Goal: Task Accomplishment & Management: Manage account settings

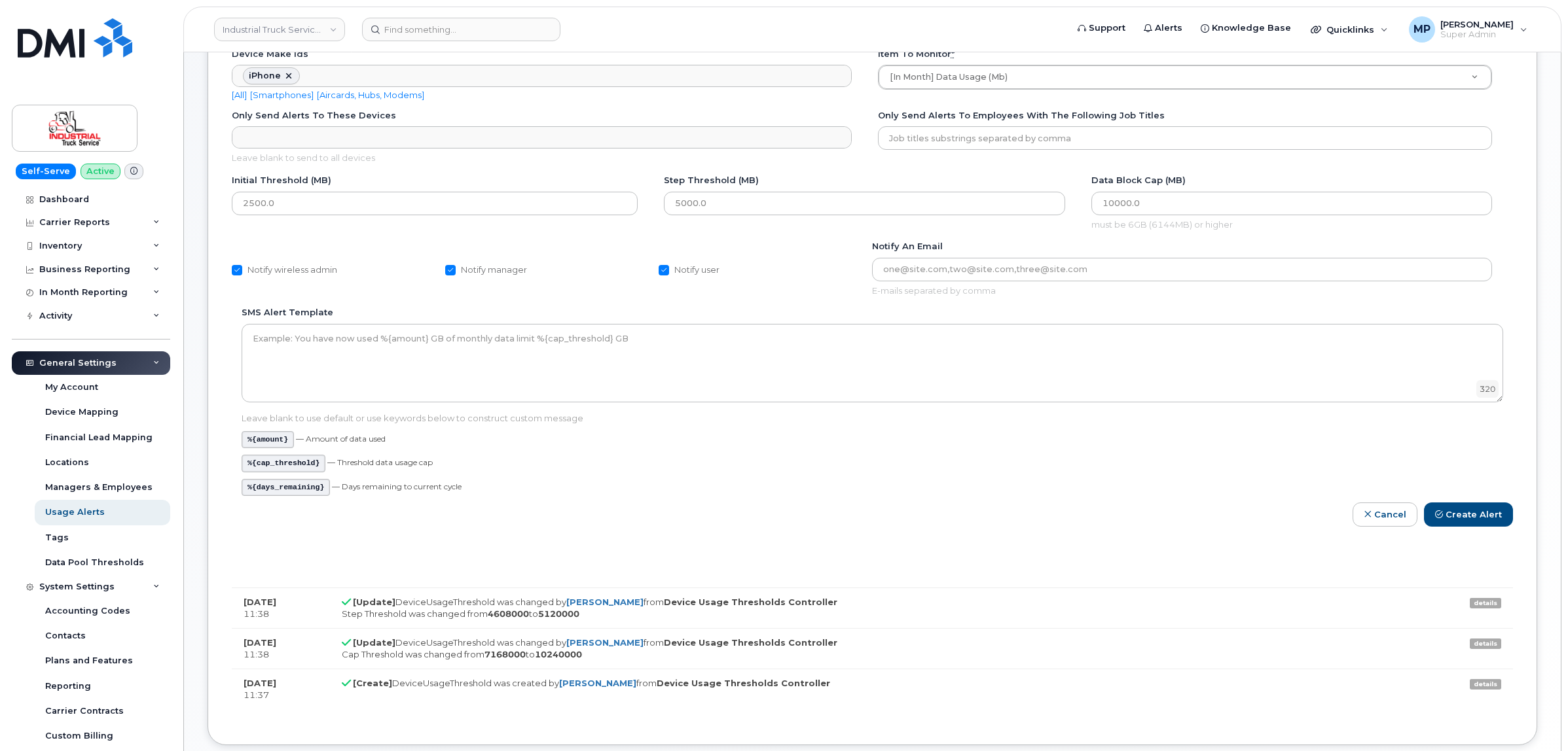
scroll to position [43, 0]
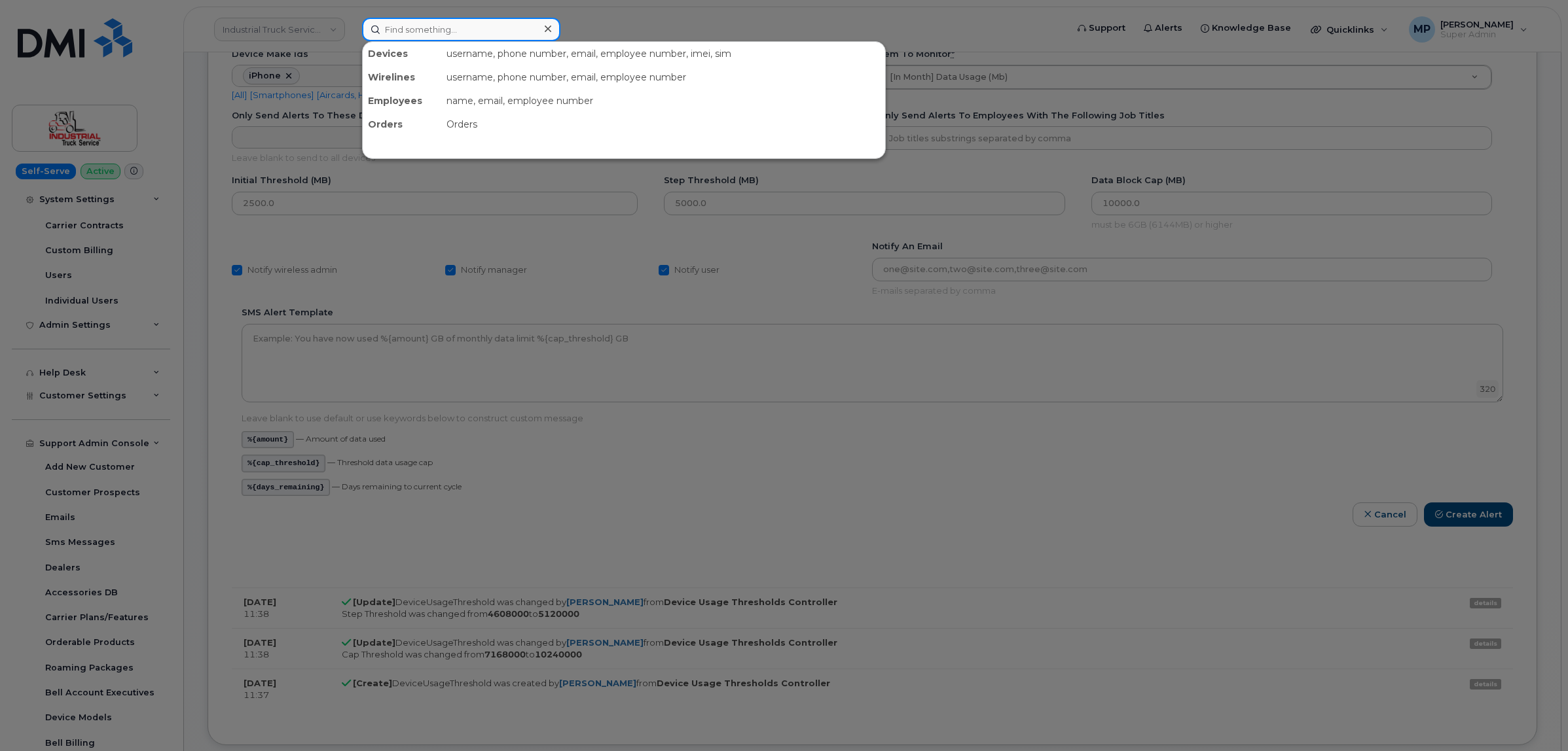
click at [397, 25] on input at bounding box center [461, 29] width 198 height 23
paste input "4033210957"
type input "4033210957"
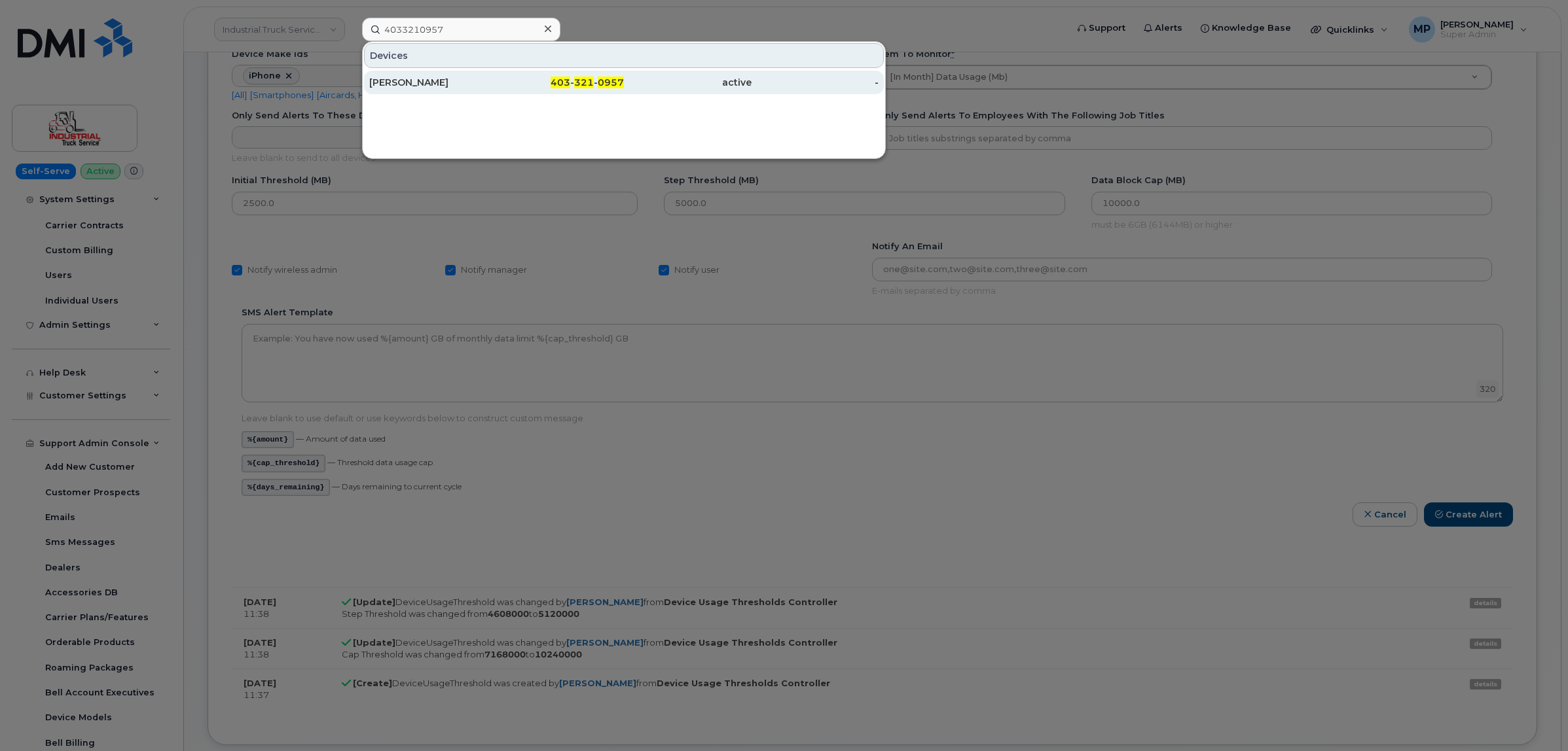
click at [445, 83] on div "[PERSON_NAME]" at bounding box center [433, 83] width 128 height 13
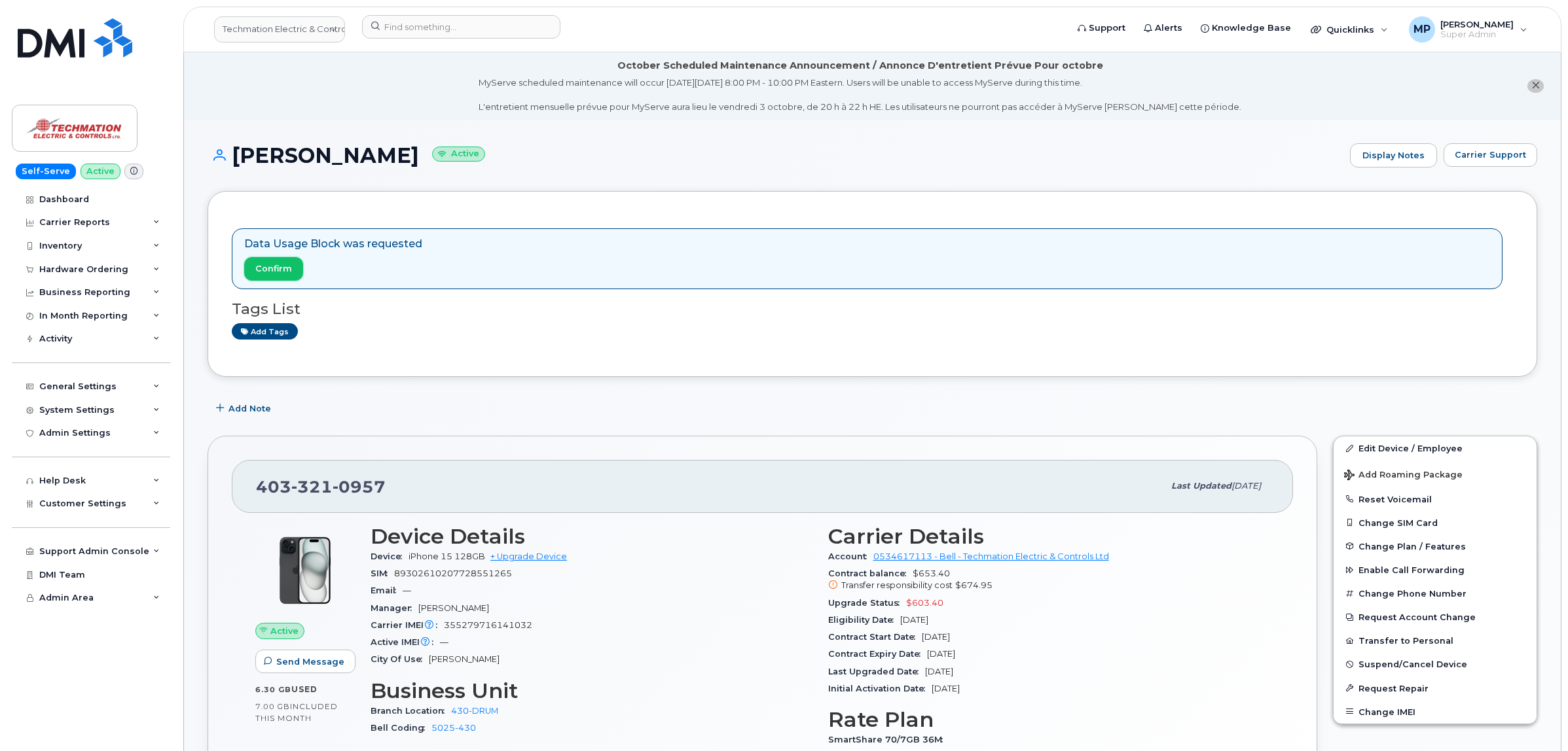
click at [272, 266] on span "Confirm" at bounding box center [273, 268] width 37 height 13
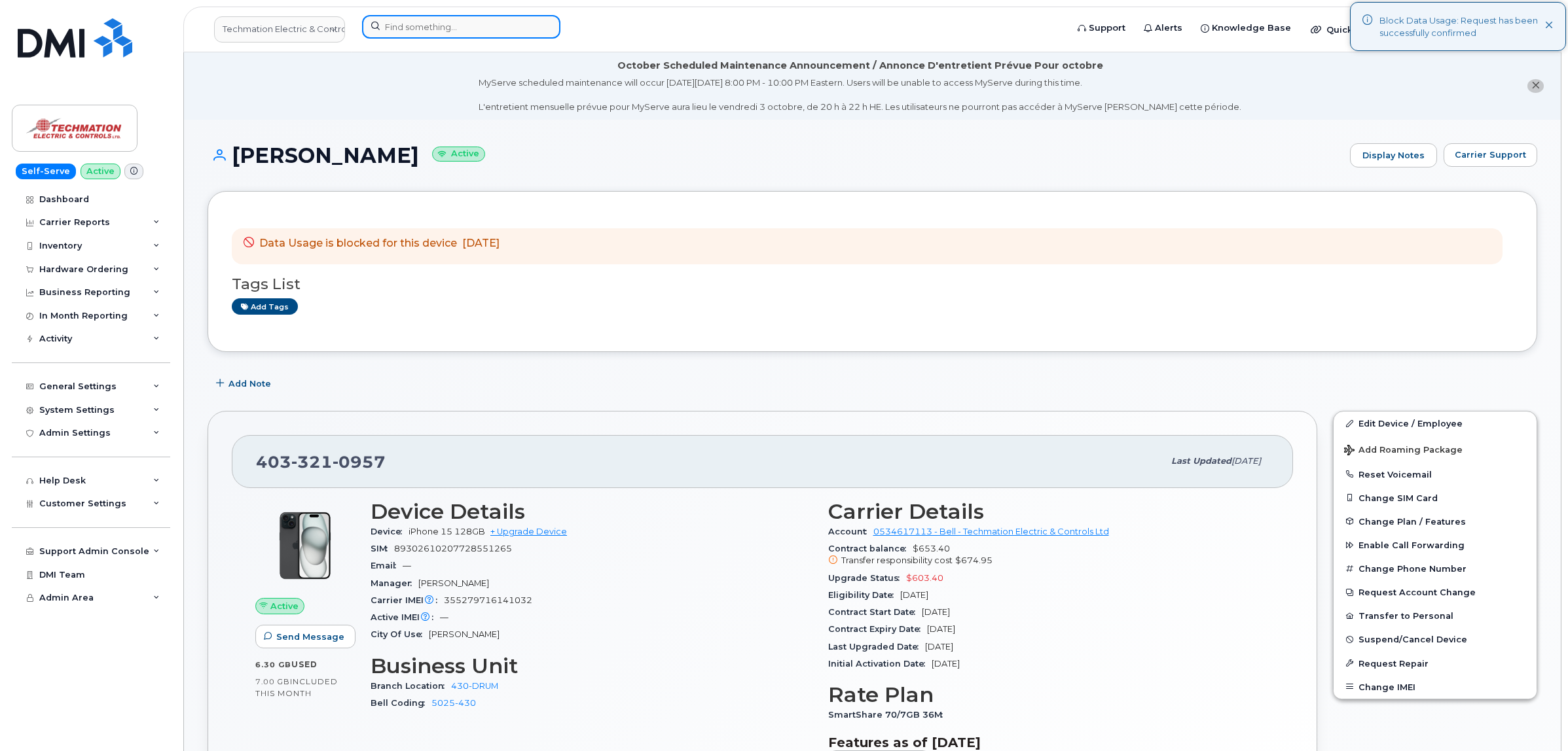
click at [445, 33] on input at bounding box center [461, 27] width 198 height 23
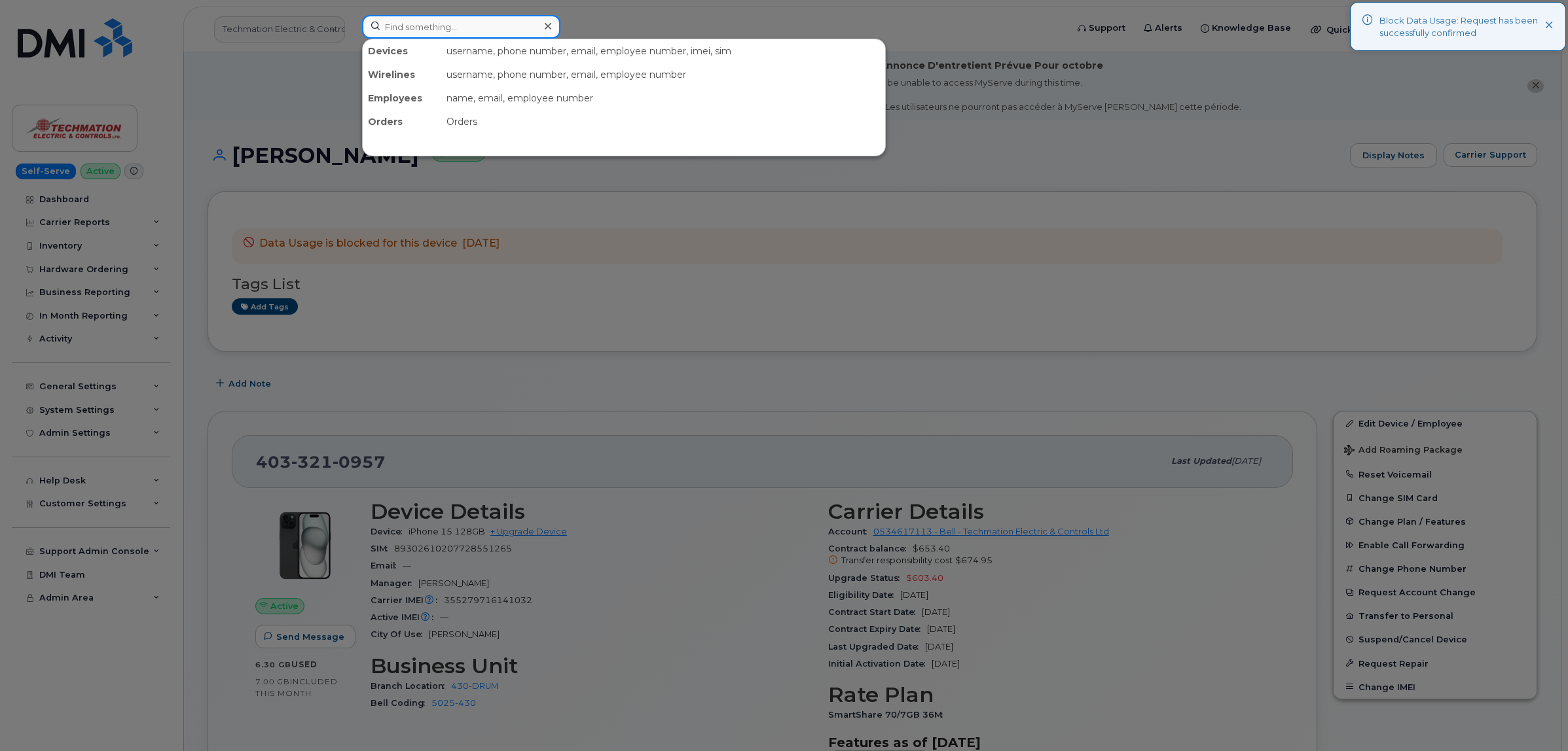
paste input "4033340575"
type input "4033340575"
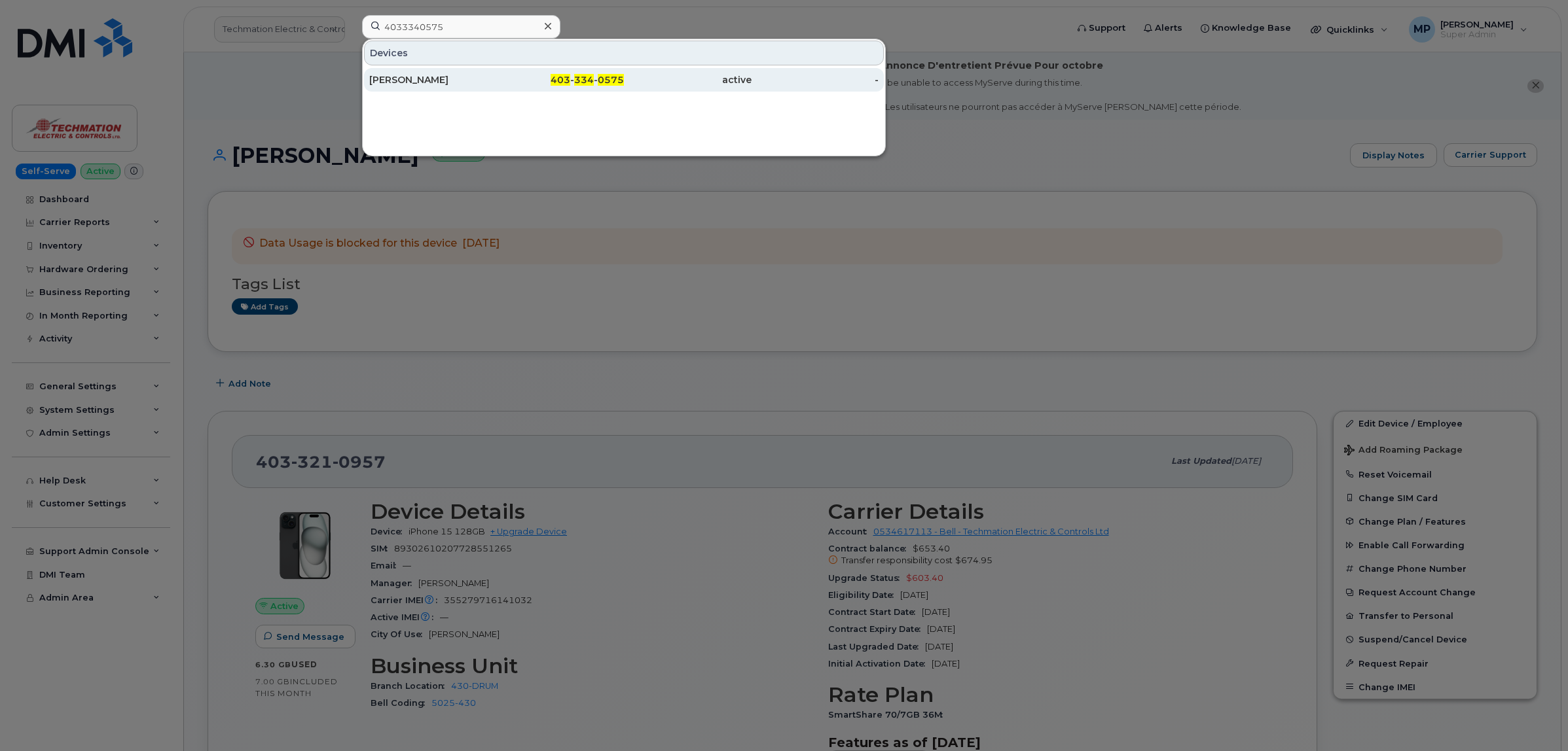
click at [393, 82] on div "Travis Dyck" at bounding box center [433, 80] width 128 height 13
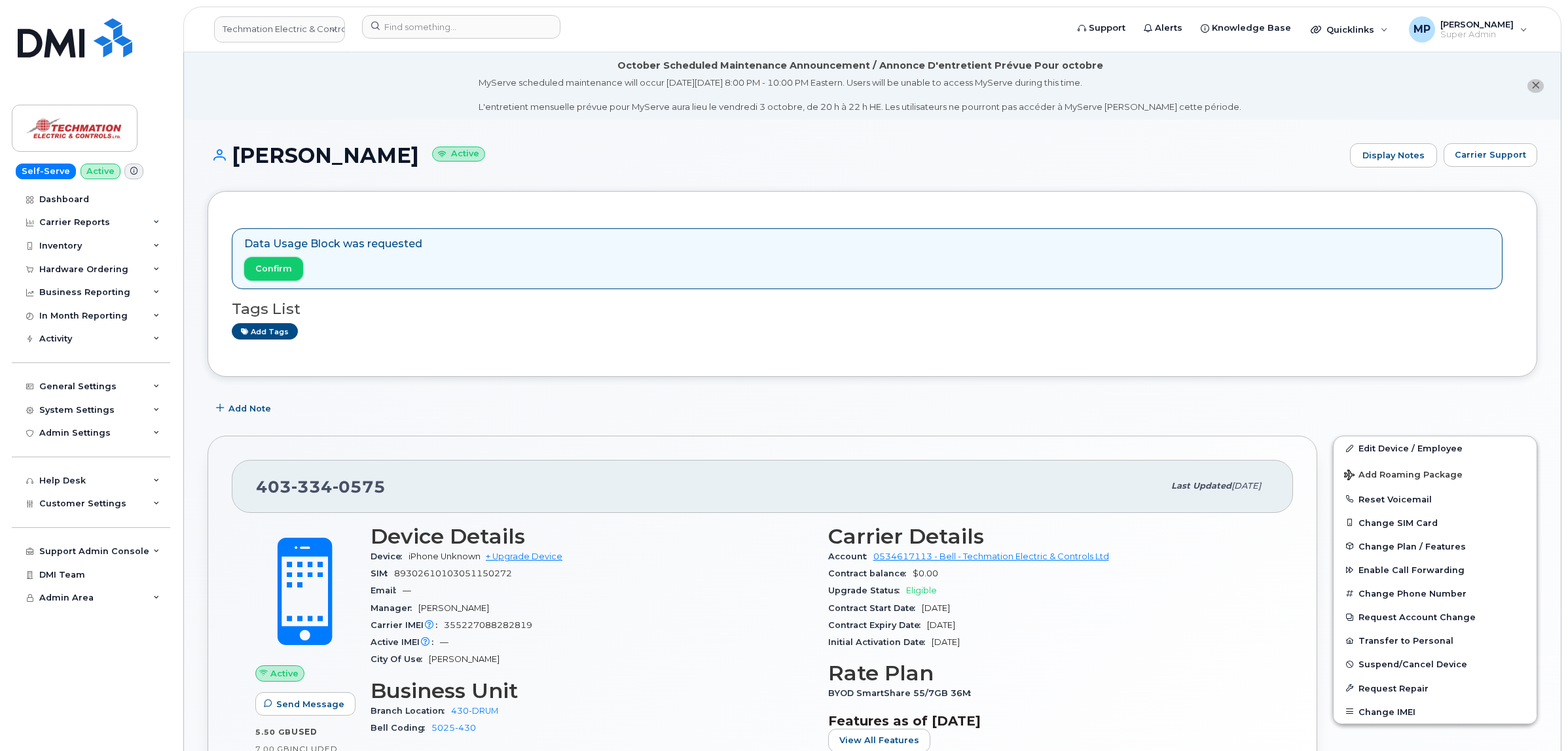
click at [272, 266] on span "Confirm" at bounding box center [273, 268] width 37 height 13
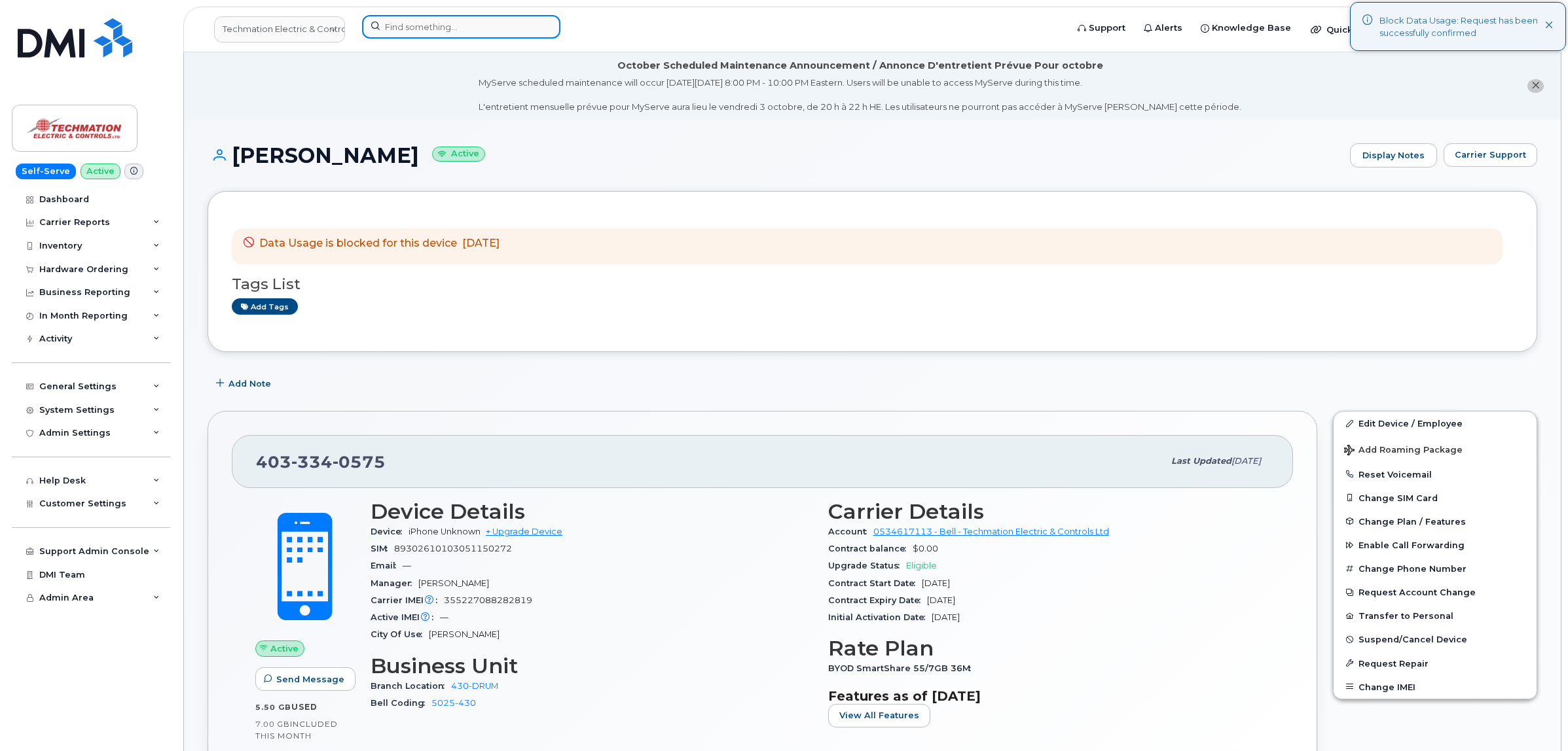
click at [411, 28] on input at bounding box center [461, 27] width 198 height 23
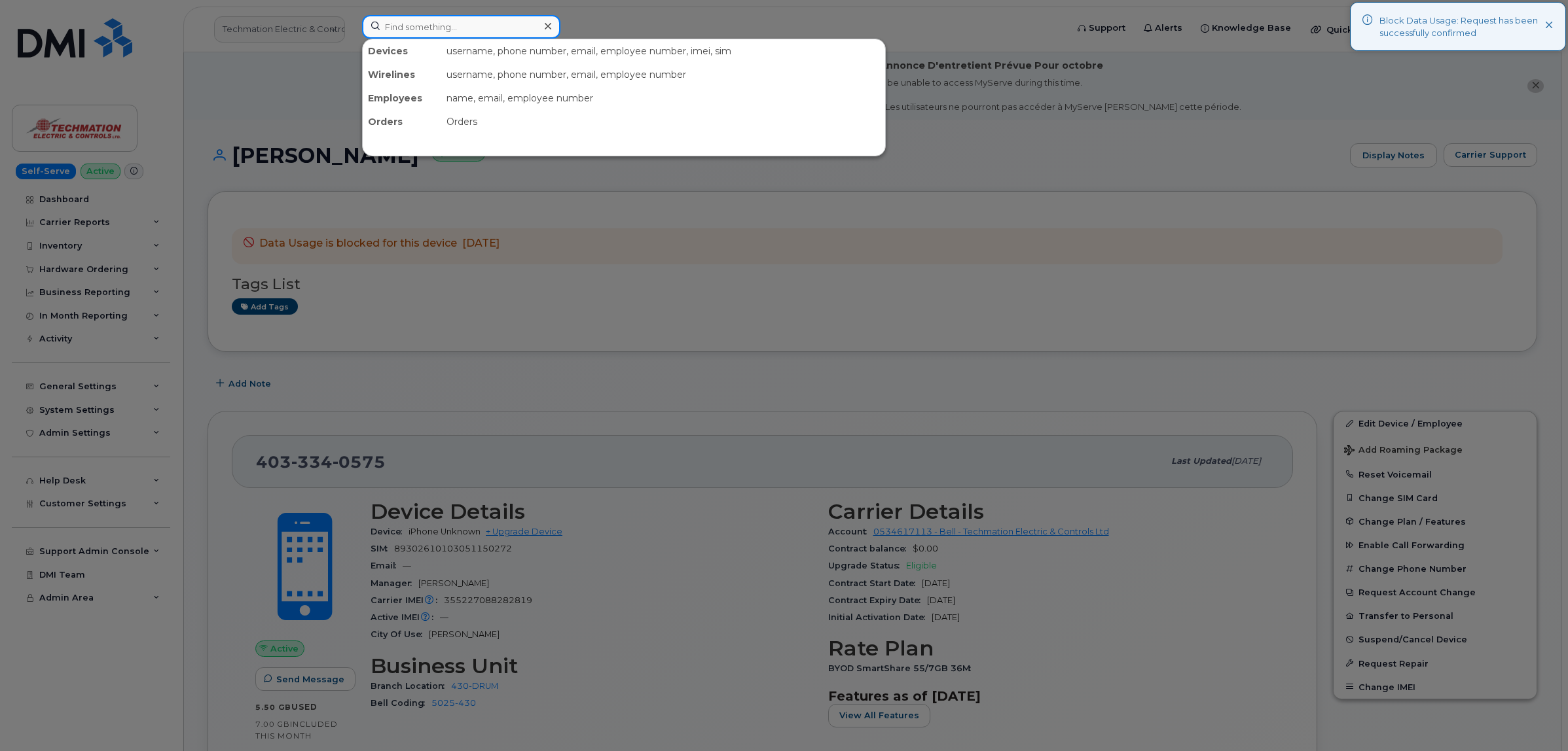
paste input "5878766495"
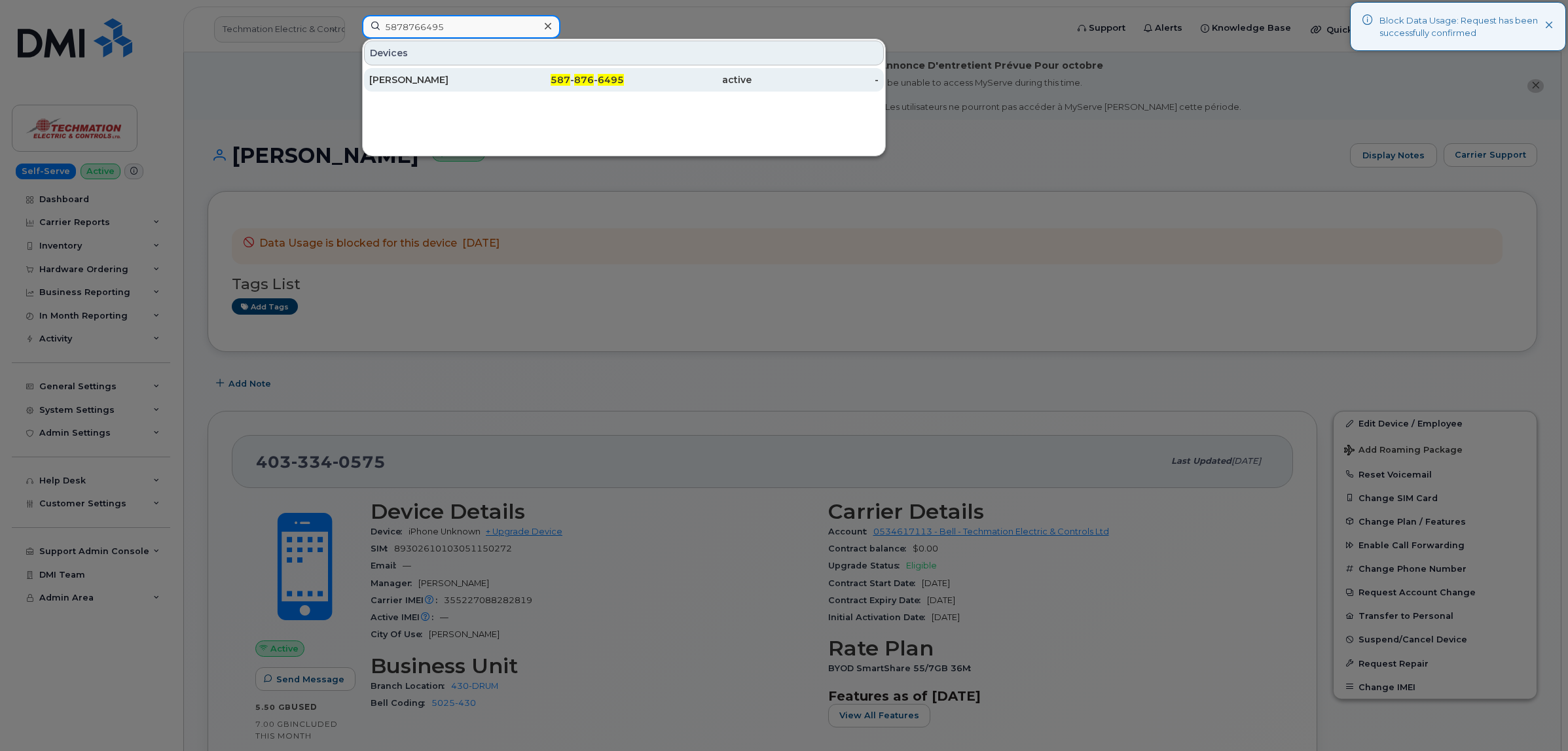
type input "5878766495"
click at [403, 80] on div "[PERSON_NAME]" at bounding box center [433, 80] width 128 height 13
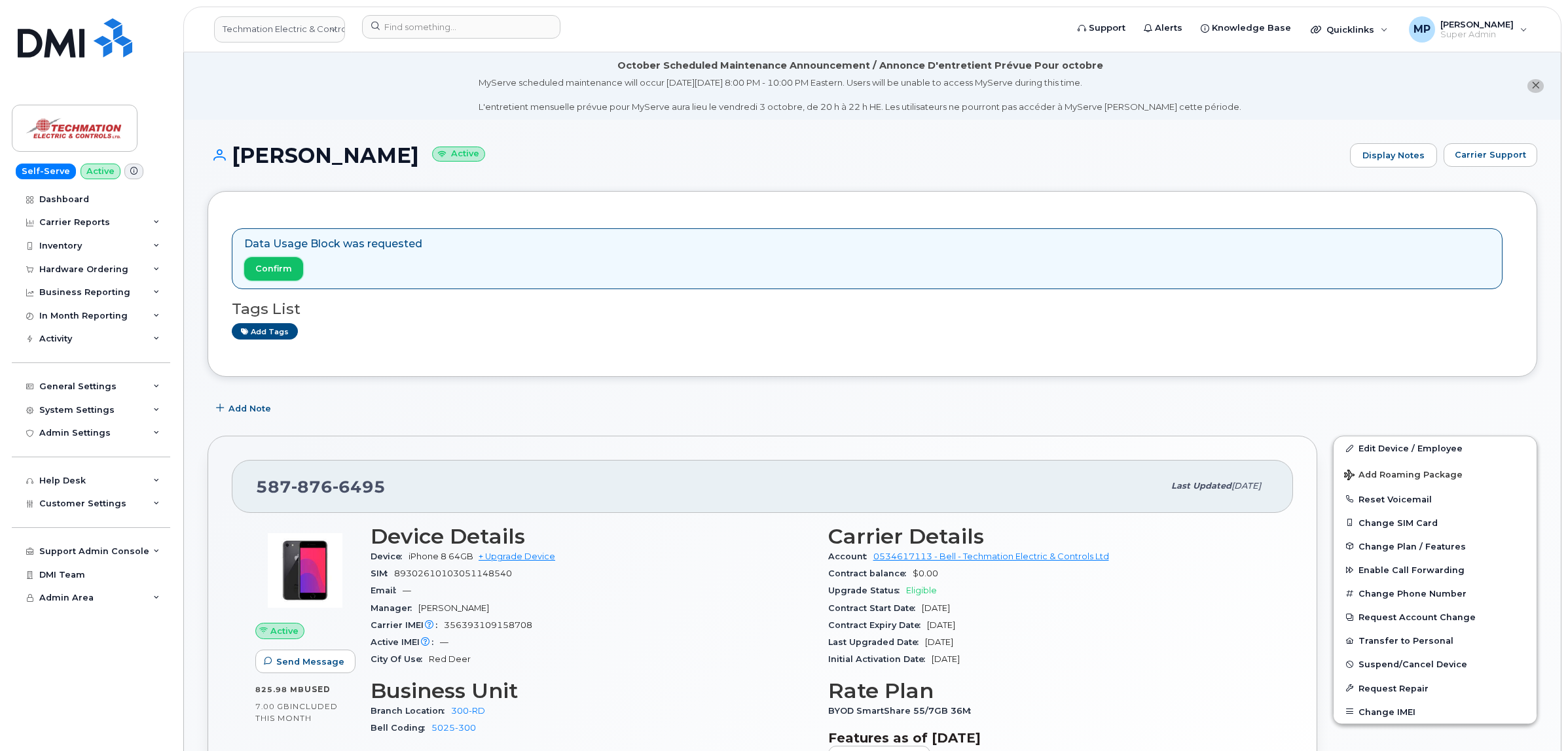
click at [266, 270] on span "Confirm" at bounding box center [273, 268] width 37 height 13
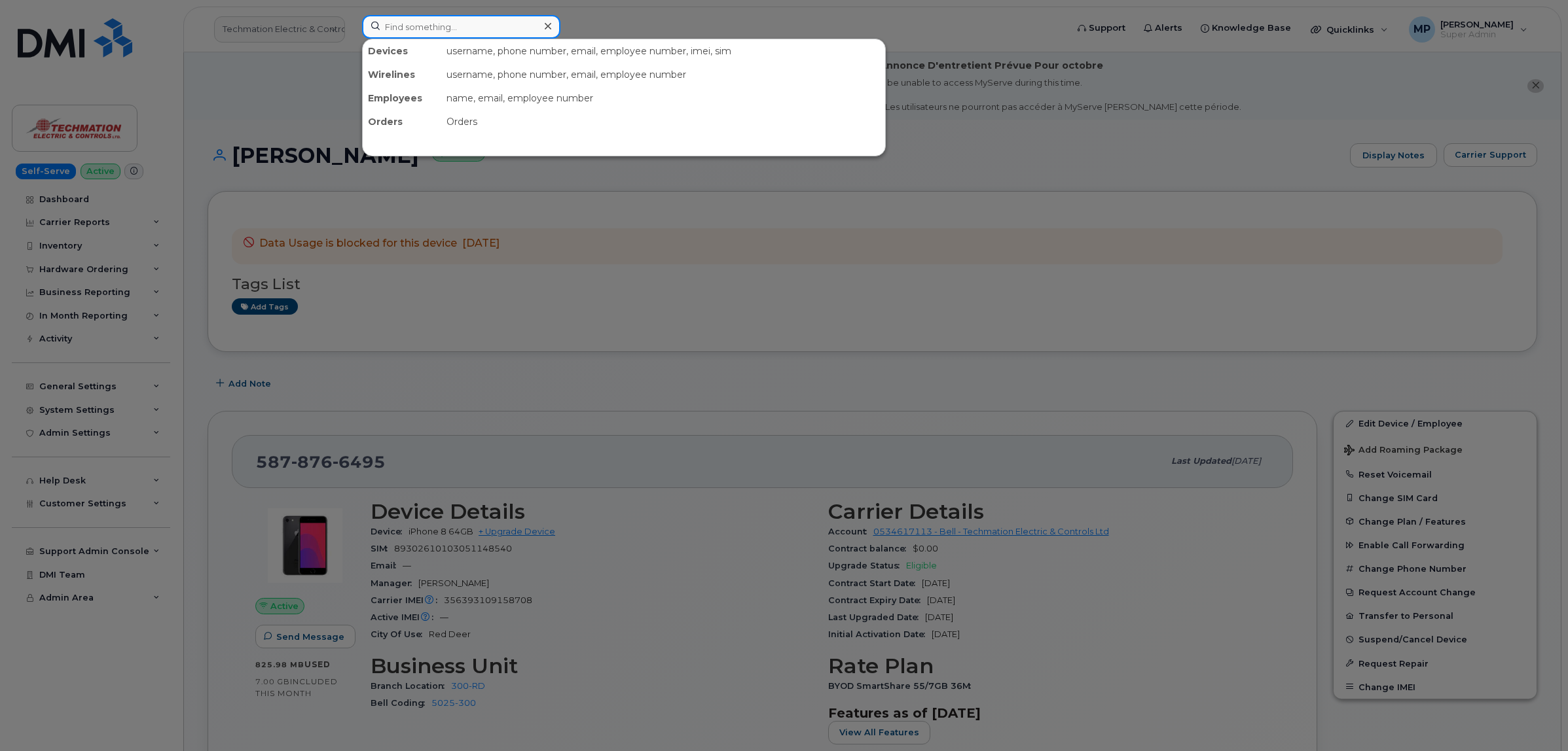
drag, startPoint x: 408, startPoint y: 31, endPoint x: 403, endPoint y: 23, distance: 9.4
click at [407, 28] on input at bounding box center [461, 27] width 198 height 23
paste input "7804059078"
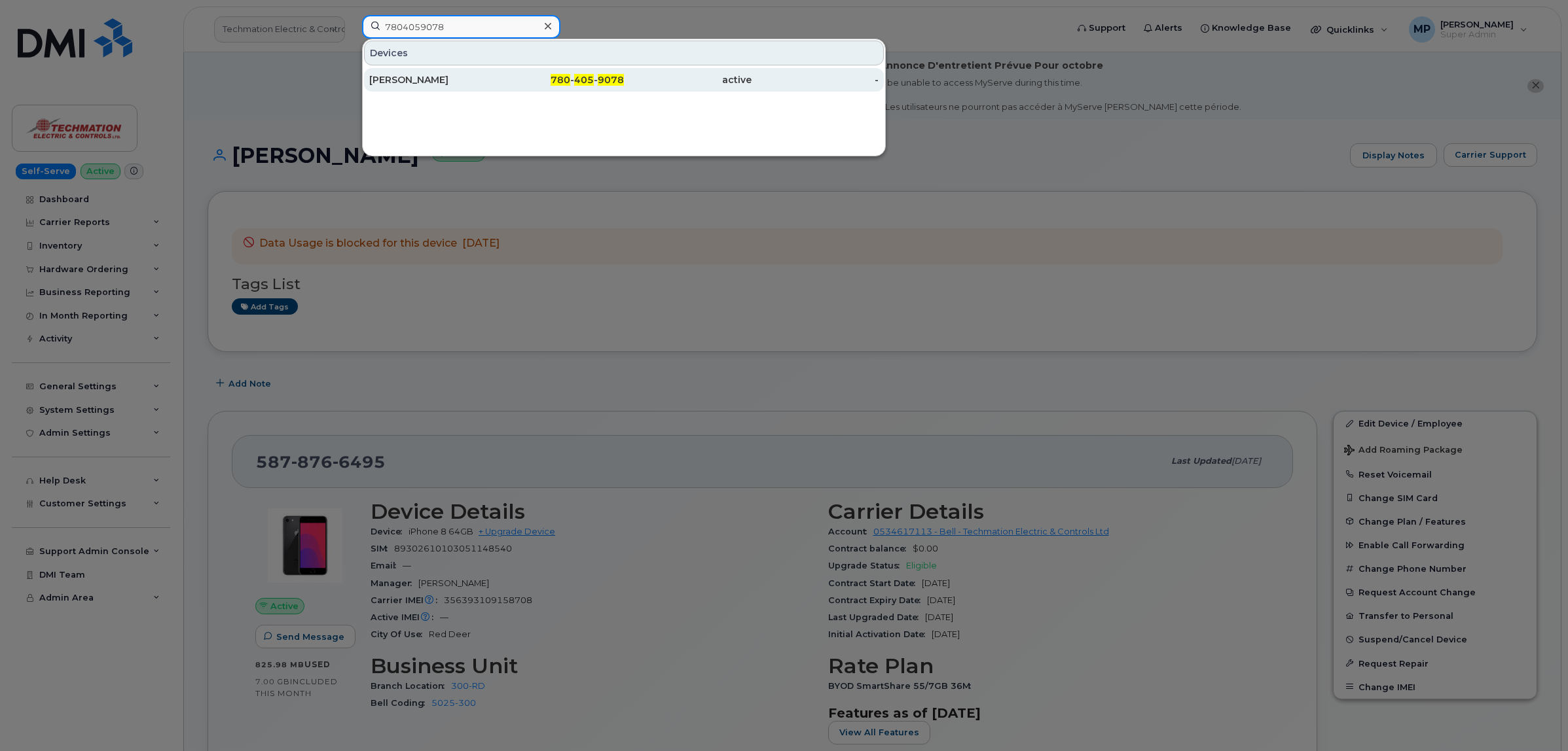
type input "7804059078"
click at [400, 80] on div "Corey Ratcliffe" at bounding box center [433, 80] width 128 height 13
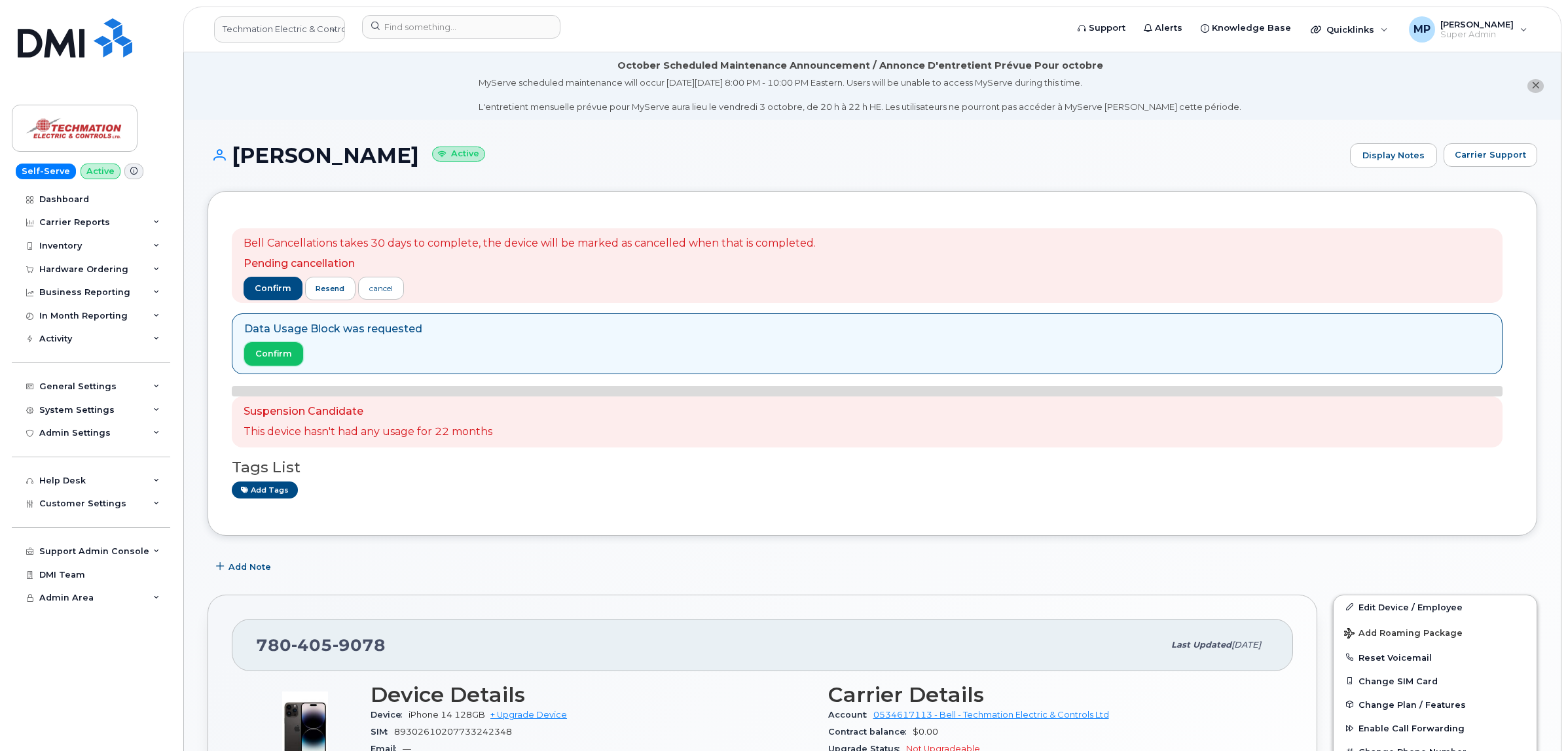
click at [267, 354] on span "Confirm" at bounding box center [273, 353] width 37 height 13
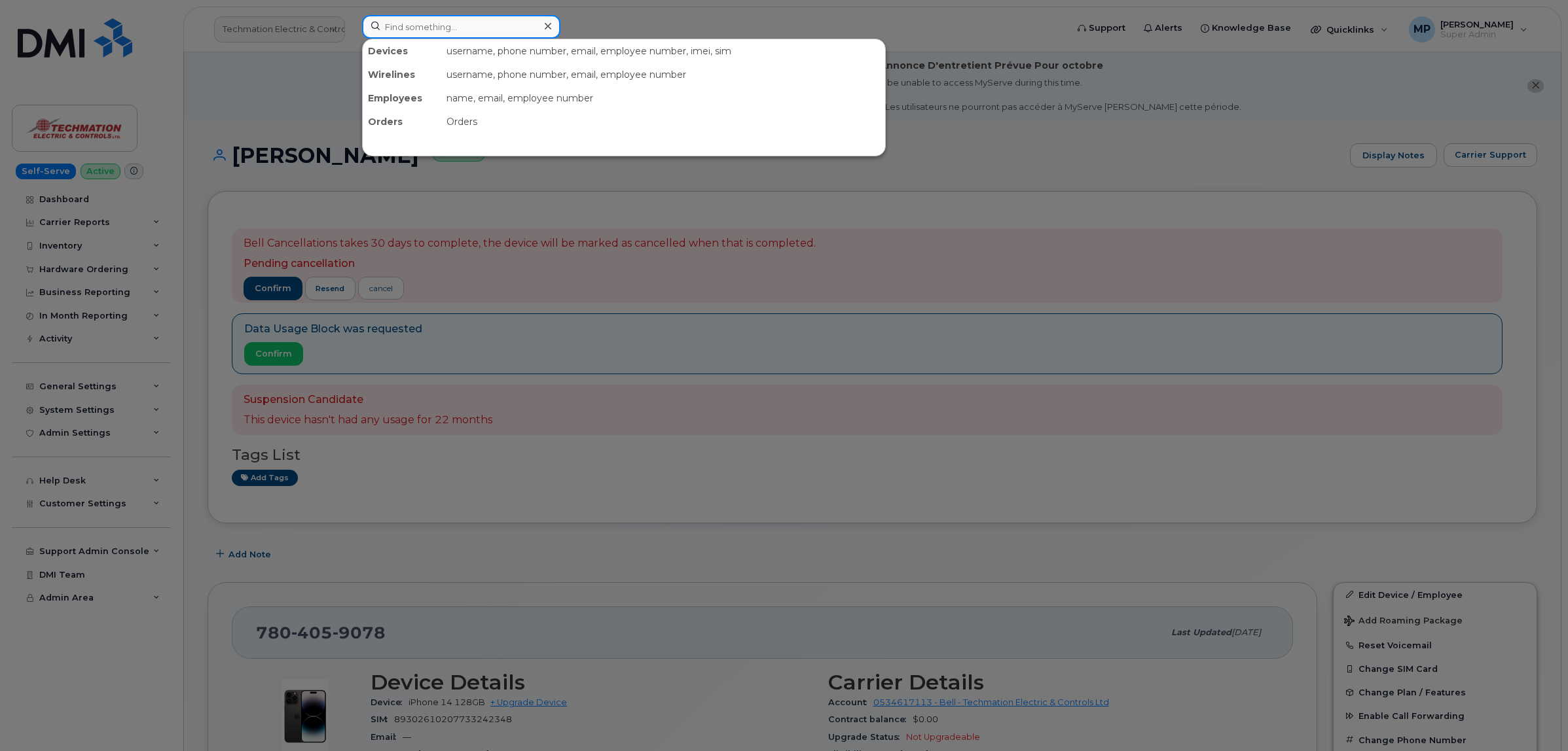
click at [426, 21] on input at bounding box center [461, 27] width 198 height 23
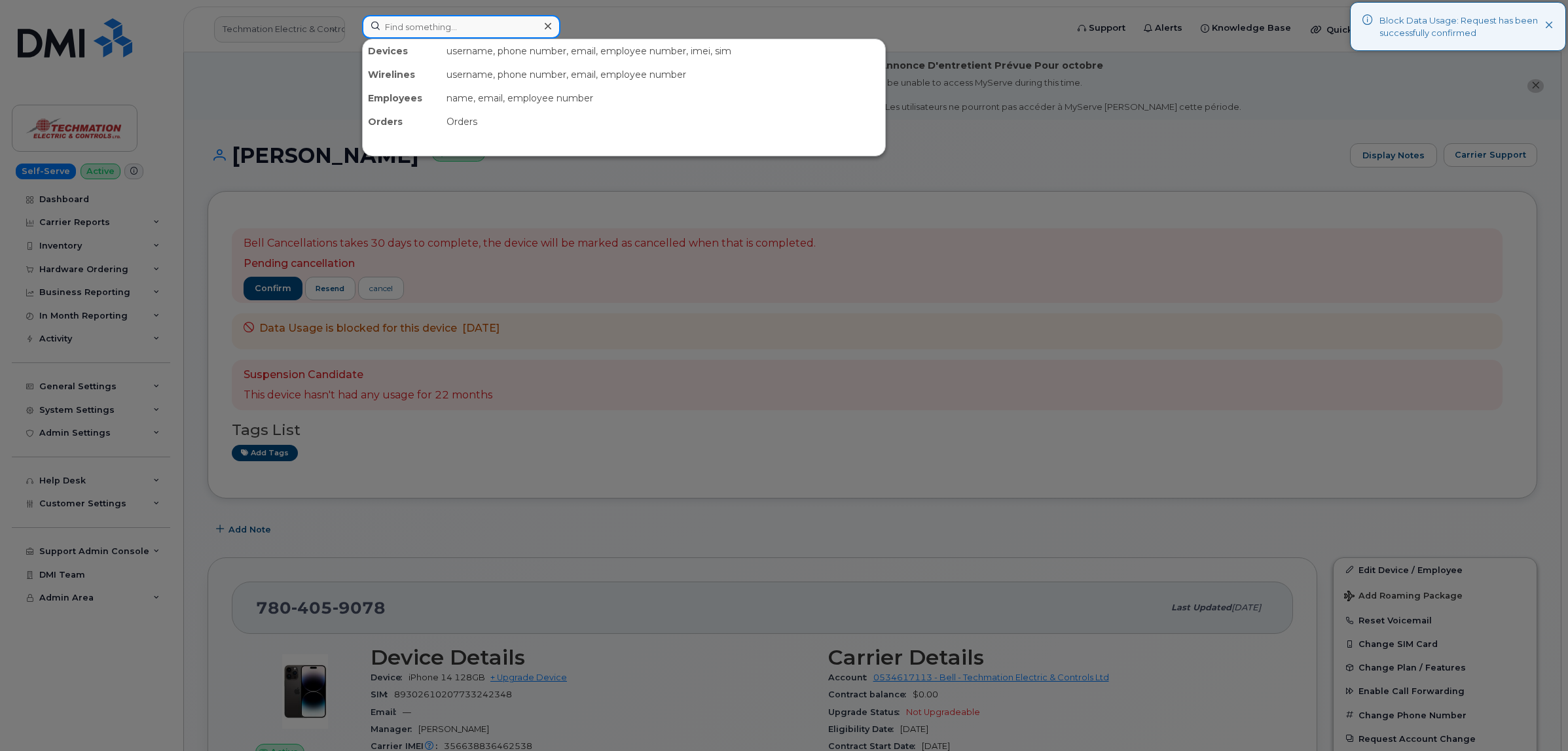
paste input "7808085906"
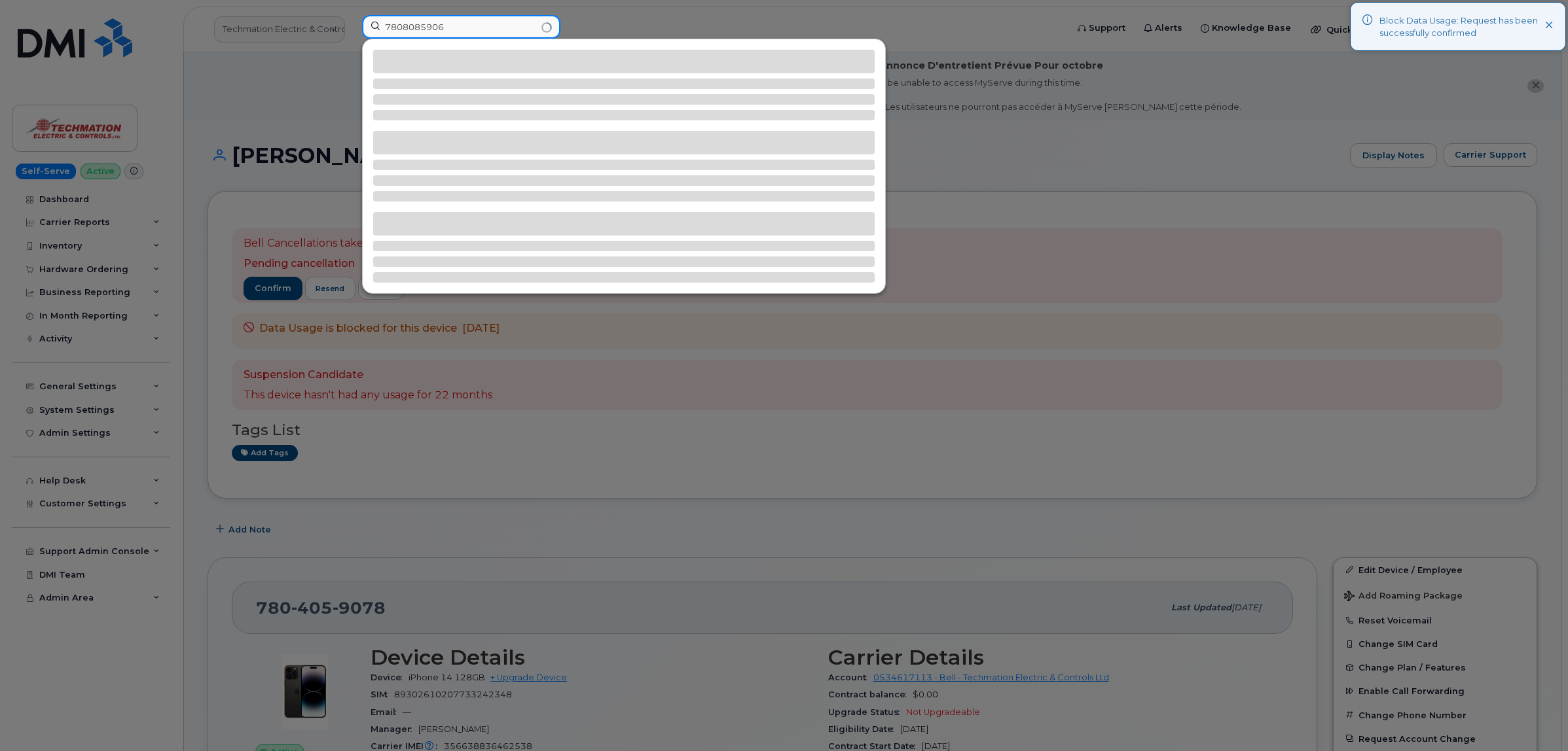
type input "7808085906"
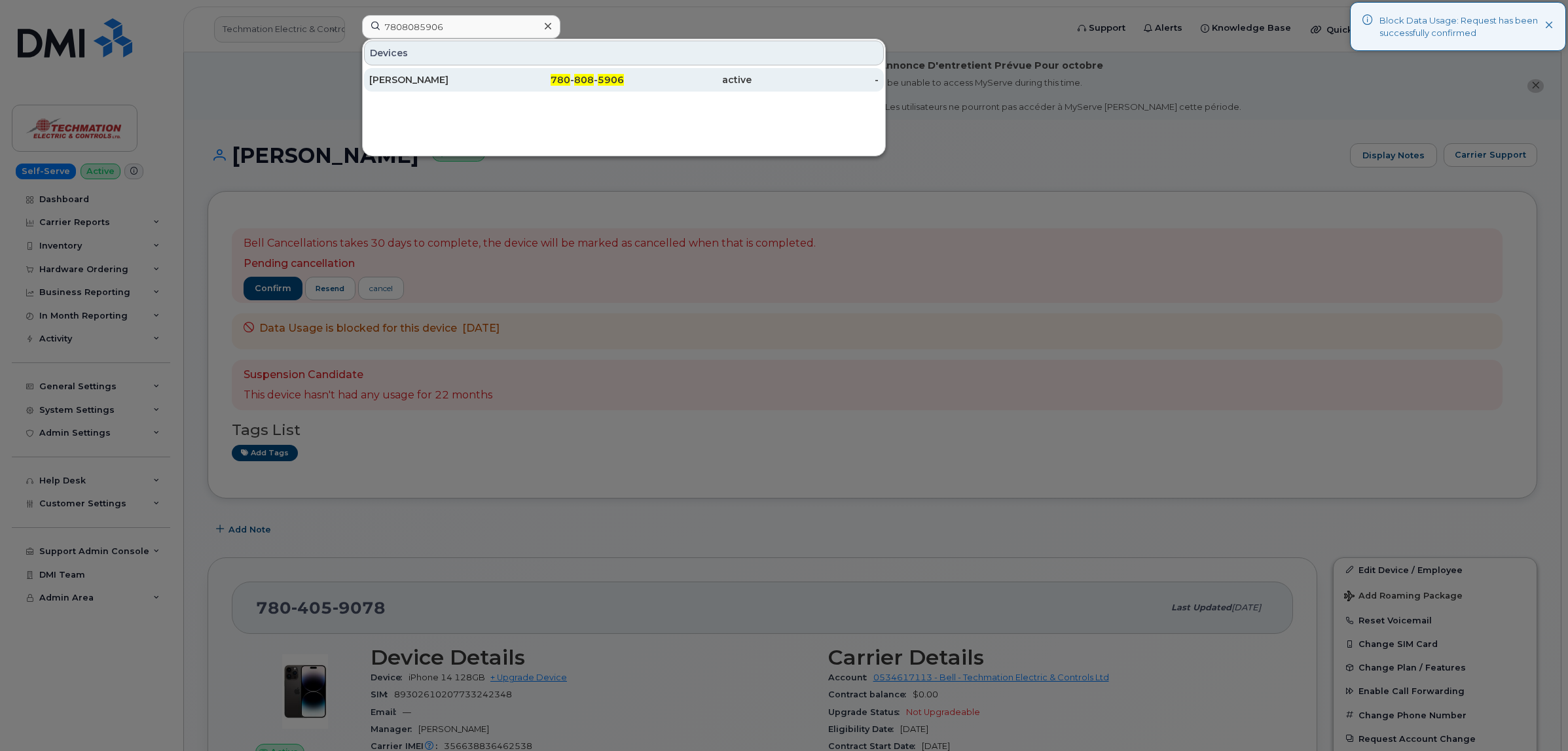
click at [422, 82] on div "Tom Kelly" at bounding box center [433, 80] width 128 height 13
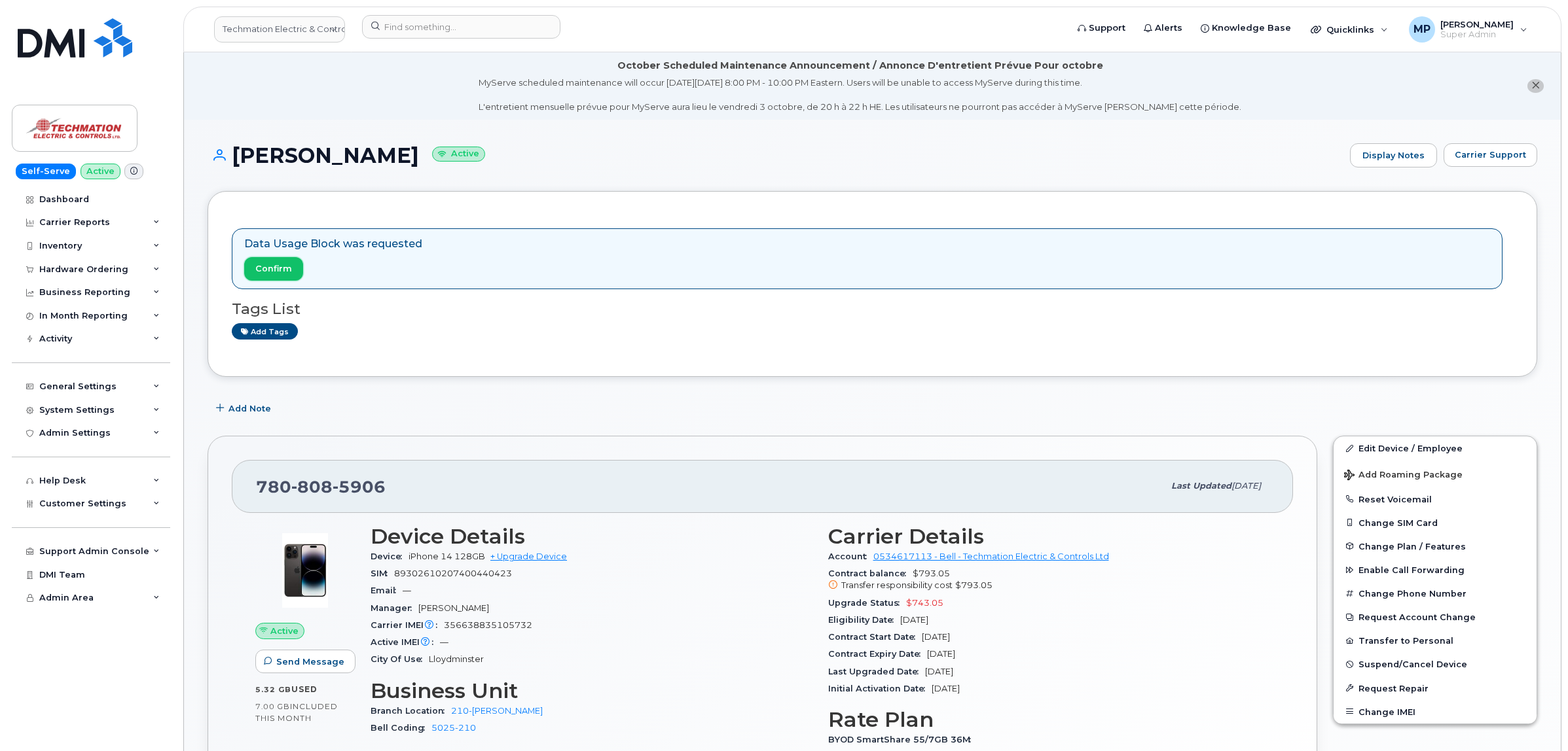
click at [263, 270] on span "Confirm" at bounding box center [273, 268] width 37 height 13
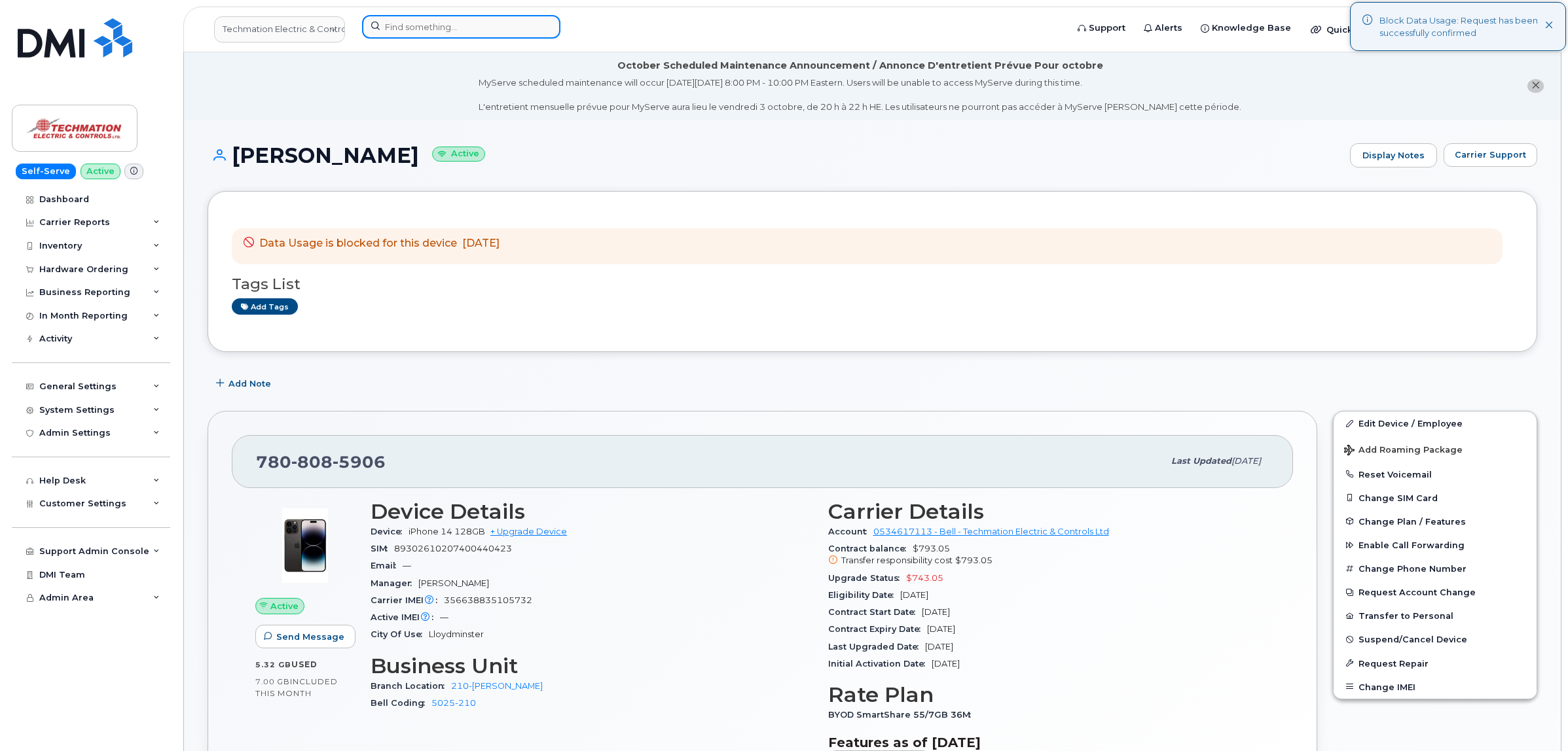
click at [396, 25] on input at bounding box center [461, 27] width 198 height 23
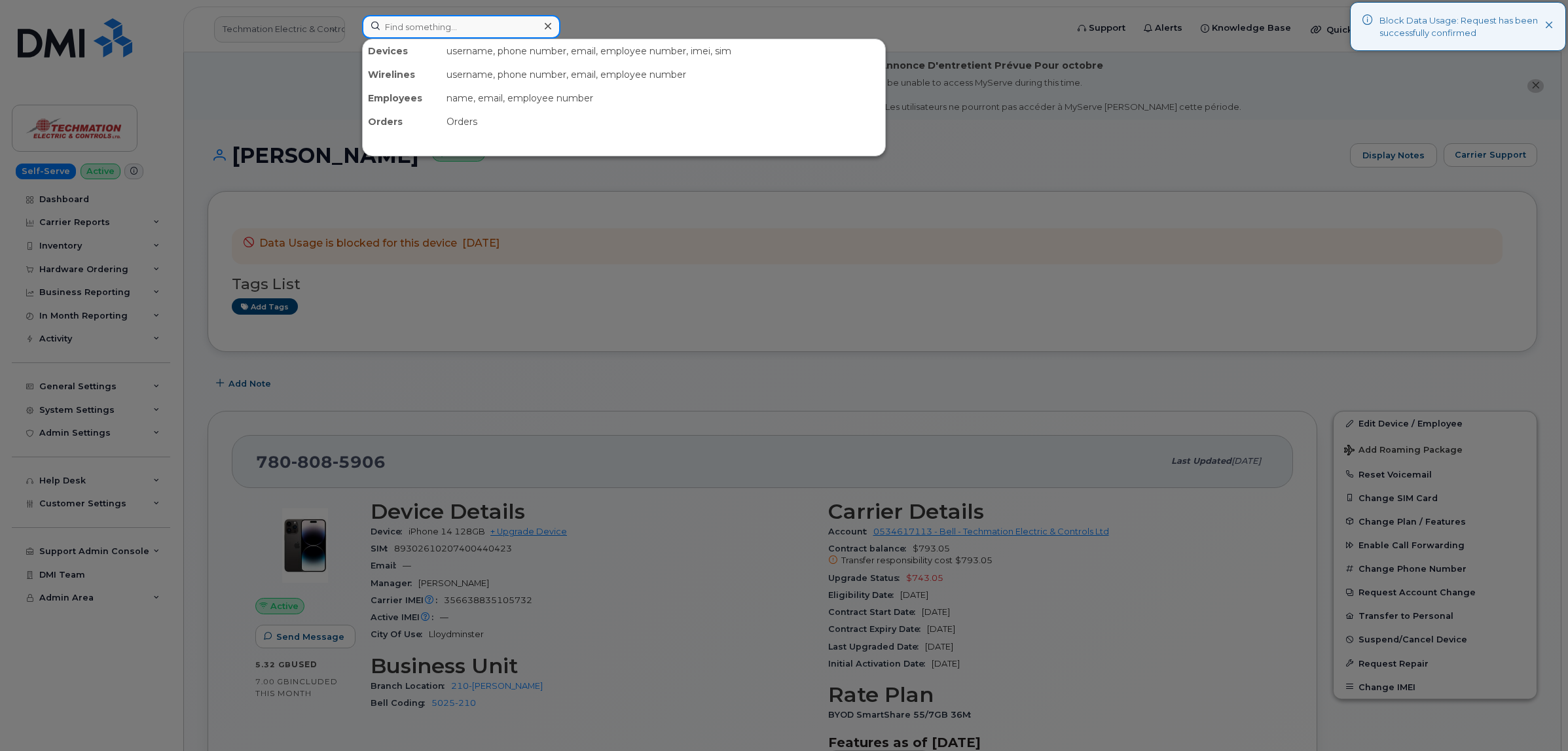
paste input "4034155719"
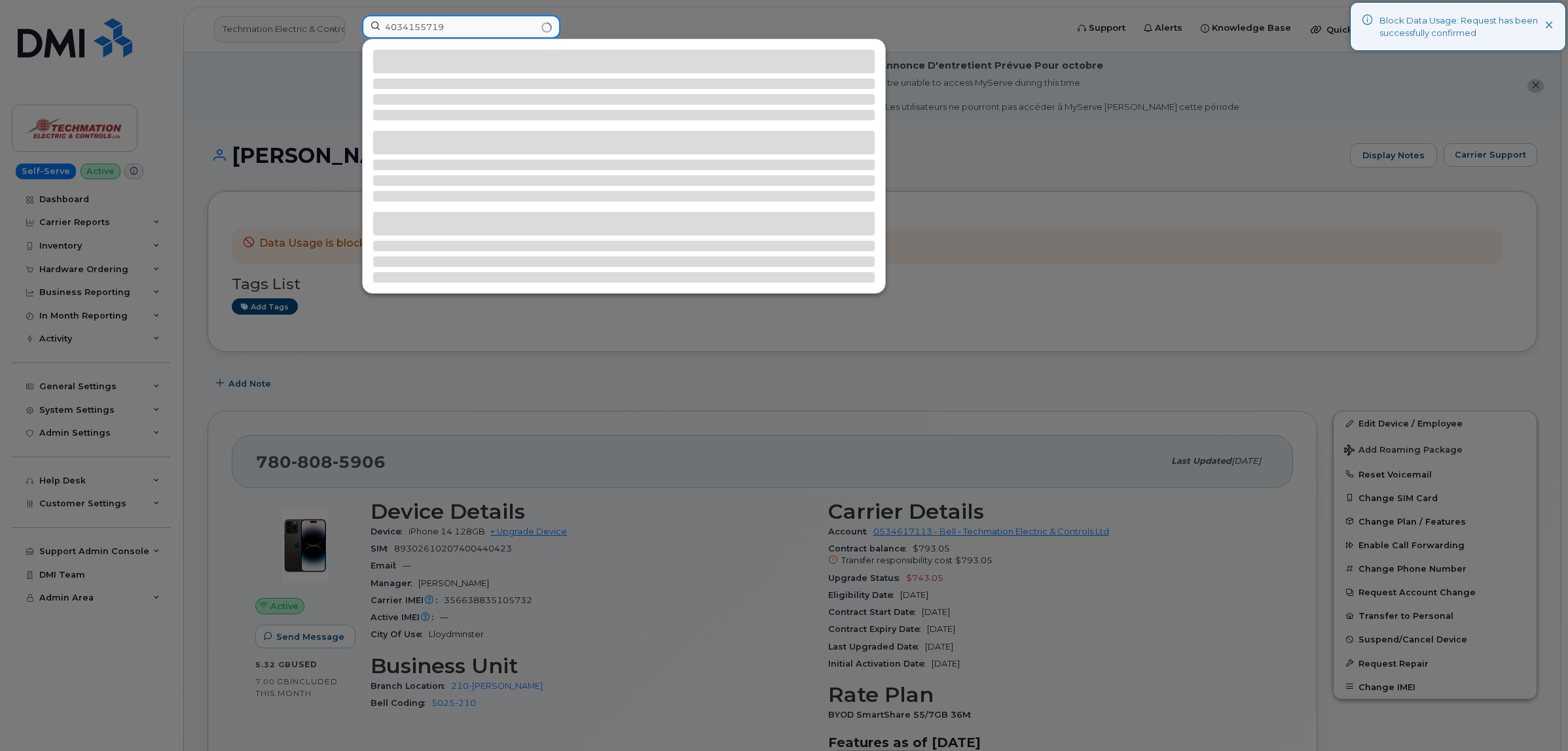
type input "4034155719"
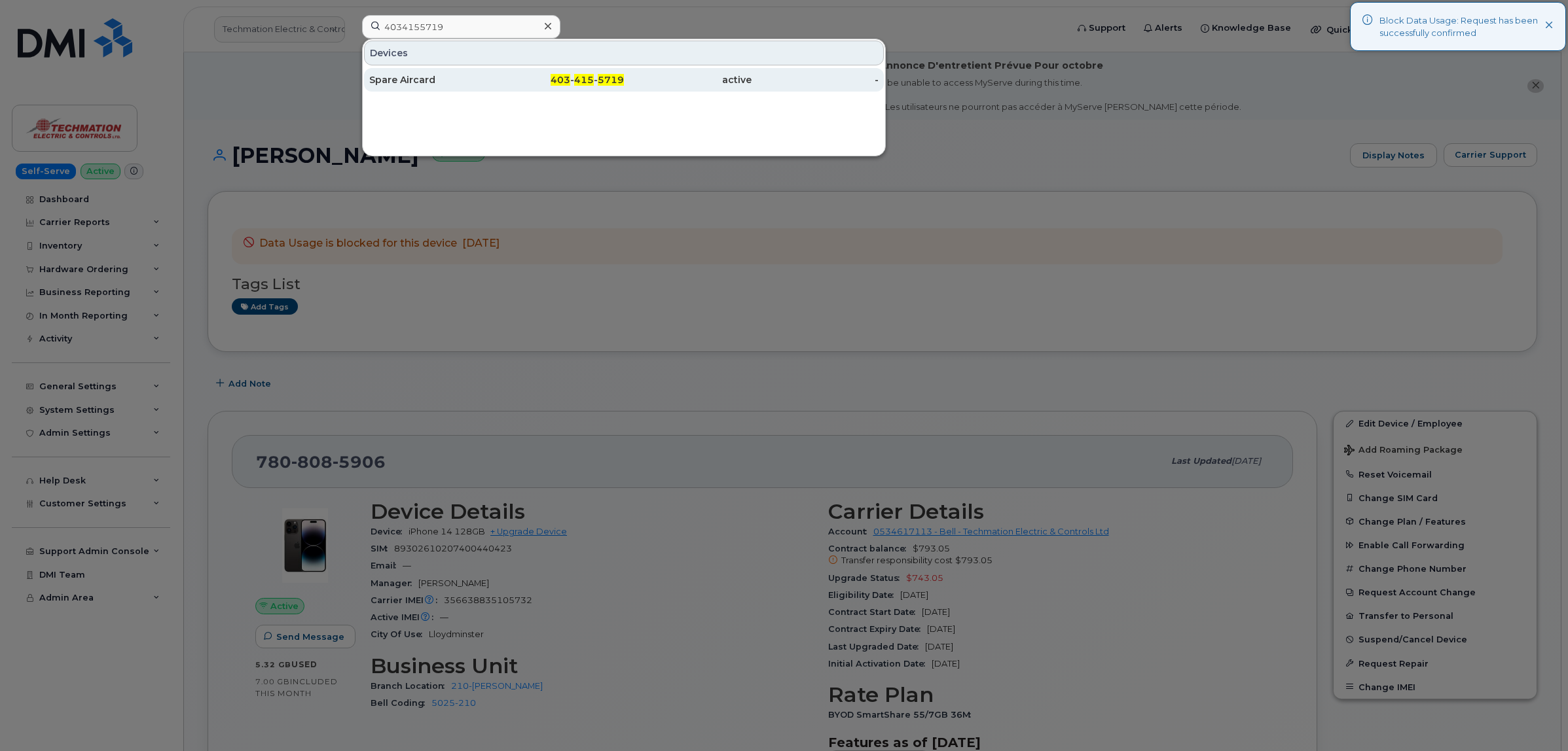
click at [421, 84] on div "Spare Aircard" at bounding box center [433, 80] width 128 height 13
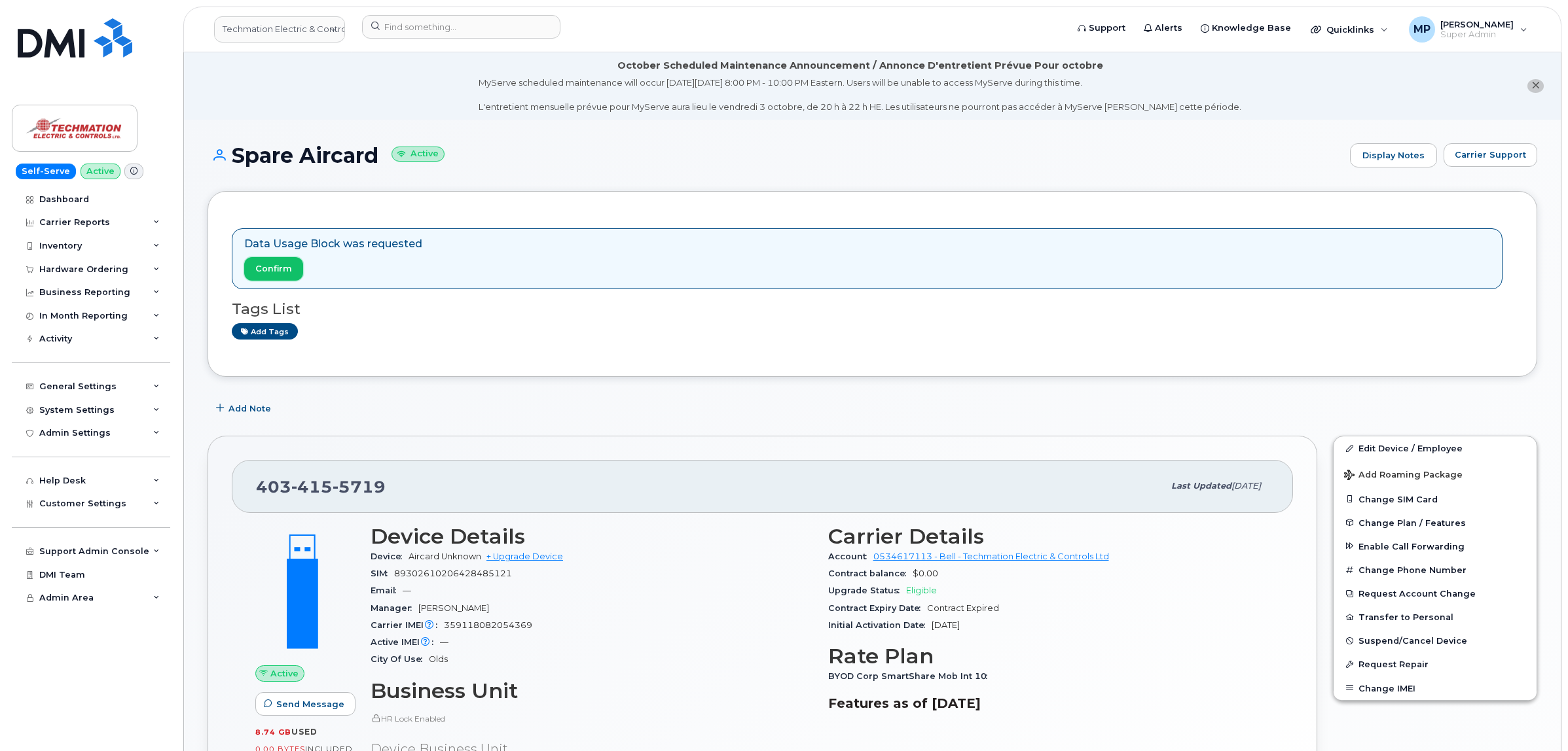
click at [261, 261] on button "Confirm" at bounding box center [273, 269] width 59 height 23
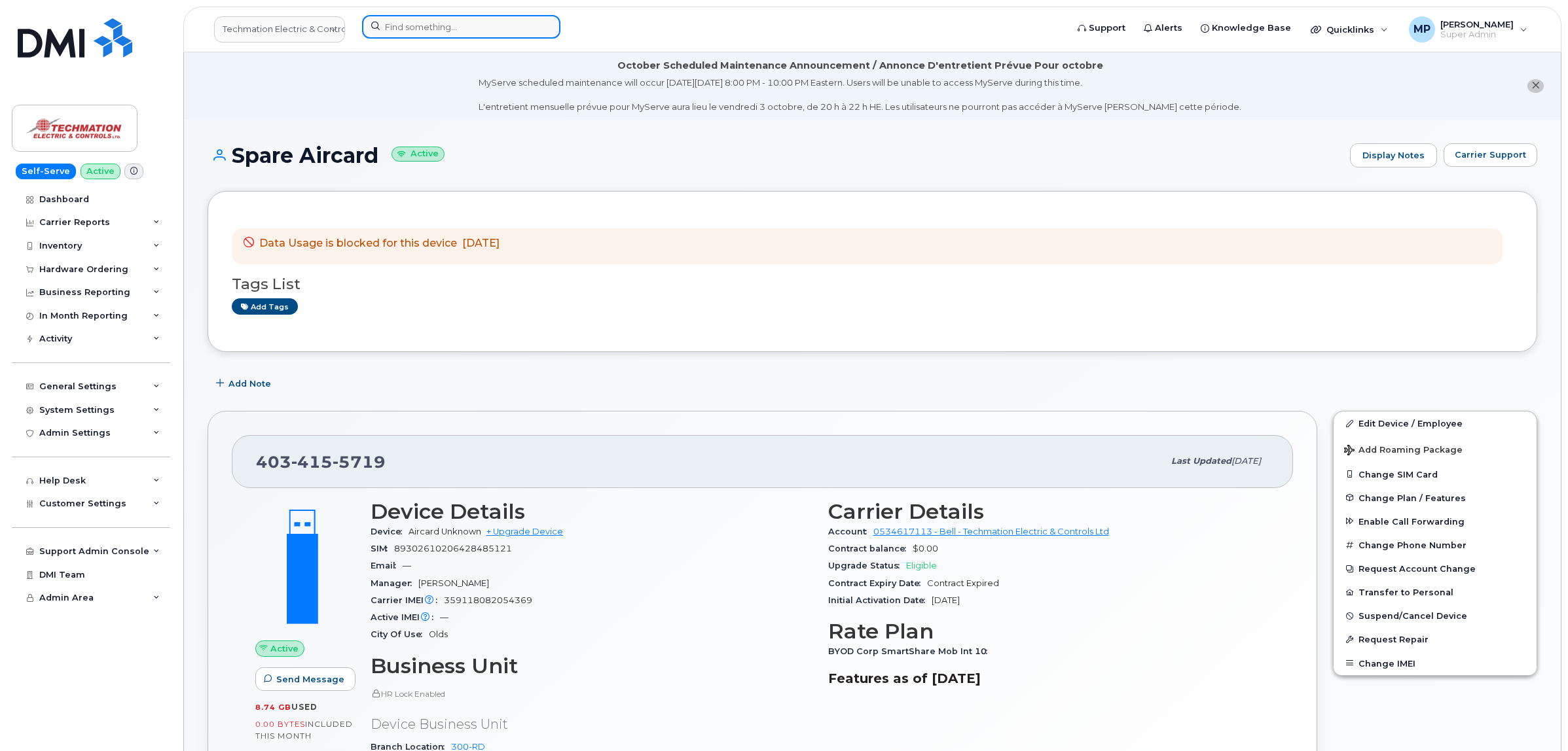
click at [459, 25] on input at bounding box center [461, 27] width 198 height 23
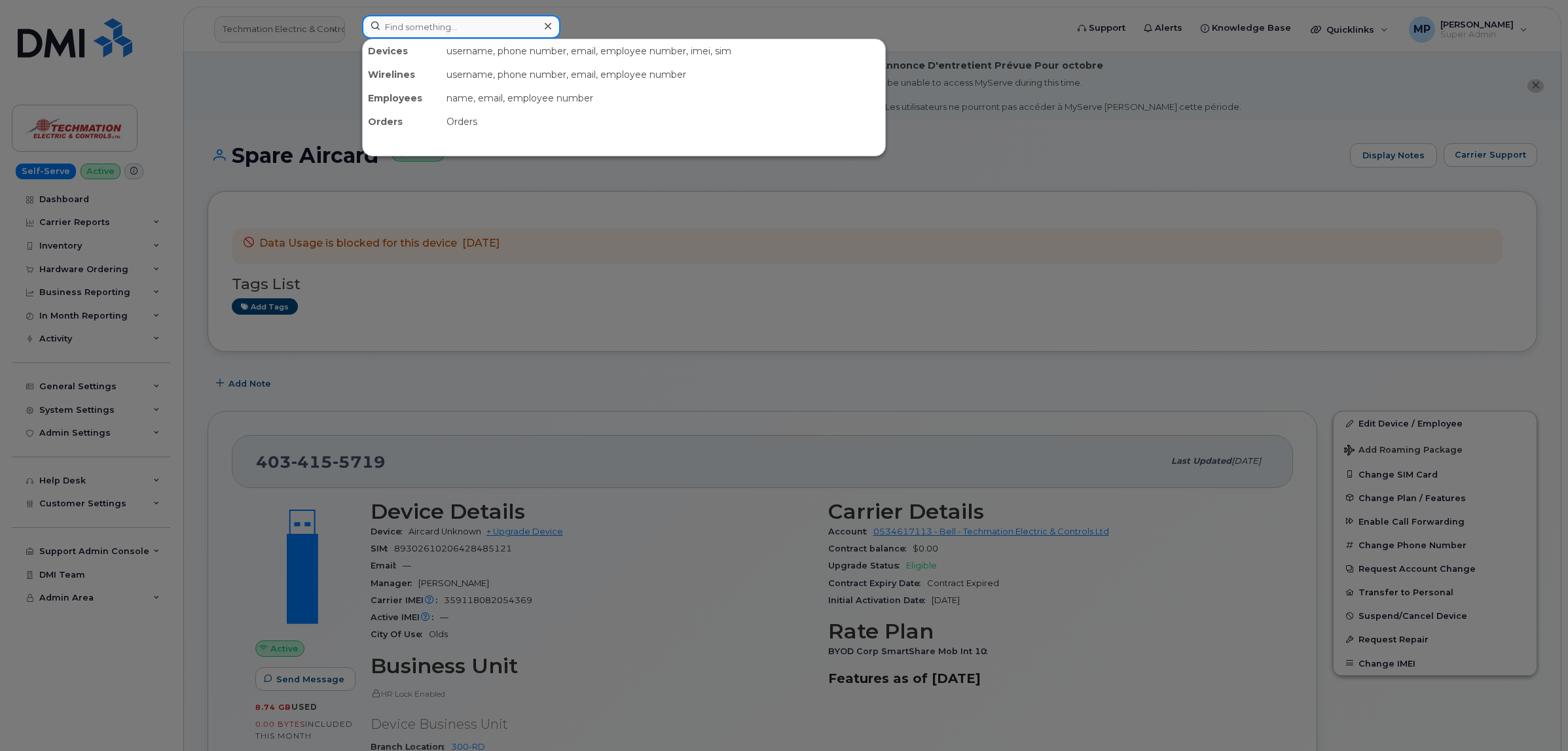
paste input "4033340575"
type input "4033340575"
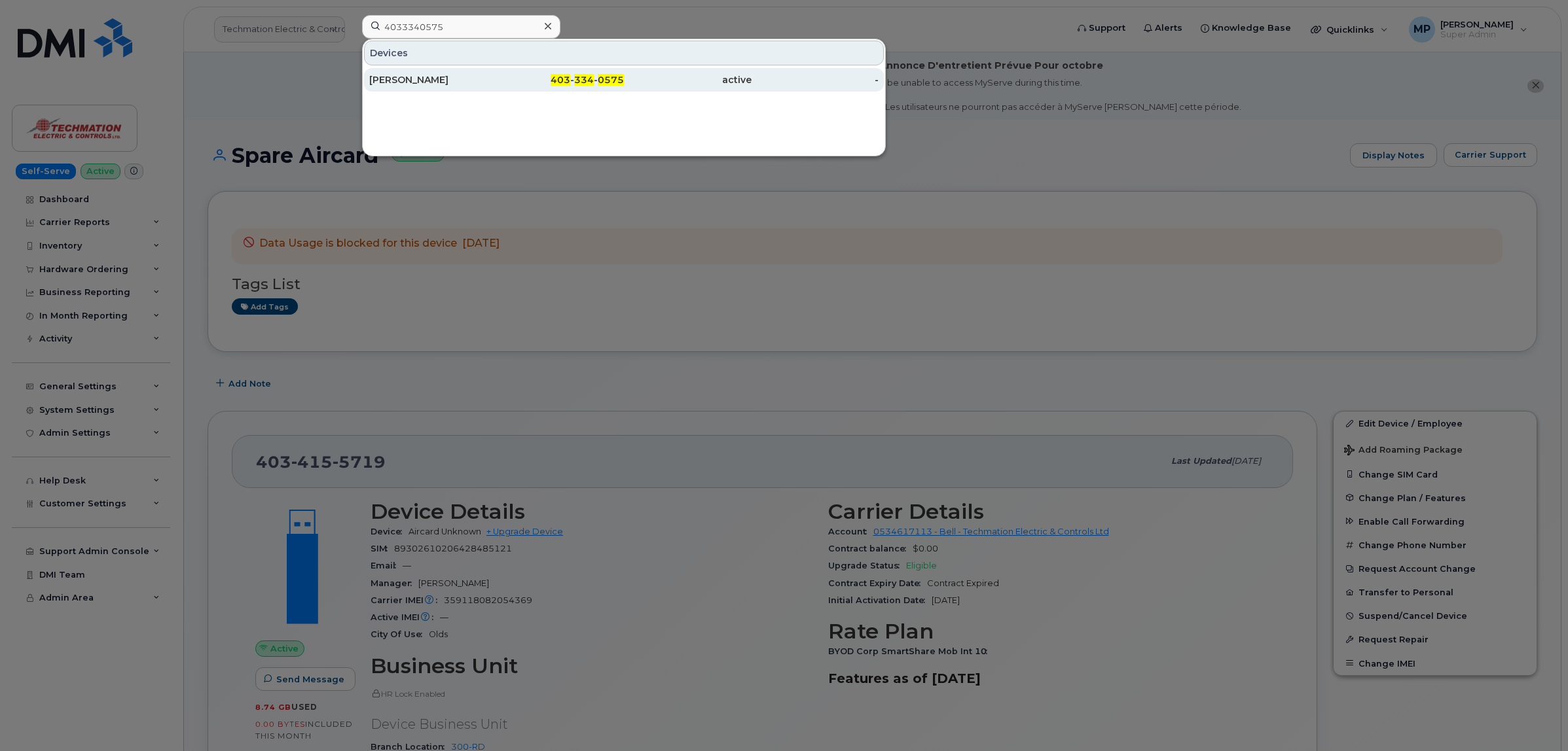
click at [380, 79] on div "Travis Dyck" at bounding box center [433, 80] width 128 height 13
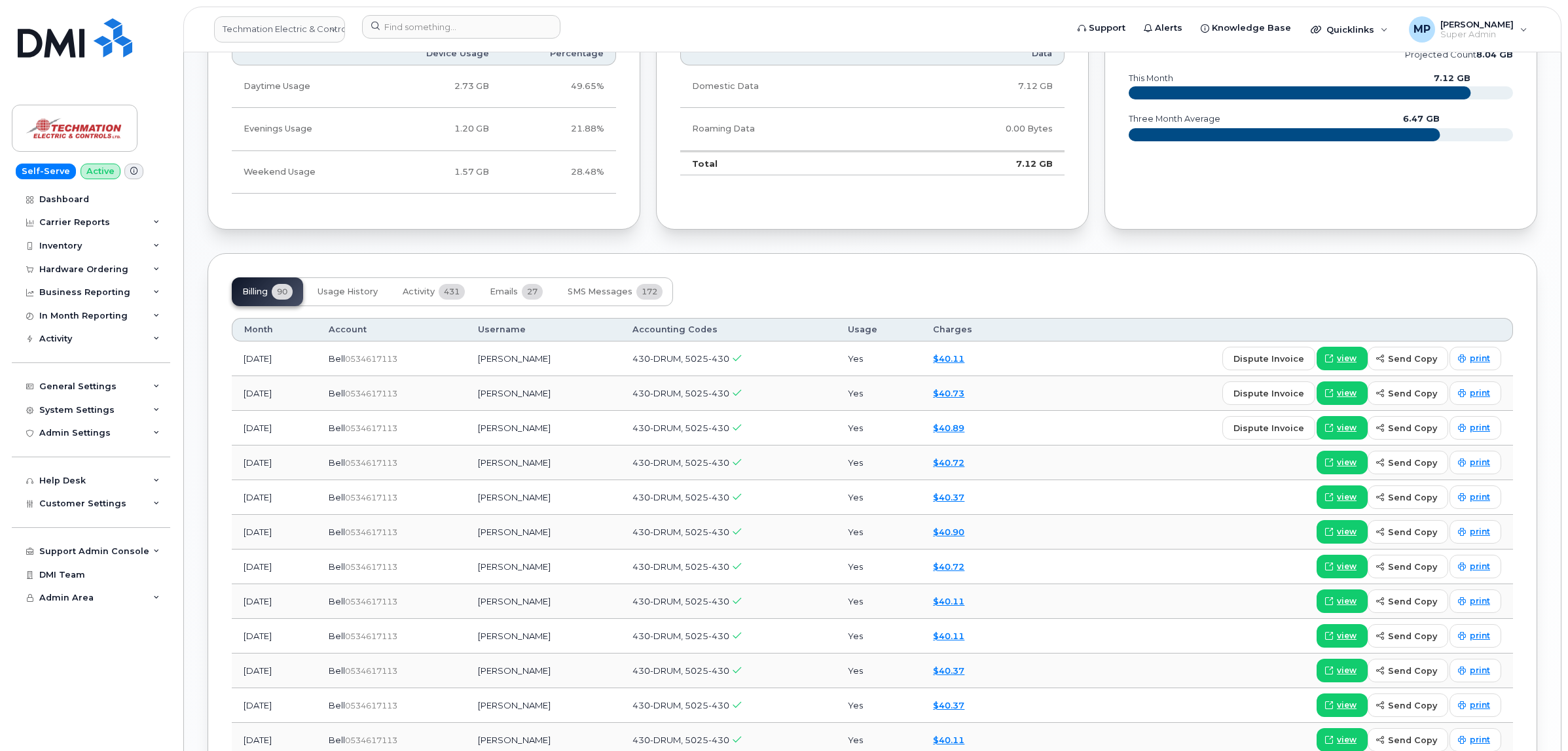
scroll to position [982, 0]
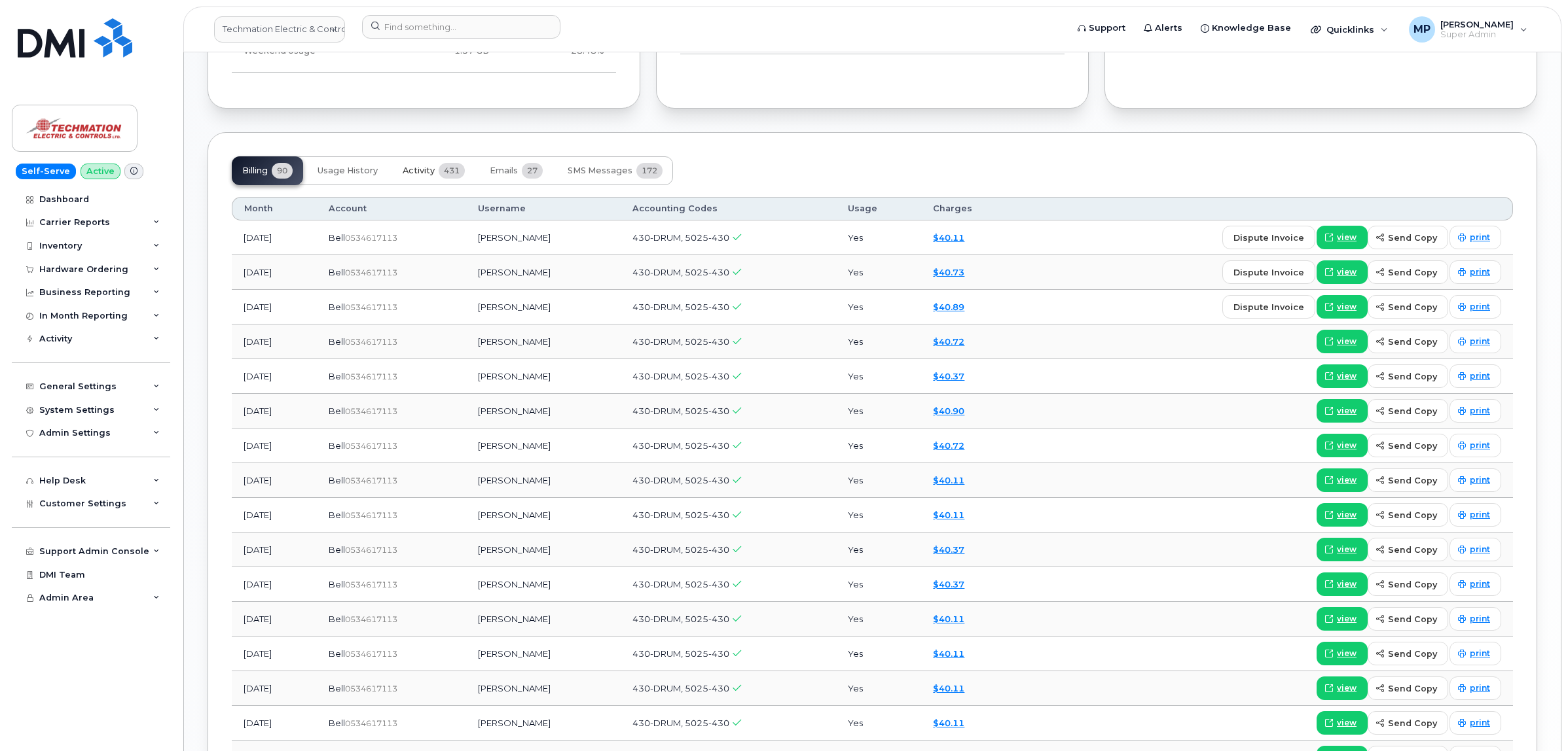
click at [425, 170] on span "Activity" at bounding box center [419, 170] width 32 height 11
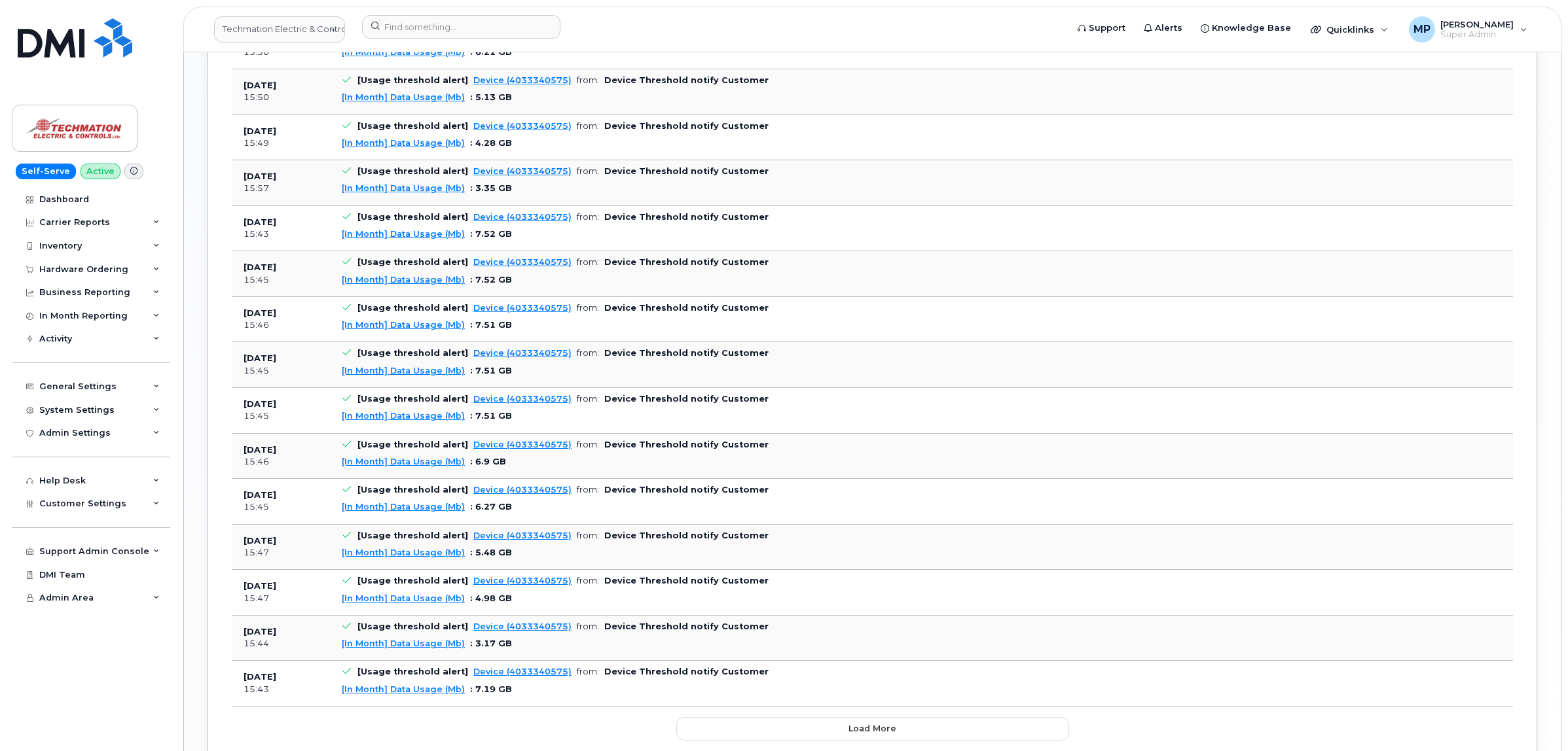
scroll to position [1737, 0]
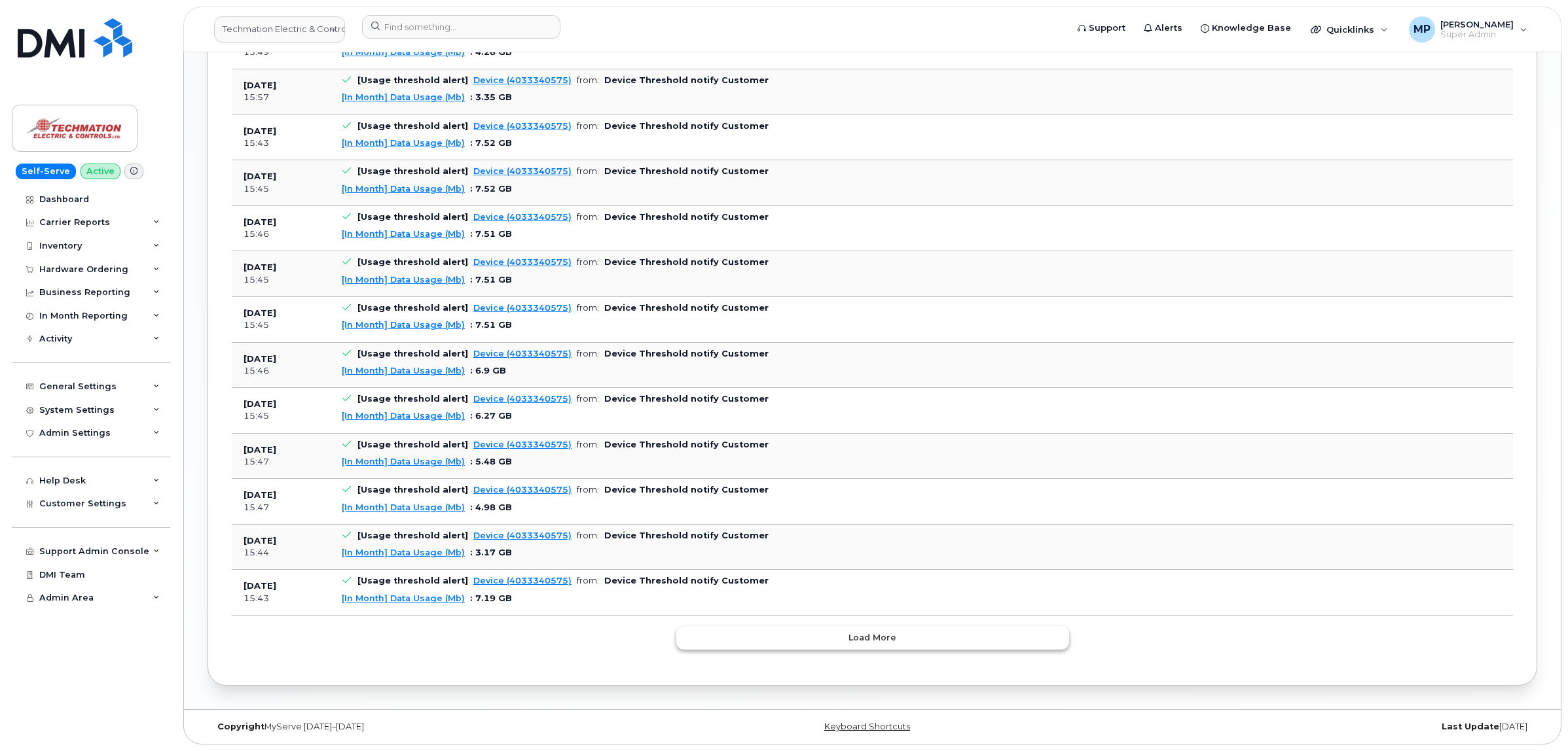
click at [822, 635] on button "Load more" at bounding box center [873, 637] width 393 height 23
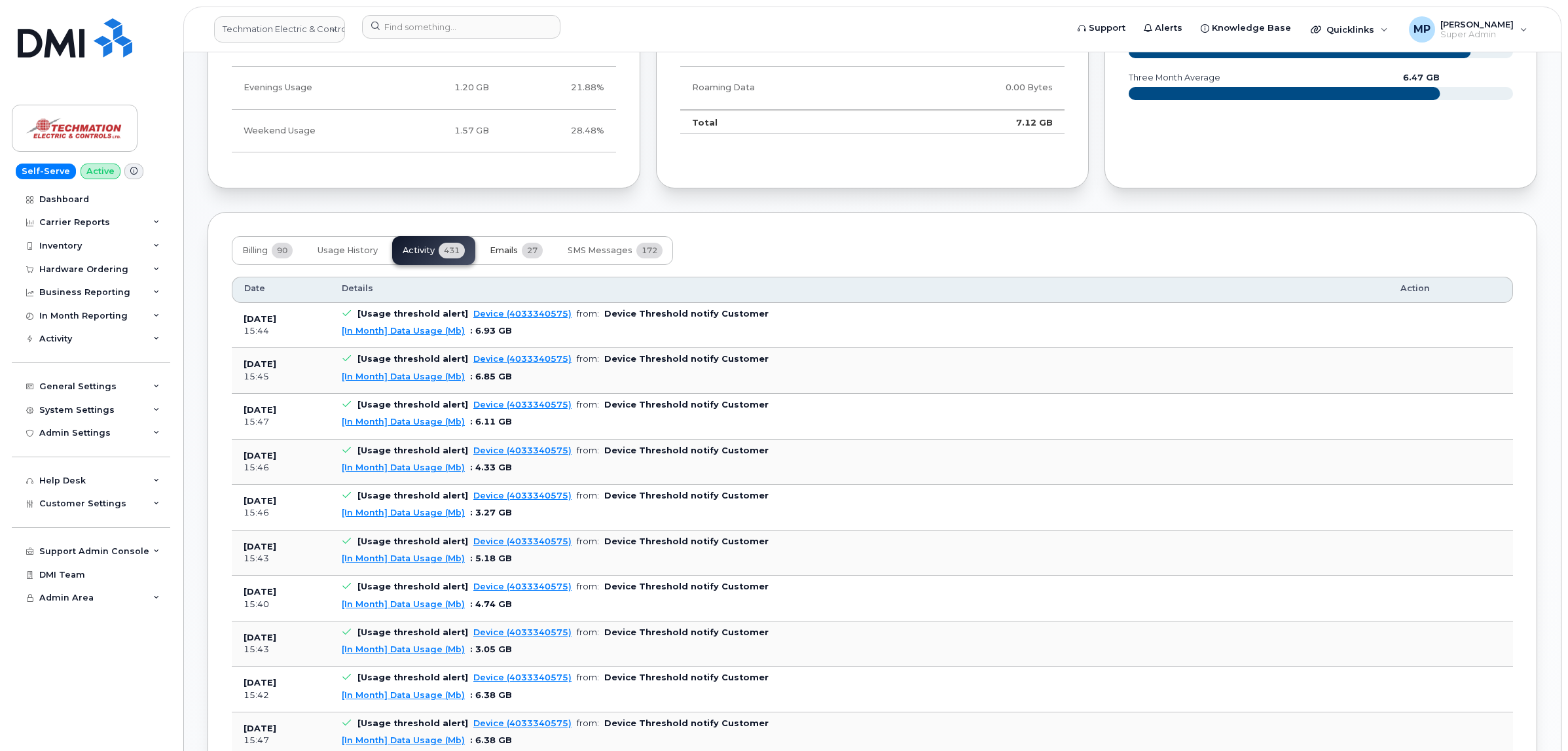
scroll to position [900, 0]
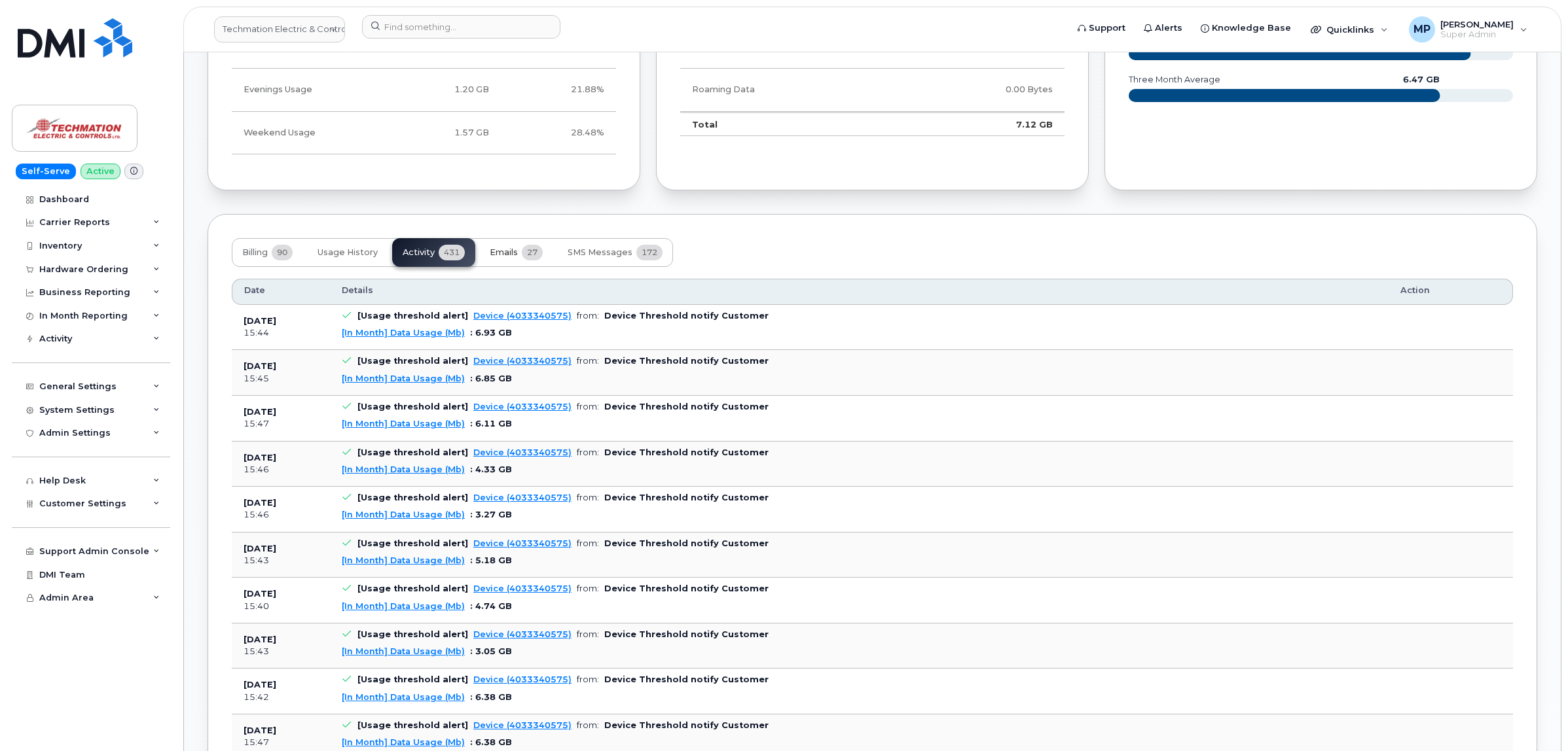
click at [508, 256] on span "Emails" at bounding box center [504, 252] width 28 height 11
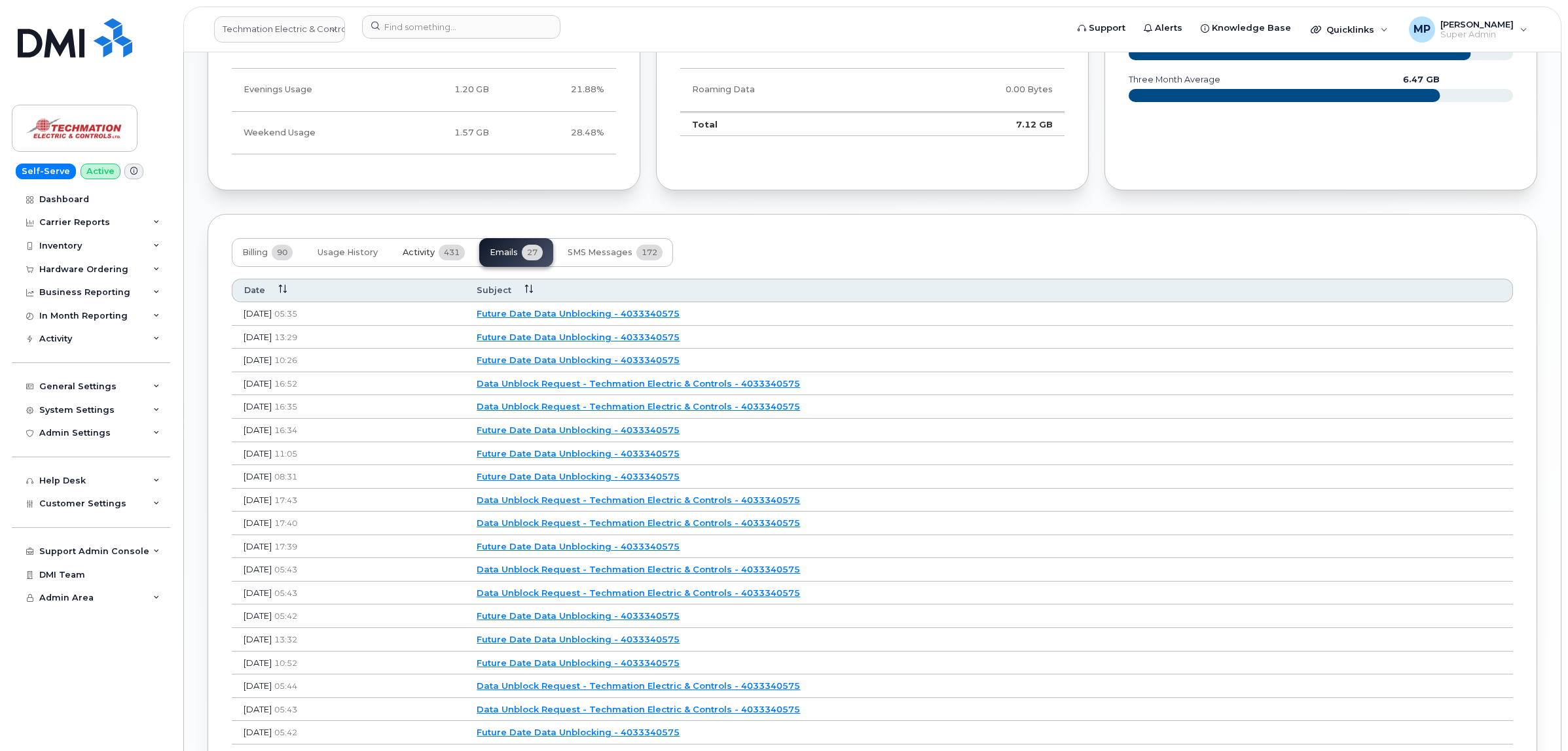
click at [427, 251] on span "Activity" at bounding box center [419, 252] width 32 height 11
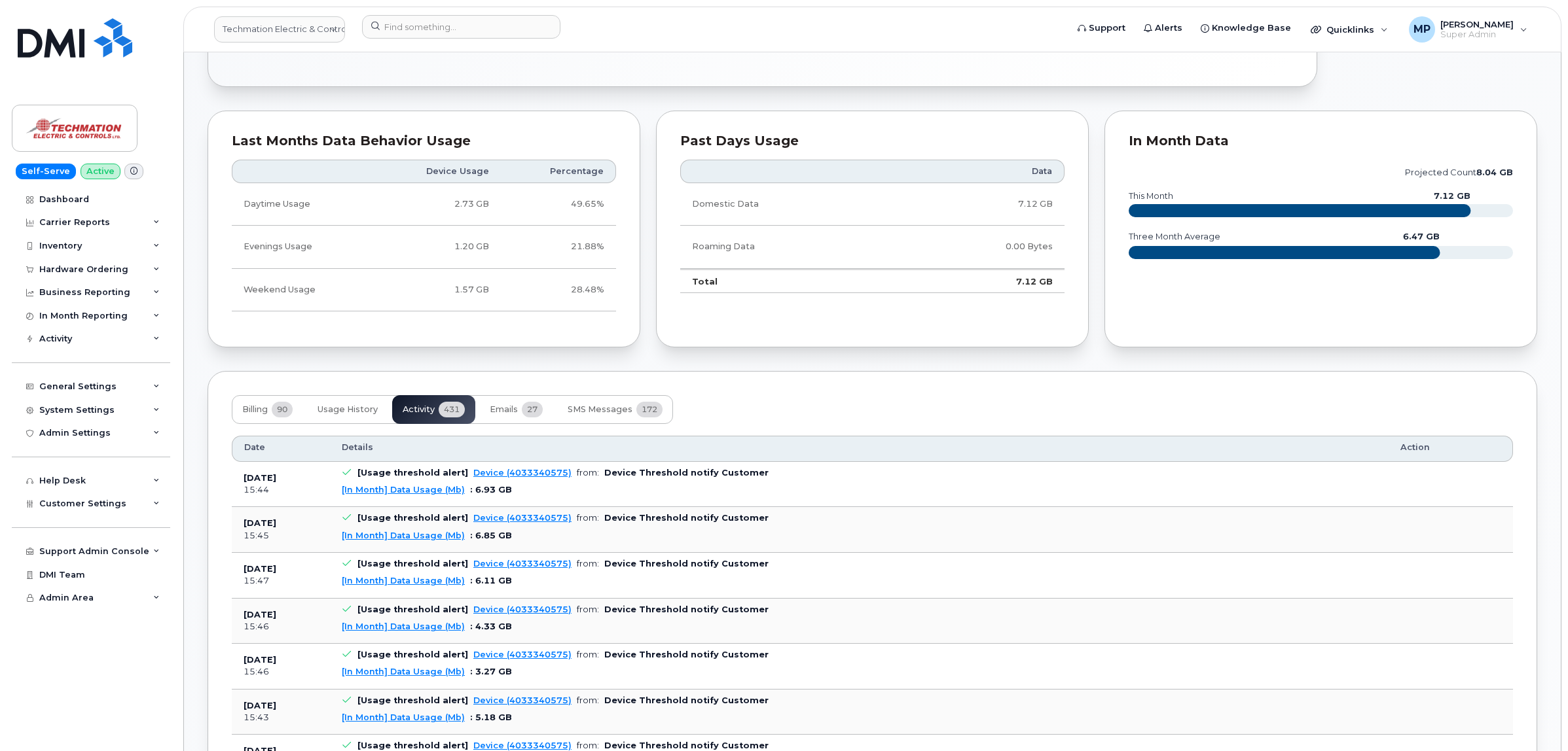
scroll to position [572, 0]
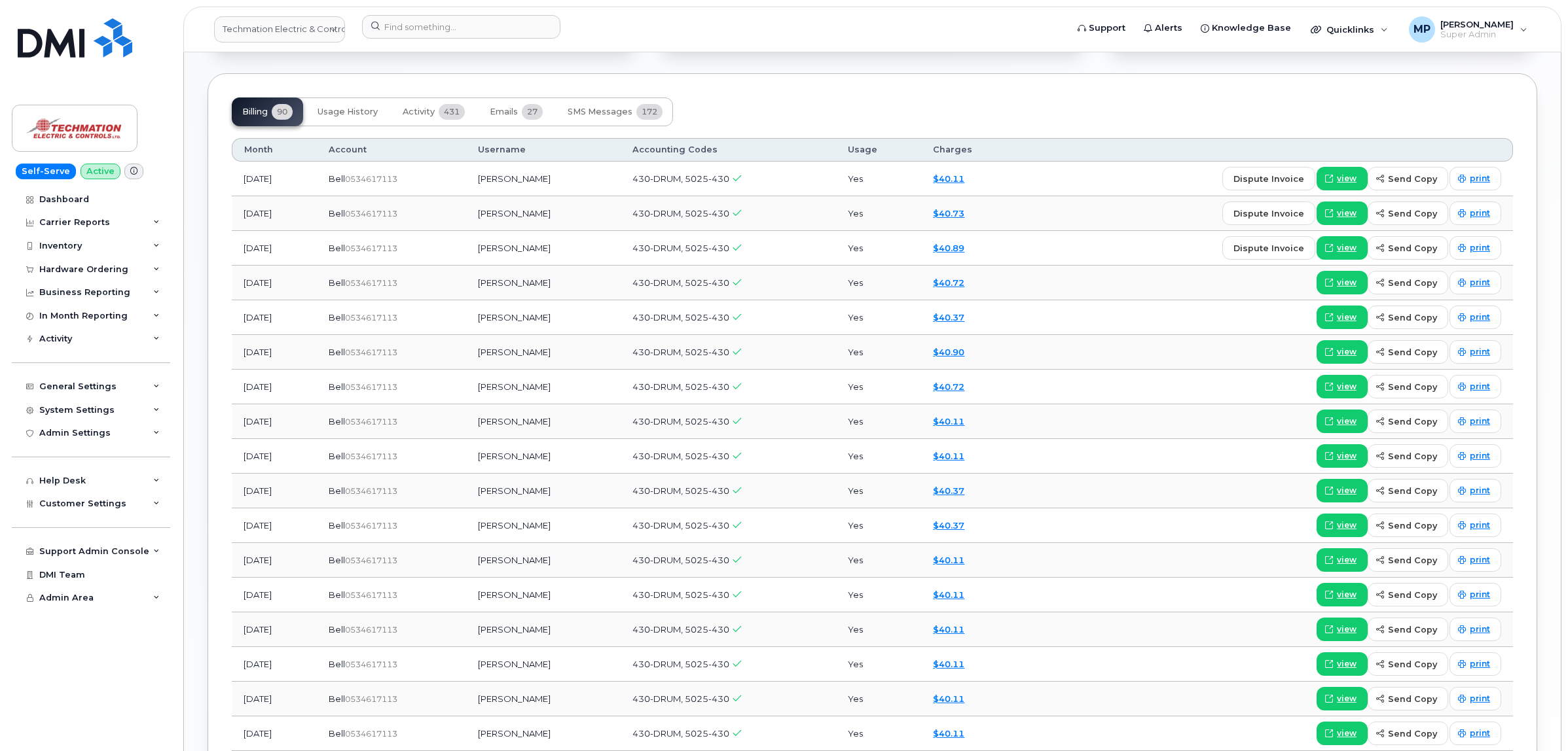
scroll to position [1063, 0]
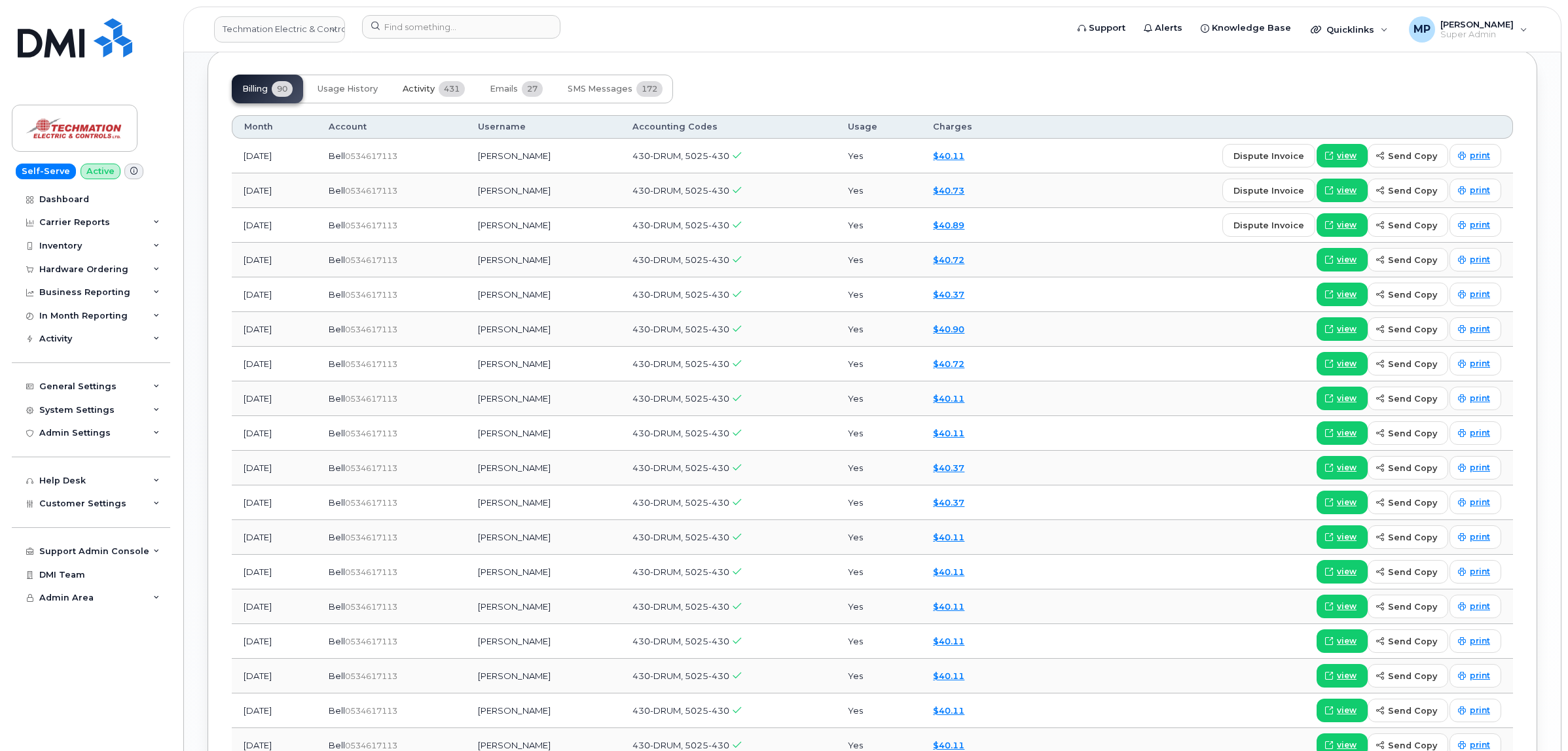
click at [415, 80] on button "Activity 431" at bounding box center [433, 89] width 83 height 28
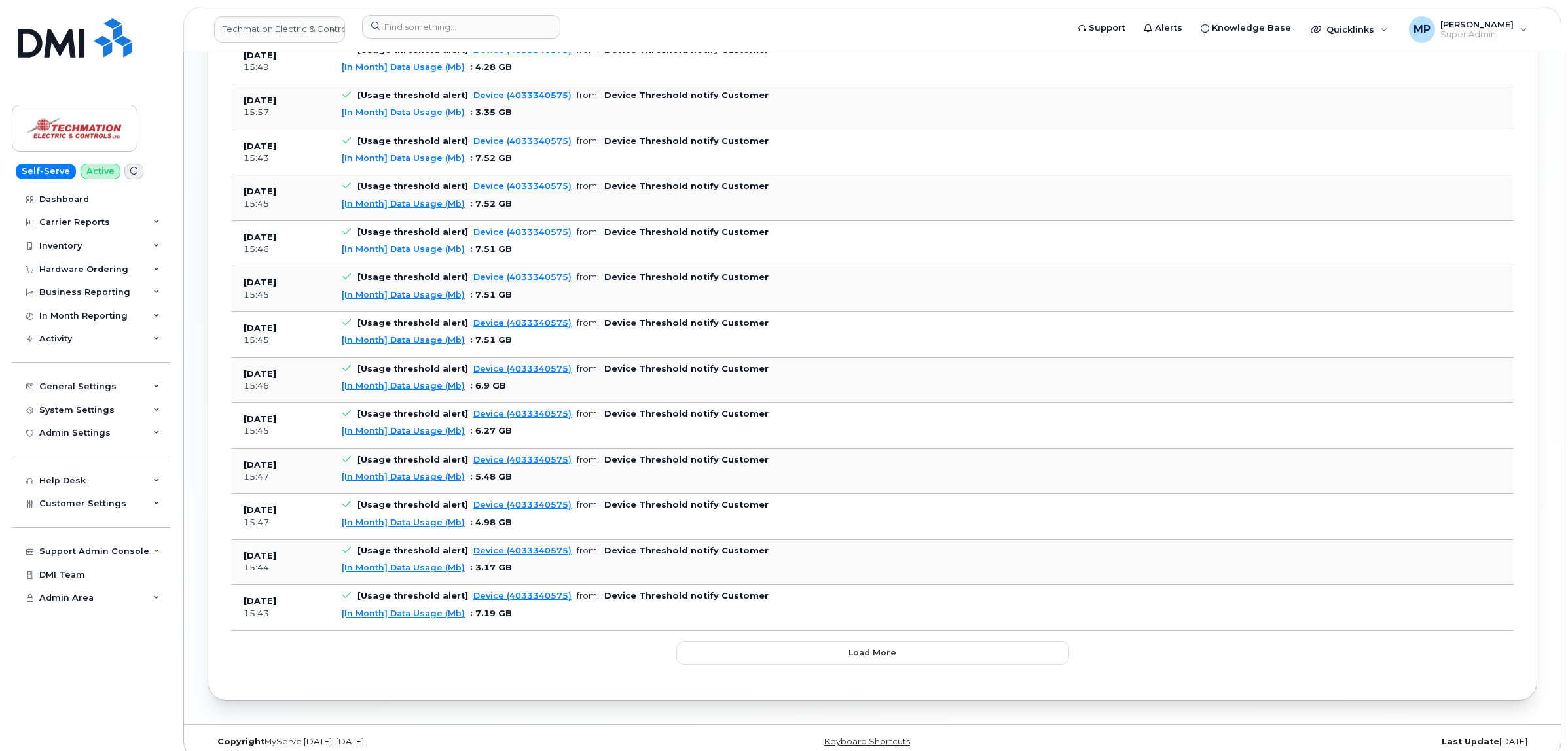
scroll to position [1718, 0]
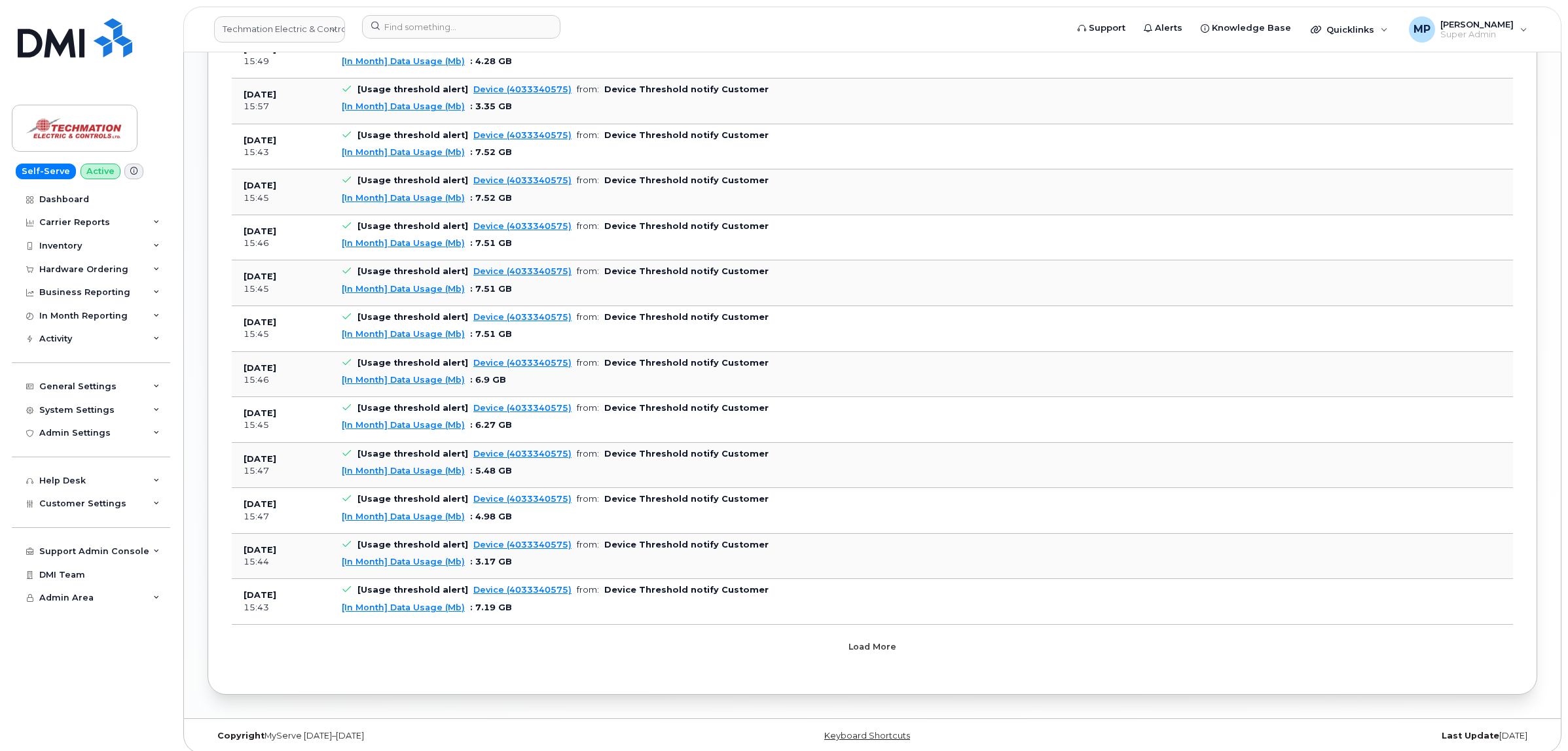
click at [837, 657] on button "Load more" at bounding box center [873, 647] width 393 height 23
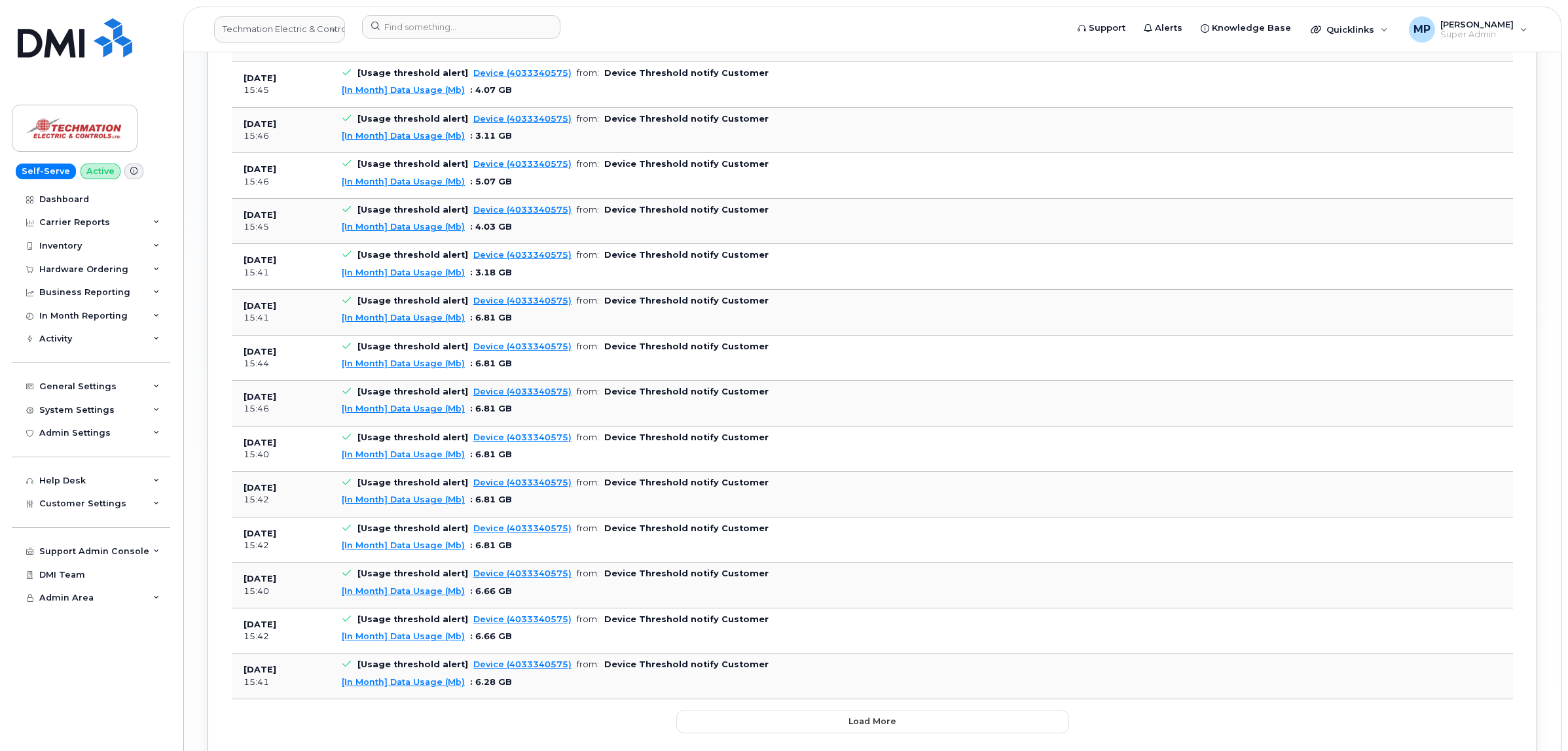
scroll to position [2882, 0]
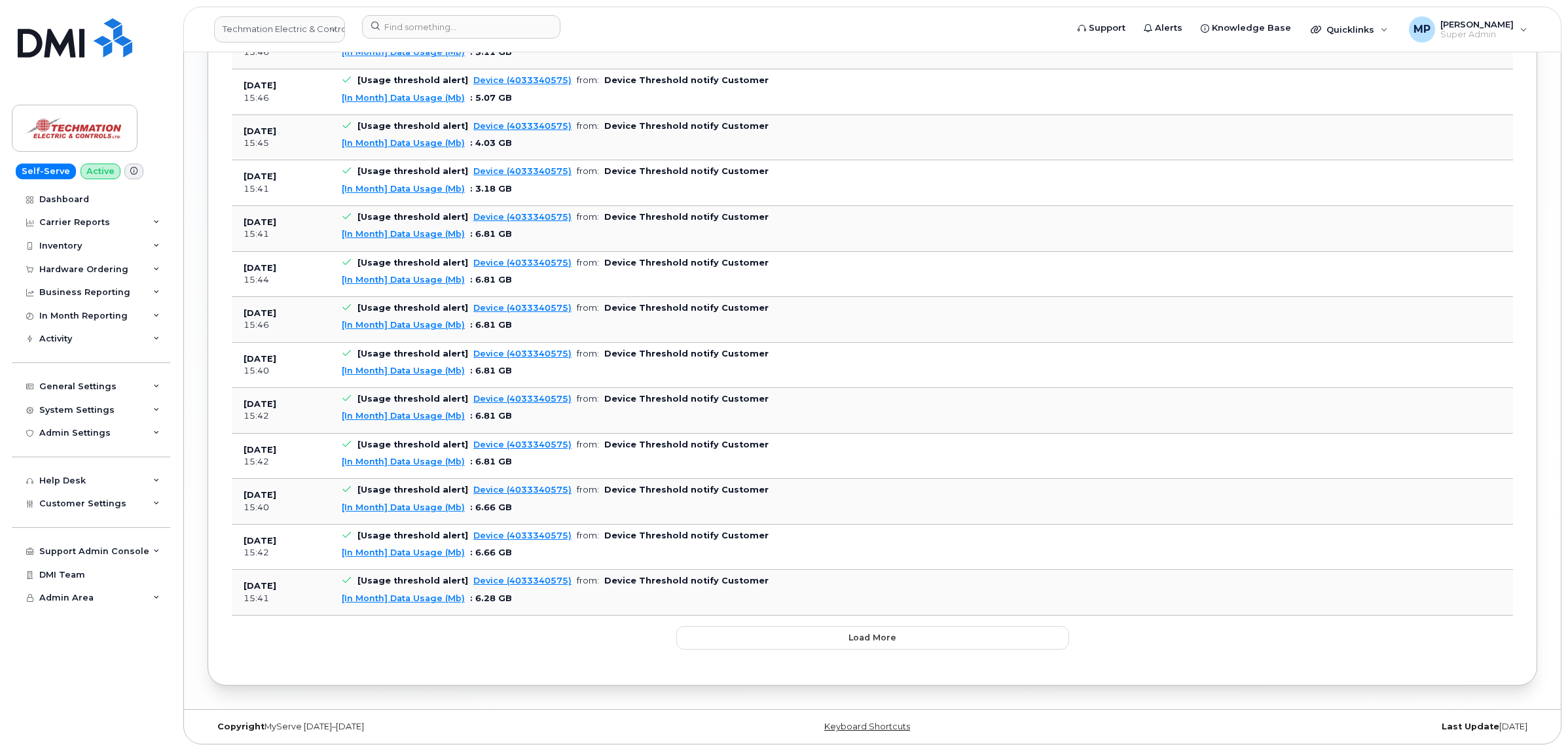
drag, startPoint x: 851, startPoint y: 667, endPoint x: 846, endPoint y: 651, distance: 16.8
click at [845, 644] on button "Load more" at bounding box center [873, 637] width 393 height 23
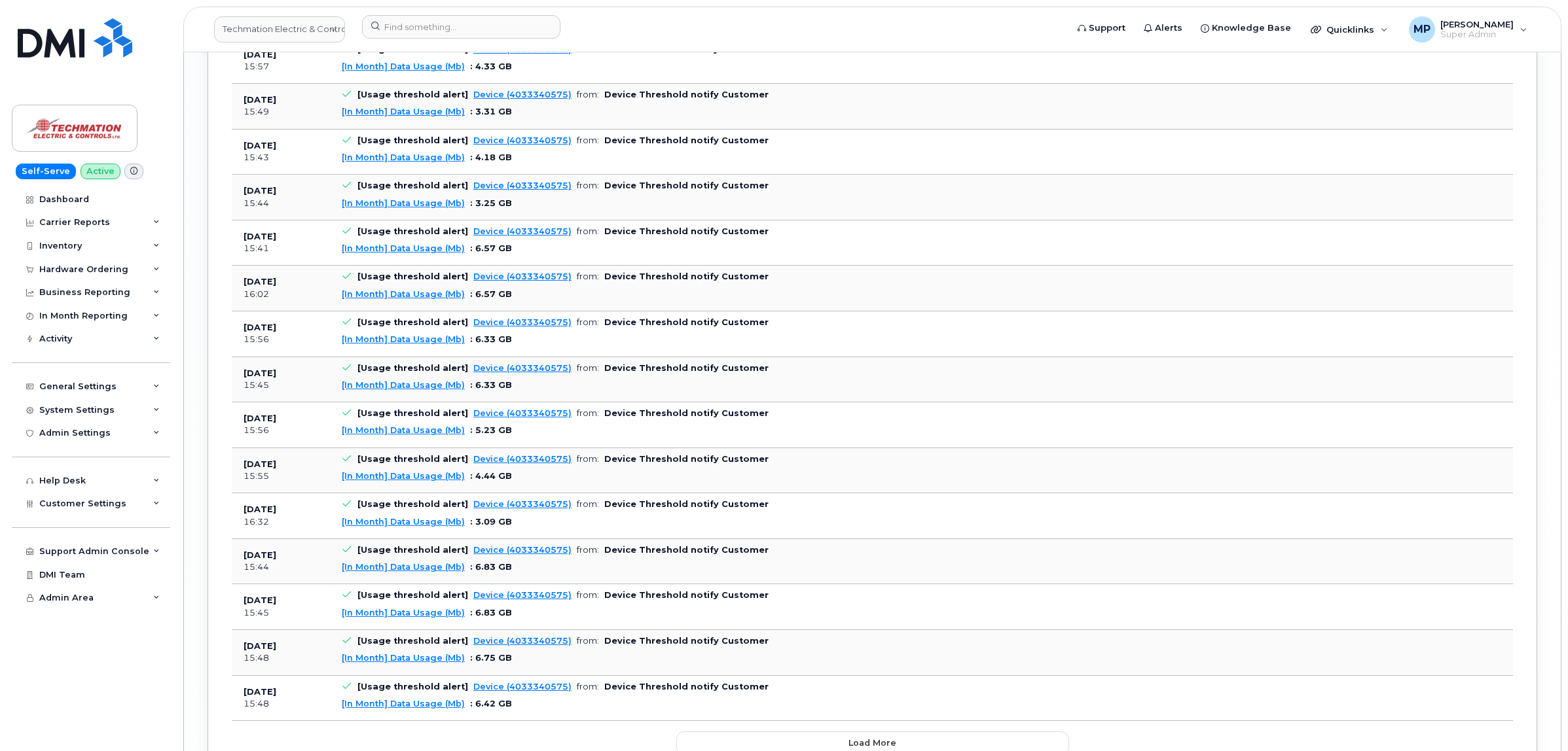
scroll to position [4028, 0]
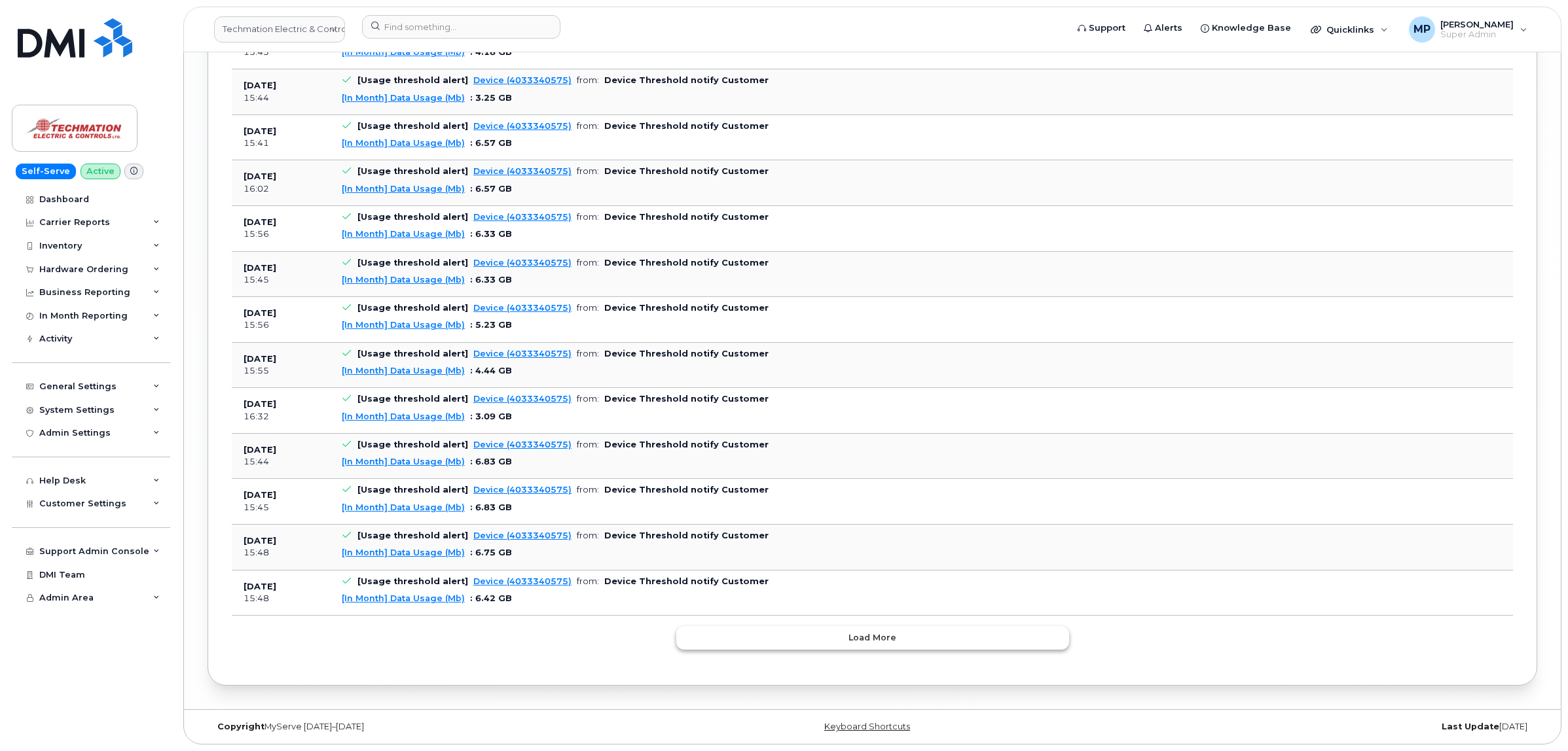
click at [847, 645] on button "Load more" at bounding box center [873, 637] width 393 height 23
click at [846, 638] on button "Load more" at bounding box center [873, 637] width 393 height 23
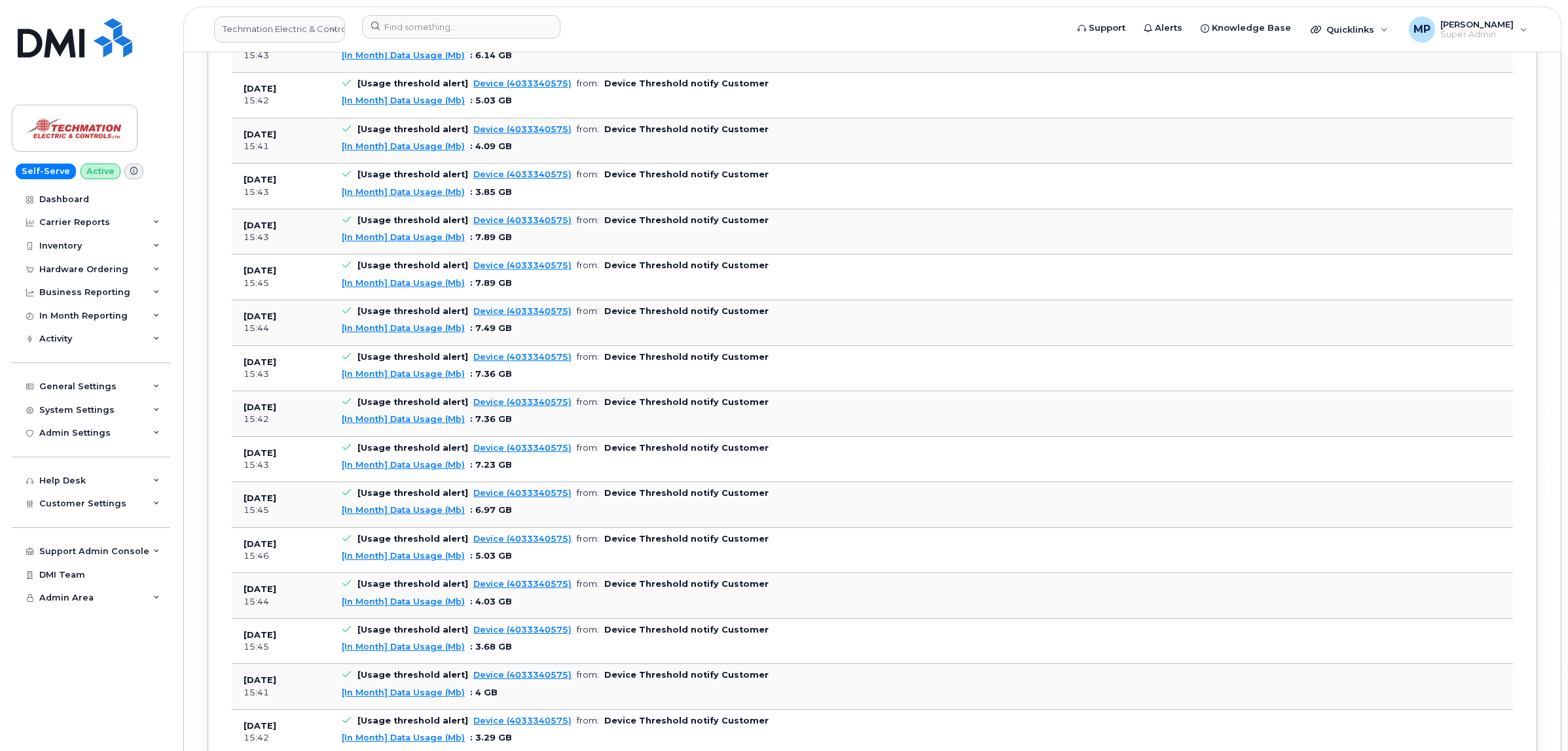
scroll to position [7467, 0]
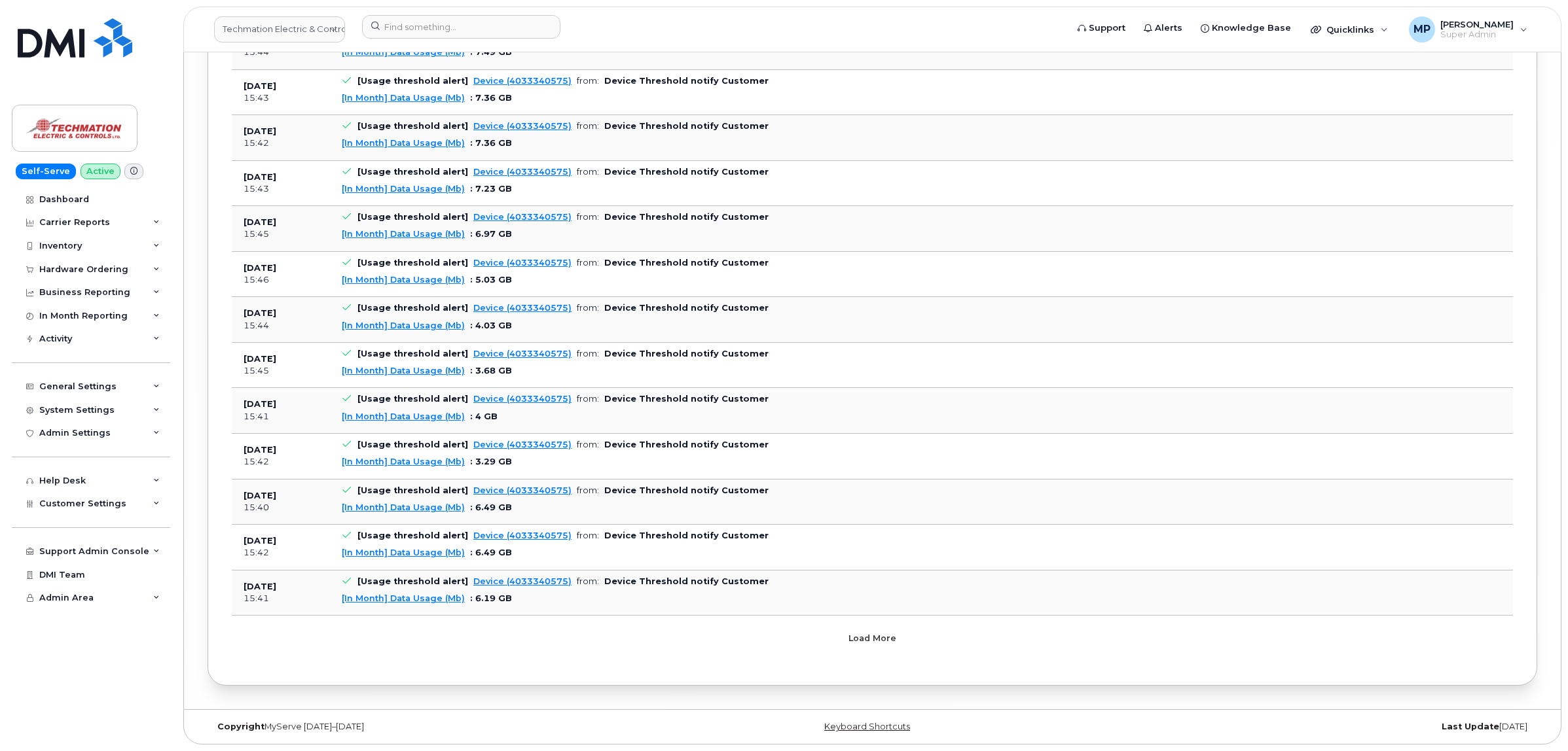
click at [846, 638] on button "Load more" at bounding box center [873, 637] width 393 height 23
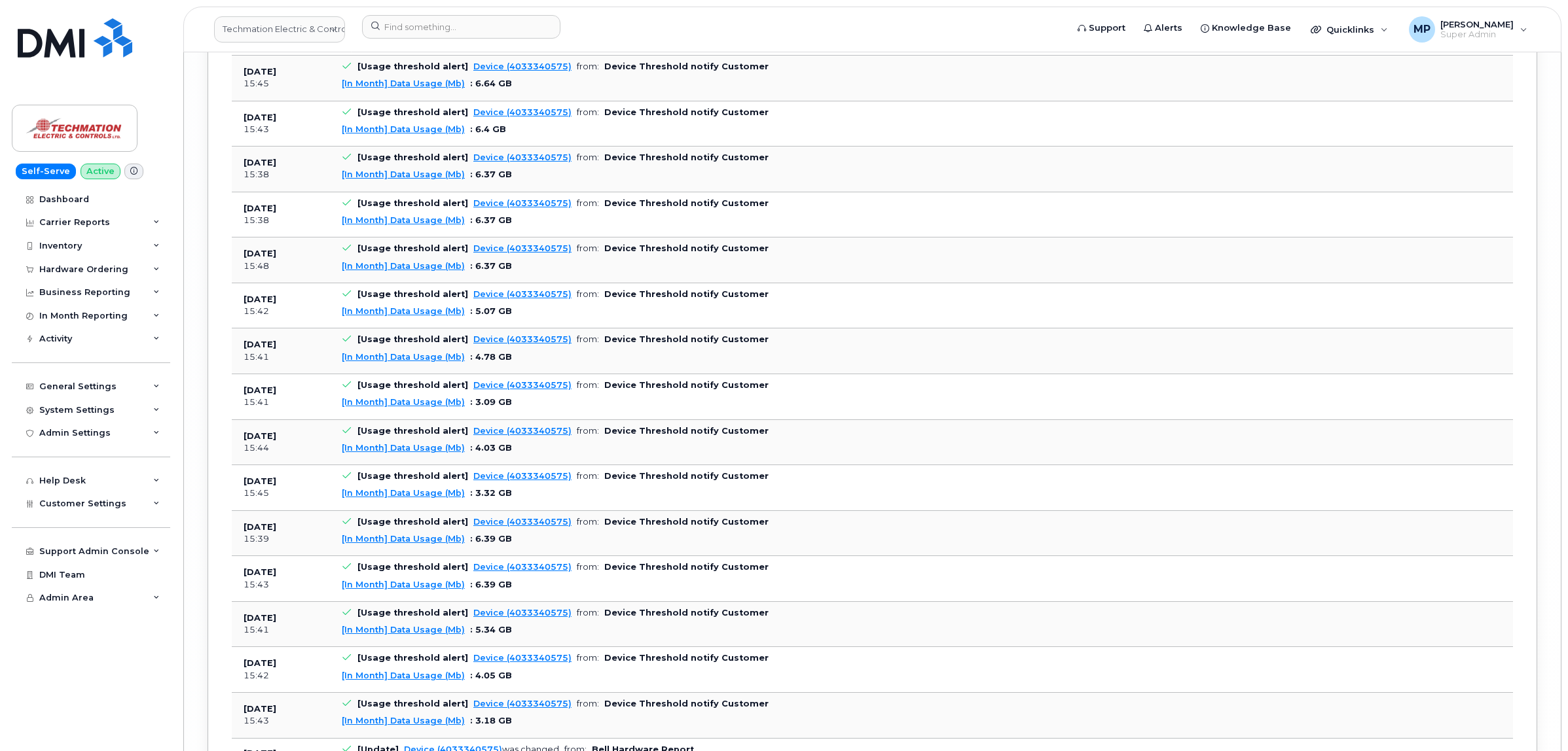
scroll to position [8610, 0]
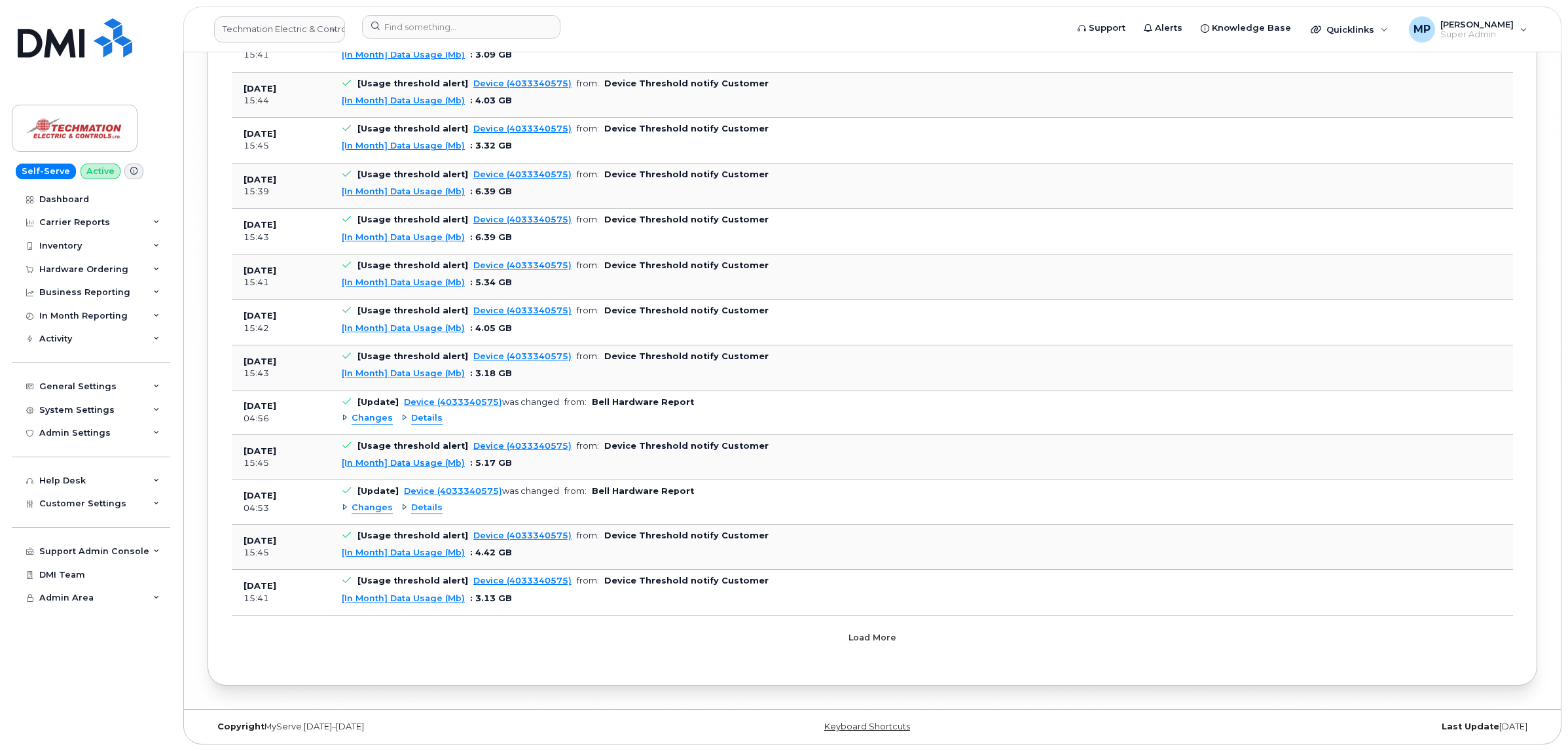
click at [846, 638] on button "Load more" at bounding box center [873, 637] width 393 height 23
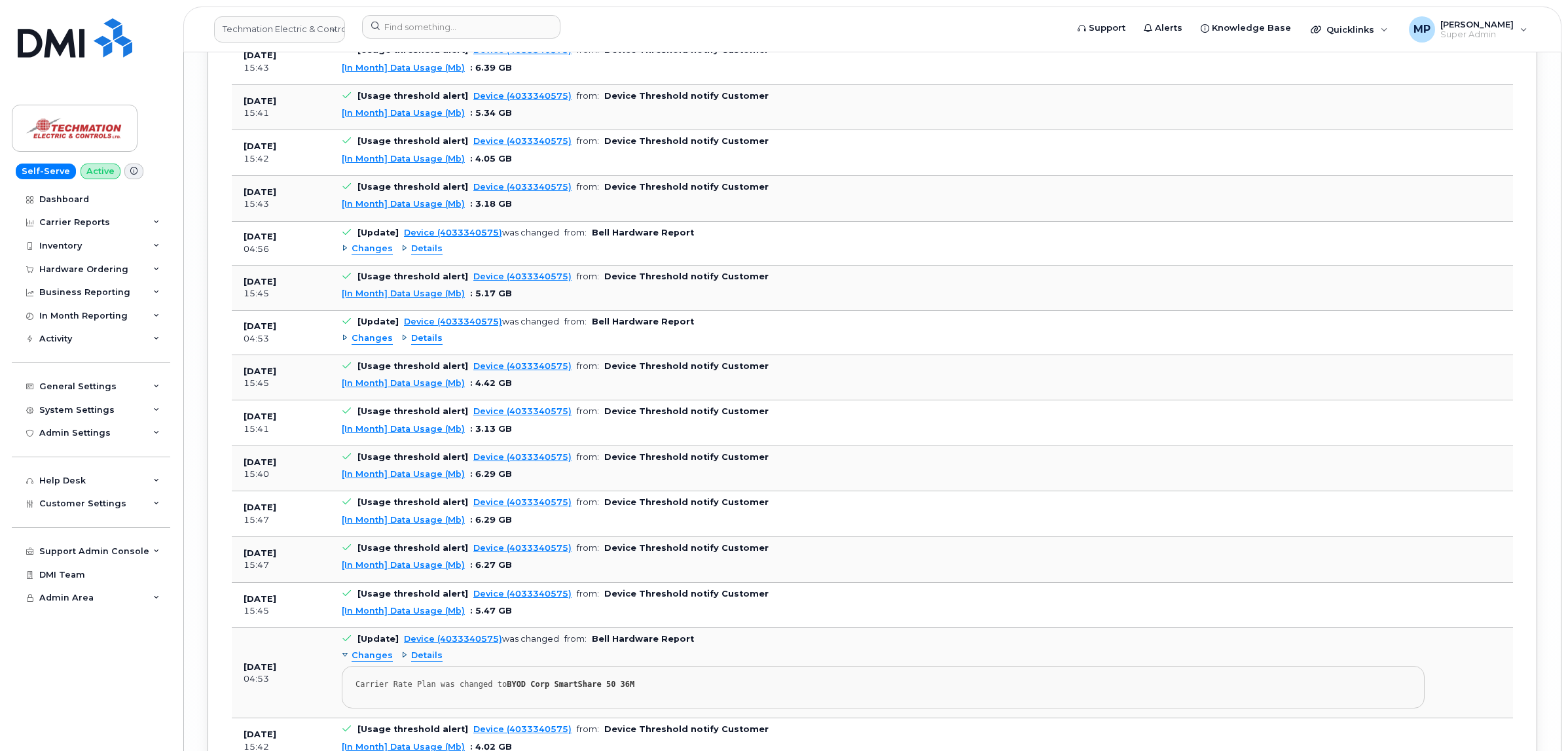
scroll to position [9020, 0]
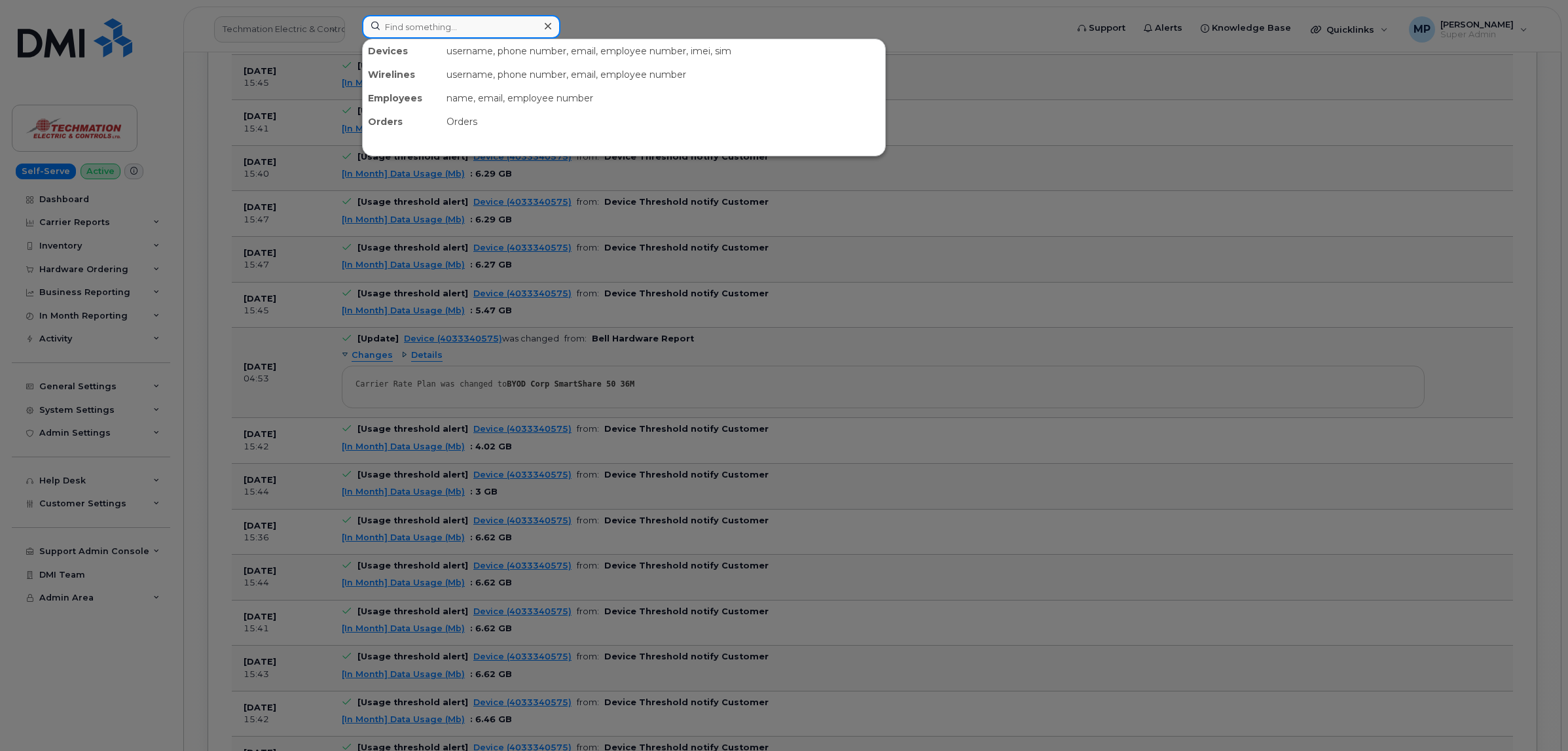
click at [433, 28] on input at bounding box center [461, 27] width 198 height 23
paste input "5193506734"
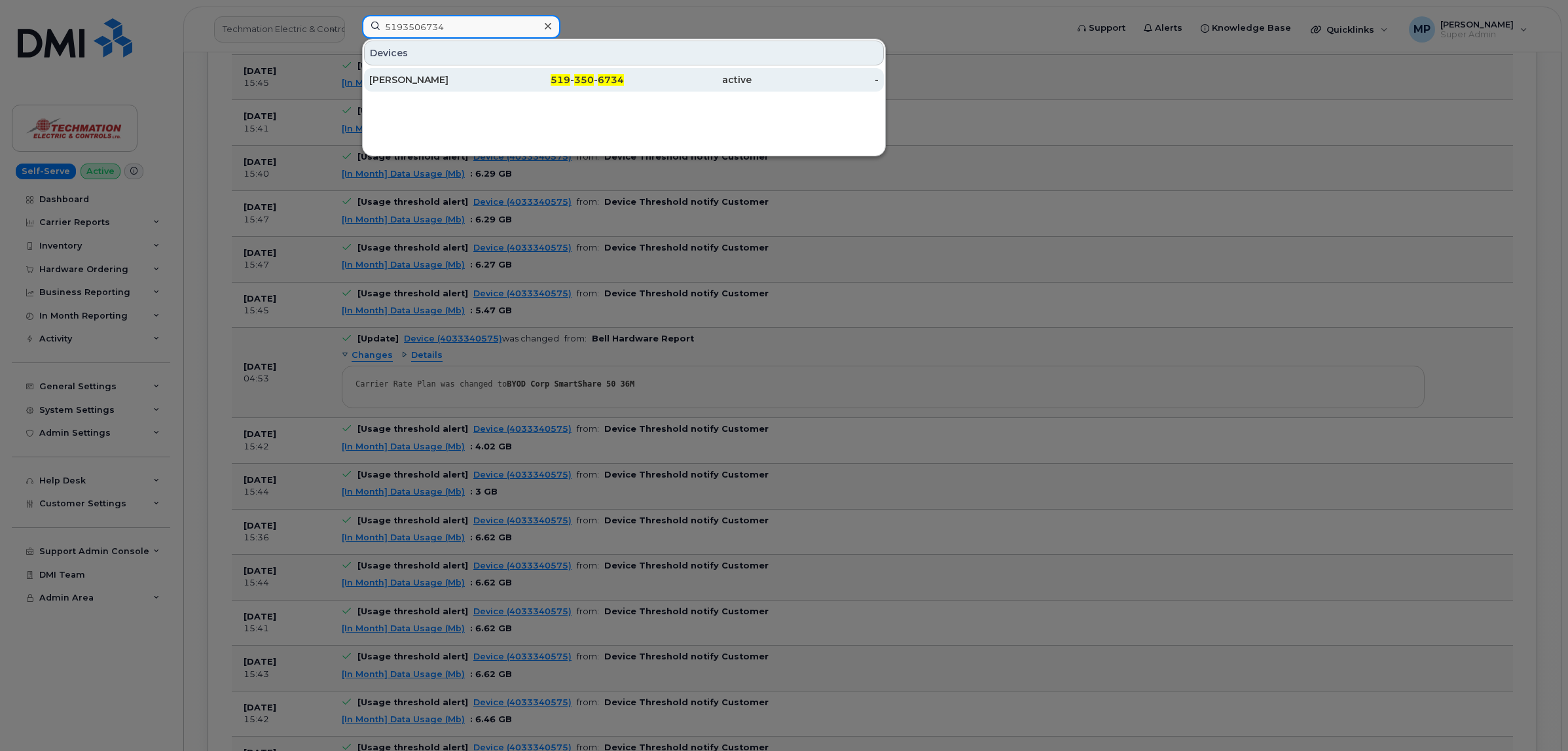
type input "5193506734"
click at [418, 79] on div "Wes Roelofs" at bounding box center [433, 80] width 128 height 13
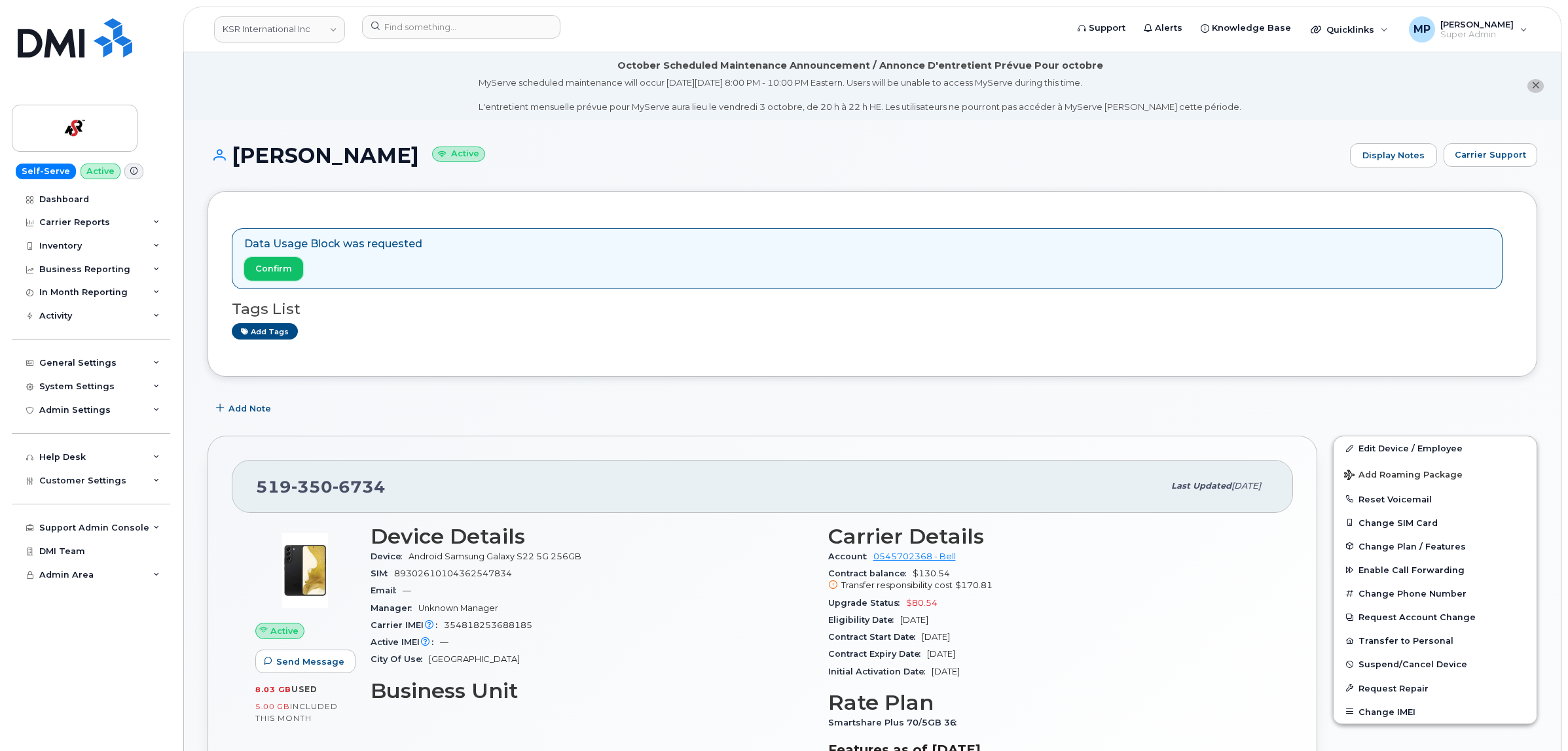
click at [279, 276] on button "Confirm" at bounding box center [273, 269] width 59 height 23
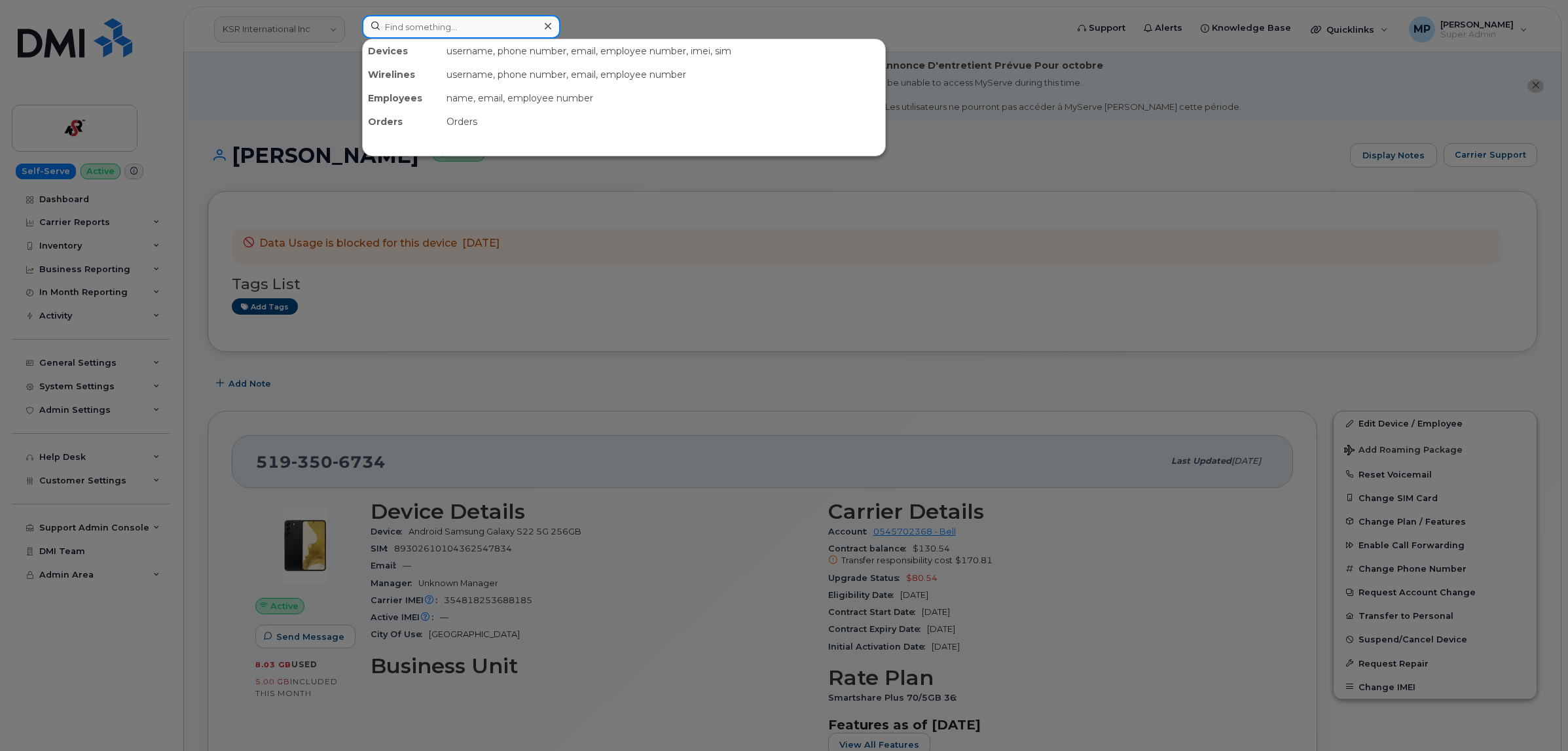
click at [449, 27] on input at bounding box center [461, 27] width 198 height 23
paste input "9025650393"
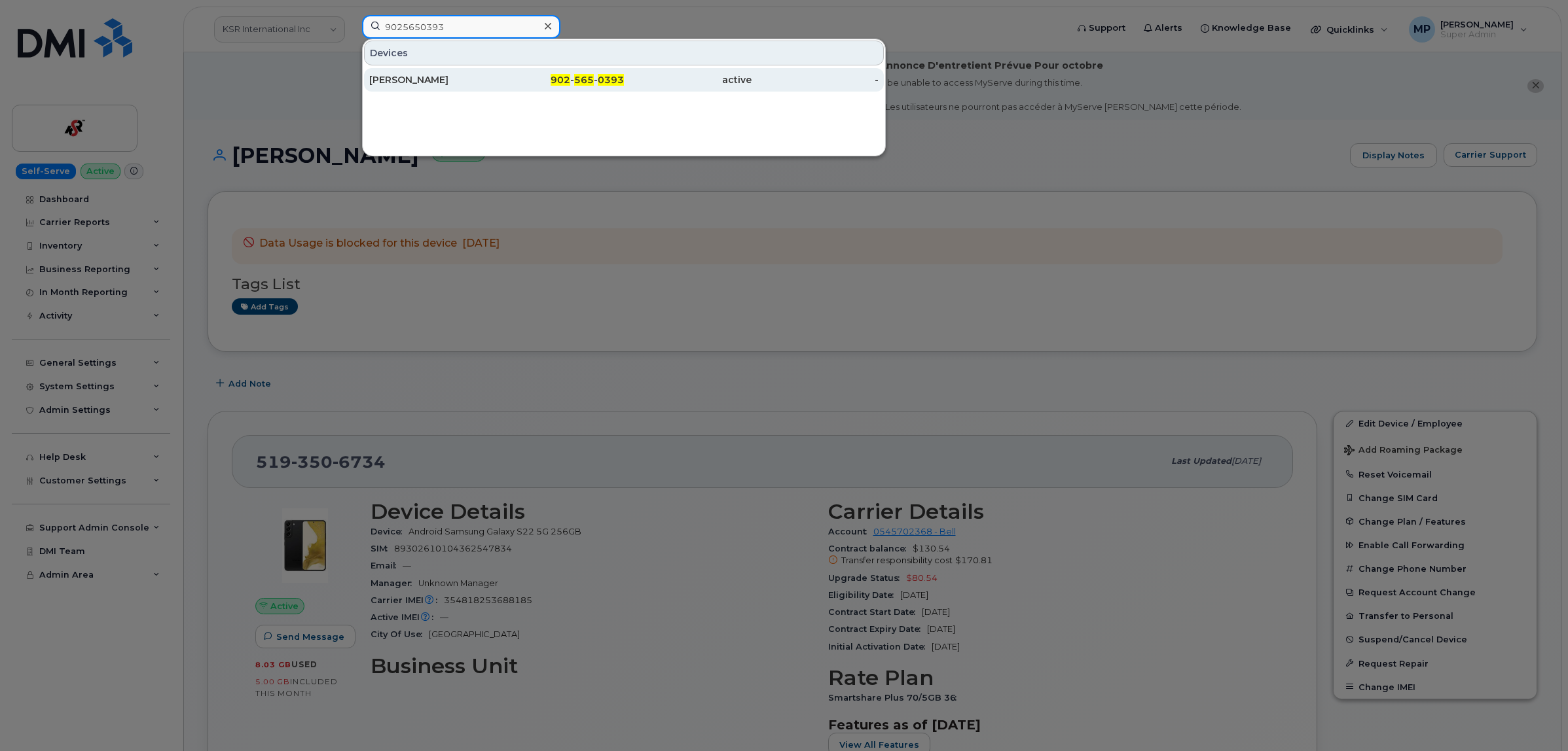
type input "9025650393"
click at [383, 80] on div "Scott Macneil" at bounding box center [433, 80] width 128 height 13
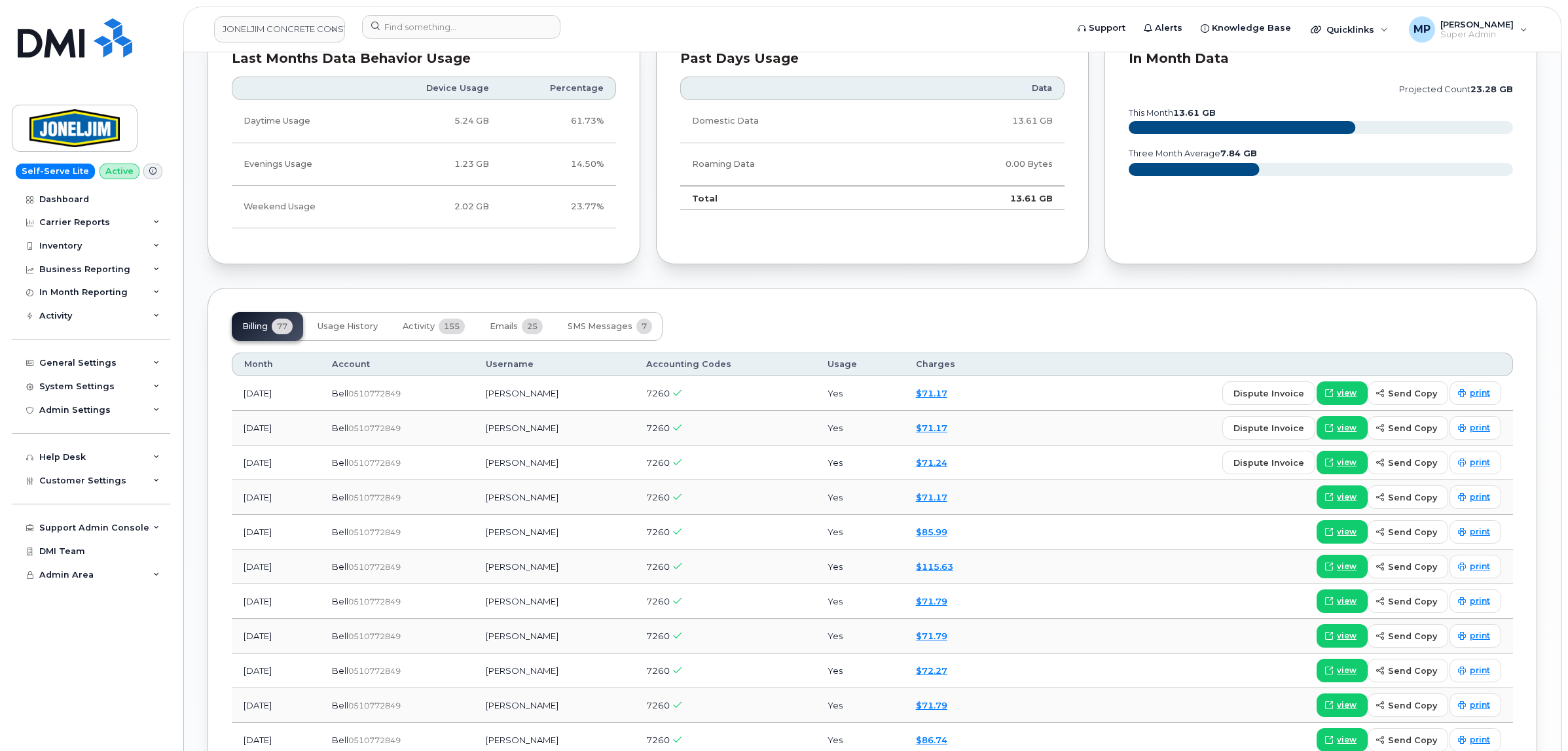
scroll to position [900, 0]
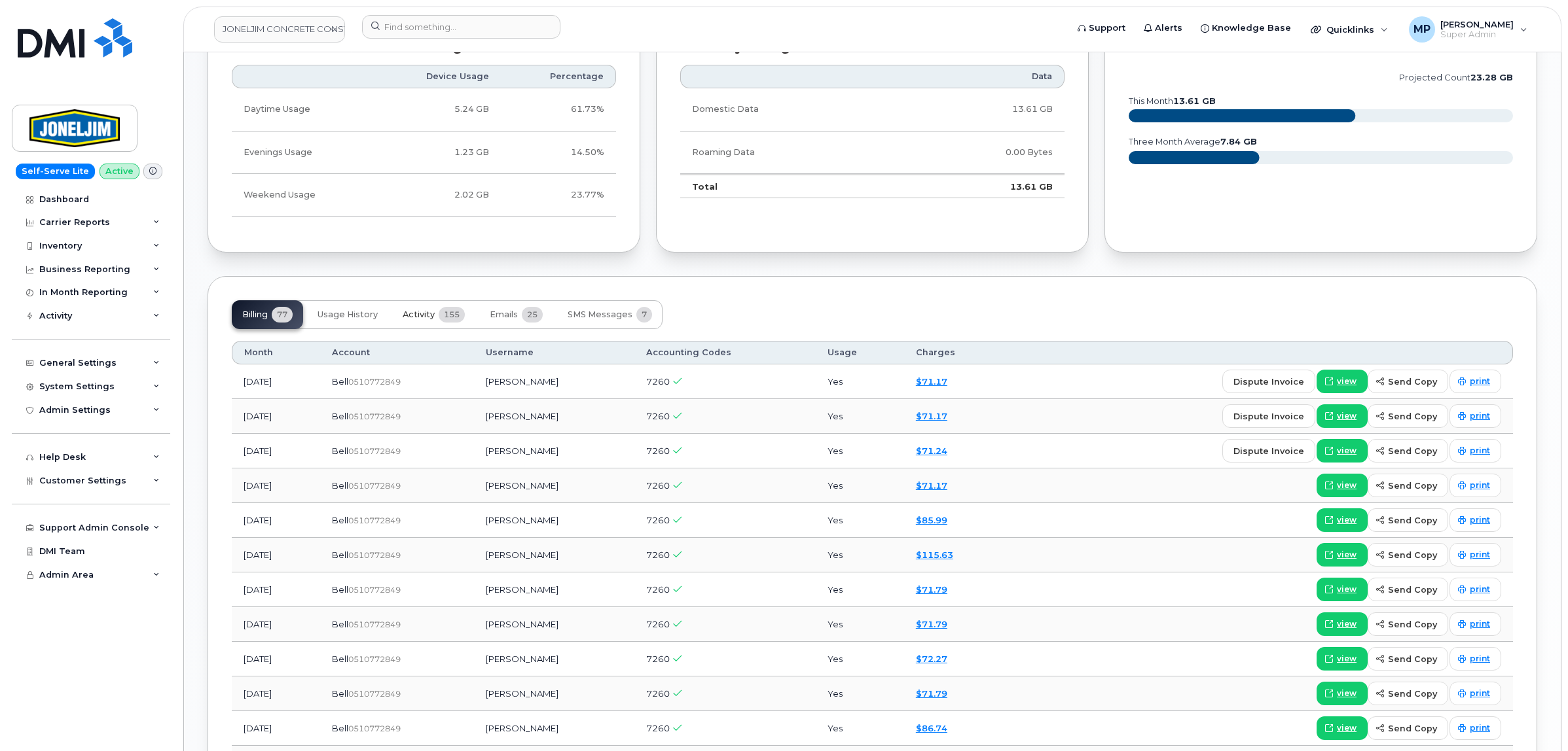
click at [414, 315] on span "Activity" at bounding box center [419, 314] width 32 height 11
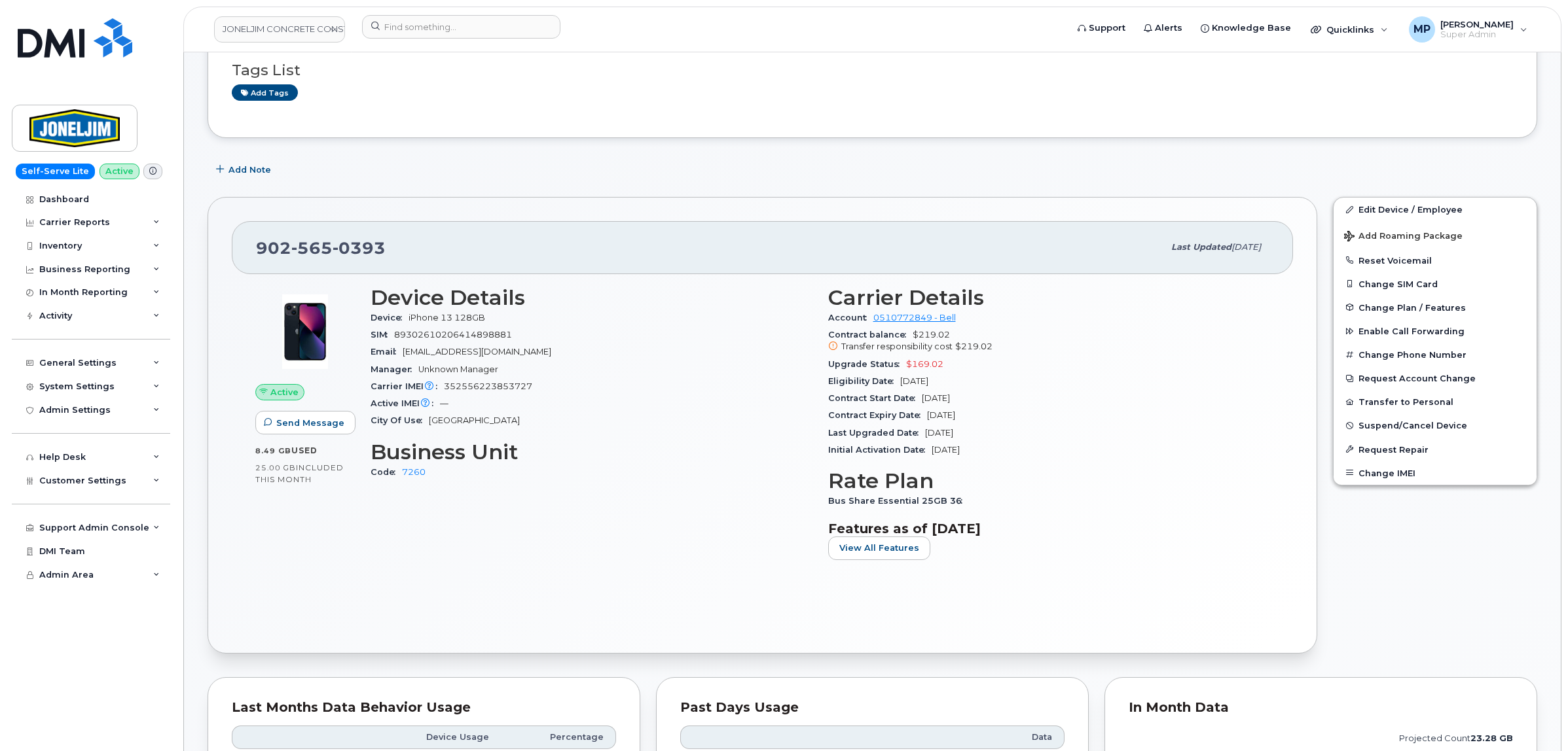
scroll to position [82, 0]
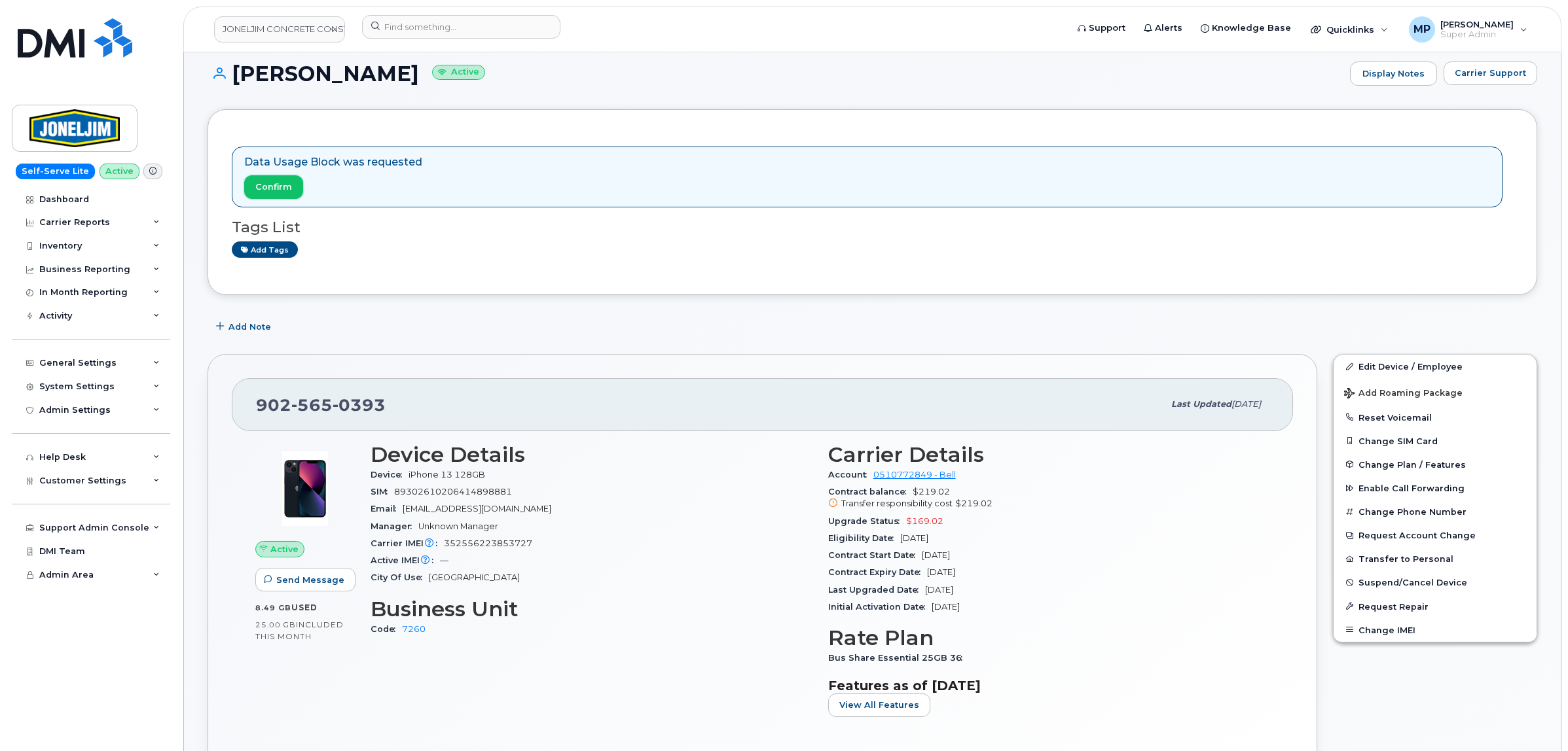
click at [279, 185] on span "Confirm" at bounding box center [273, 186] width 37 height 13
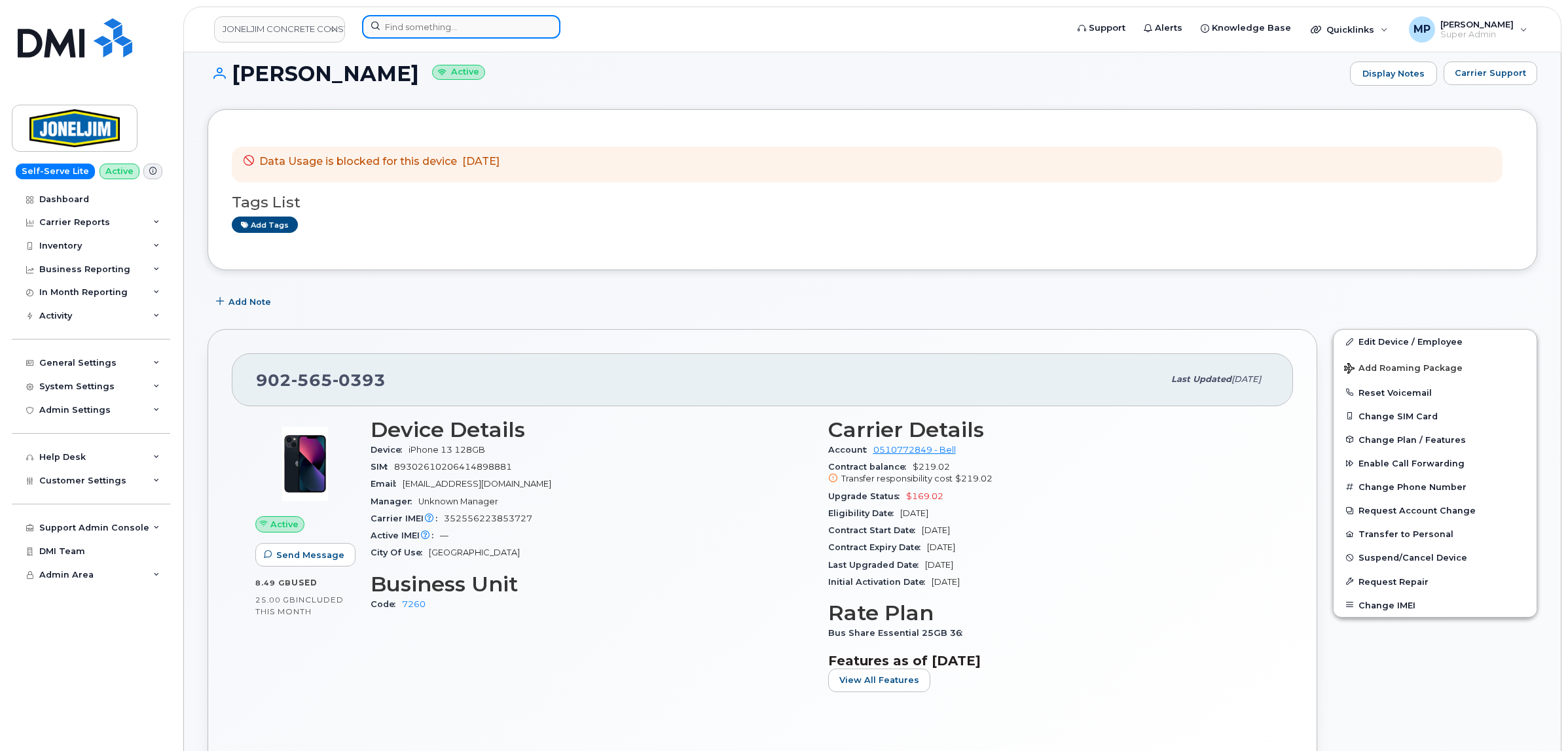
click at [432, 29] on input at bounding box center [461, 27] width 198 height 23
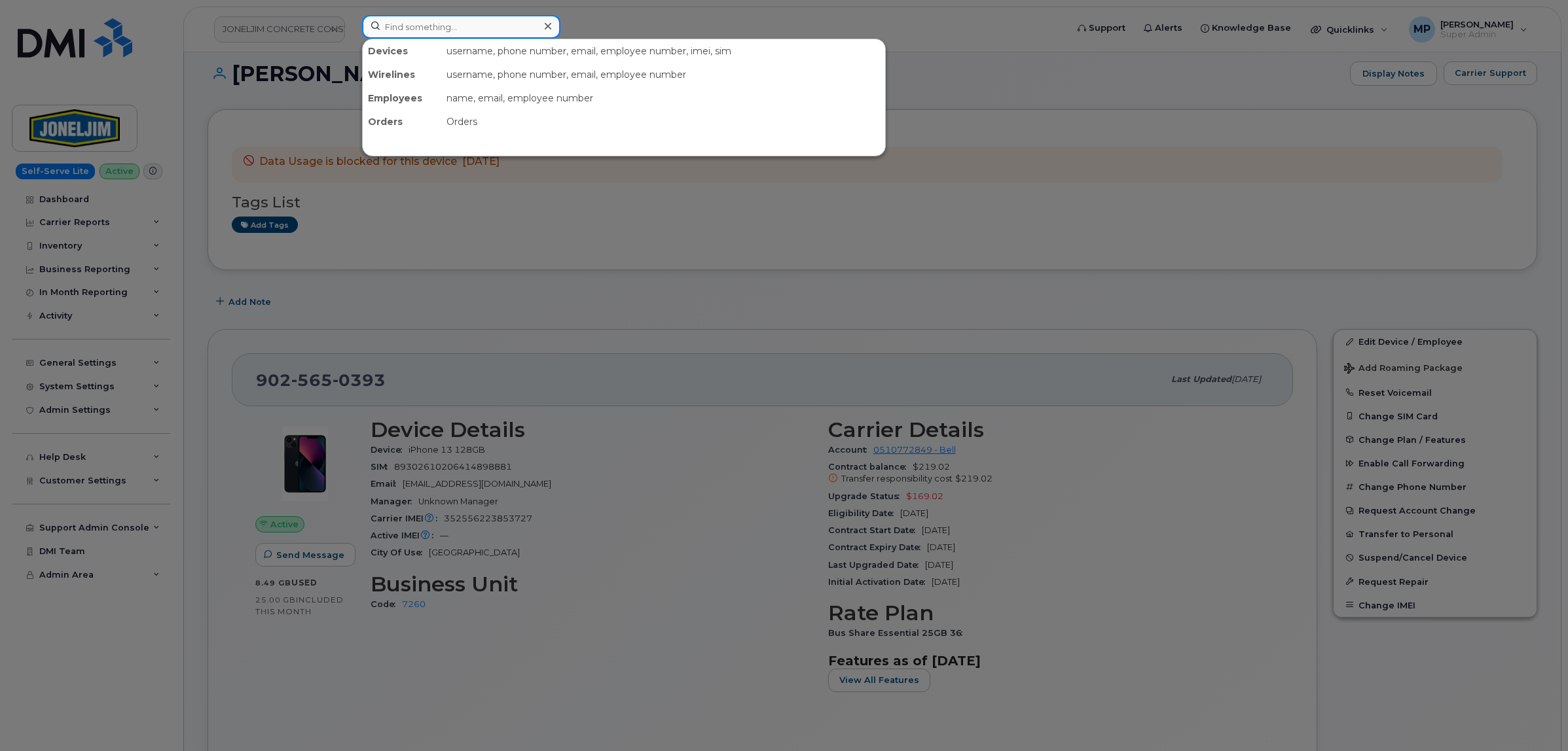
paste input "5193506734"
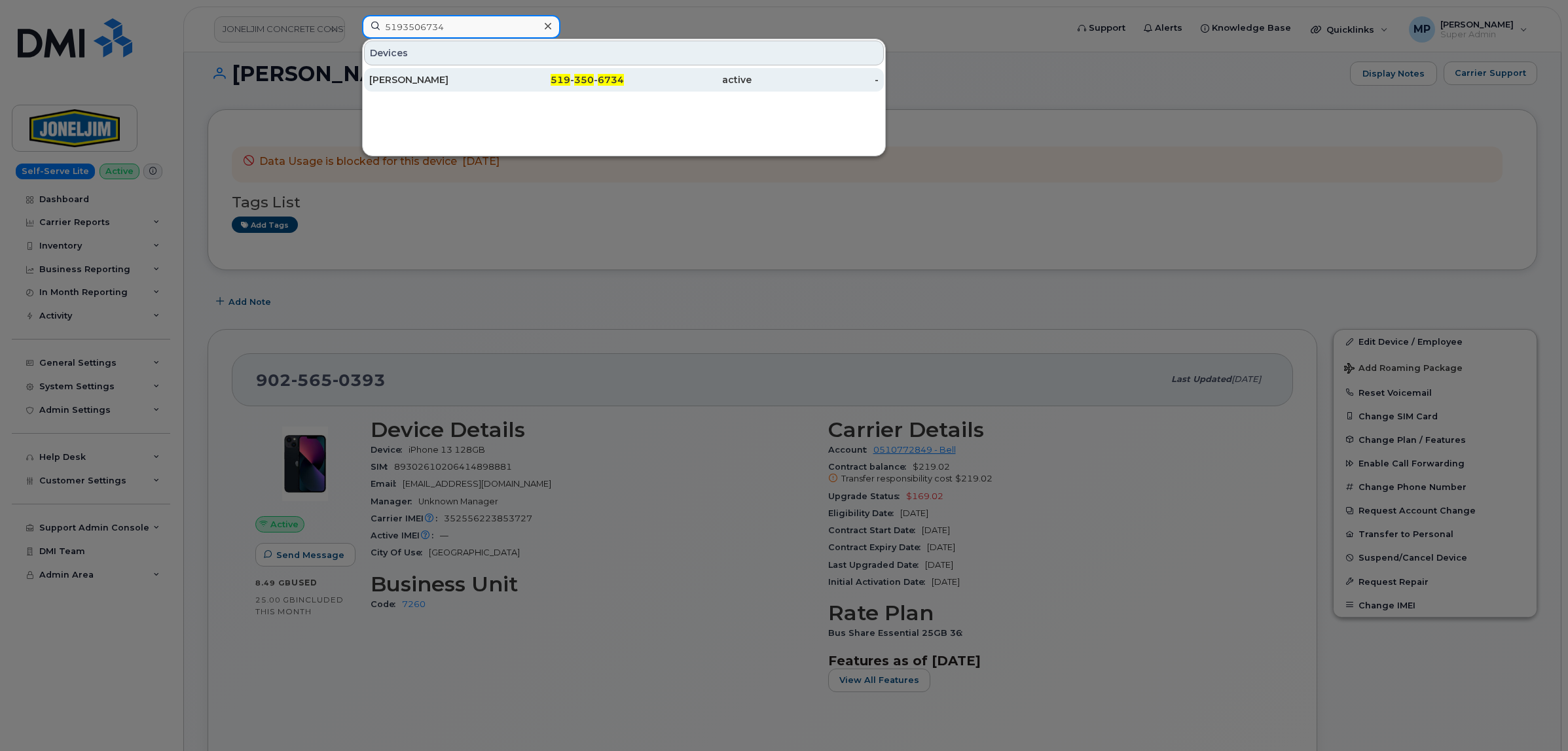
type input "5193506734"
click at [451, 74] on div "[PERSON_NAME]" at bounding box center [433, 80] width 128 height 13
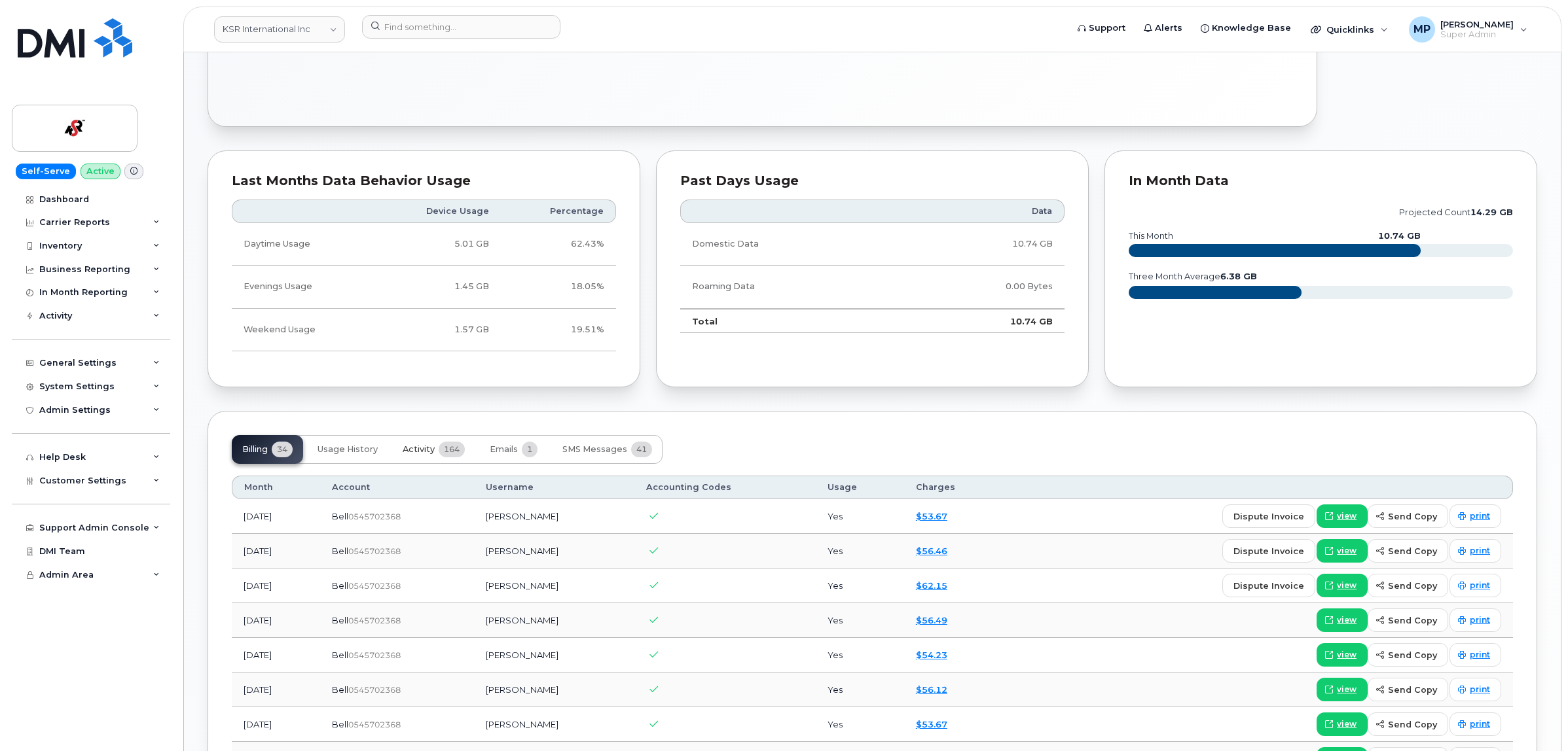
scroll to position [818, 0]
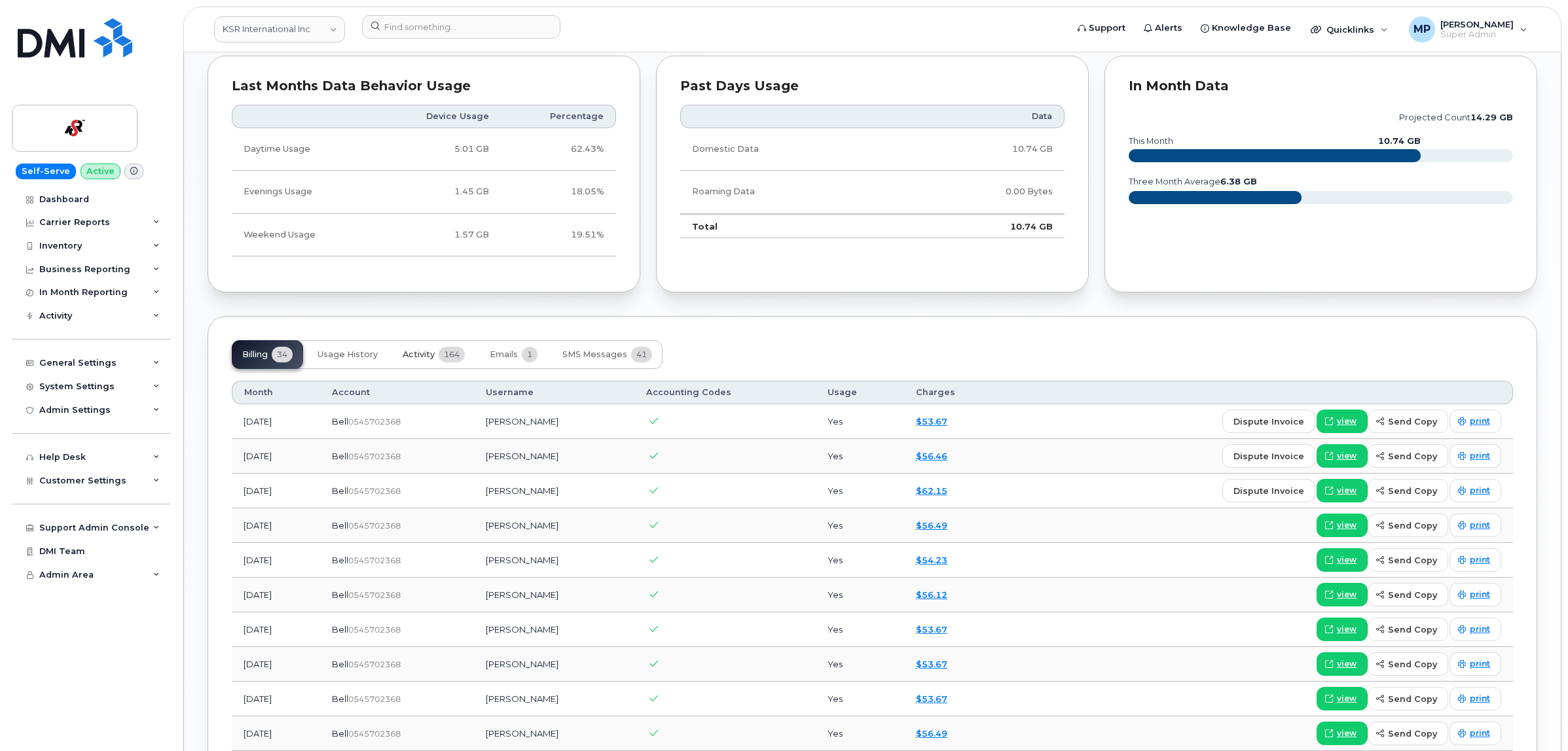
click at [419, 358] on span "Activity" at bounding box center [419, 354] width 32 height 11
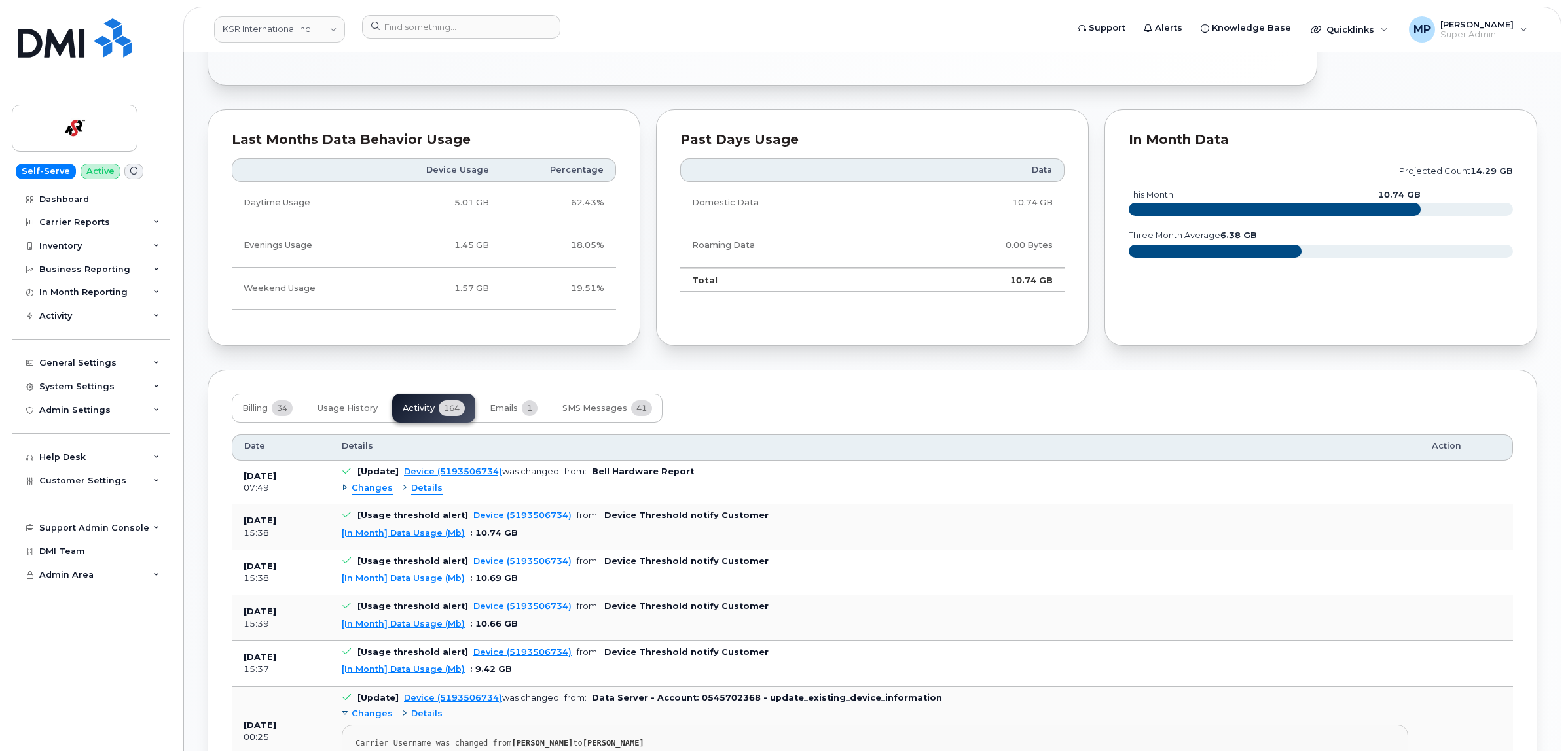
scroll to position [736, 0]
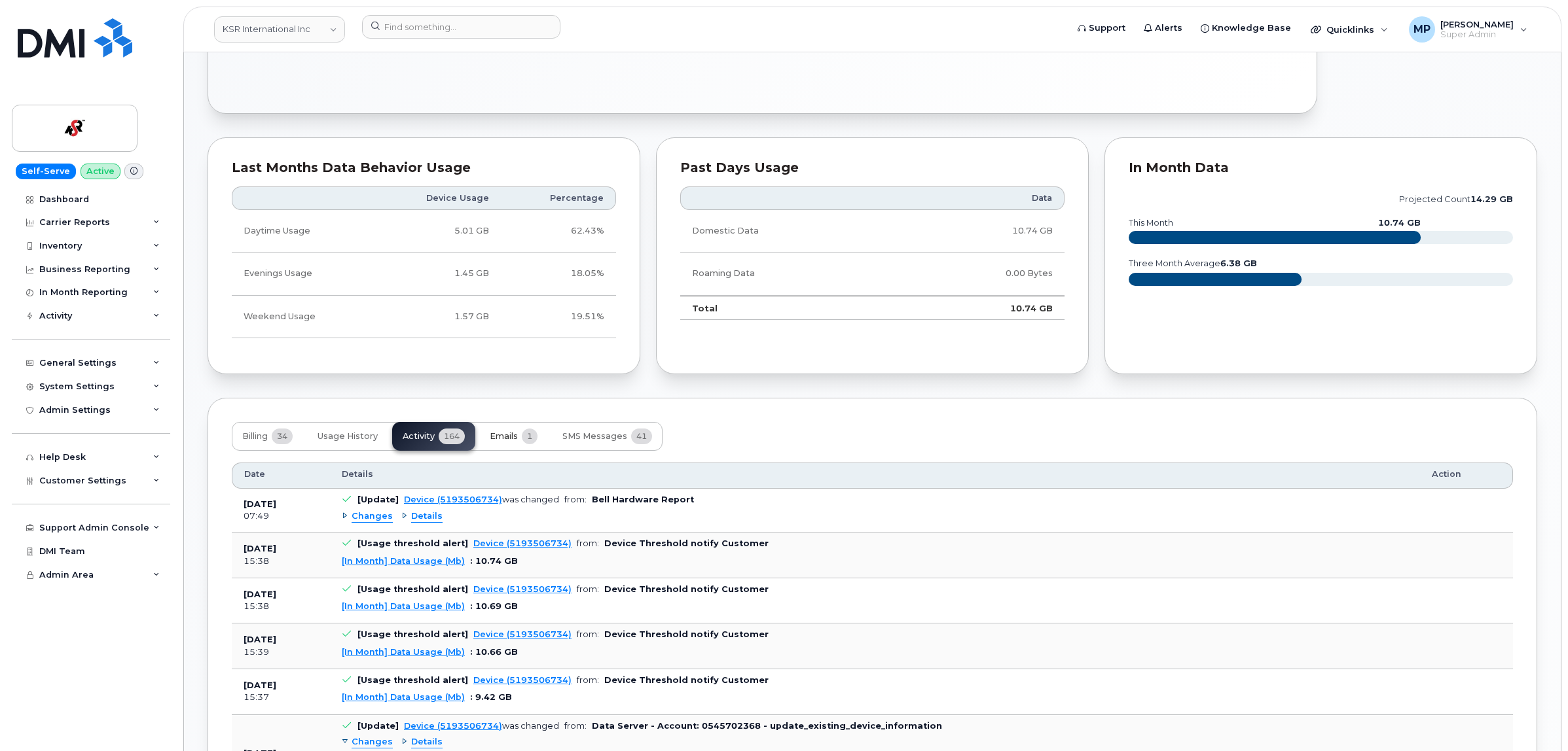
click at [507, 442] on span "Emails" at bounding box center [504, 436] width 28 height 11
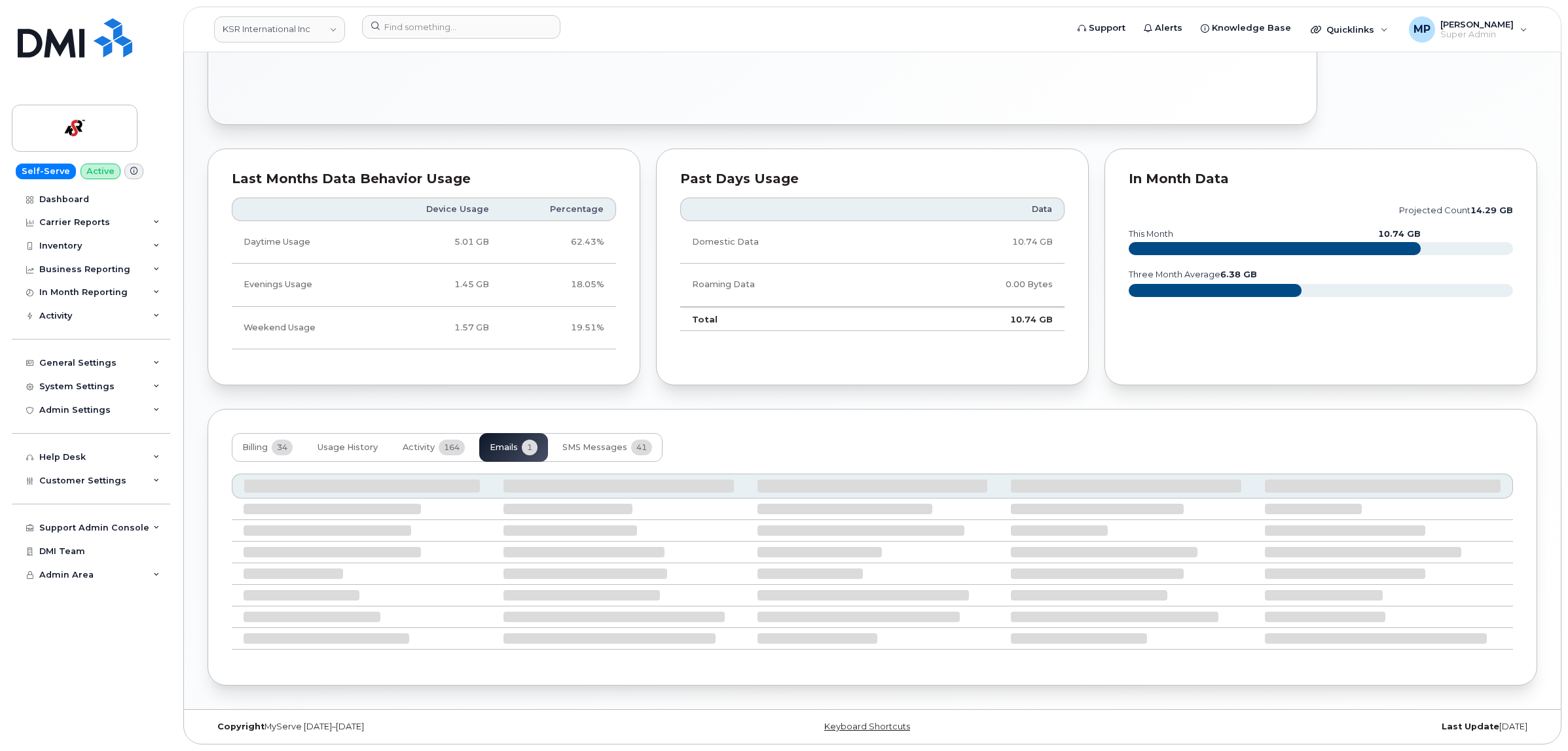
scroll to position [599, 0]
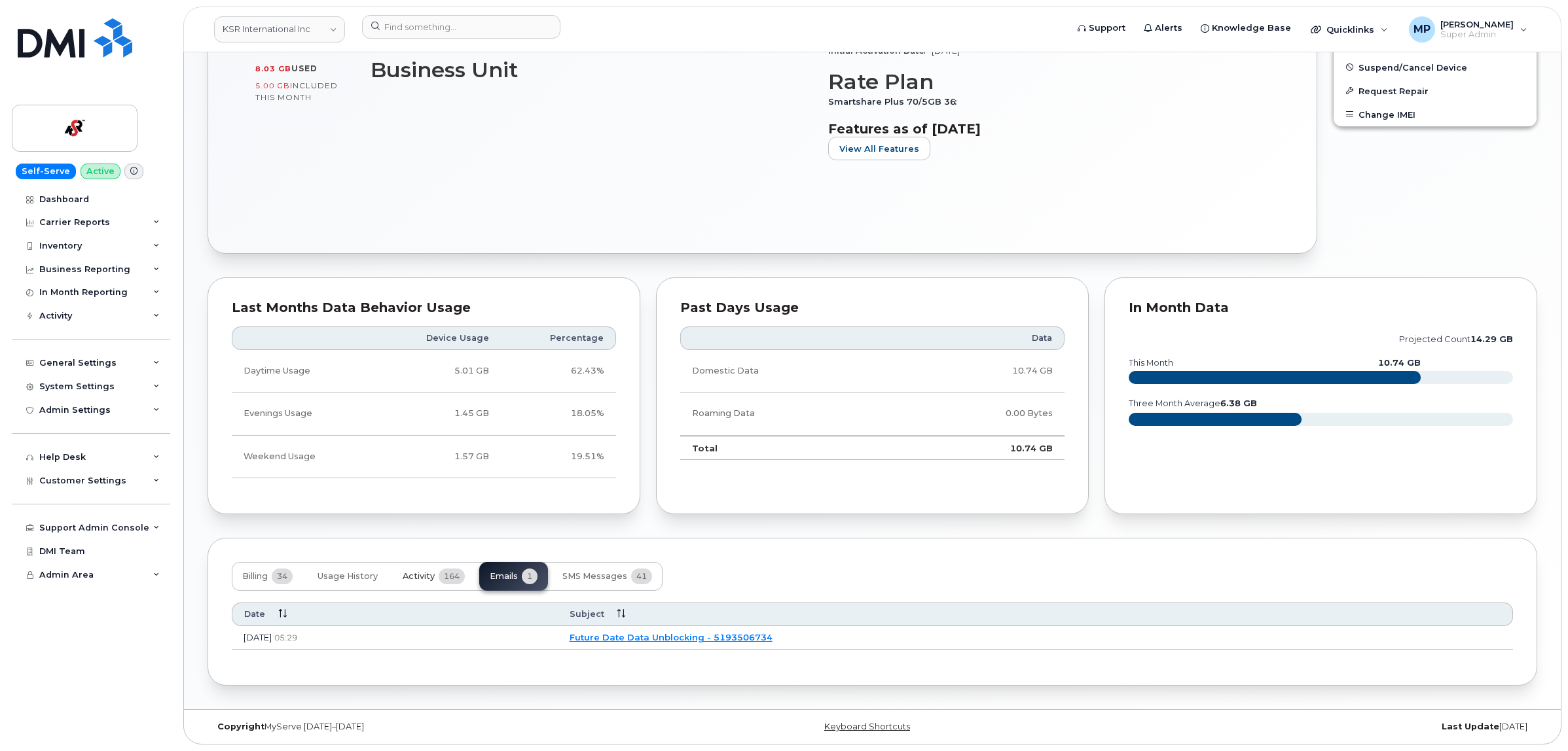
click at [430, 571] on span "Activity" at bounding box center [419, 576] width 32 height 11
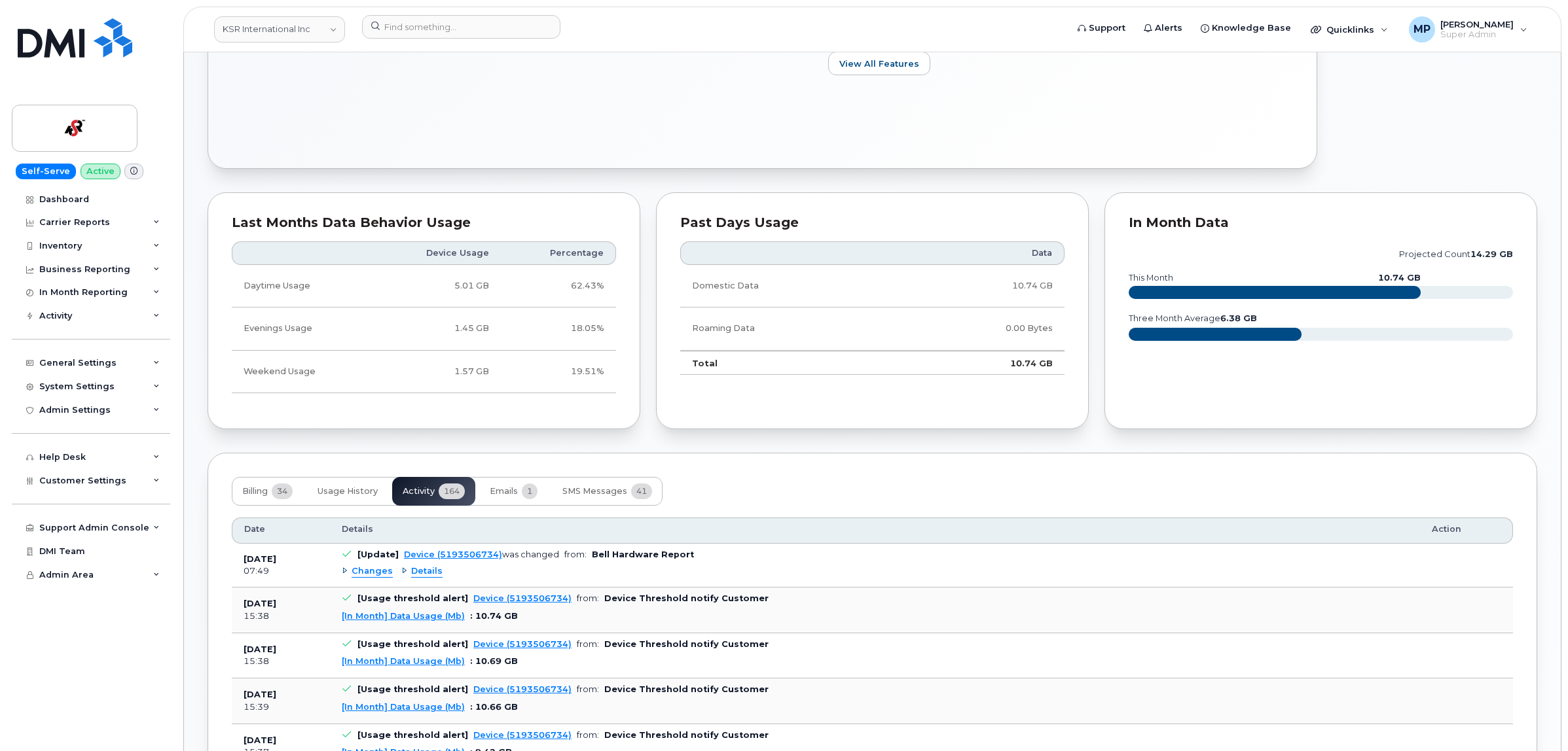
scroll to position [763, 0]
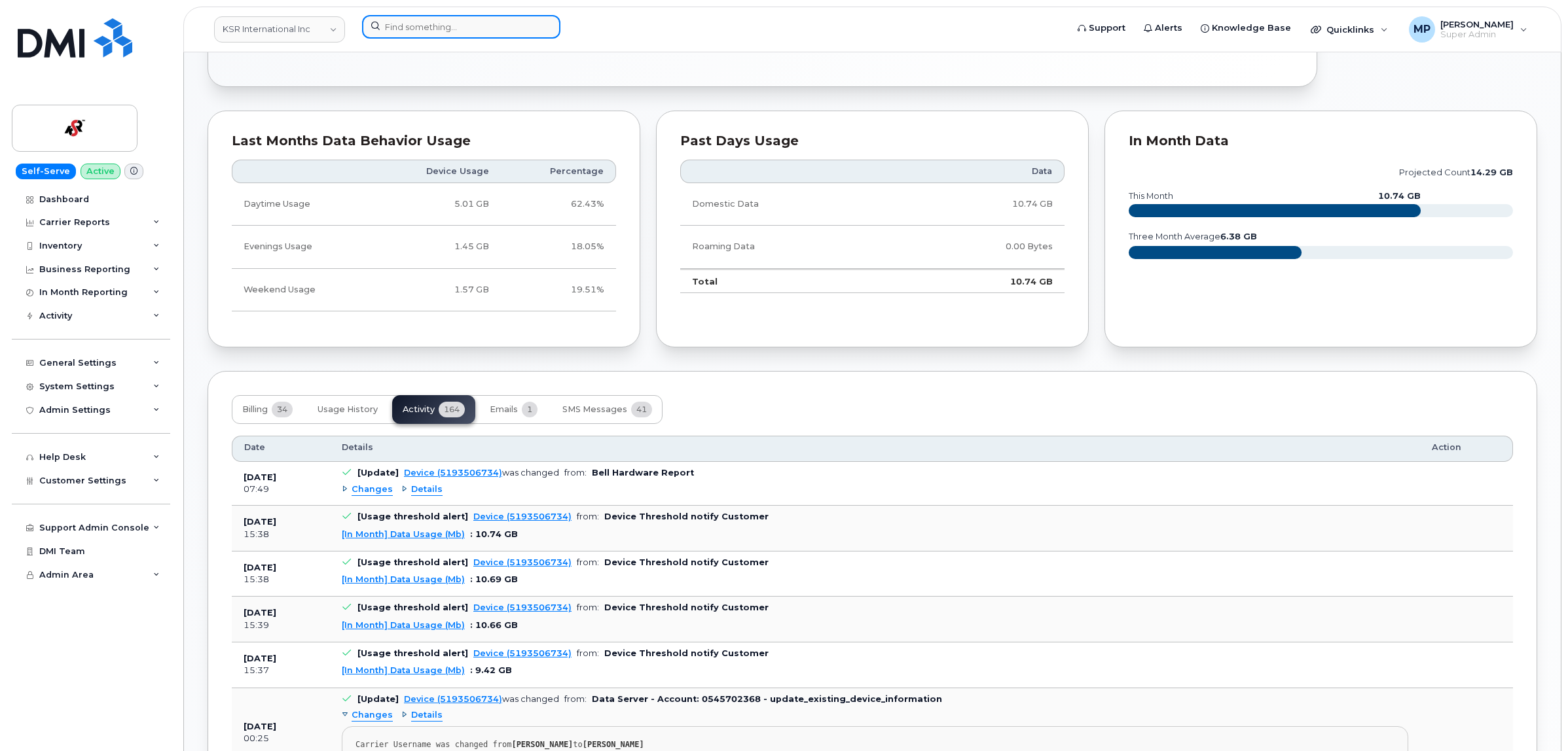
click at [430, 28] on input at bounding box center [461, 27] width 198 height 23
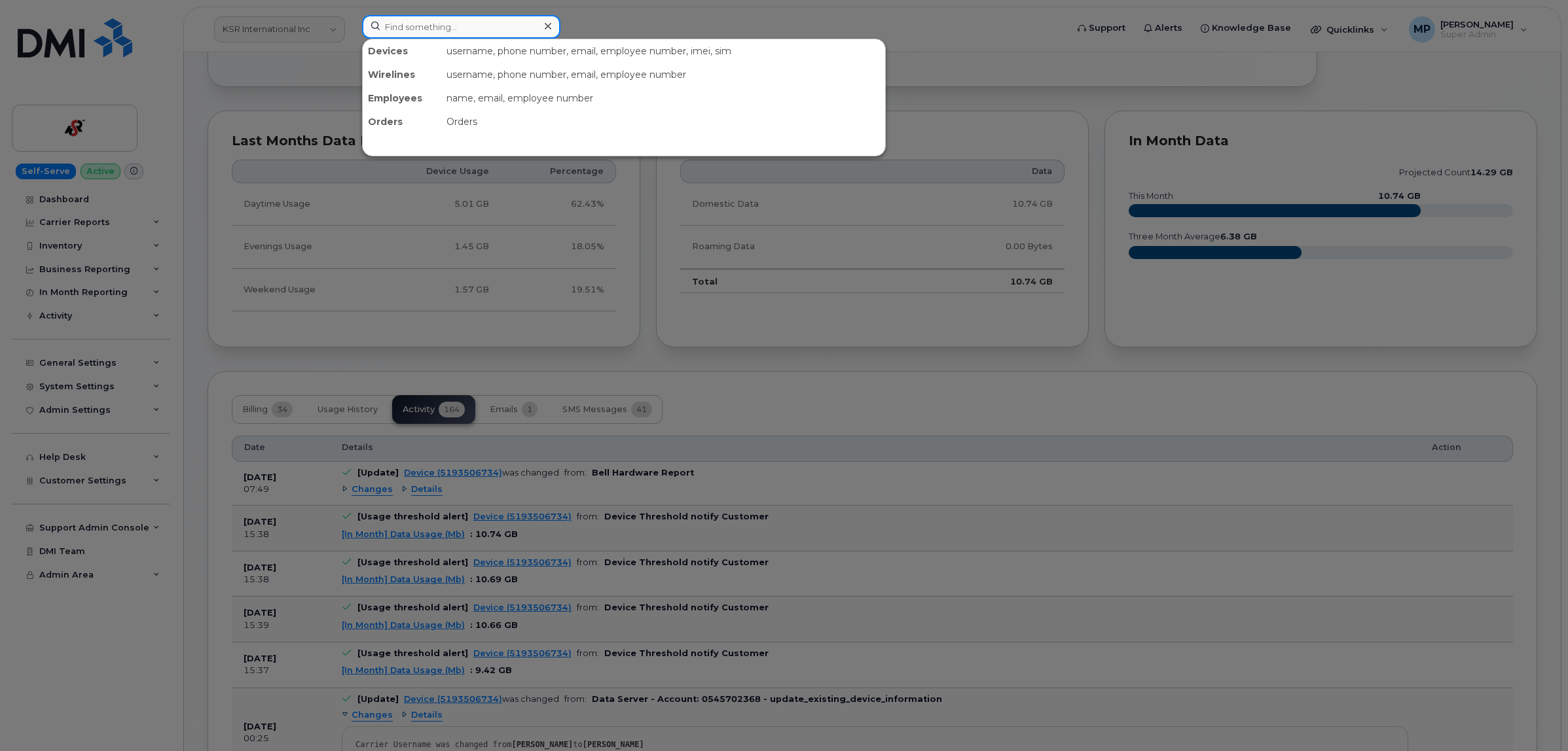
paste input "5814598701"
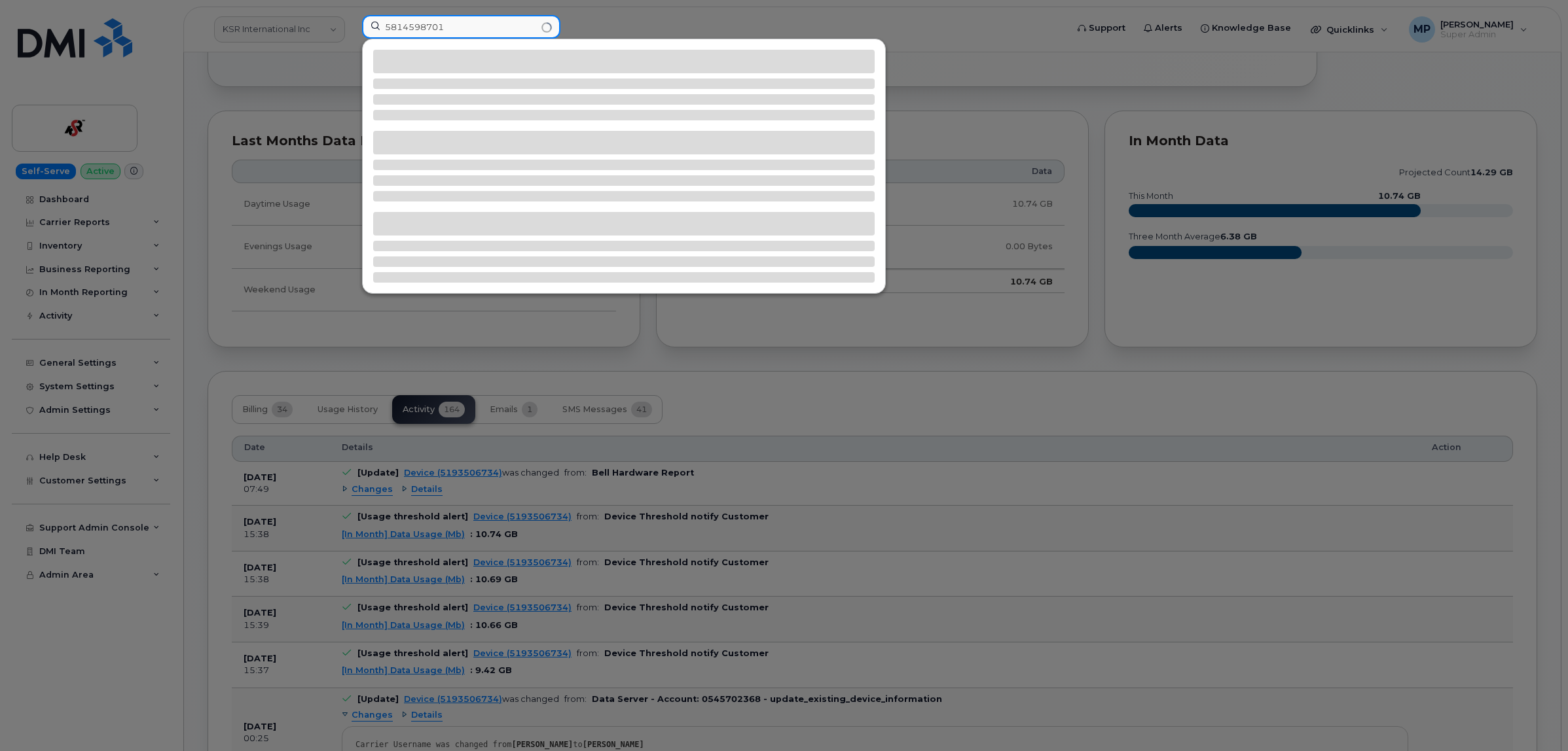
type input "5814598701"
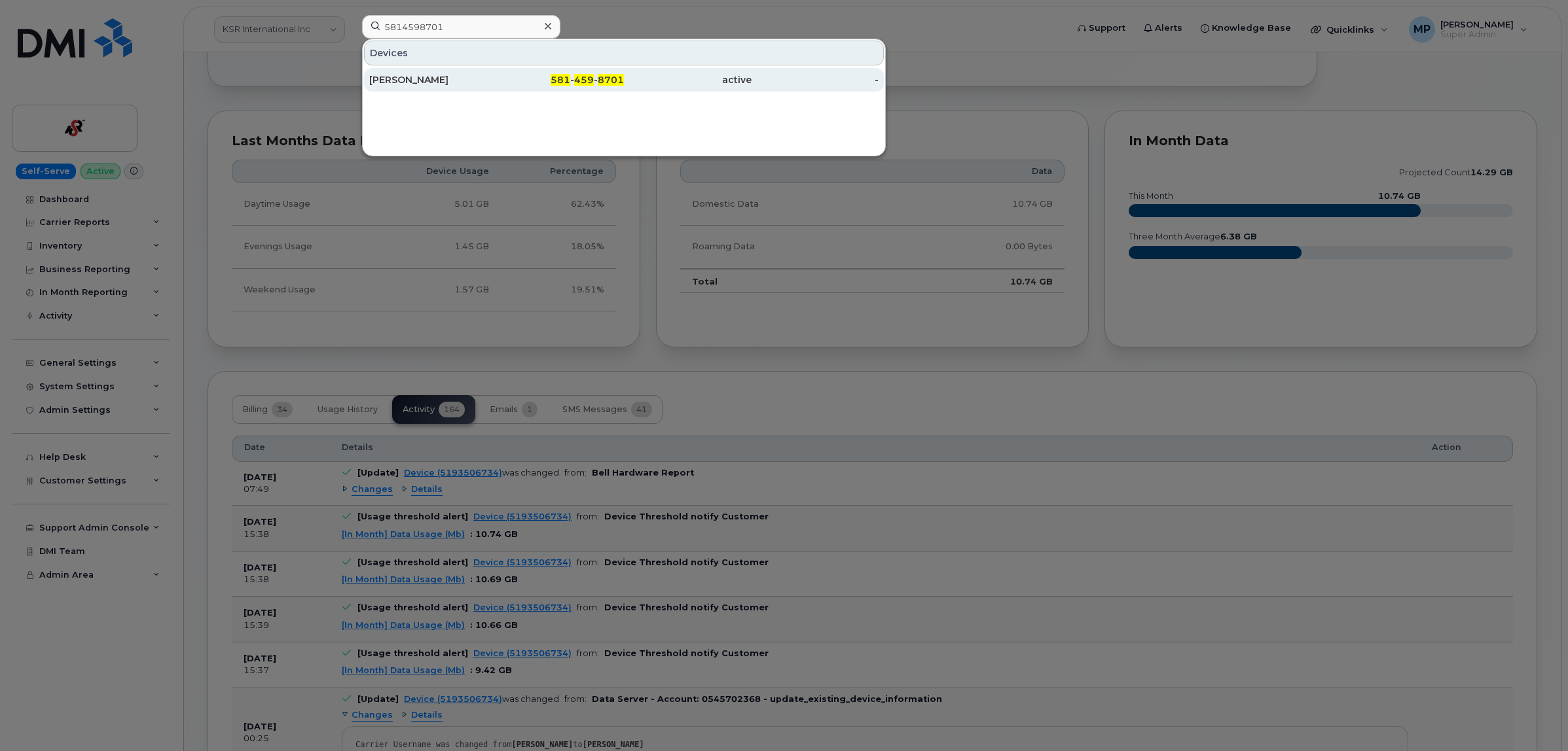
click at [405, 75] on div "[PERSON_NAME]" at bounding box center [433, 80] width 128 height 13
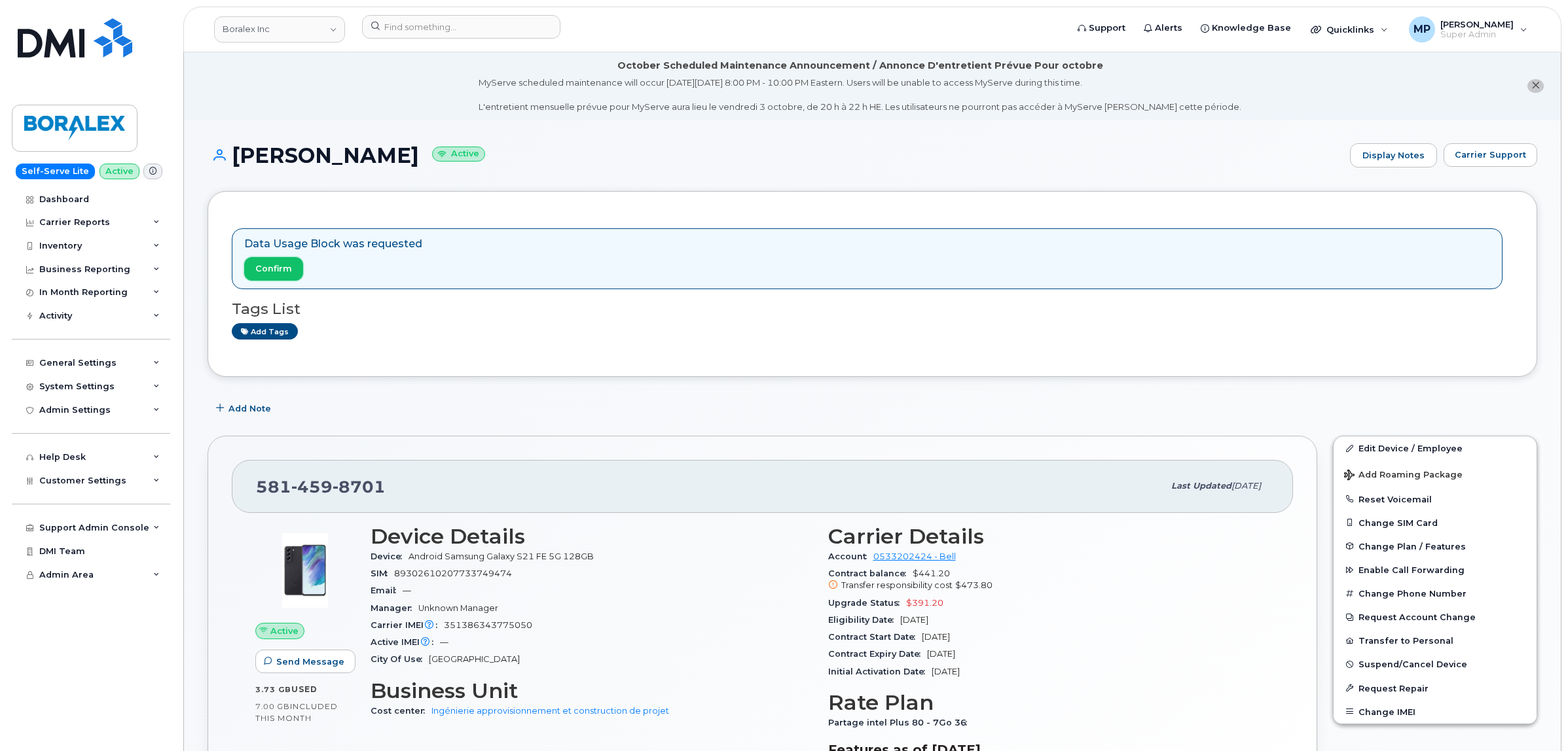
click at [272, 269] on span "Confirm" at bounding box center [273, 268] width 37 height 13
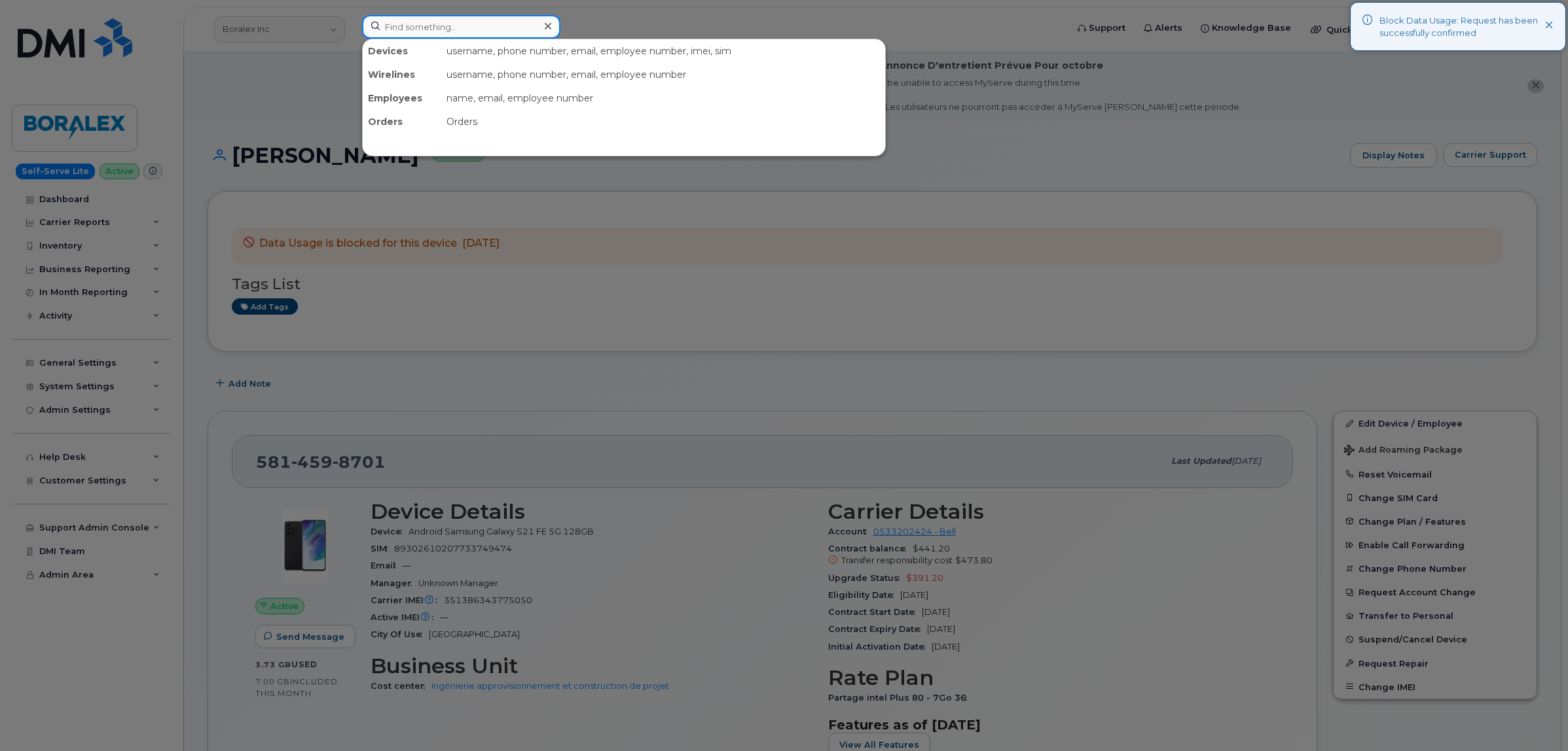
click at [426, 32] on input at bounding box center [461, 27] width 198 height 23
paste input "8197122162"
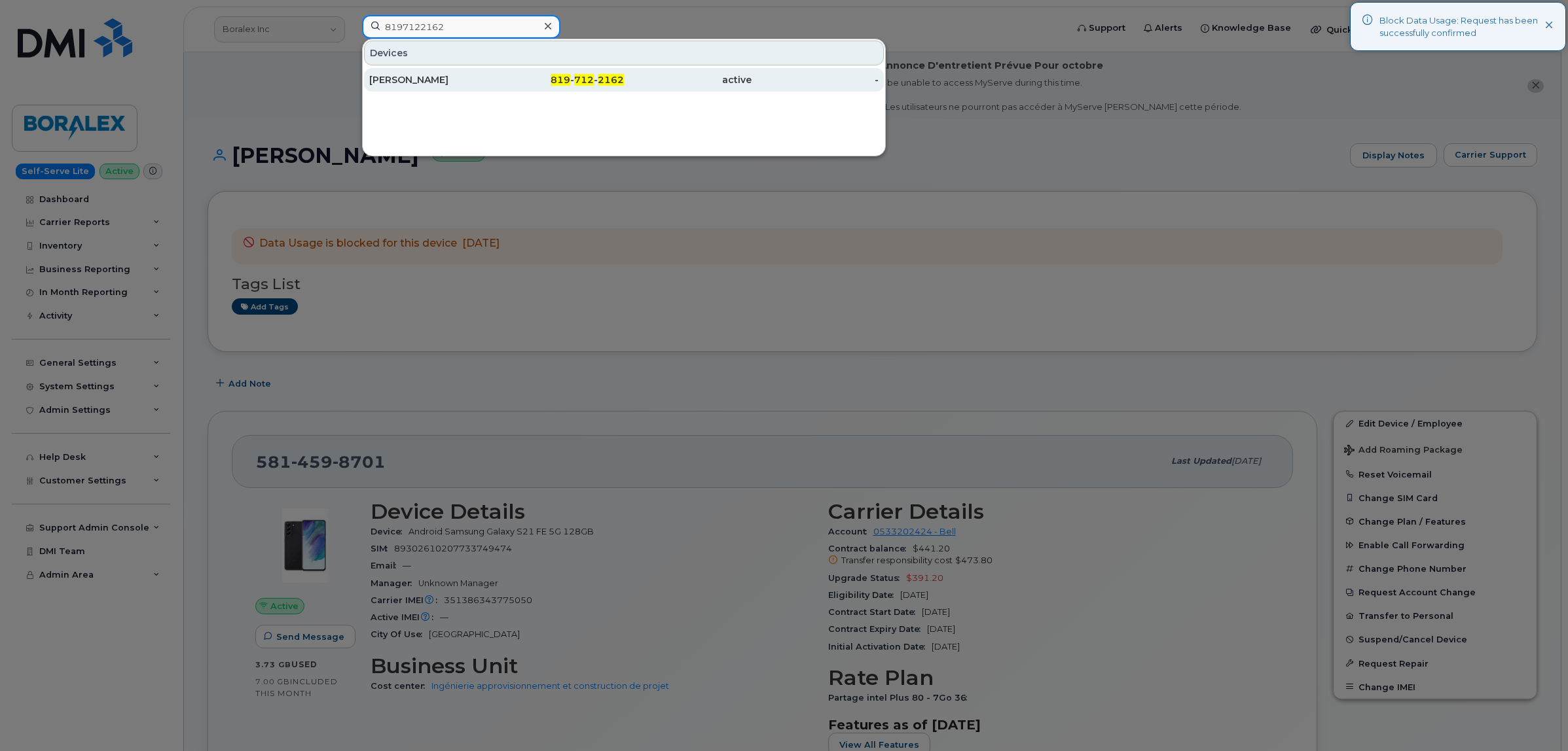
type input "8197122162"
click at [433, 74] on div "[PERSON_NAME]" at bounding box center [433, 80] width 128 height 13
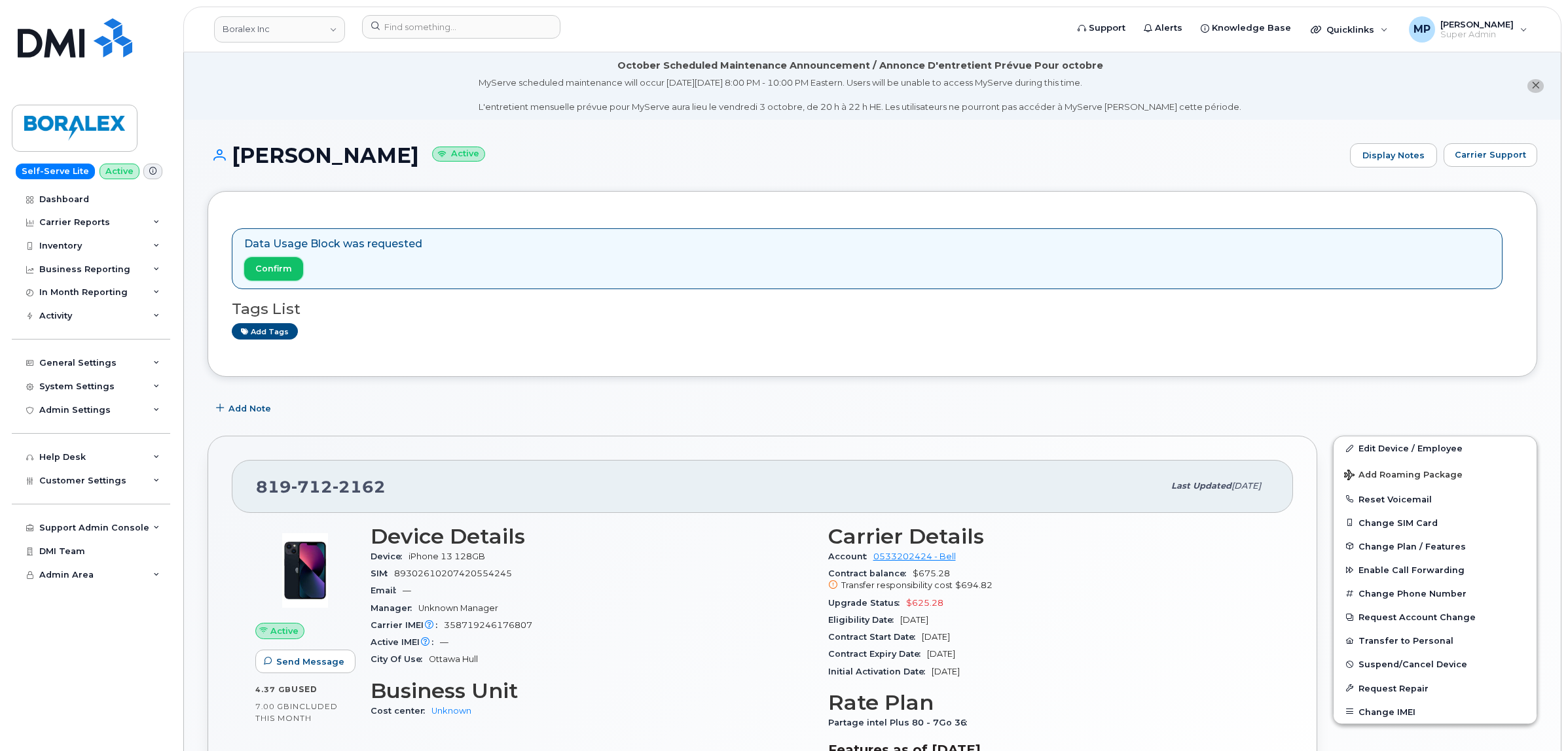
click at [272, 269] on span "Confirm" at bounding box center [273, 268] width 37 height 13
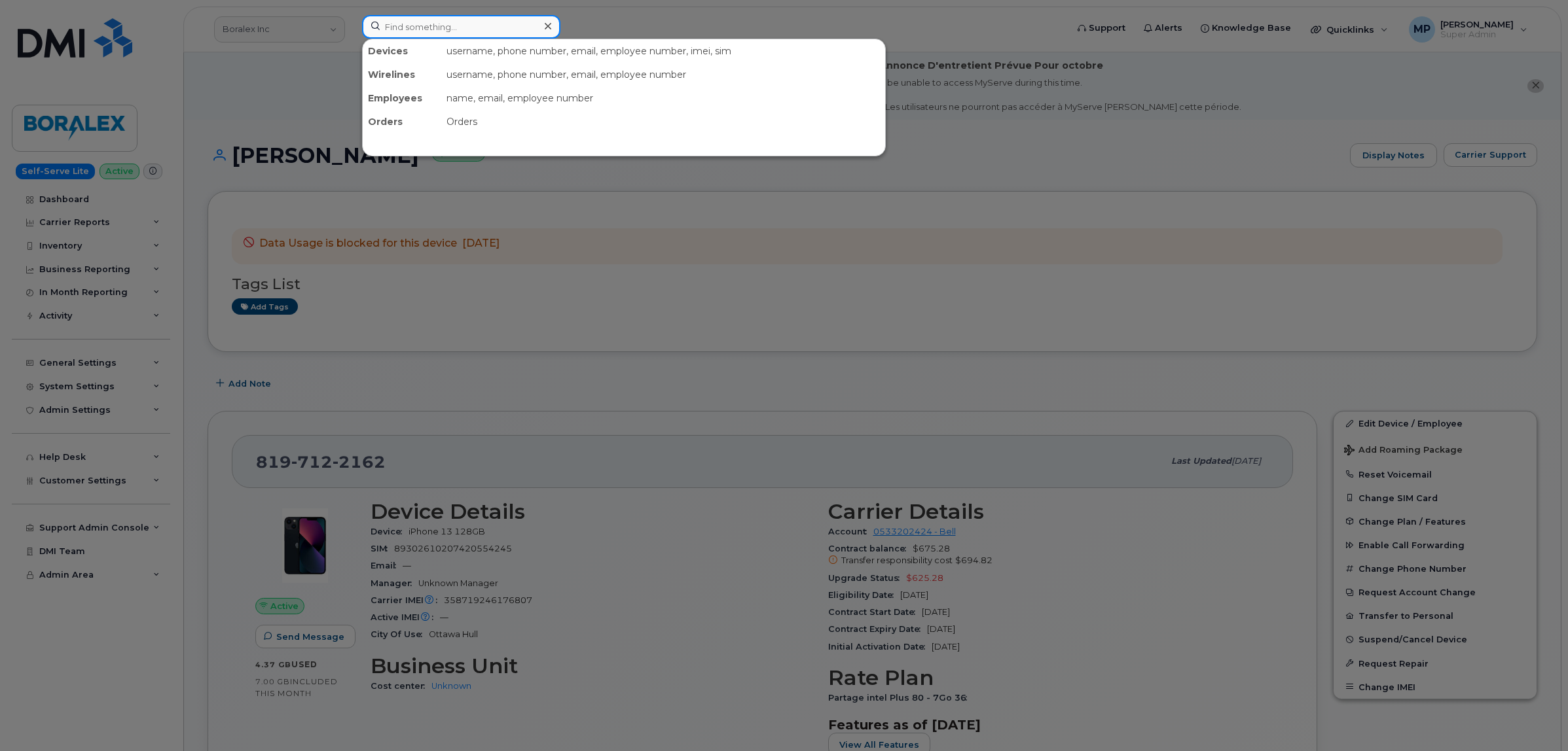
click at [418, 18] on input at bounding box center [461, 27] width 198 height 23
paste input "5875454082"
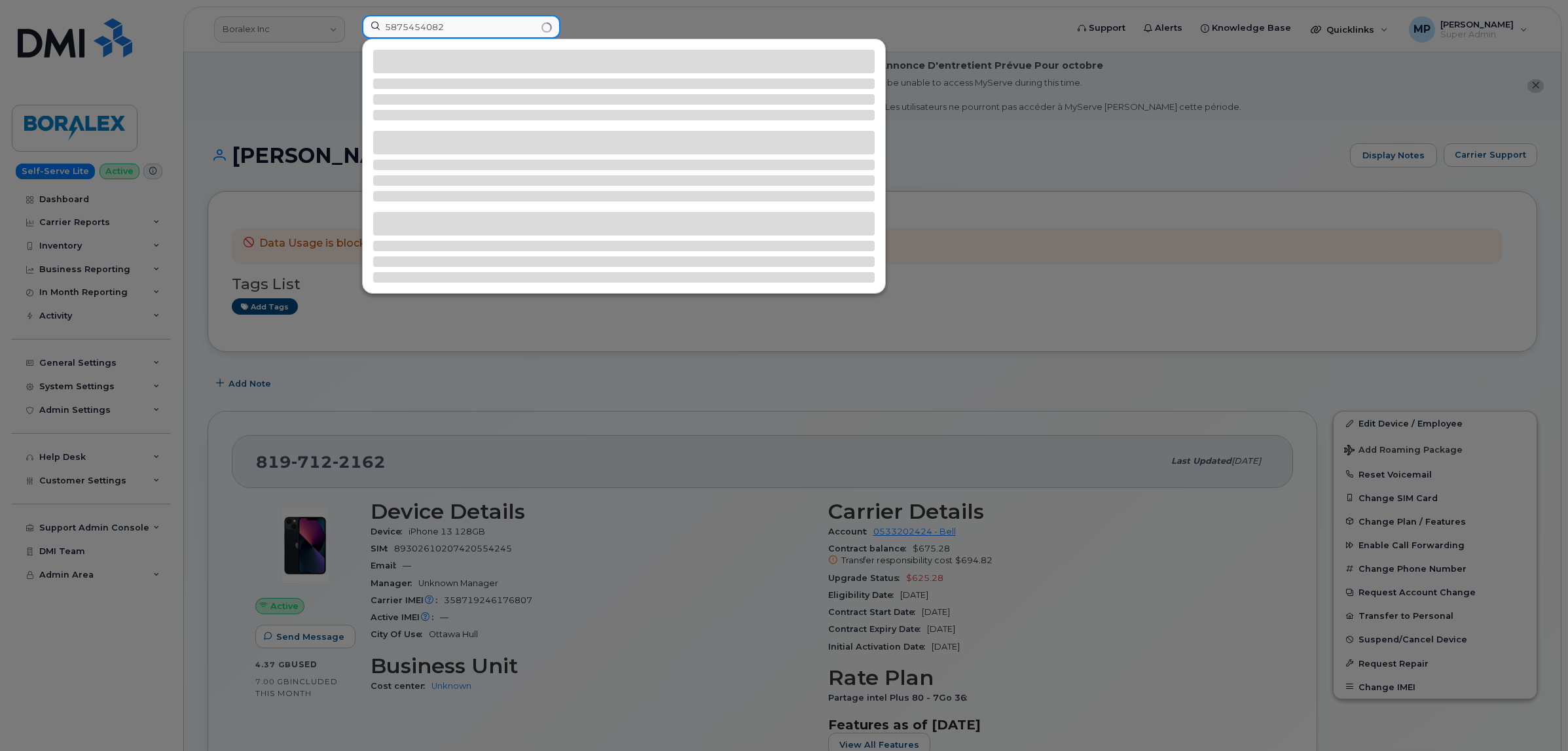
type input "5875454082"
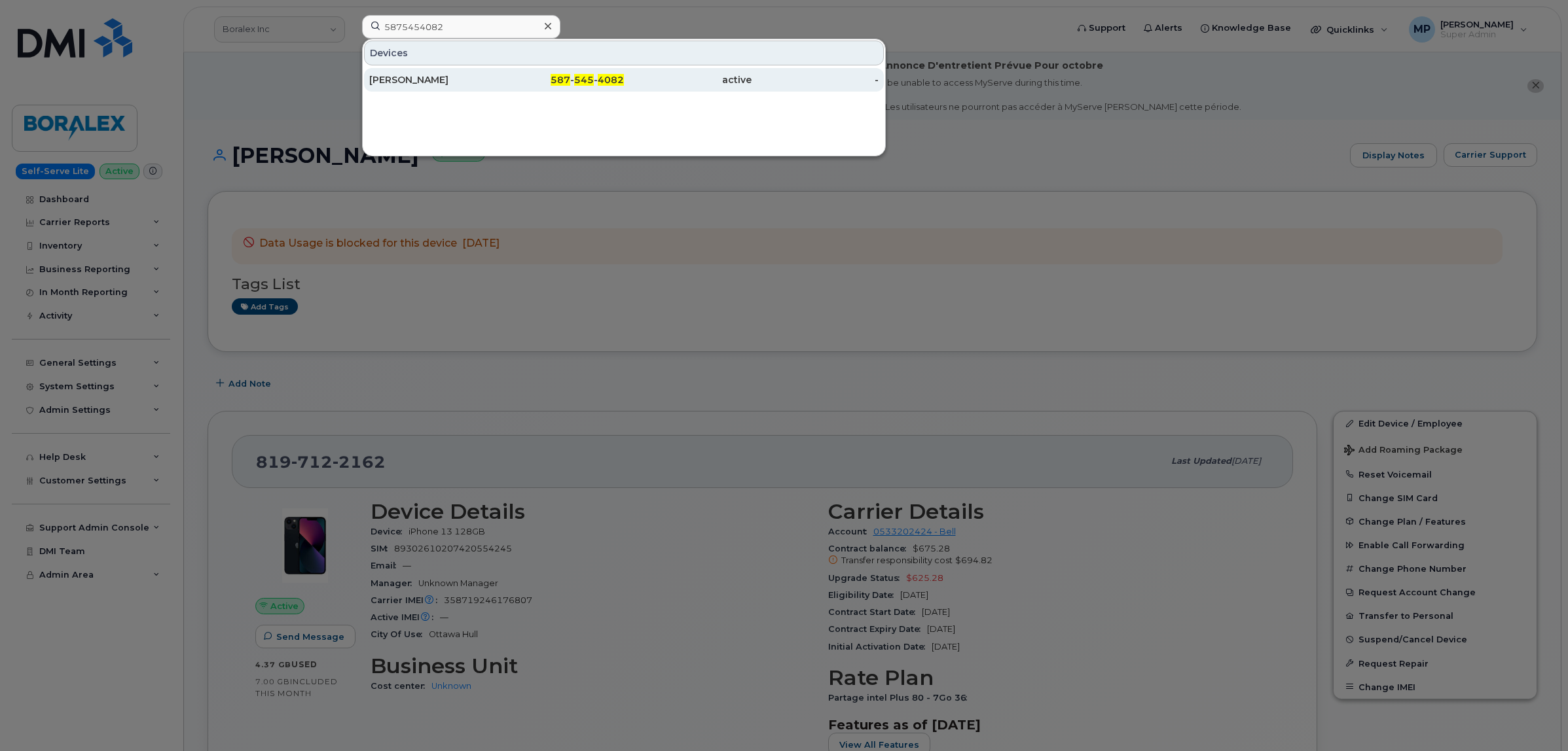
click at [403, 77] on div "[PERSON_NAME]" at bounding box center [433, 80] width 128 height 13
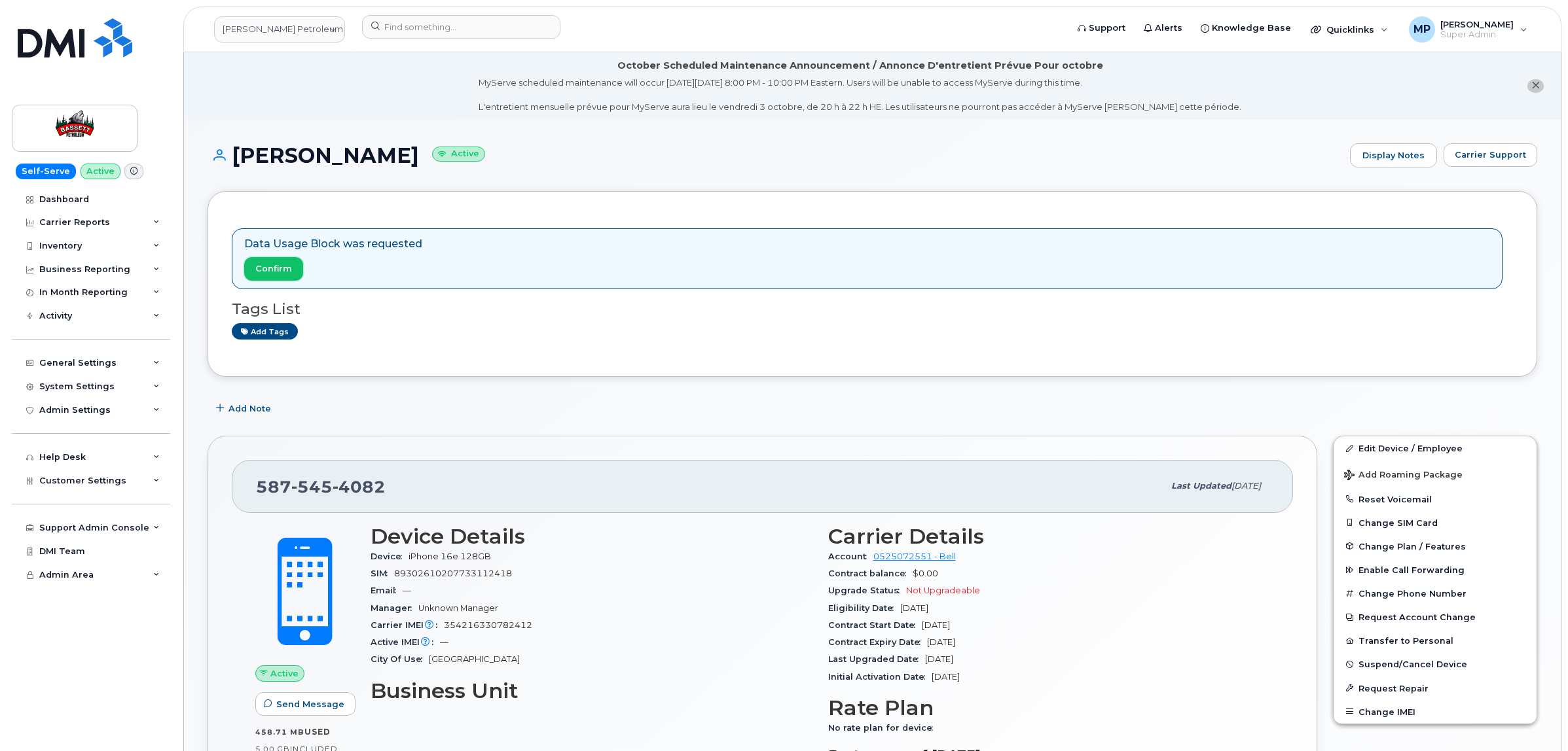
click at [273, 268] on span "Confirm" at bounding box center [273, 268] width 37 height 13
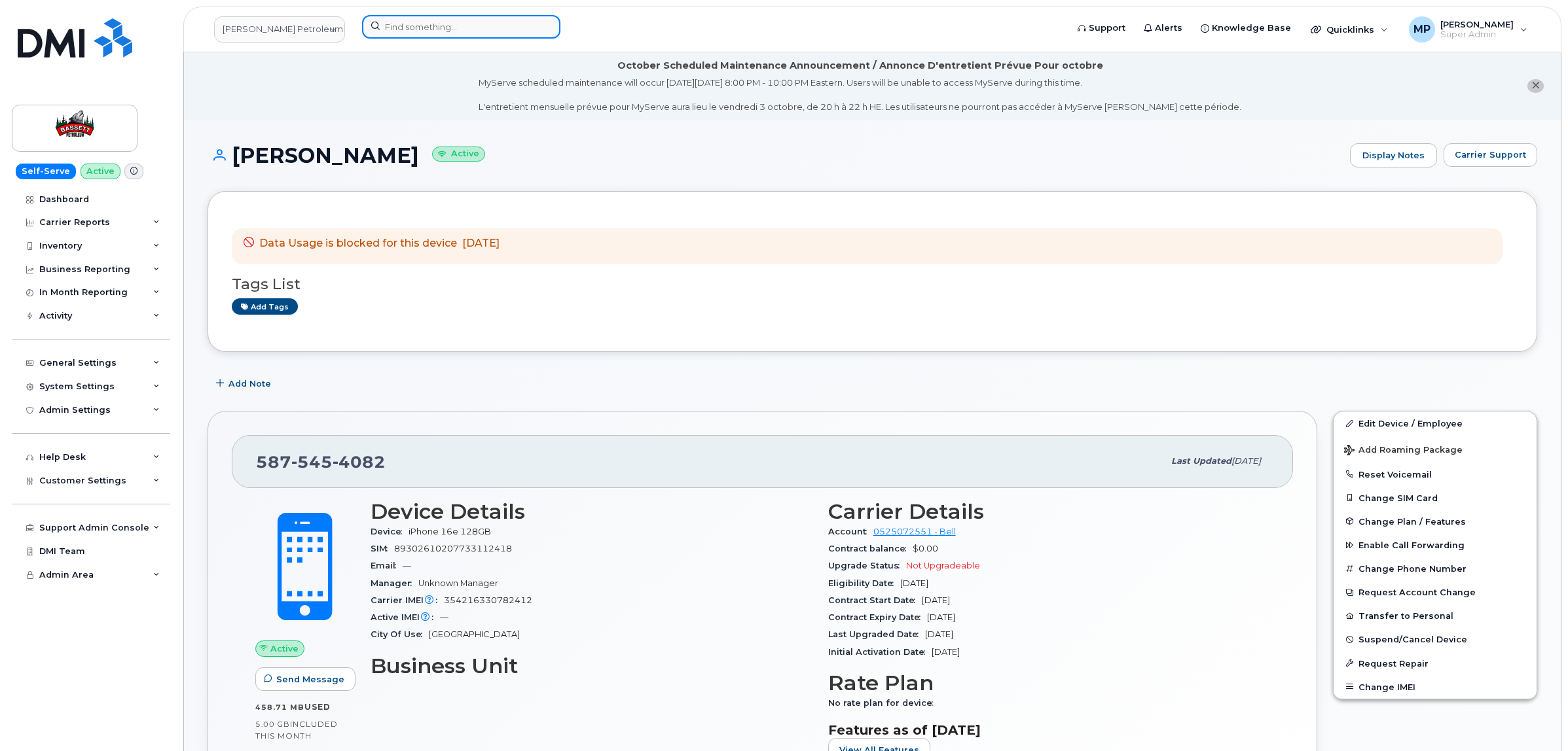
click at [403, 21] on input at bounding box center [461, 27] width 198 height 23
paste input "9025650393"
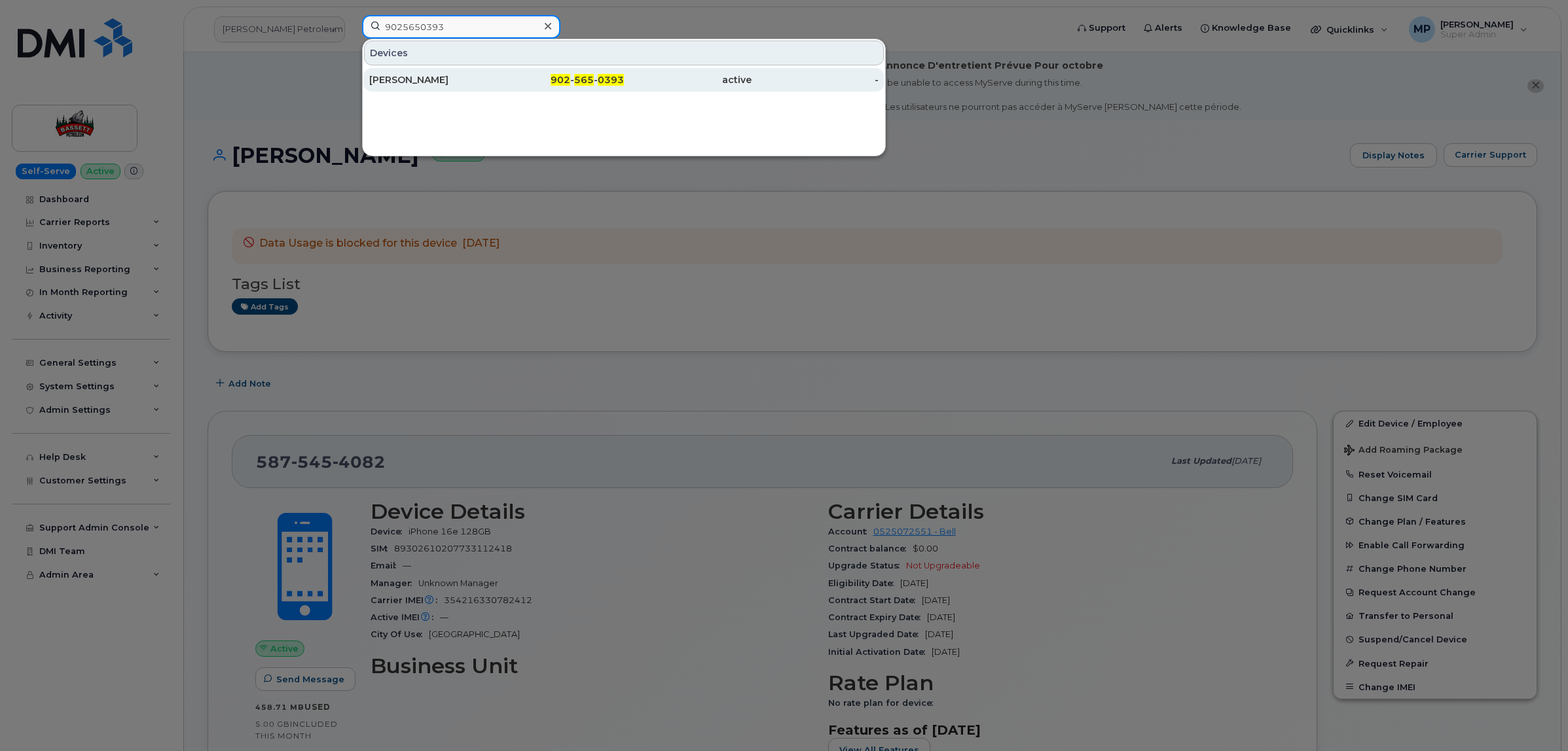
type input "9025650393"
click at [424, 77] on div "[PERSON_NAME]" at bounding box center [433, 80] width 128 height 13
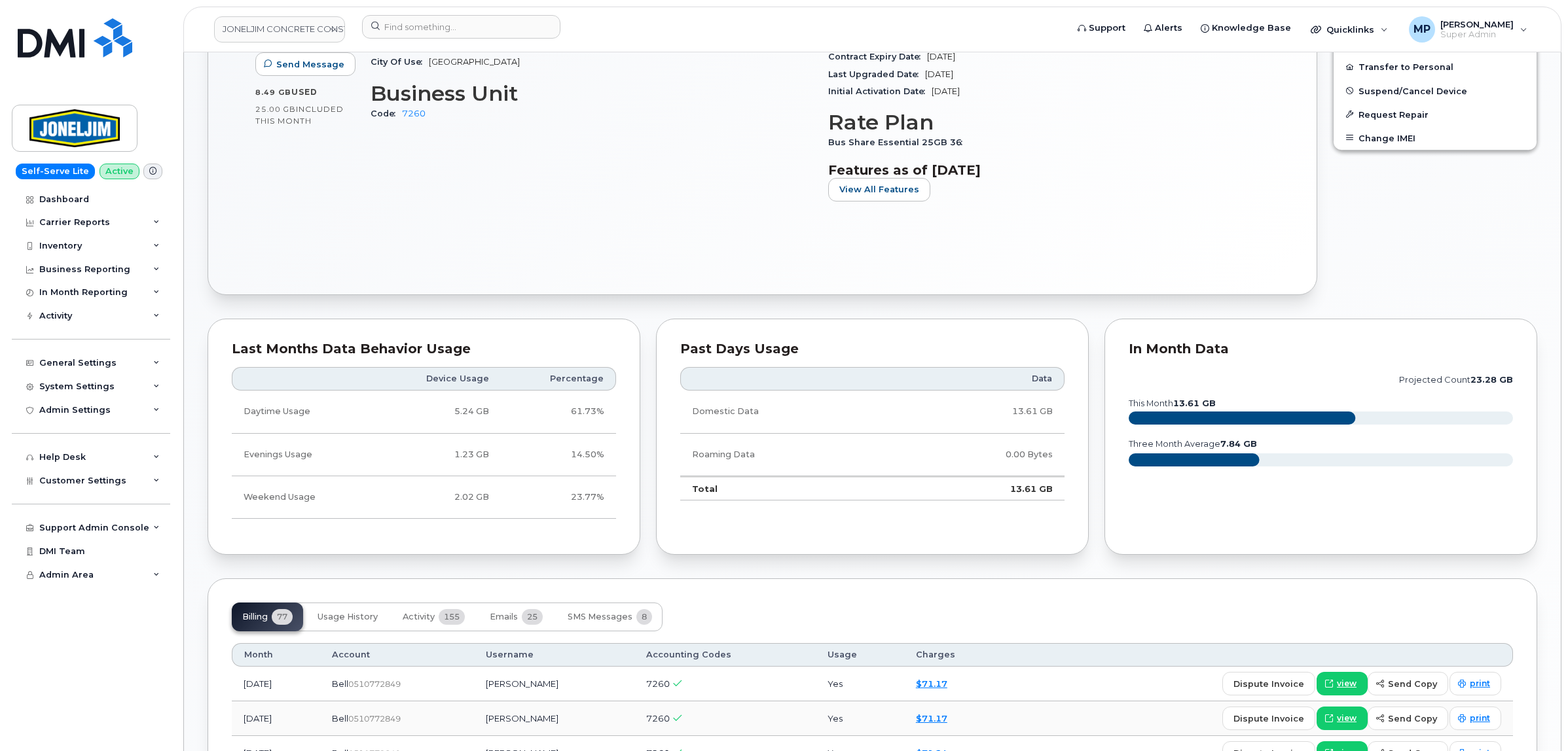
scroll to position [900, 0]
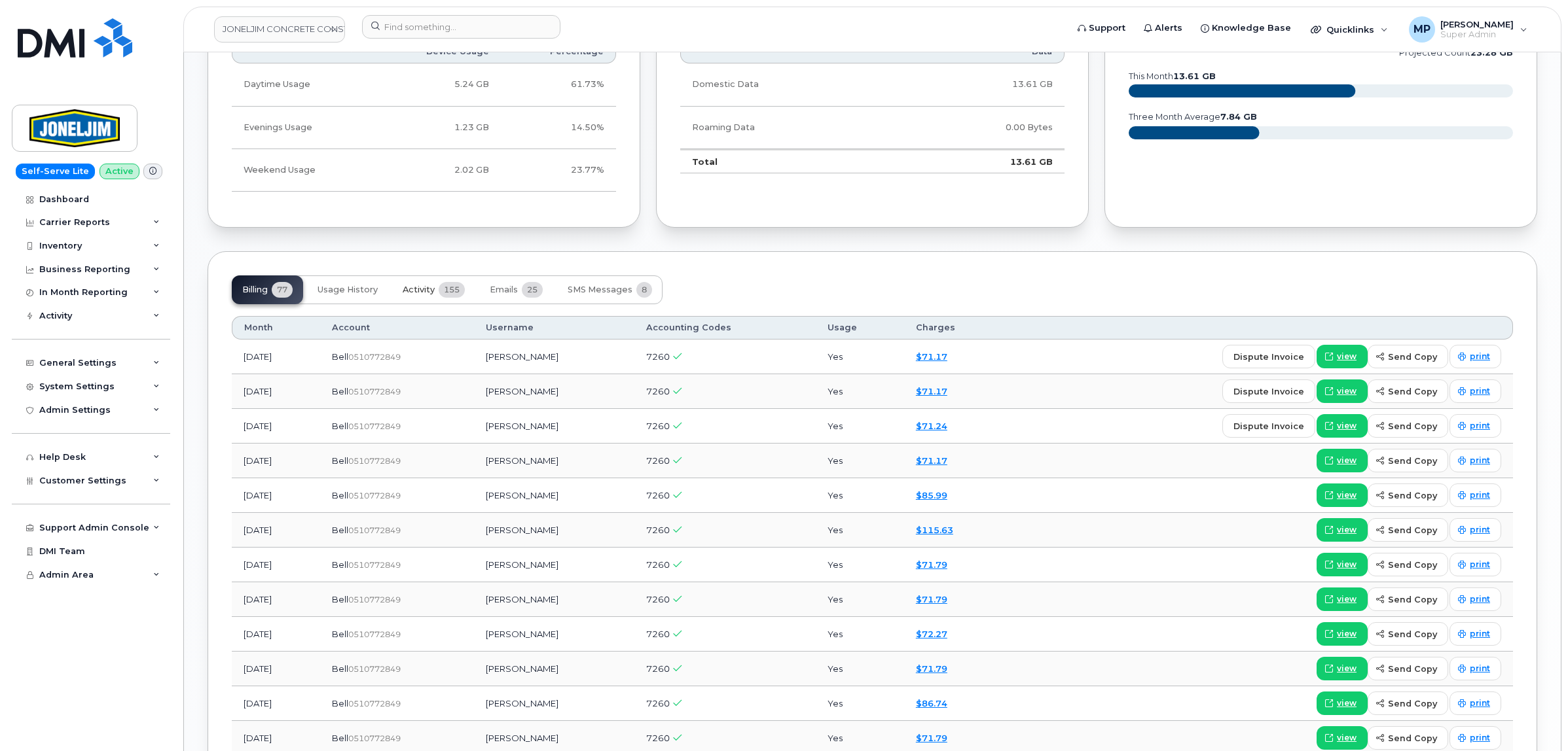
click at [420, 290] on span "Activity" at bounding box center [419, 290] width 32 height 11
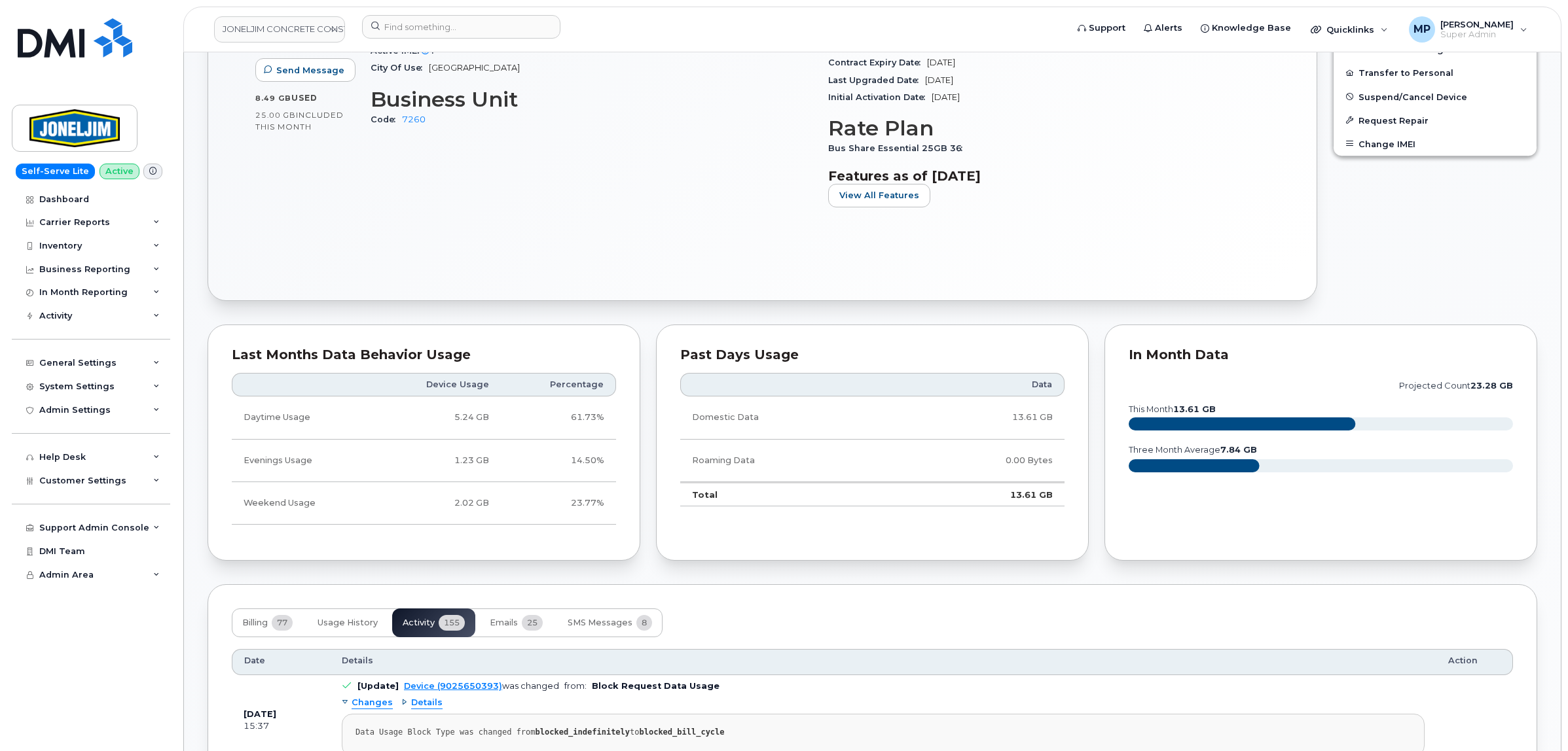
scroll to position [408, 0]
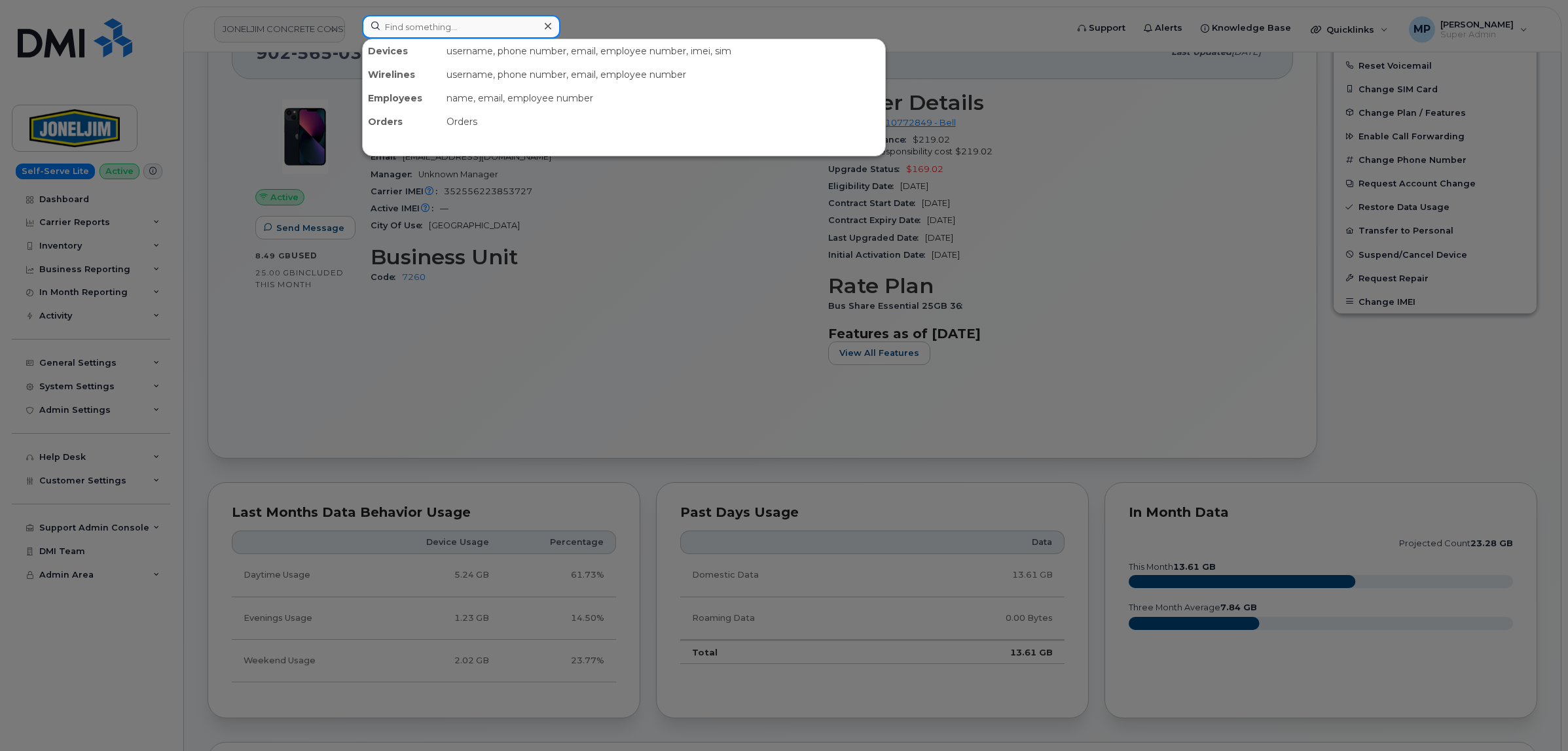
click at [448, 33] on input at bounding box center [461, 27] width 198 height 23
paste input "8197122162"
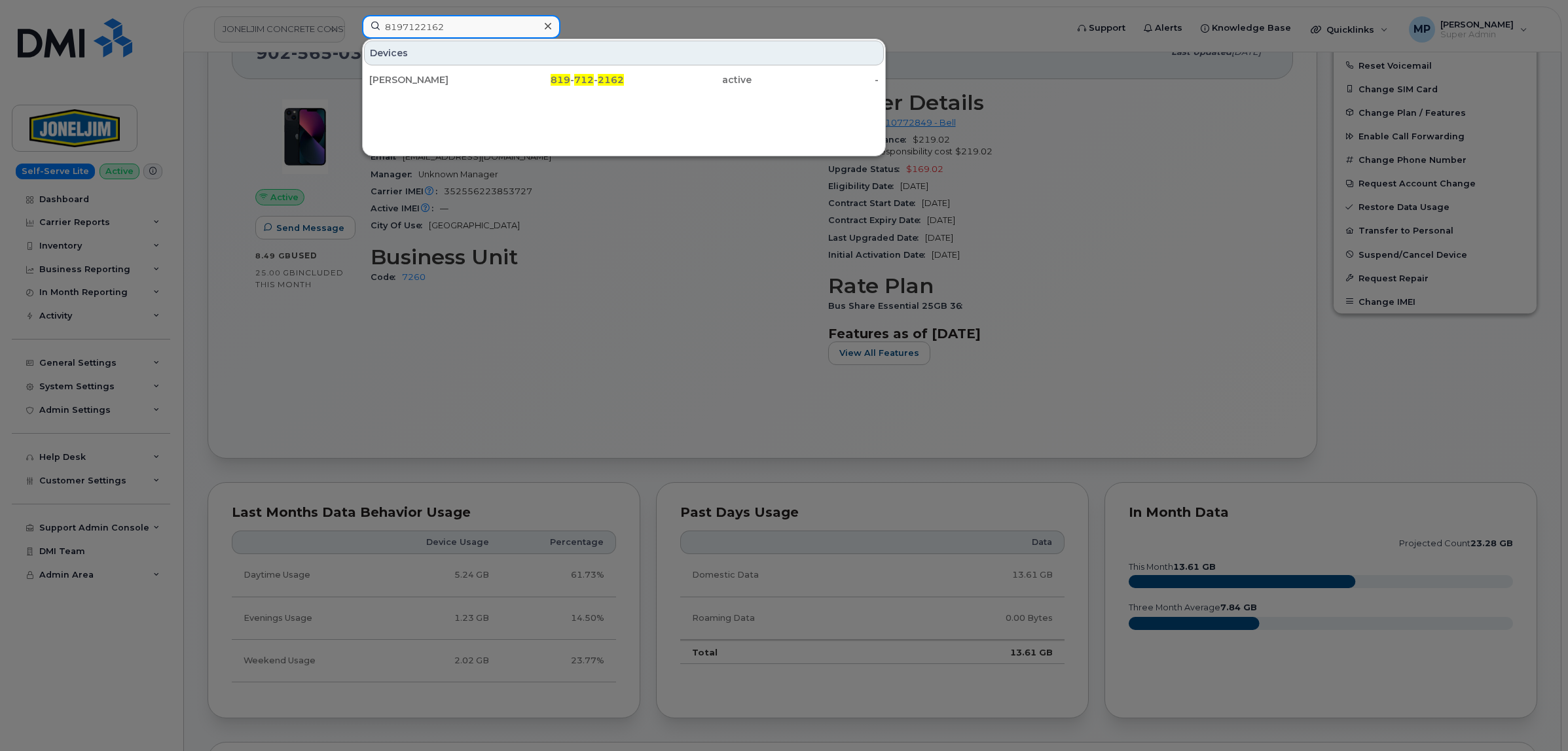
type input "8197122162"
click at [433, 74] on div "Younes Talouka" at bounding box center [433, 79] width 128 height 23
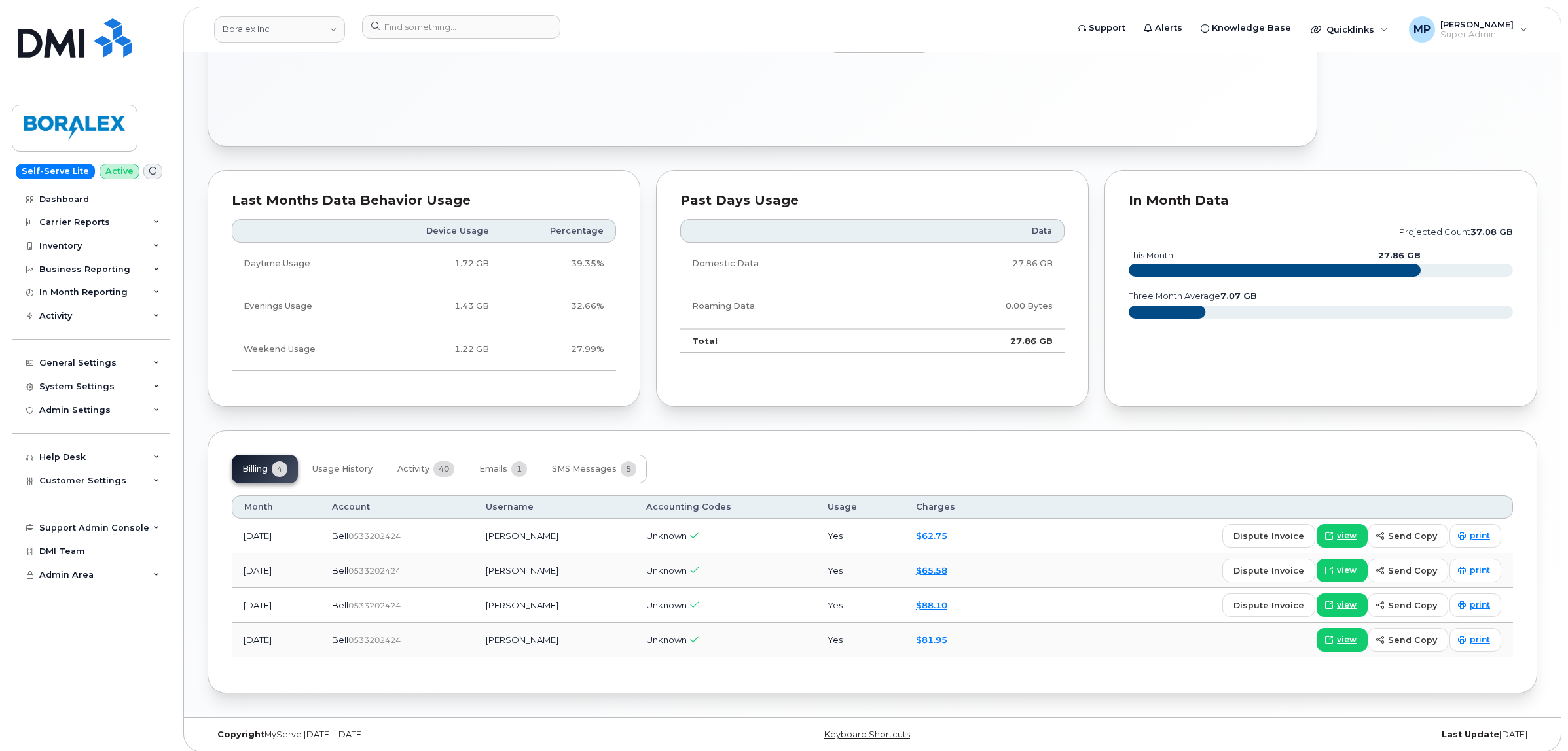
scroll to position [714, 0]
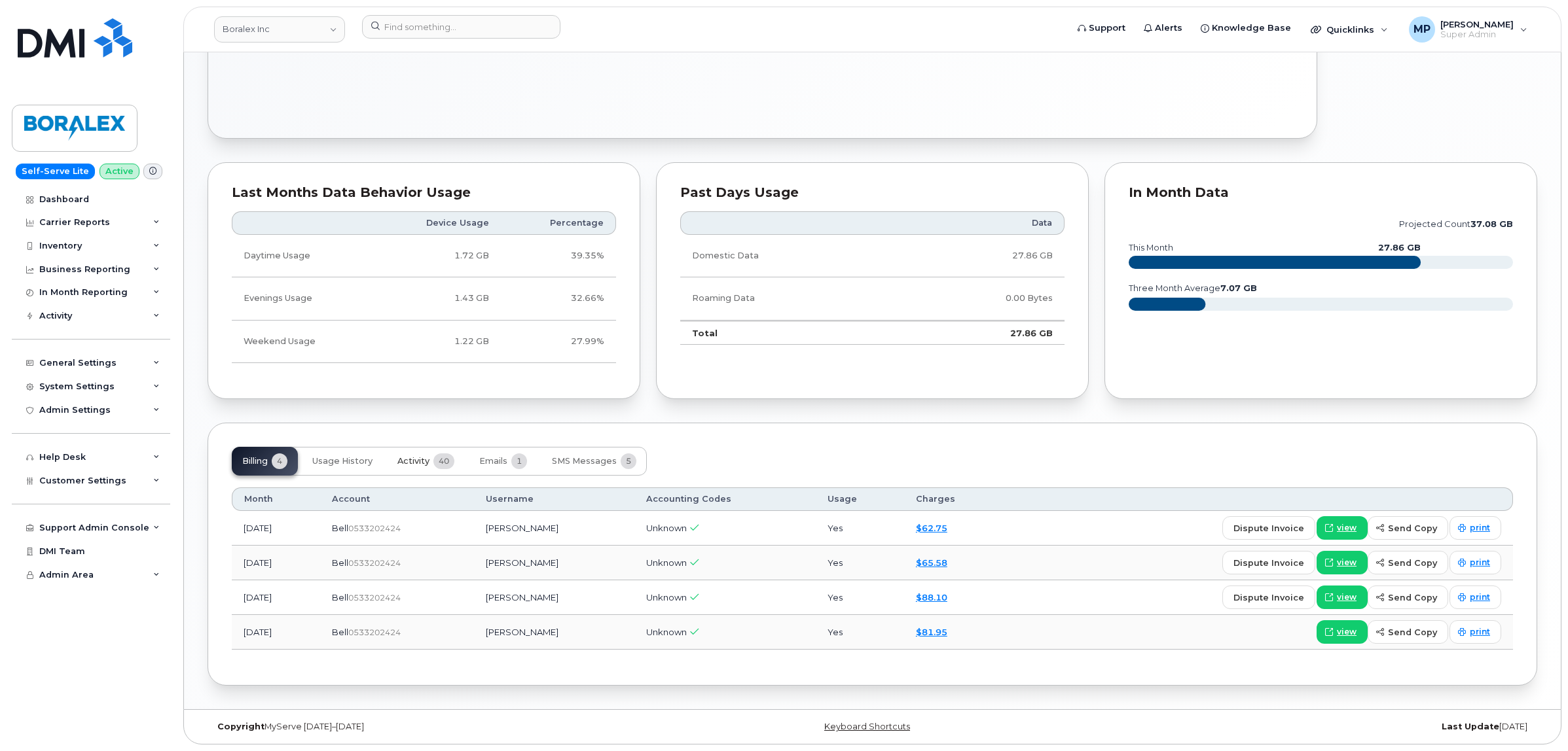
click at [417, 465] on span "Activity" at bounding box center [413, 461] width 32 height 11
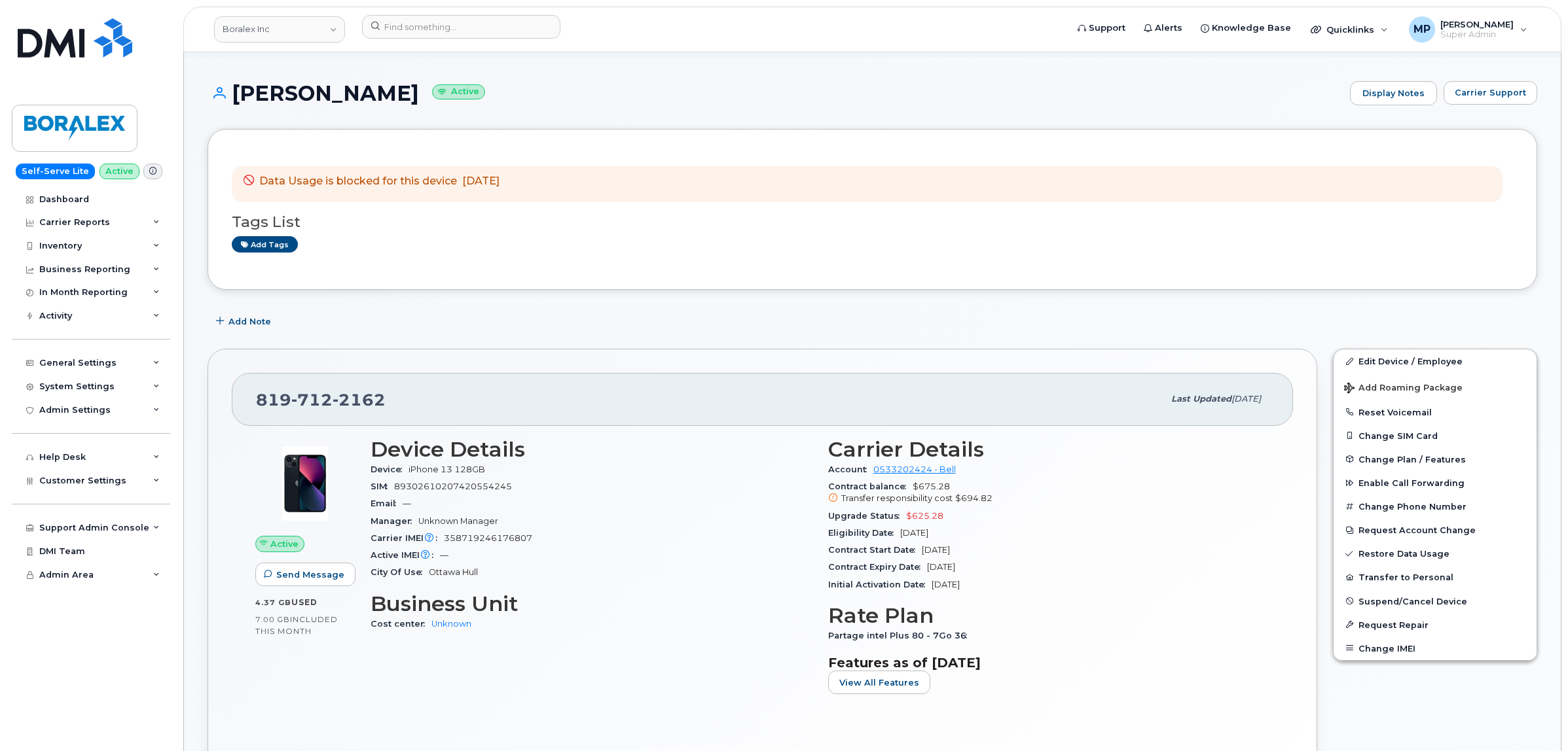
scroll to position [60, 0]
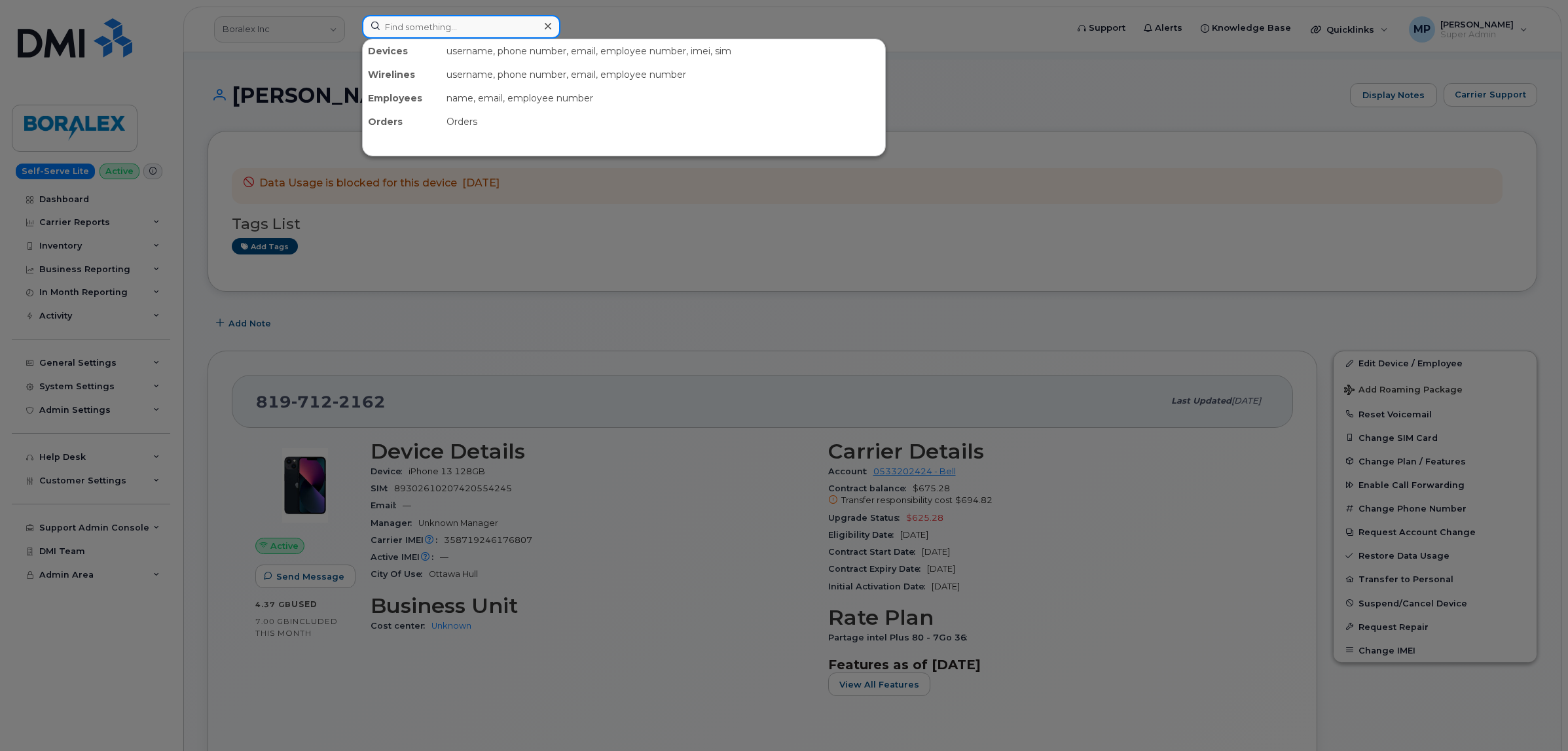
click at [405, 23] on input at bounding box center [461, 27] width 198 height 23
paste input "5875454082"
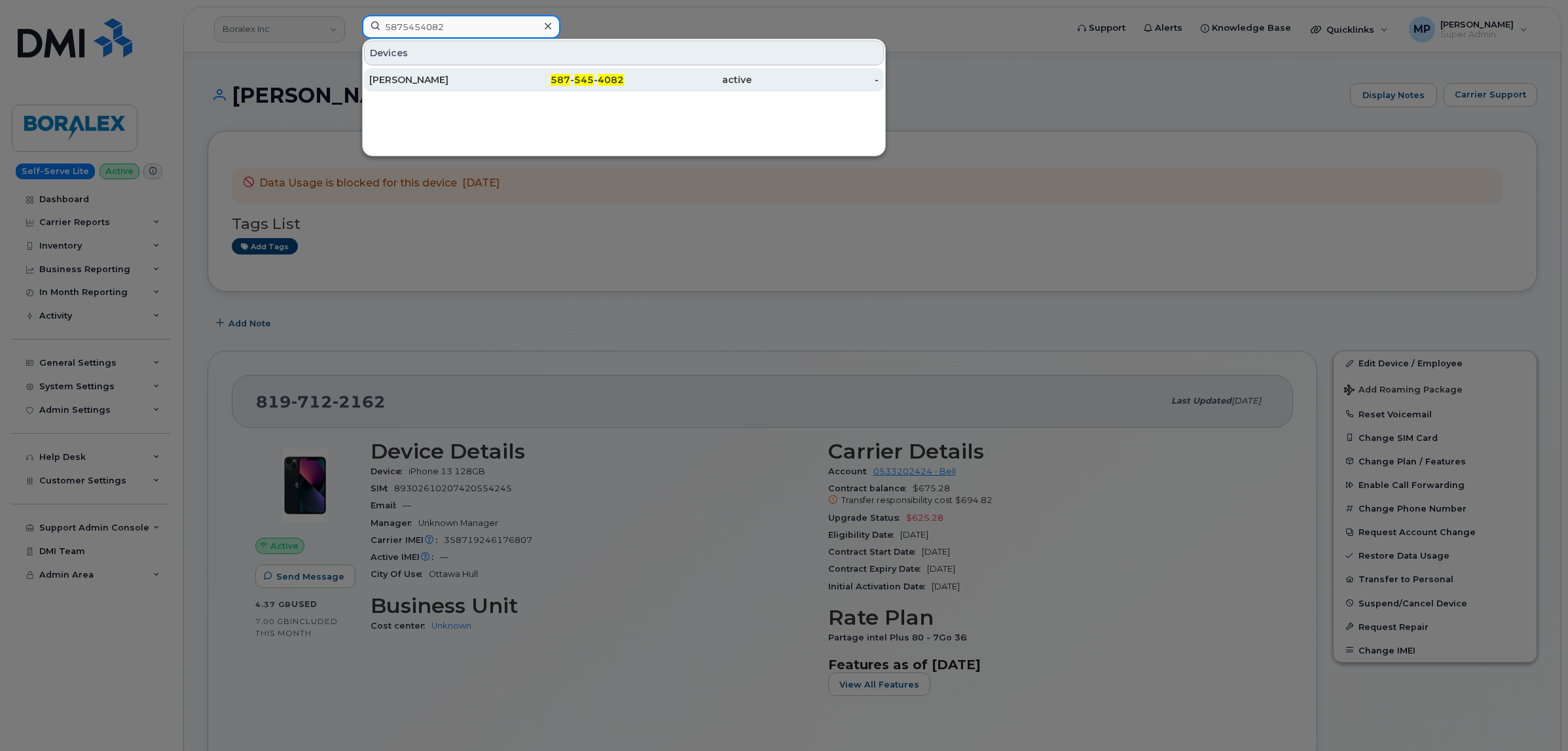
type input "5875454082"
click at [414, 83] on div "Ne Bassett" at bounding box center [433, 80] width 128 height 13
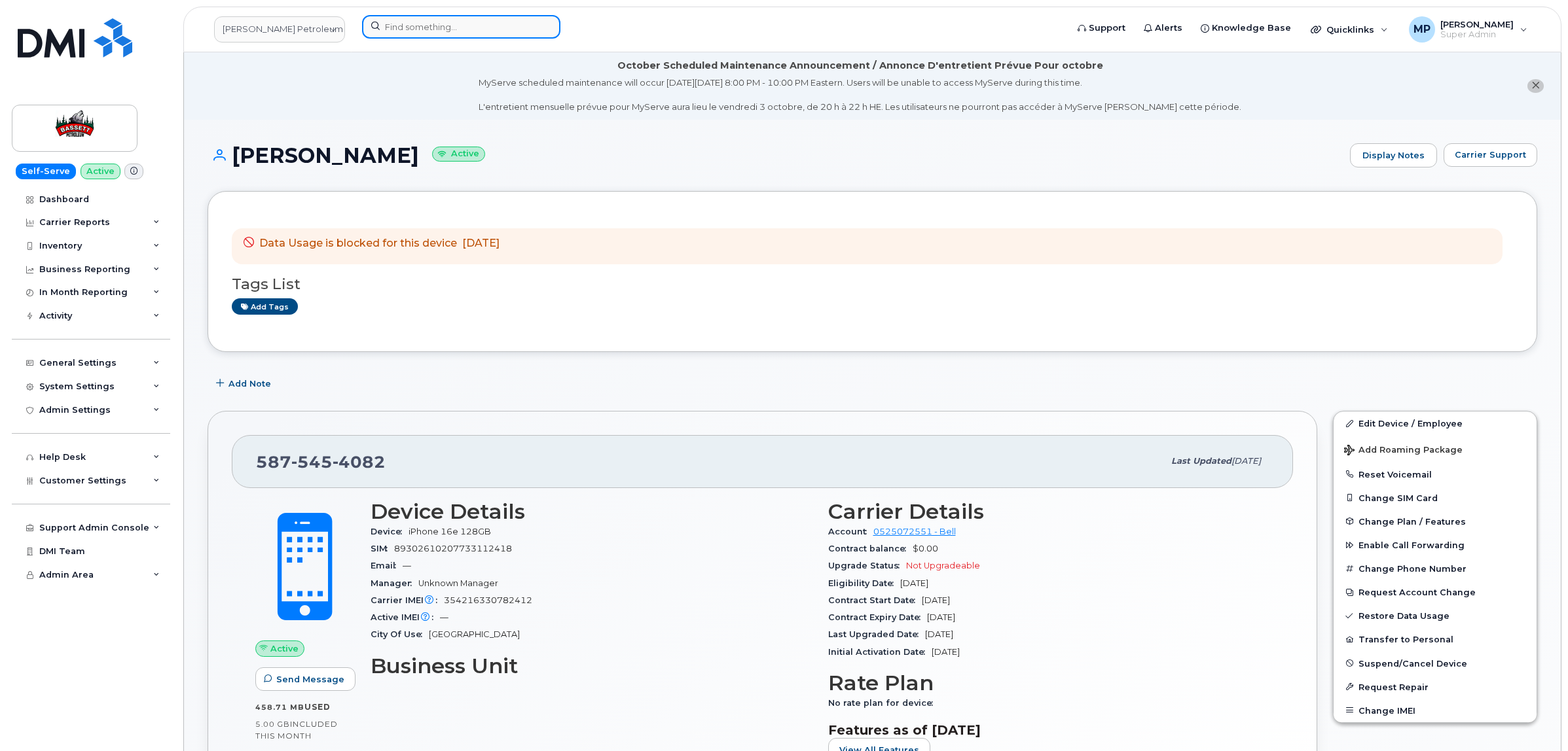
click at [417, 20] on input at bounding box center [461, 27] width 198 height 23
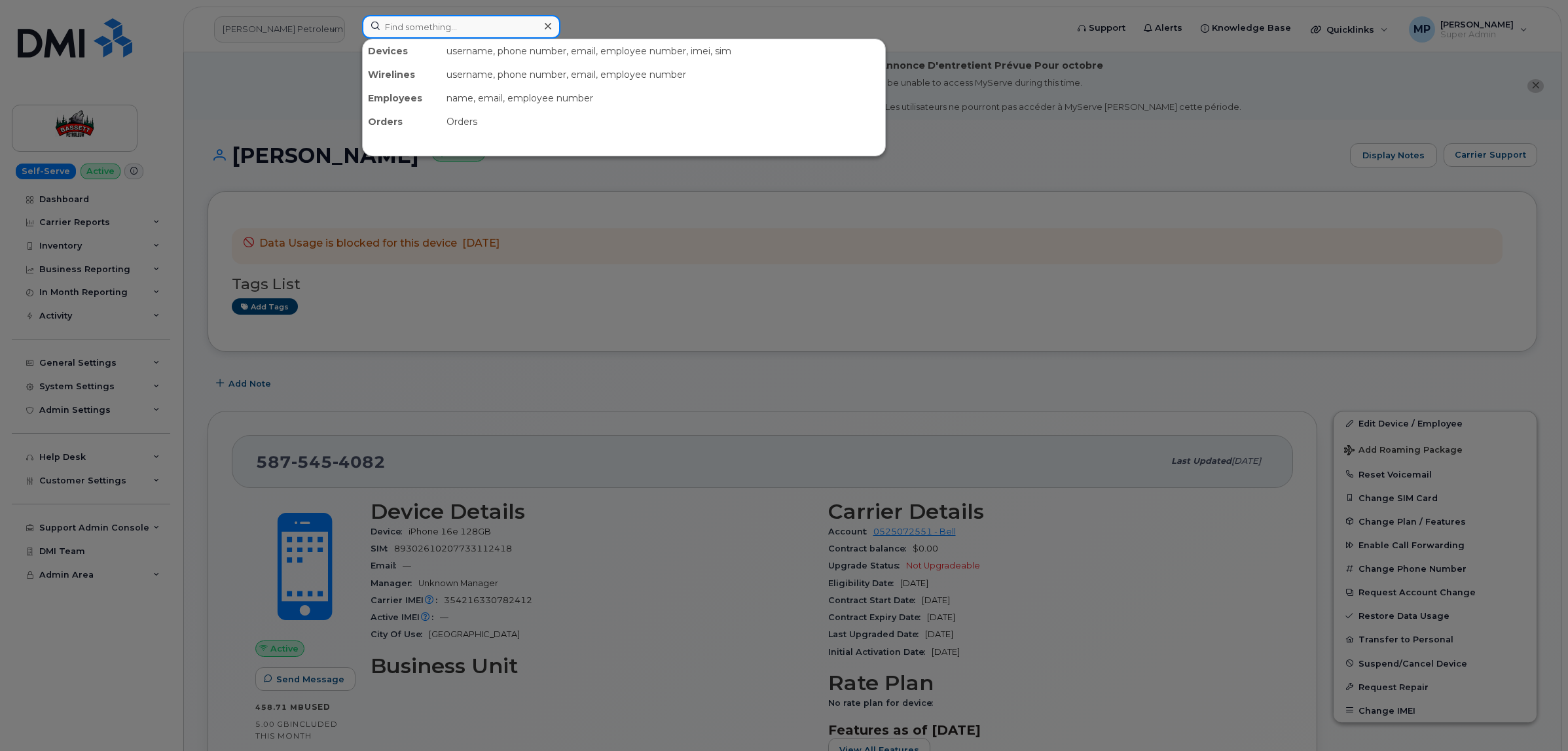
paste input "5146099844"
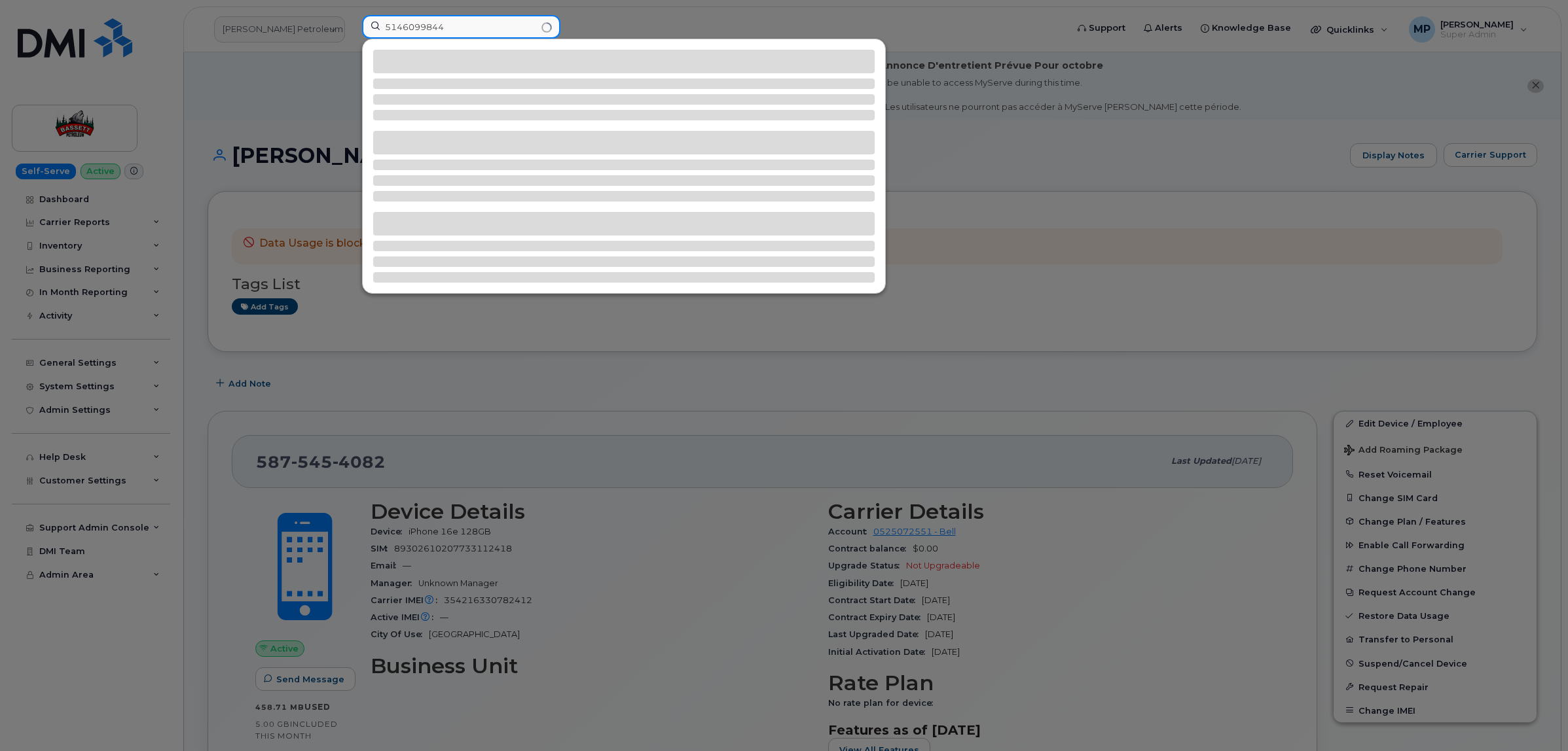
type input "5146099844"
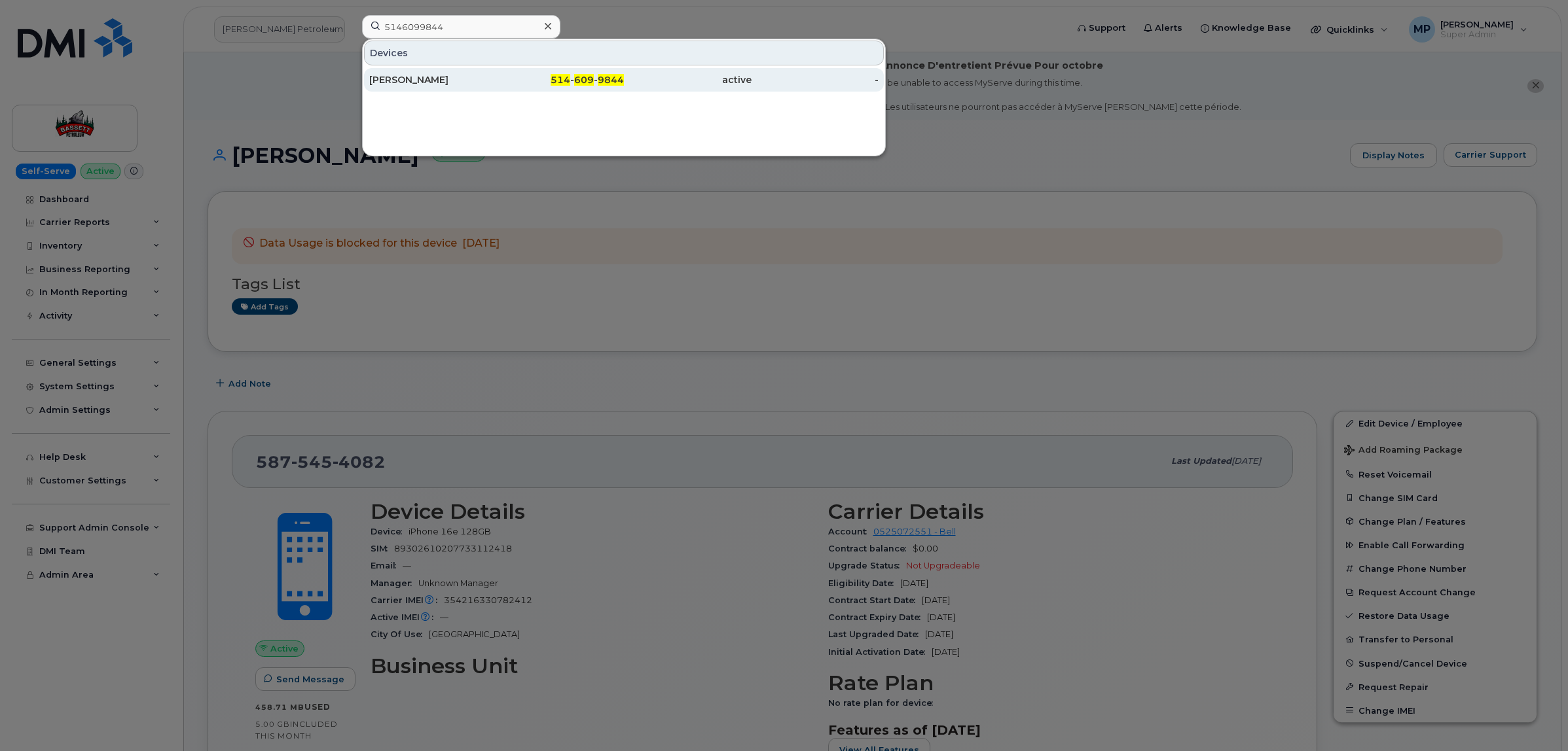
click at [436, 83] on div "[PERSON_NAME]" at bounding box center [433, 80] width 128 height 13
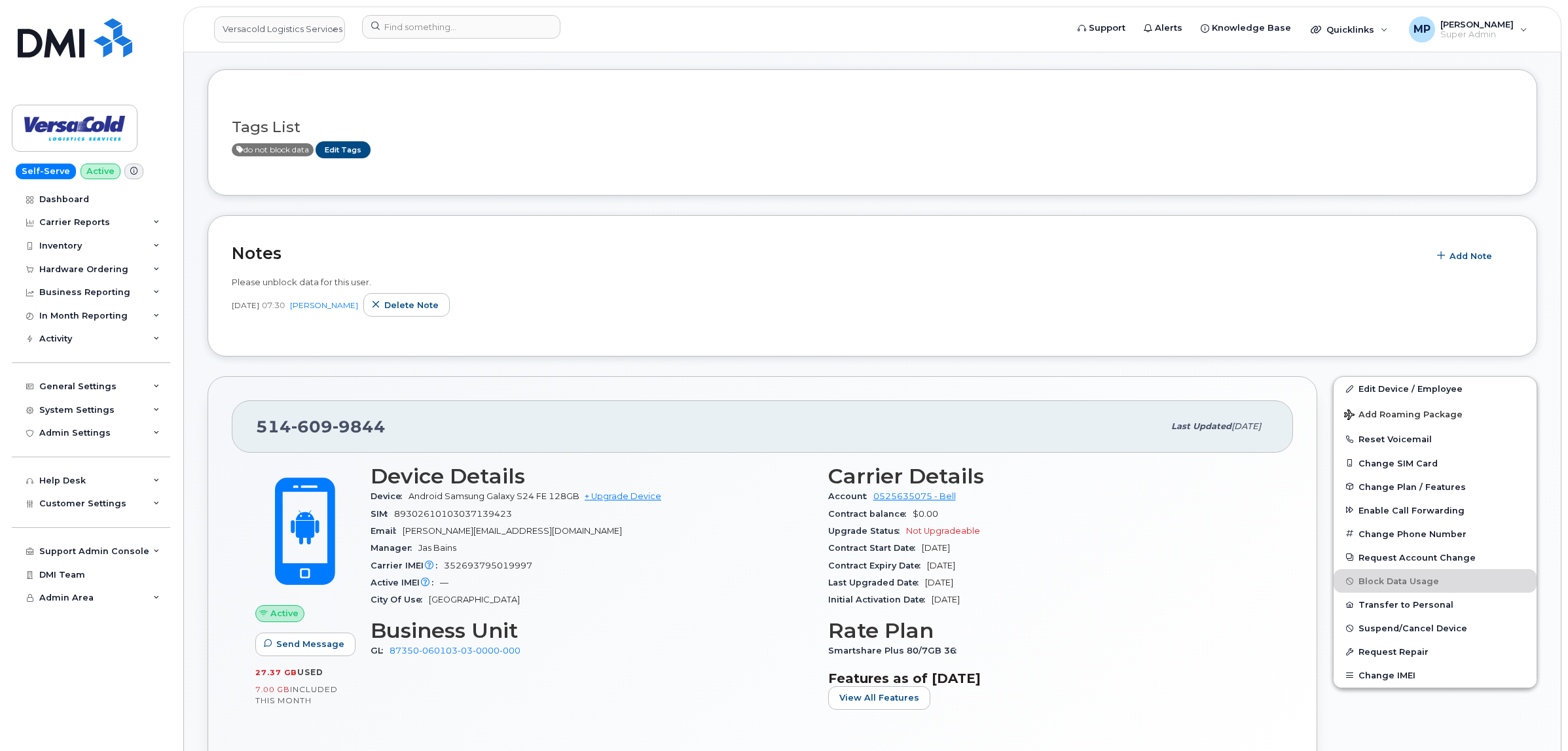
scroll to position [82, 0]
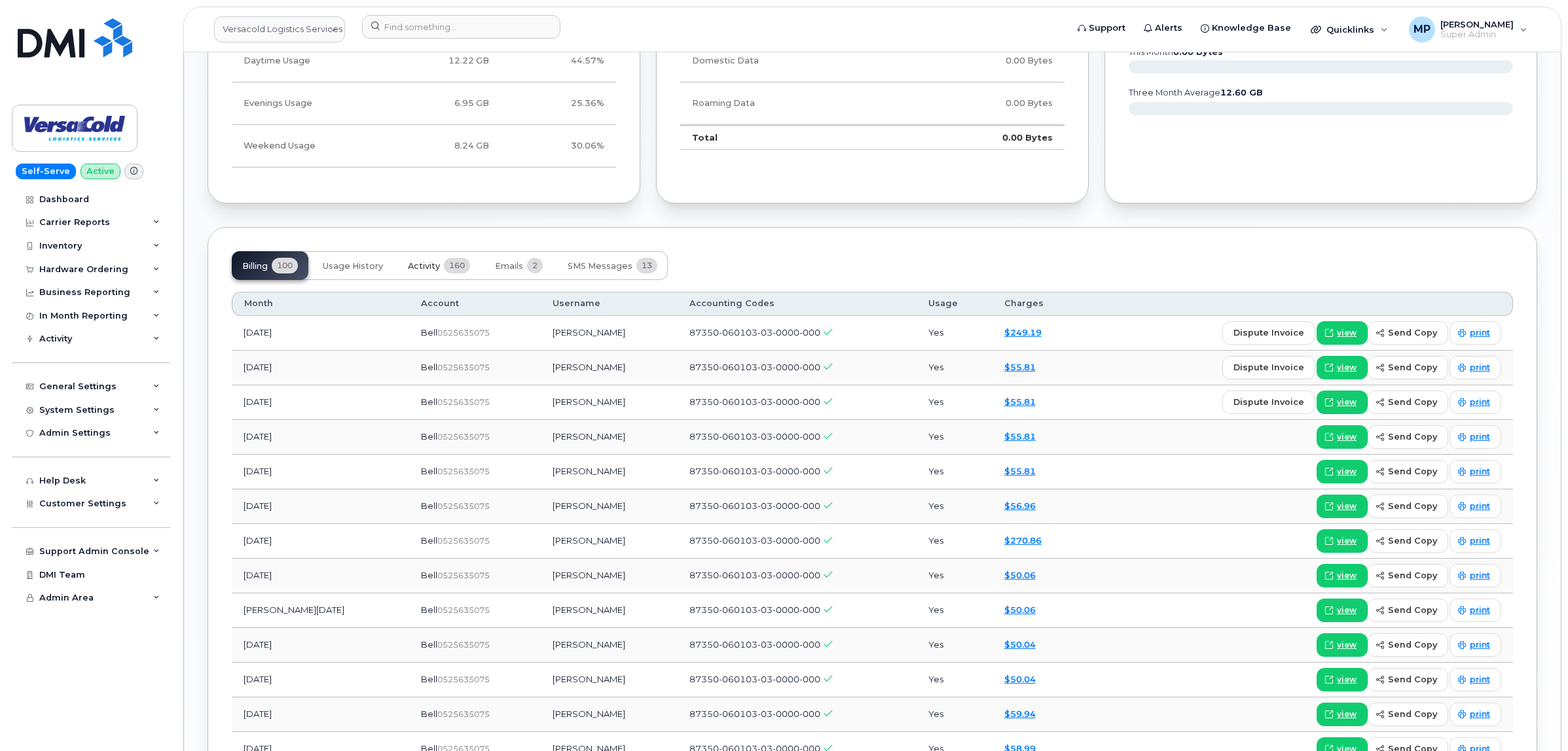
click at [432, 268] on span "Activity" at bounding box center [424, 266] width 32 height 11
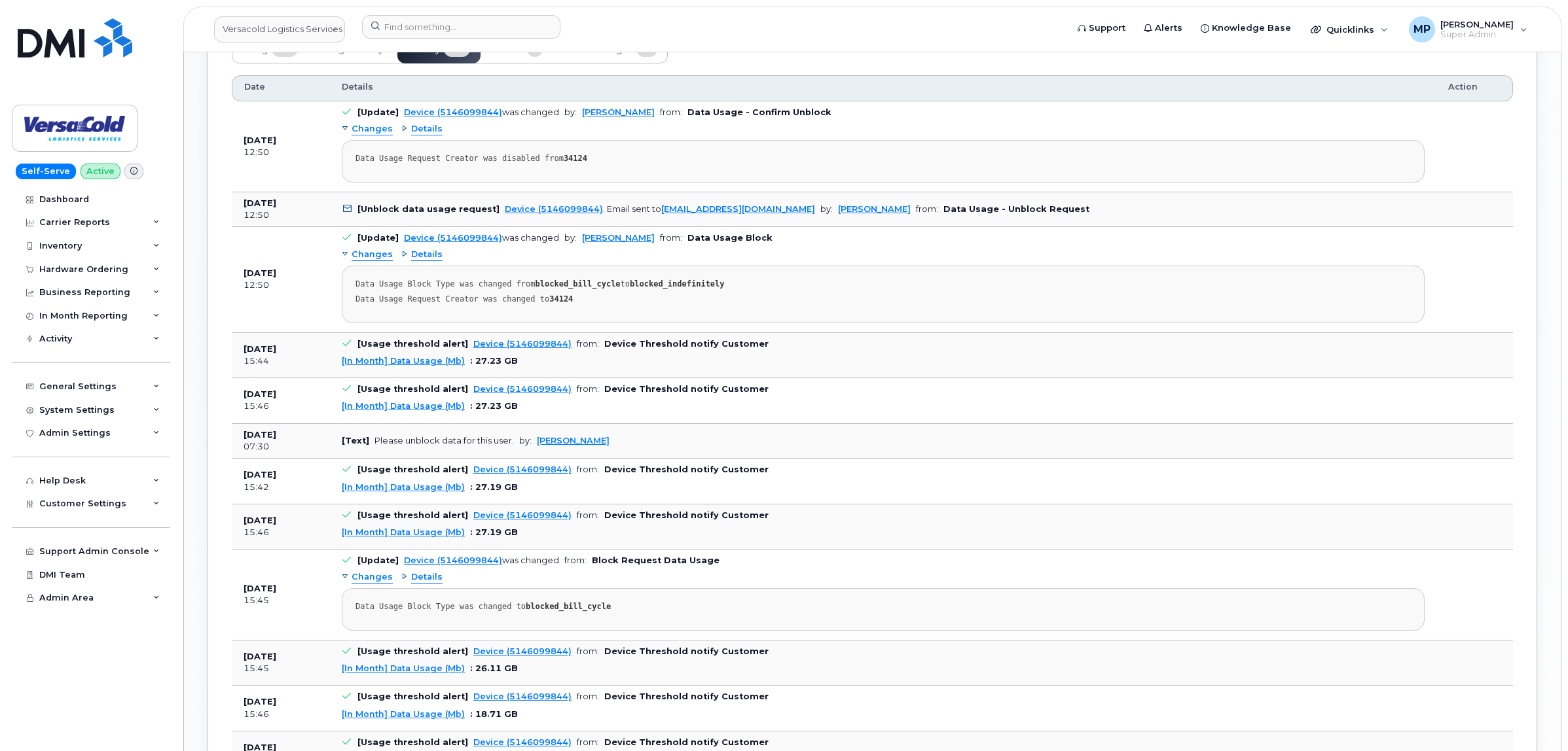
scroll to position [1226, 0]
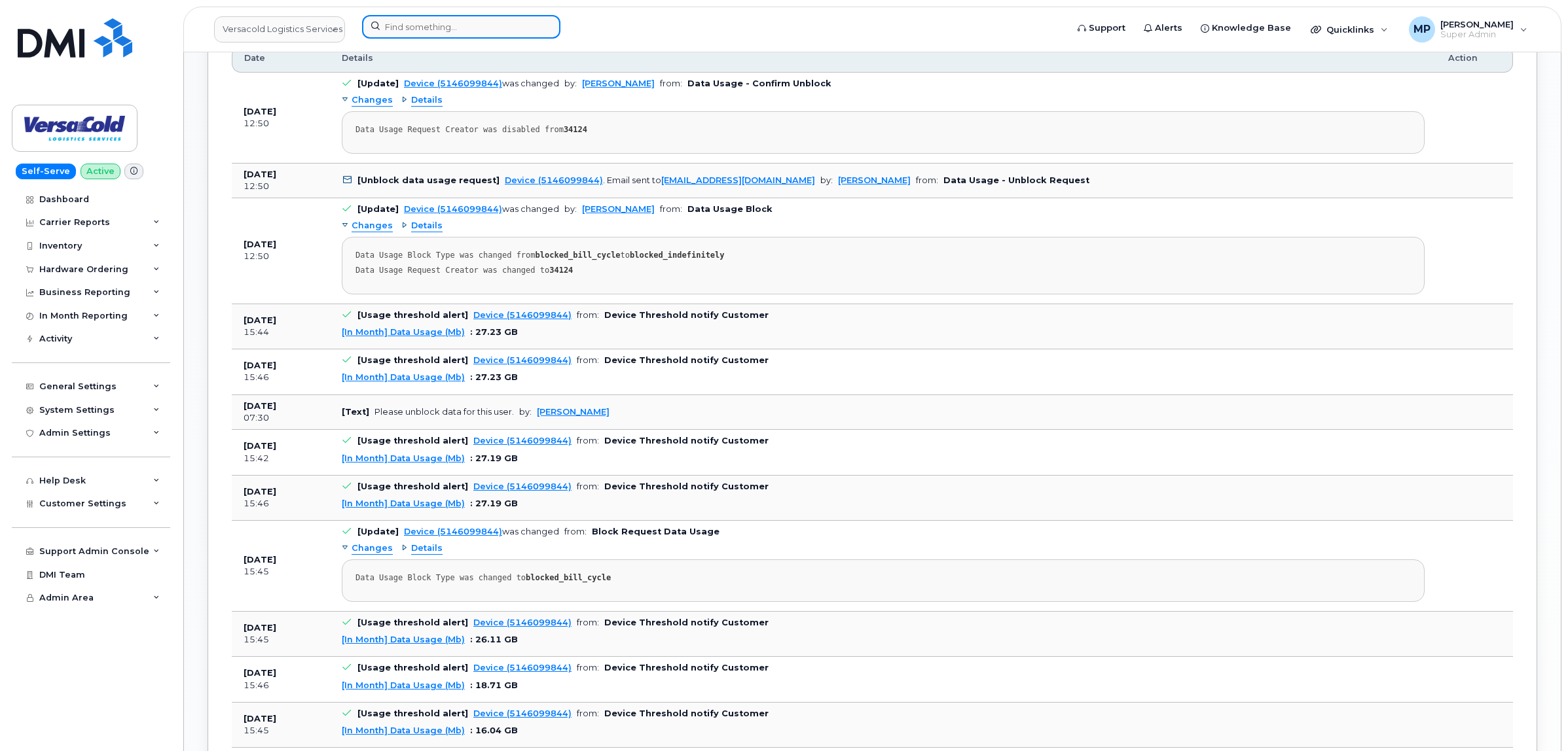
click at [460, 24] on input at bounding box center [461, 27] width 198 height 23
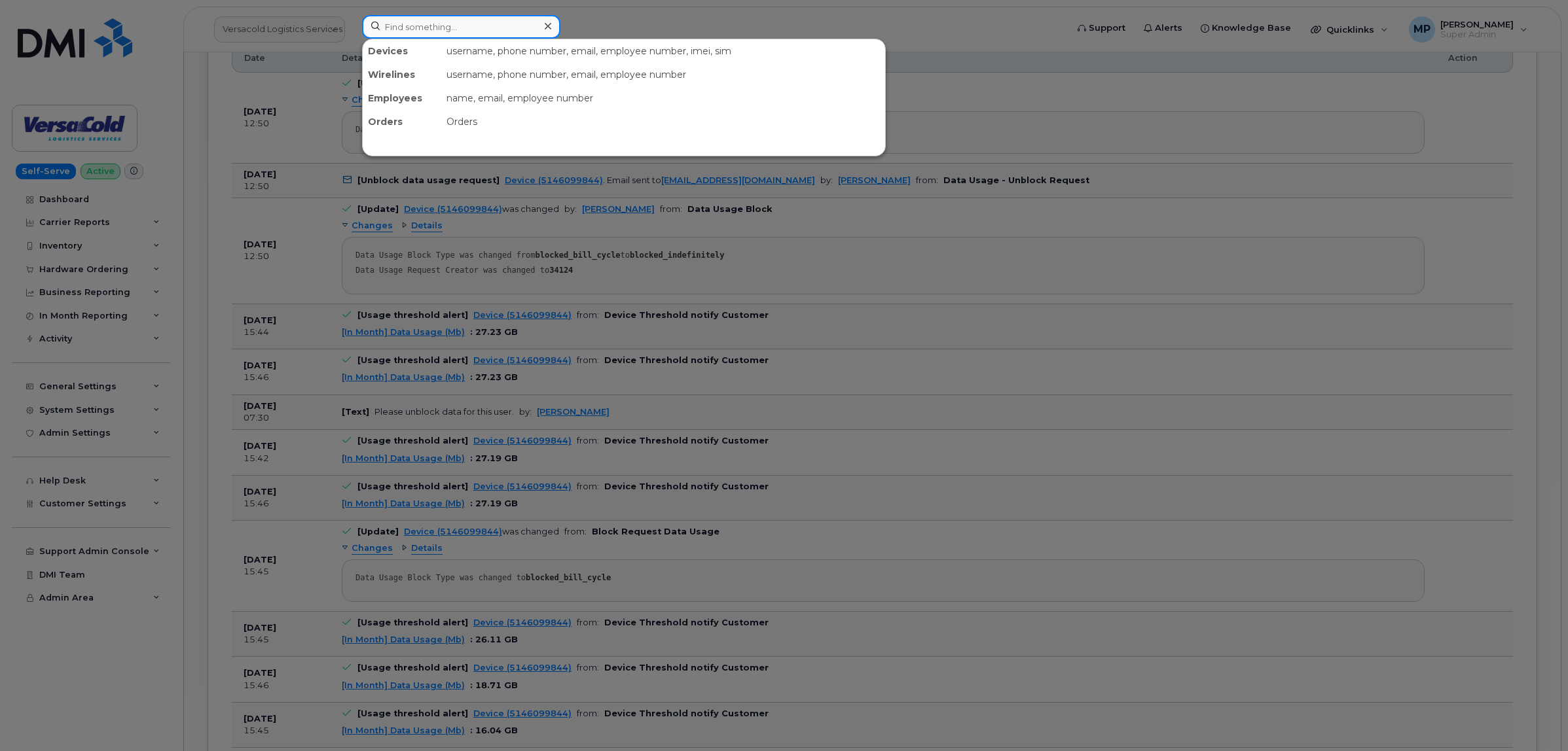
paste input "5878362891"
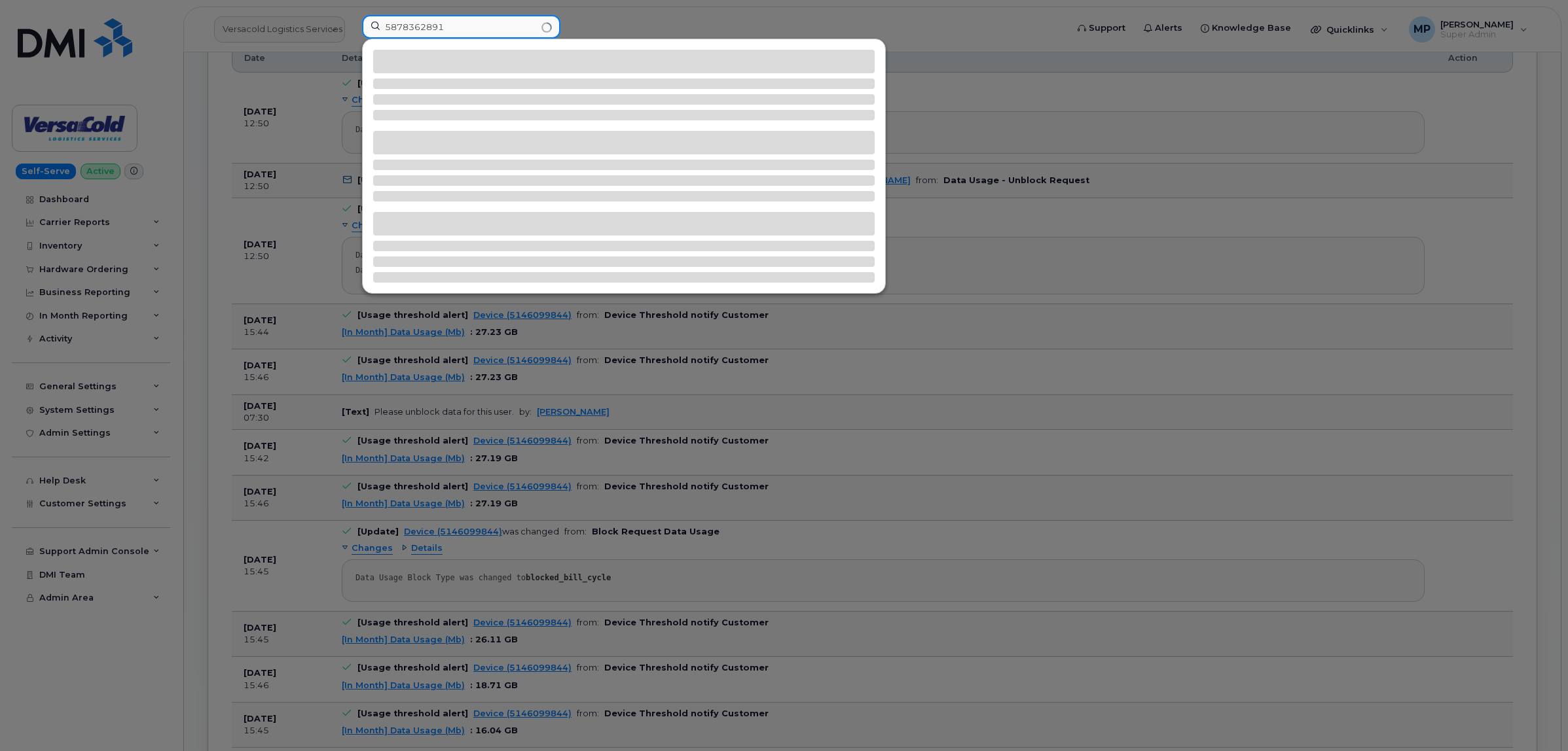
type input "5878362891"
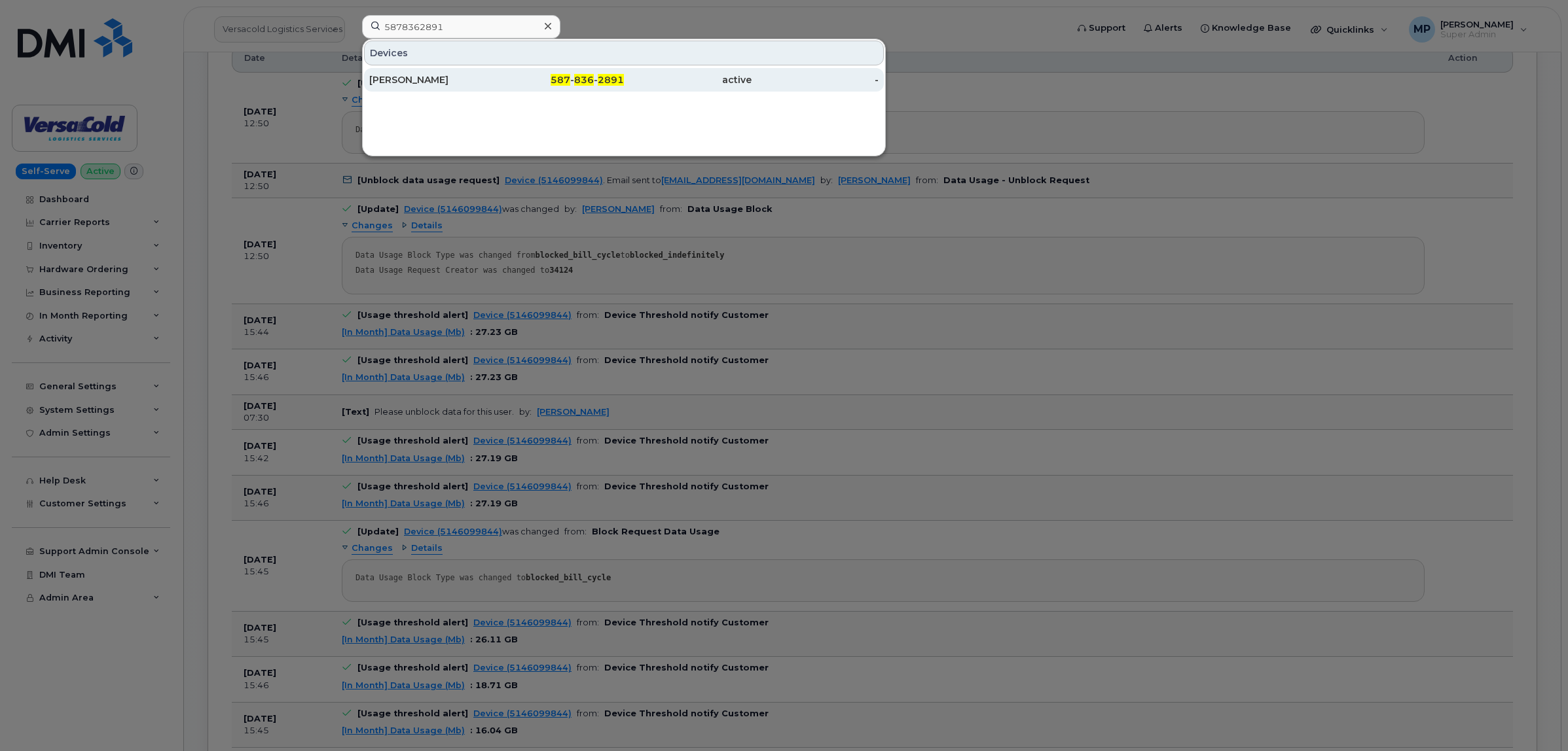
click at [586, 80] on span "836" at bounding box center [583, 79] width 19 height 12
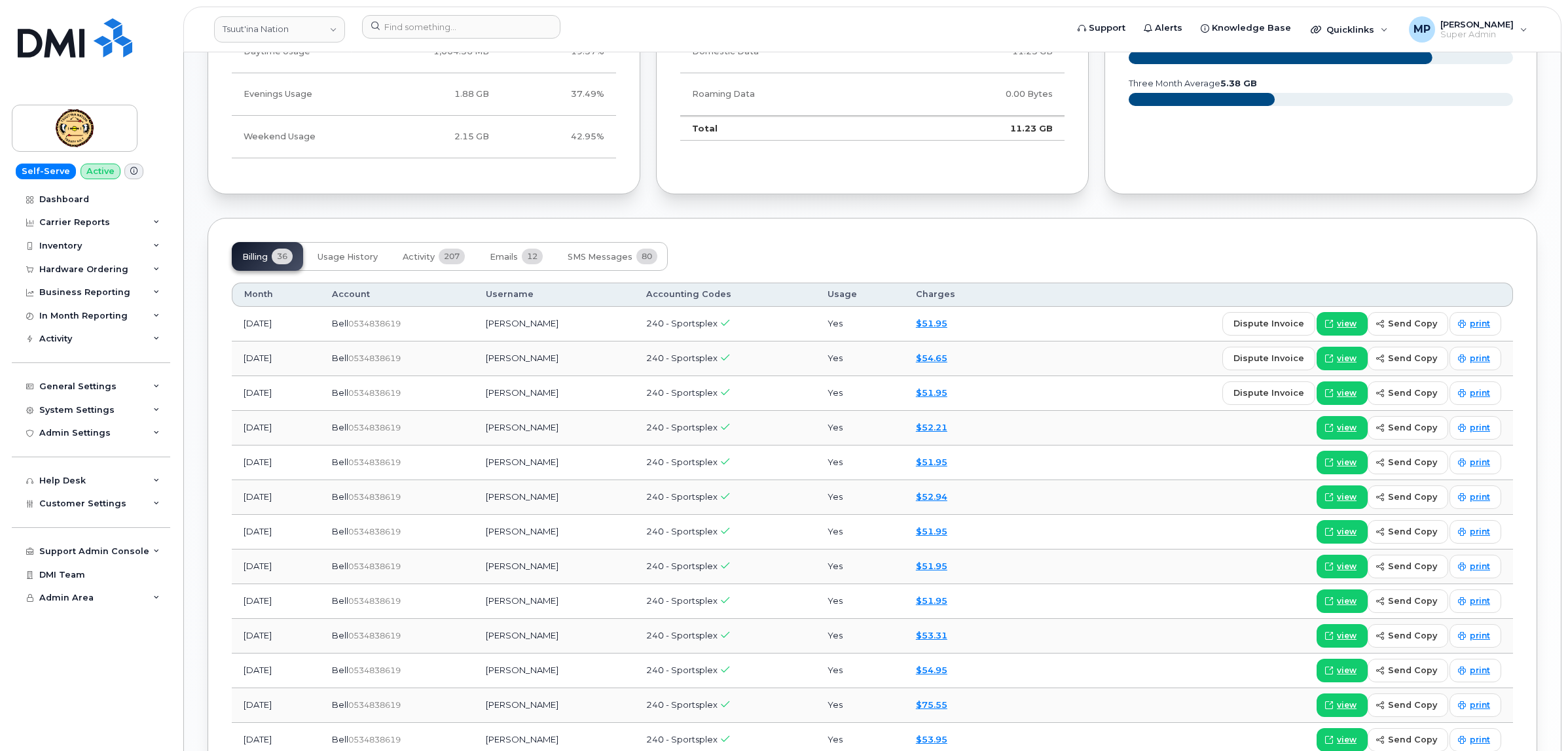
scroll to position [900, 0]
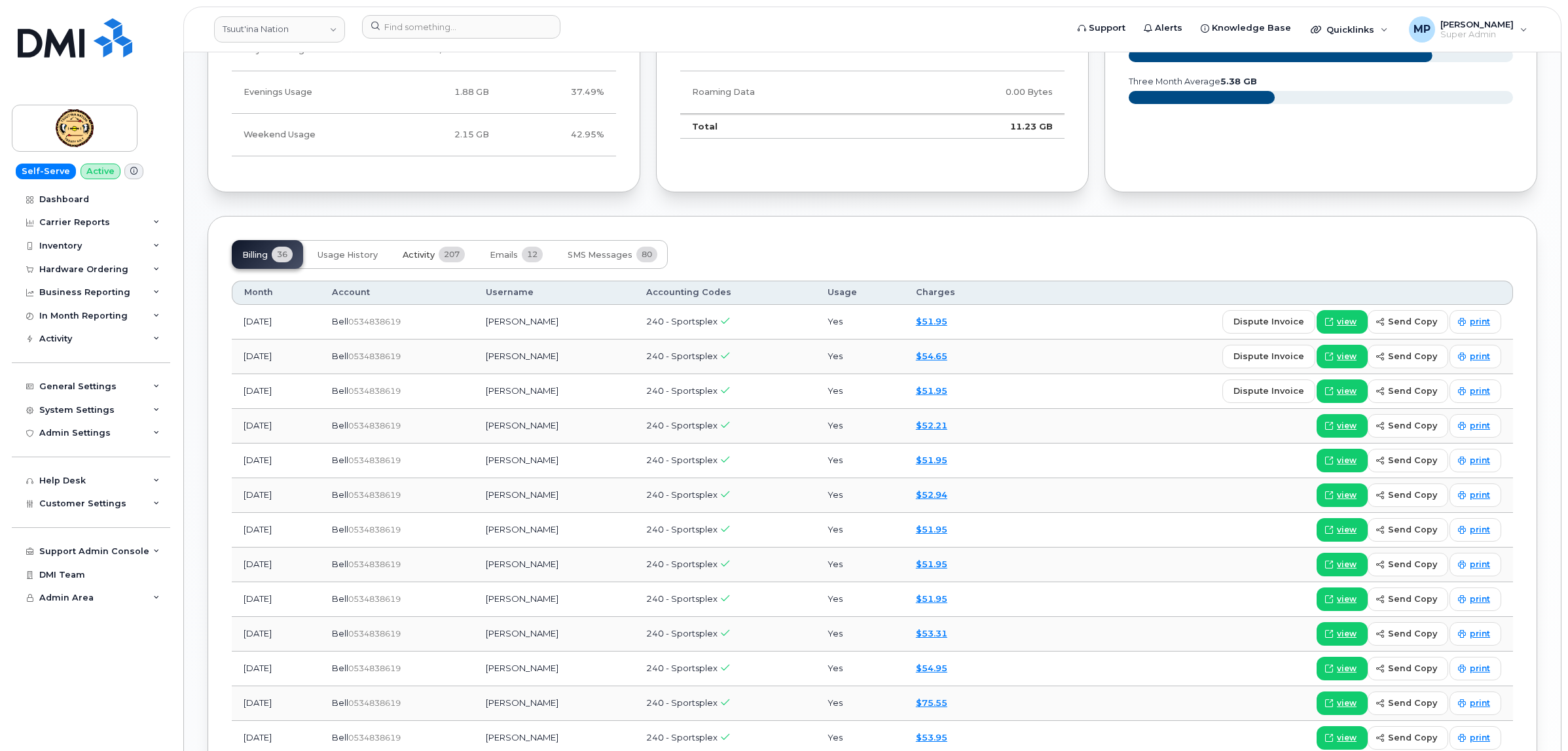
click at [417, 261] on span "Activity" at bounding box center [419, 255] width 32 height 11
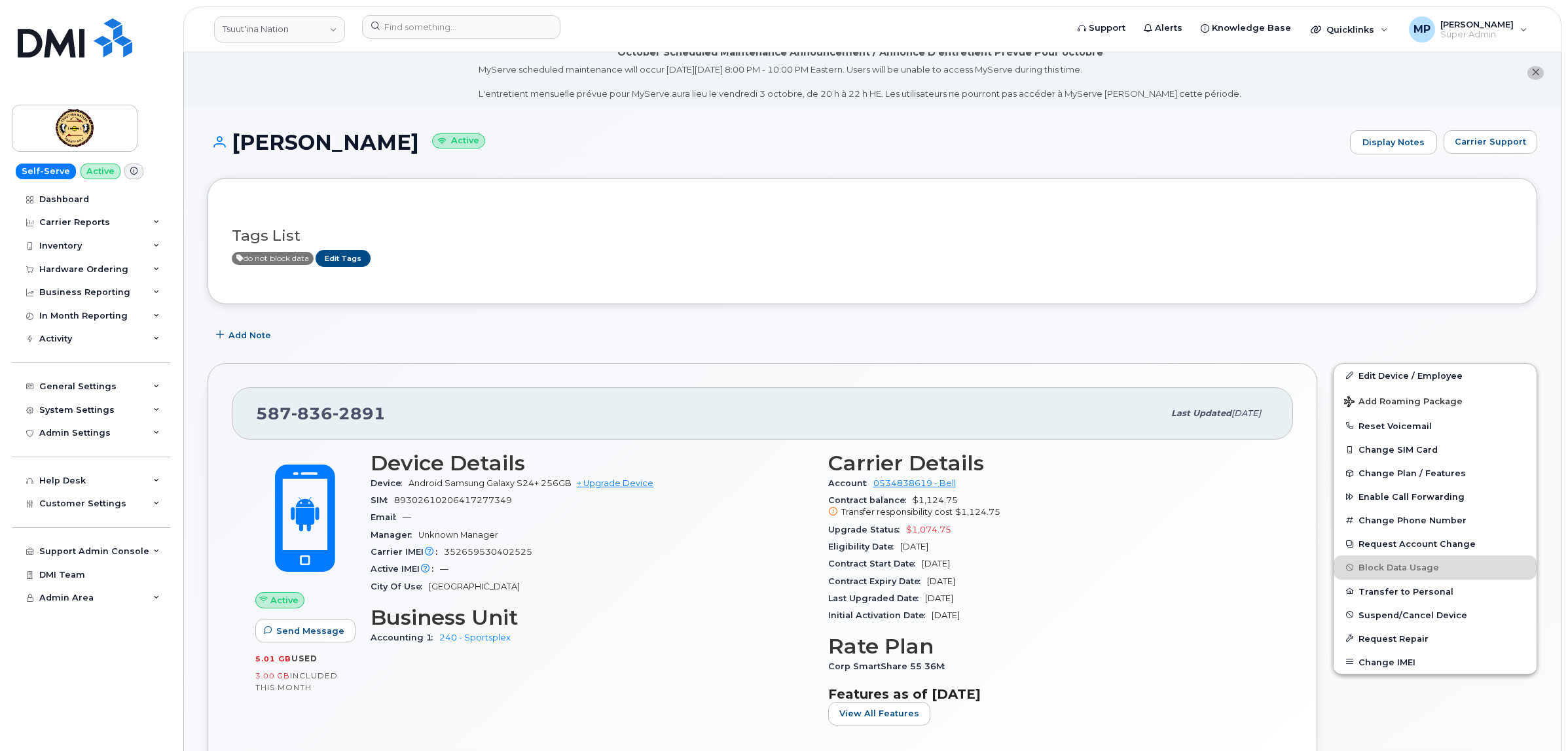
scroll to position [0, 0]
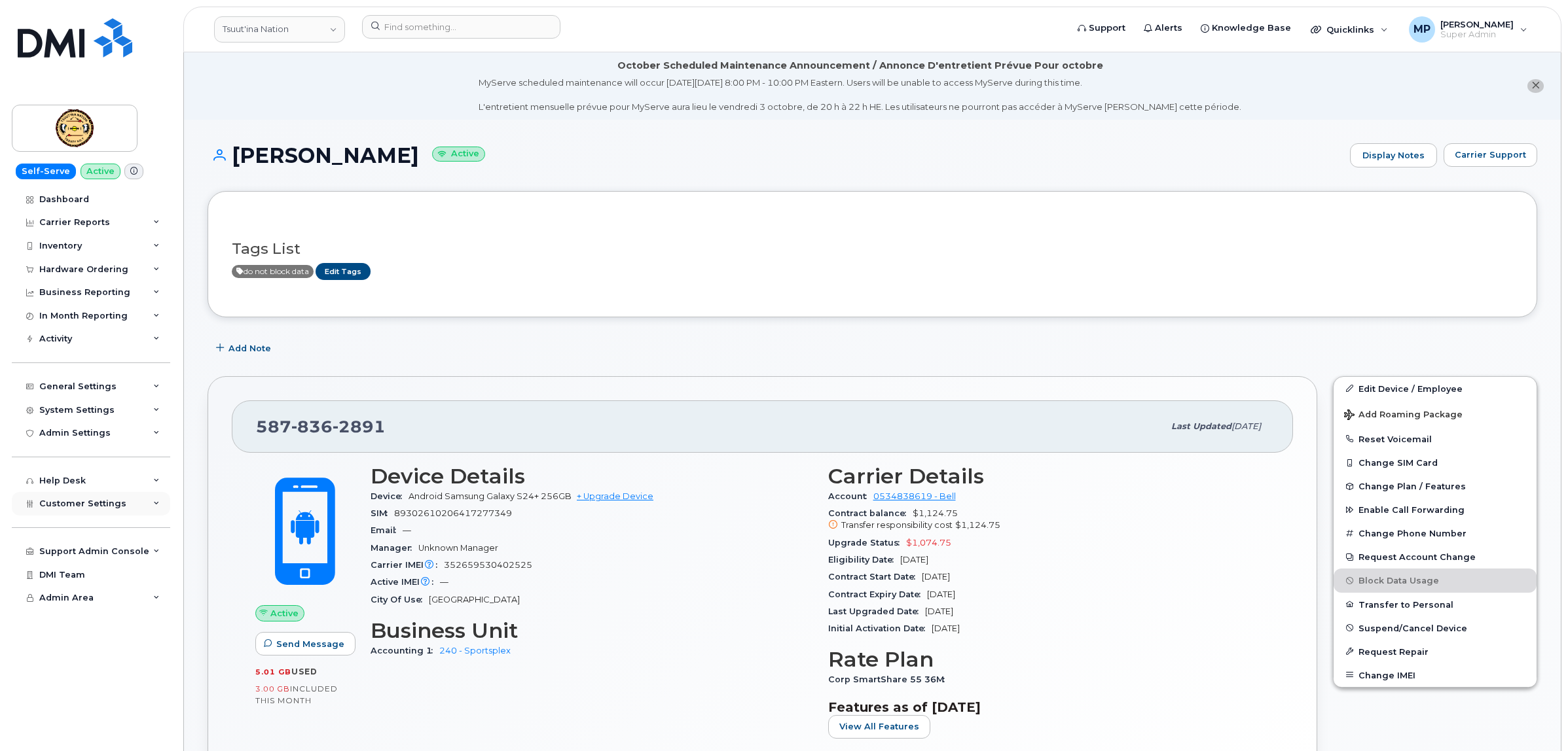
click at [79, 505] on span "Customer Settings" at bounding box center [83, 504] width 87 height 10
click at [84, 377] on div "General Settings My Account Device Mapping Financial Lead Mapping Locations Man…" at bounding box center [92, 374] width 161 height 48
click at [82, 384] on div "General Settings" at bounding box center [78, 387] width 77 height 11
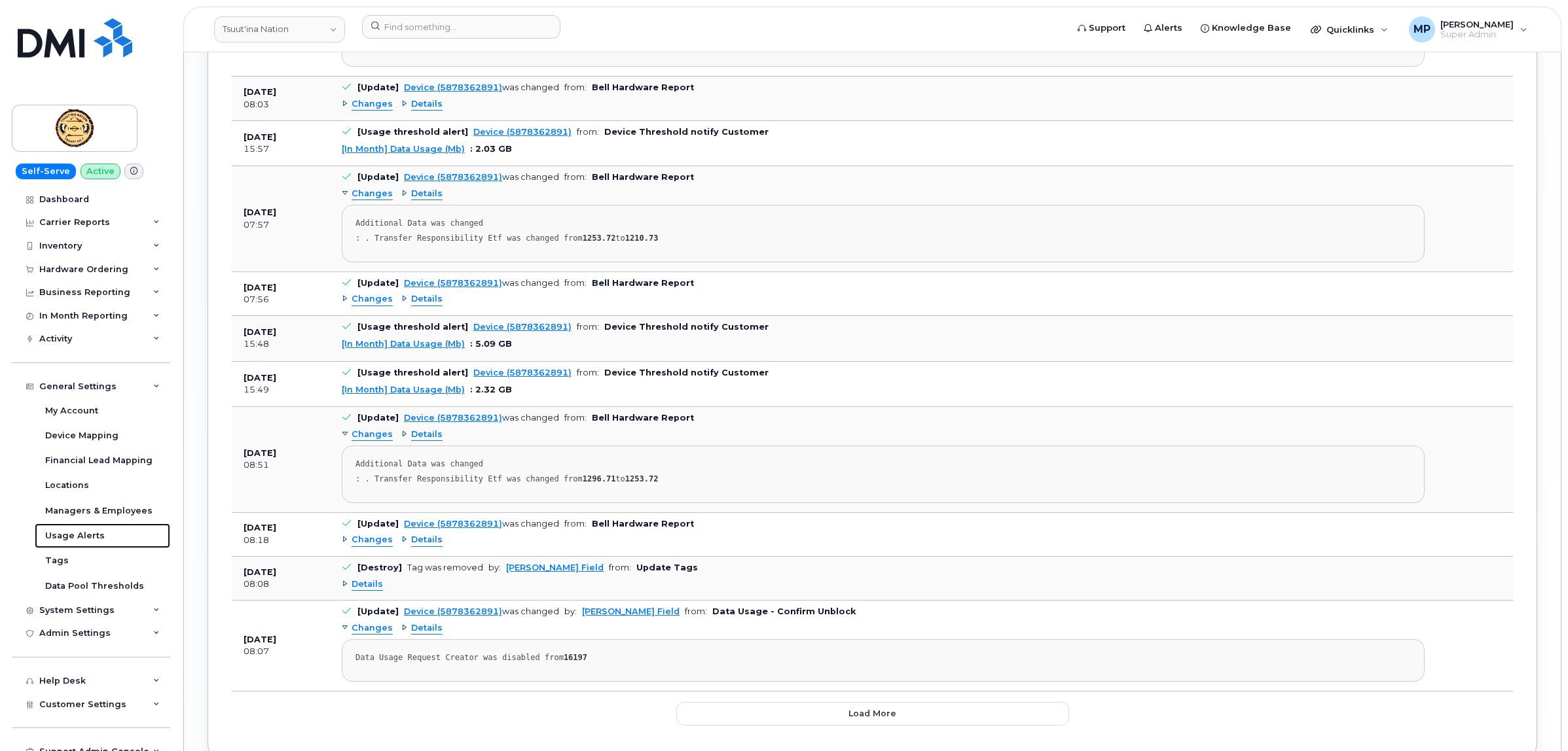
scroll to position [2162, 0]
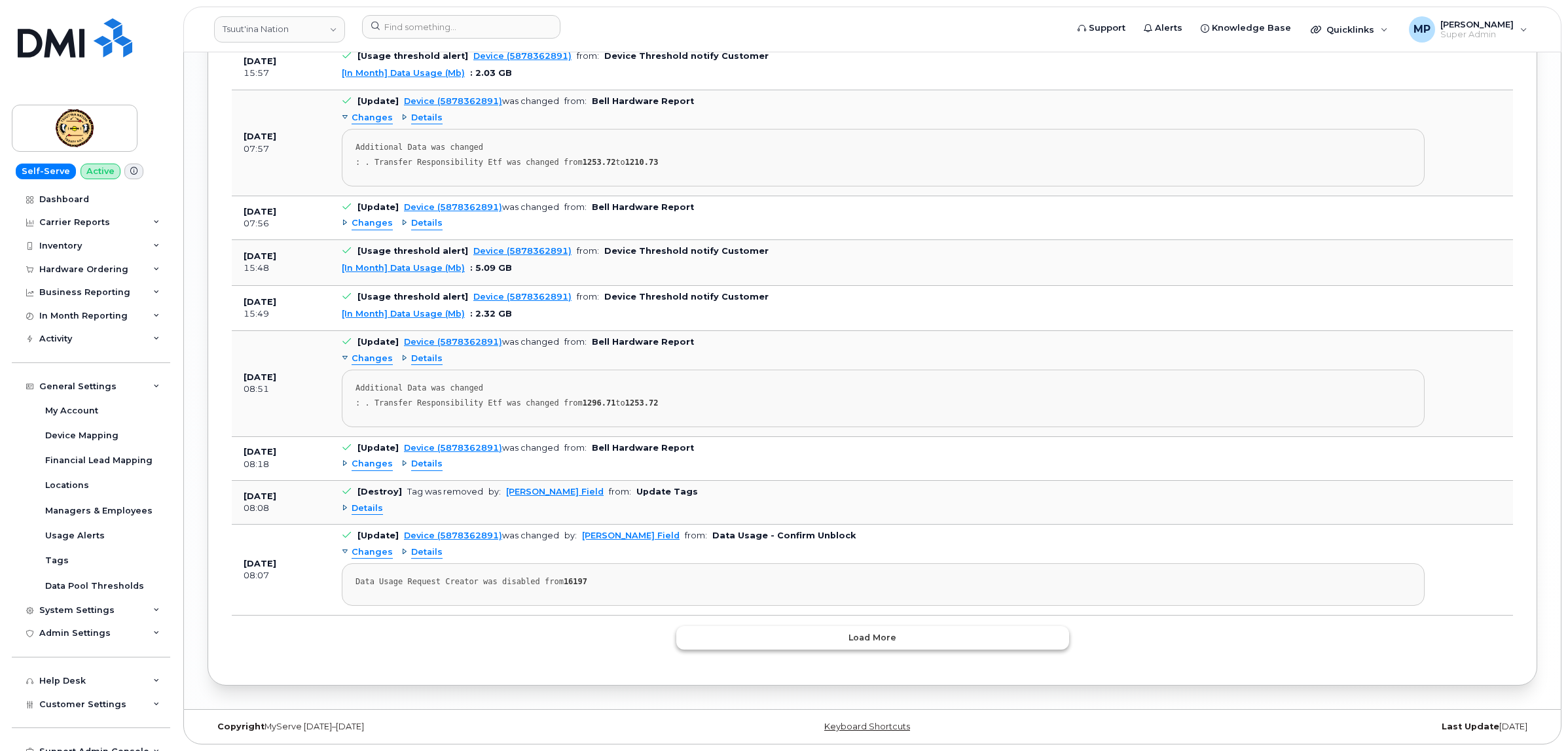
click at [802, 647] on button "Load more" at bounding box center [873, 637] width 393 height 23
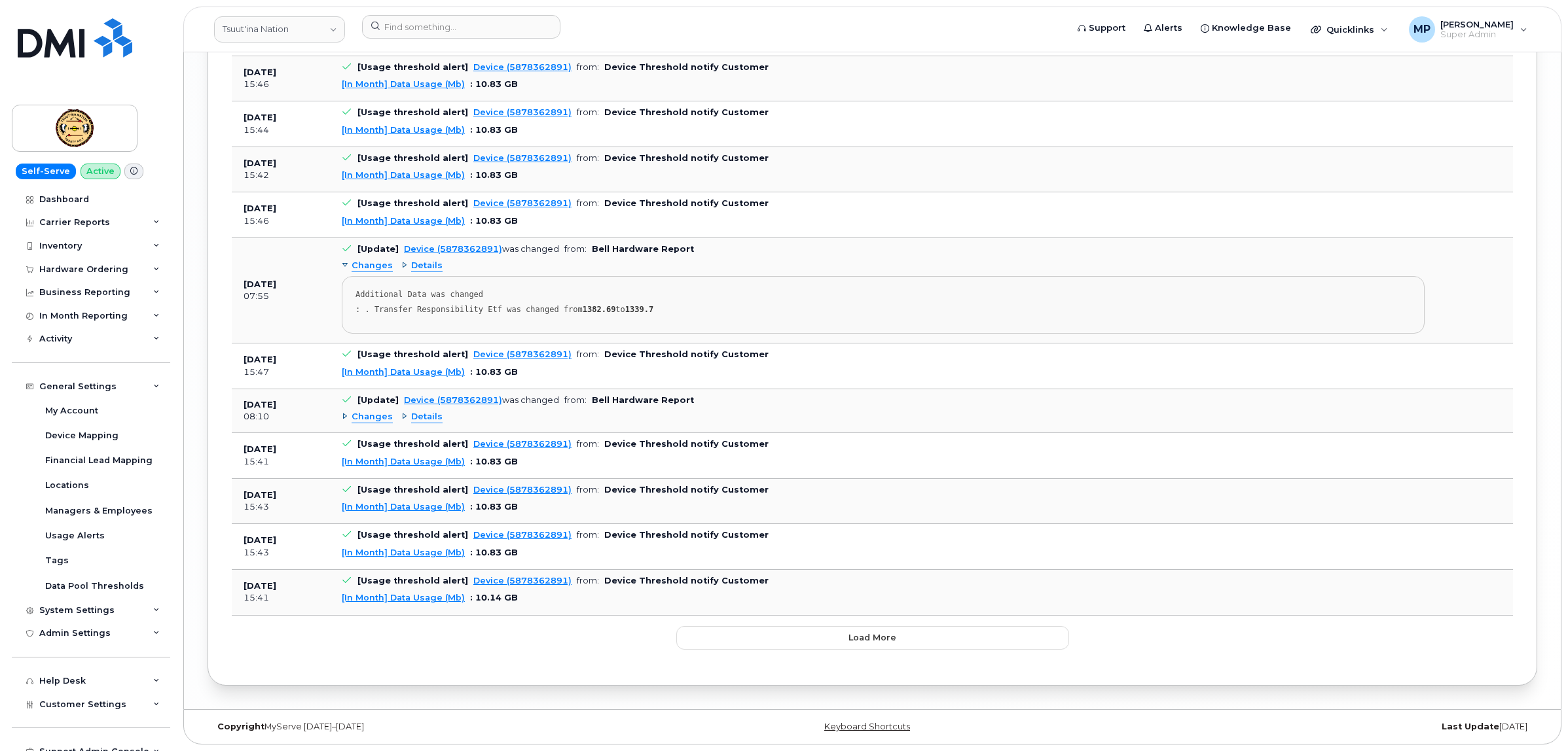
scroll to position [3476, 0]
click at [828, 648] on button "Load more" at bounding box center [873, 637] width 393 height 23
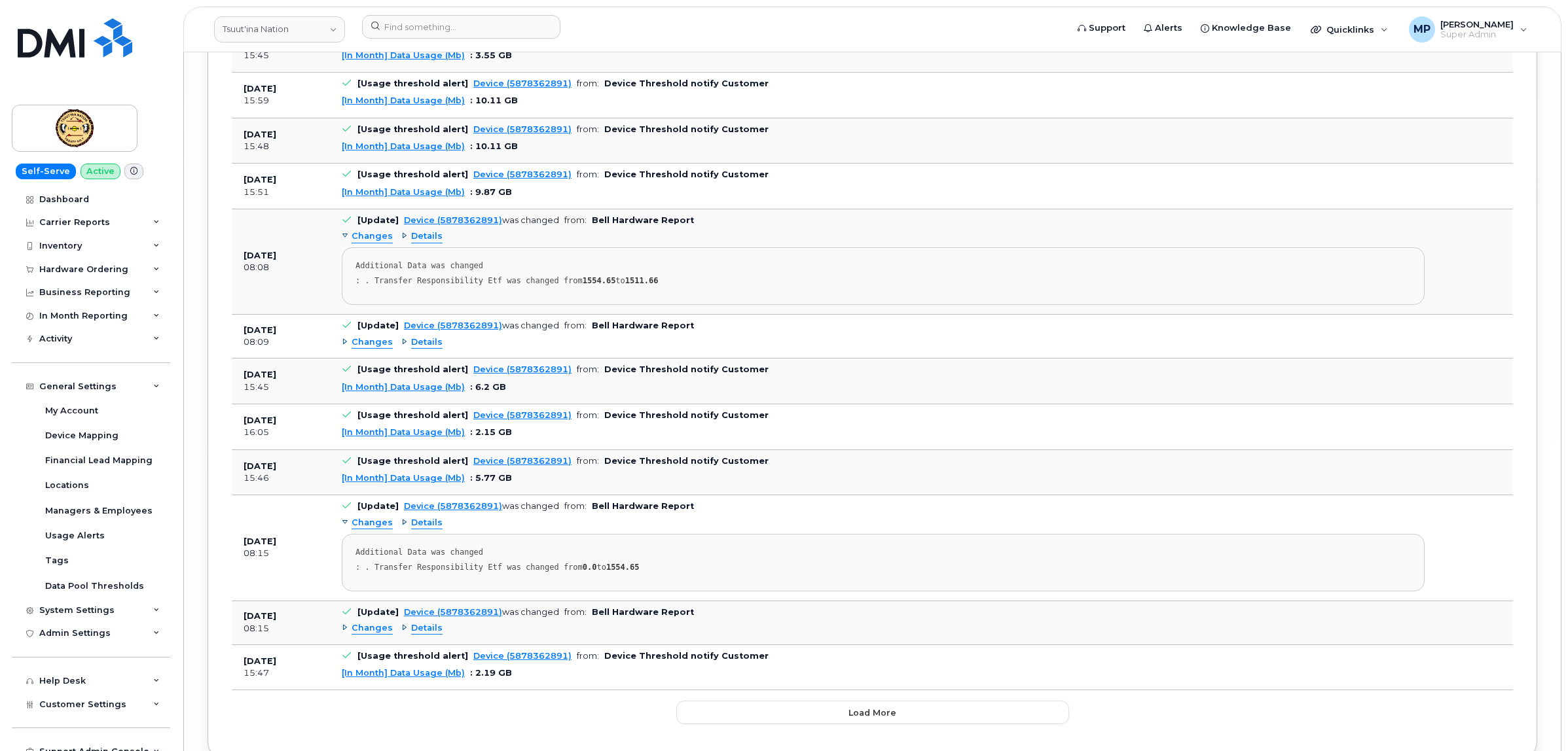
scroll to position [4918, 0]
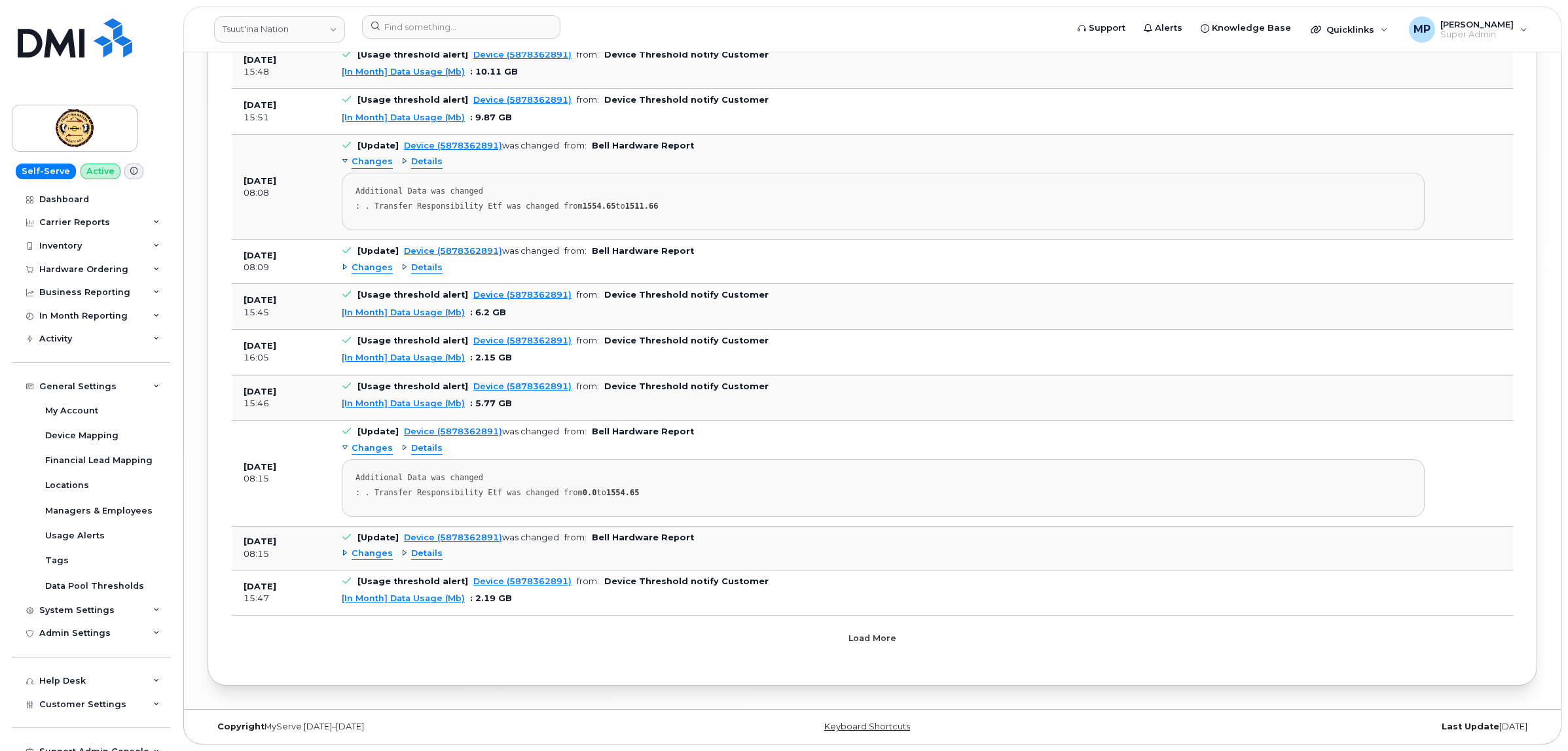
click at [826, 647] on button "Load more" at bounding box center [873, 637] width 393 height 23
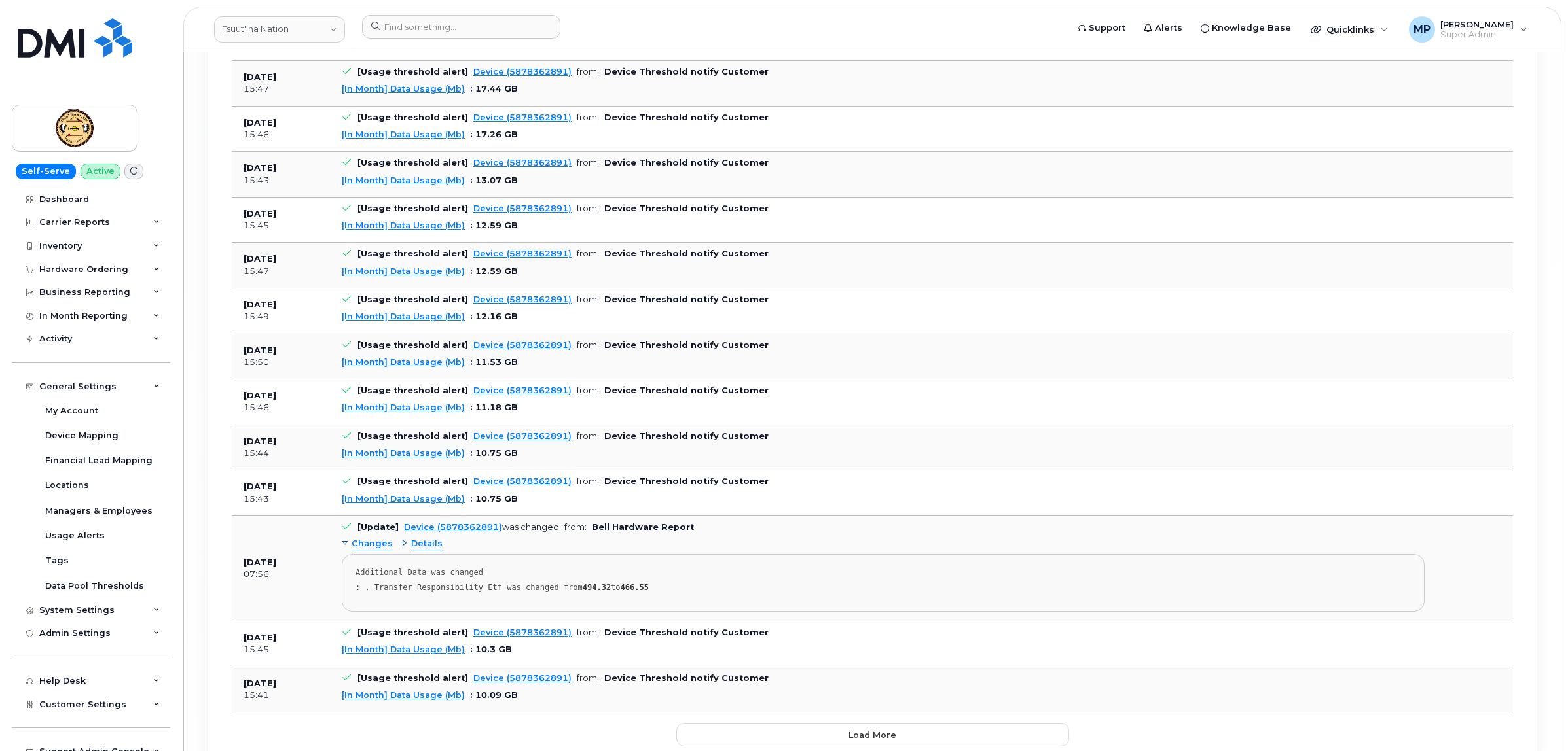
scroll to position [6408, 0]
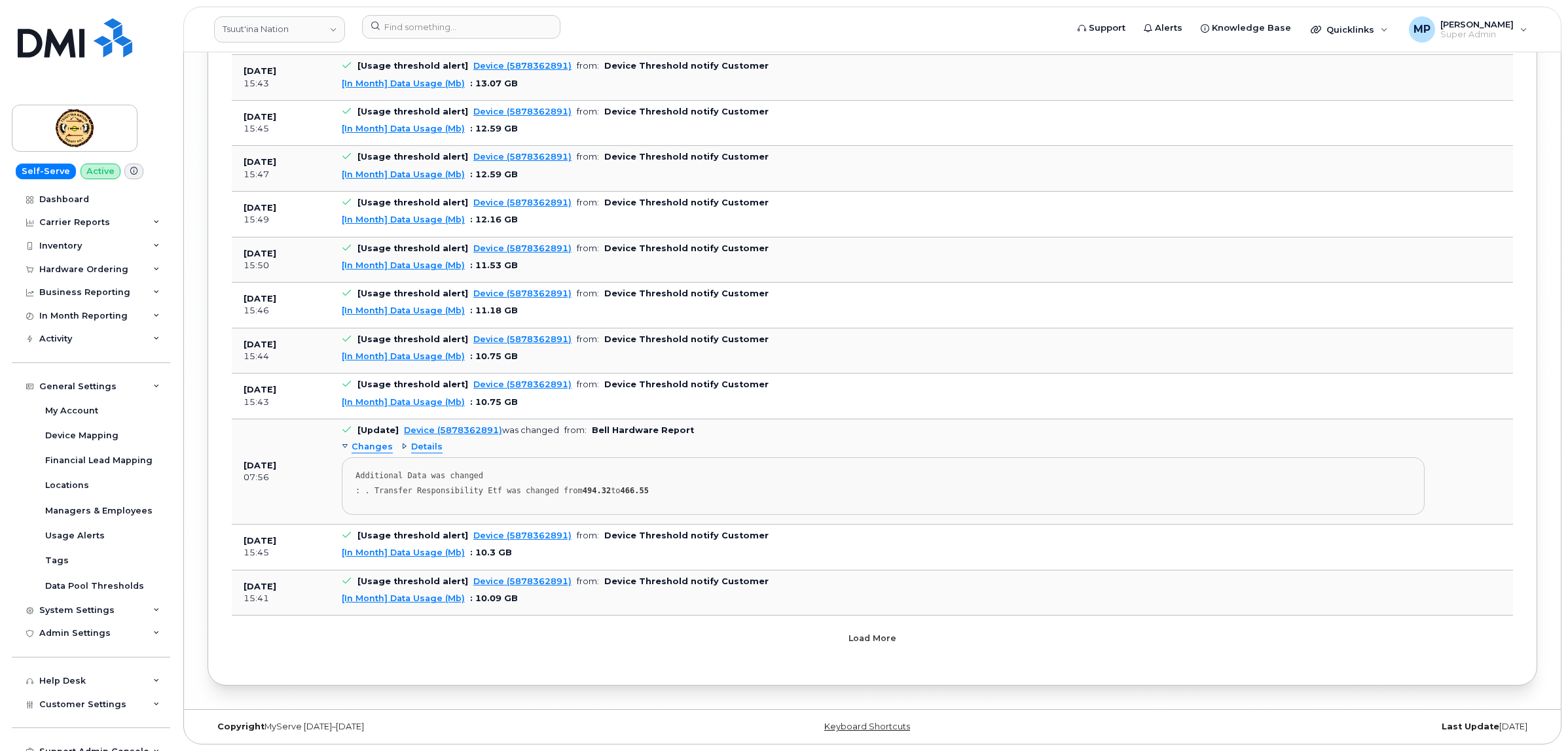
click at [822, 641] on button "Load more" at bounding box center [873, 637] width 393 height 23
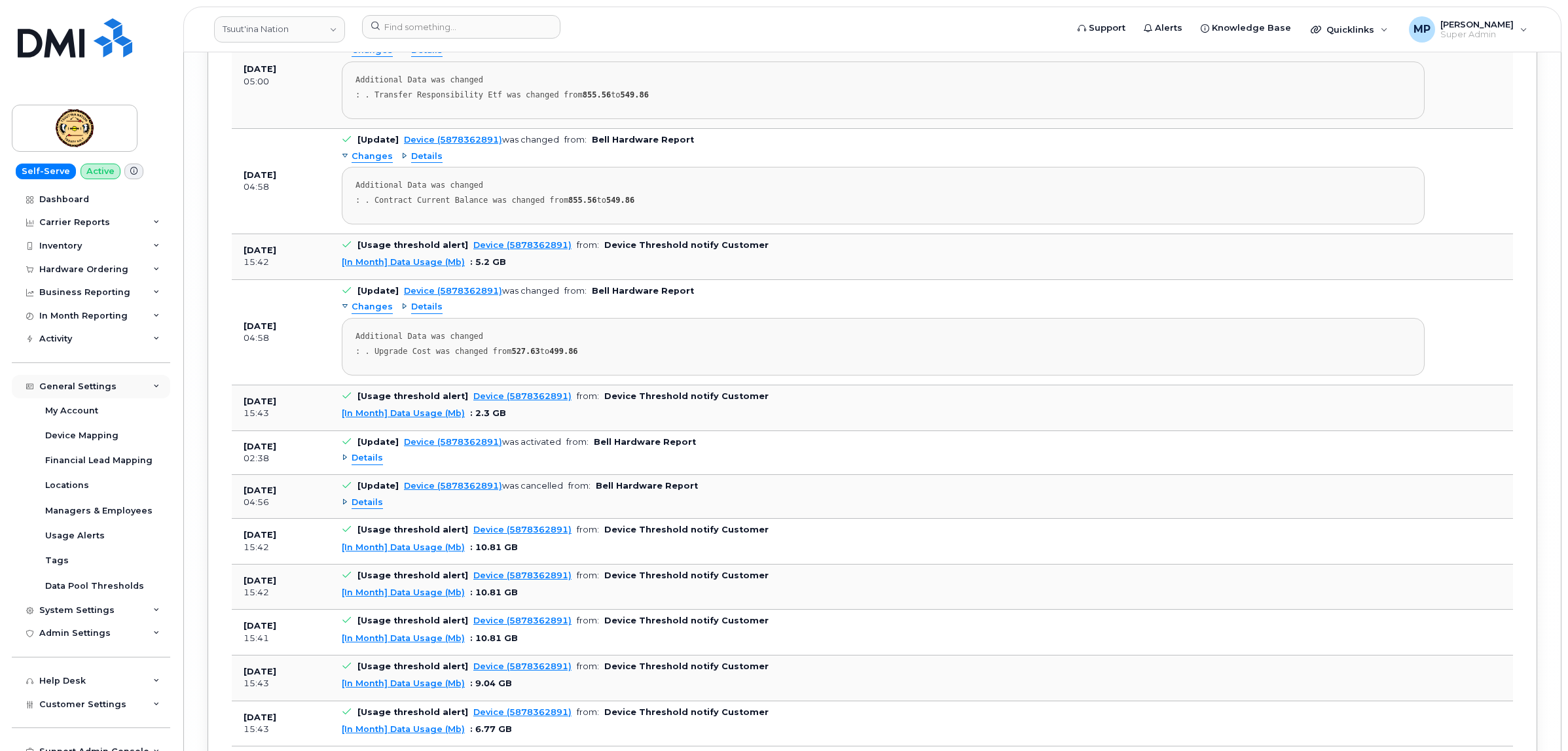
scroll to position [7687, 0]
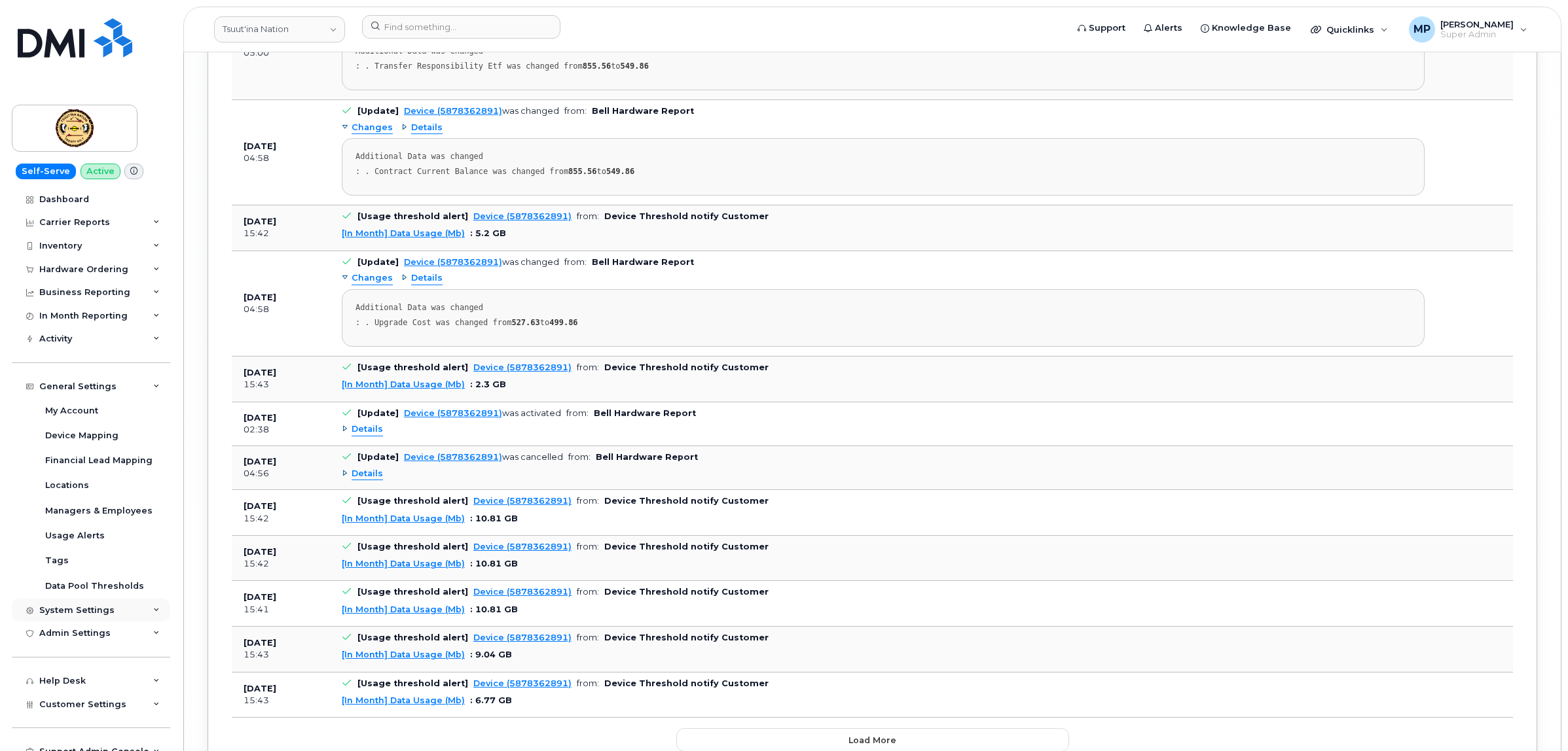
click at [83, 616] on div "System Settings" at bounding box center [77, 610] width 75 height 11
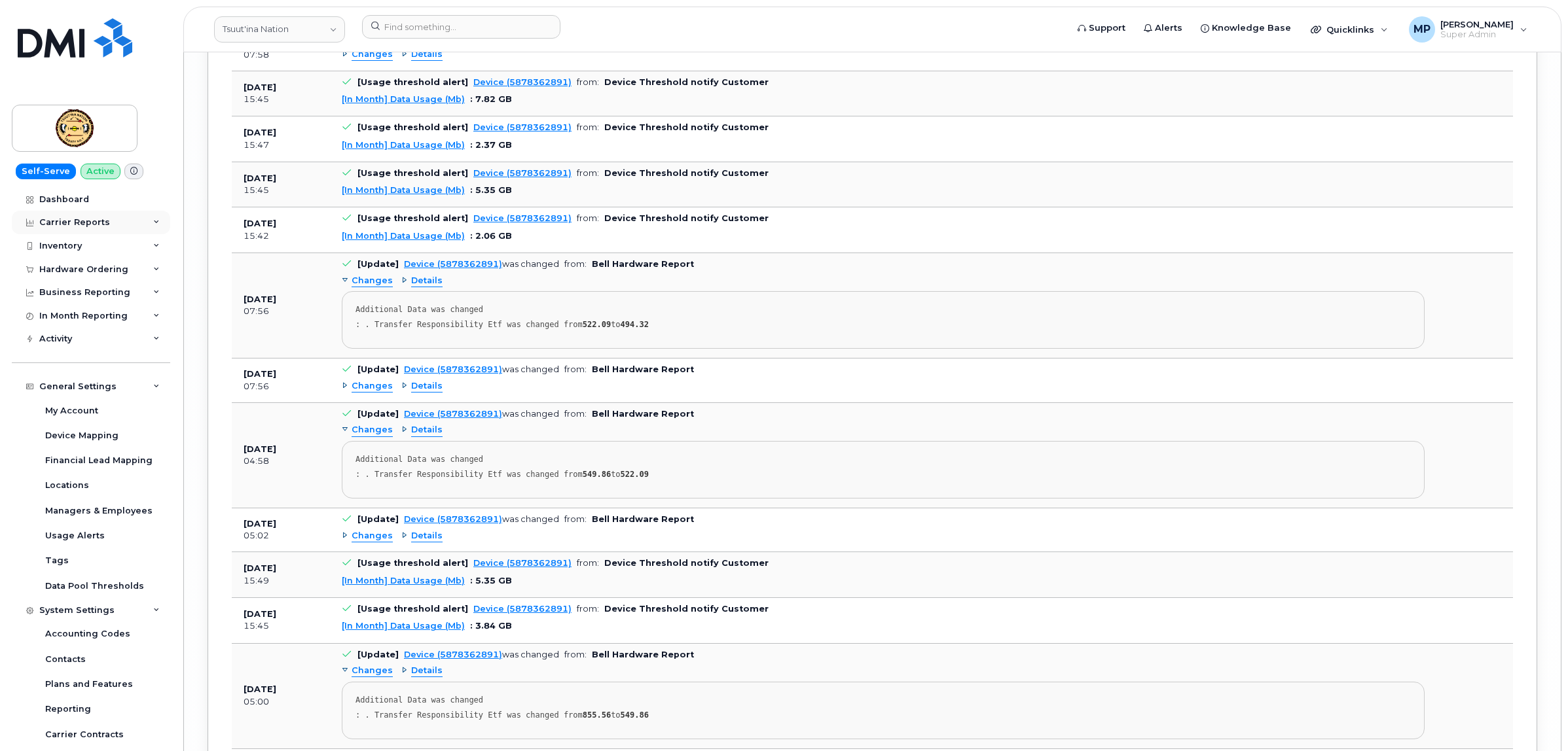
scroll to position [7032, 0]
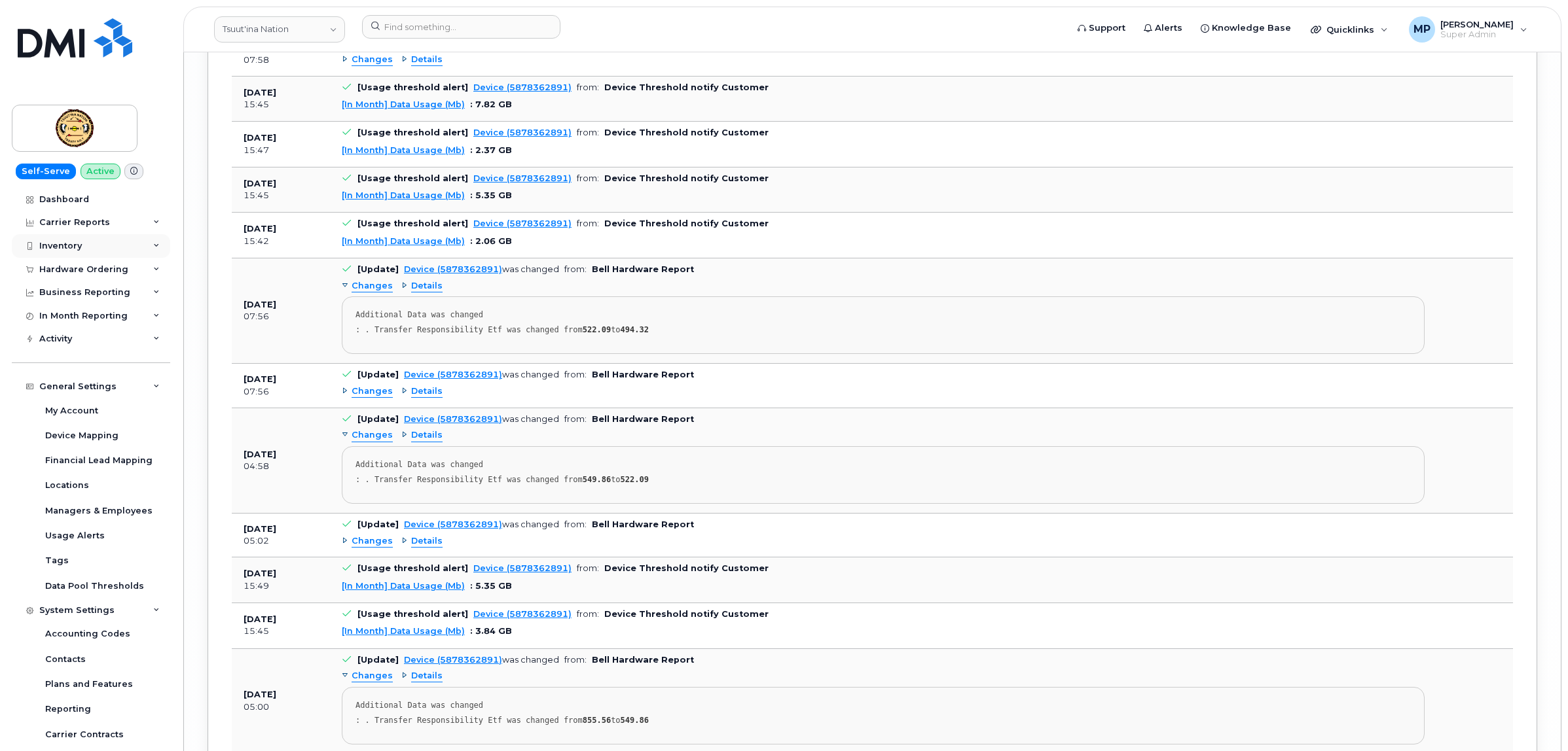
click at [61, 246] on div "Inventory" at bounding box center [60, 246] width 43 height 11
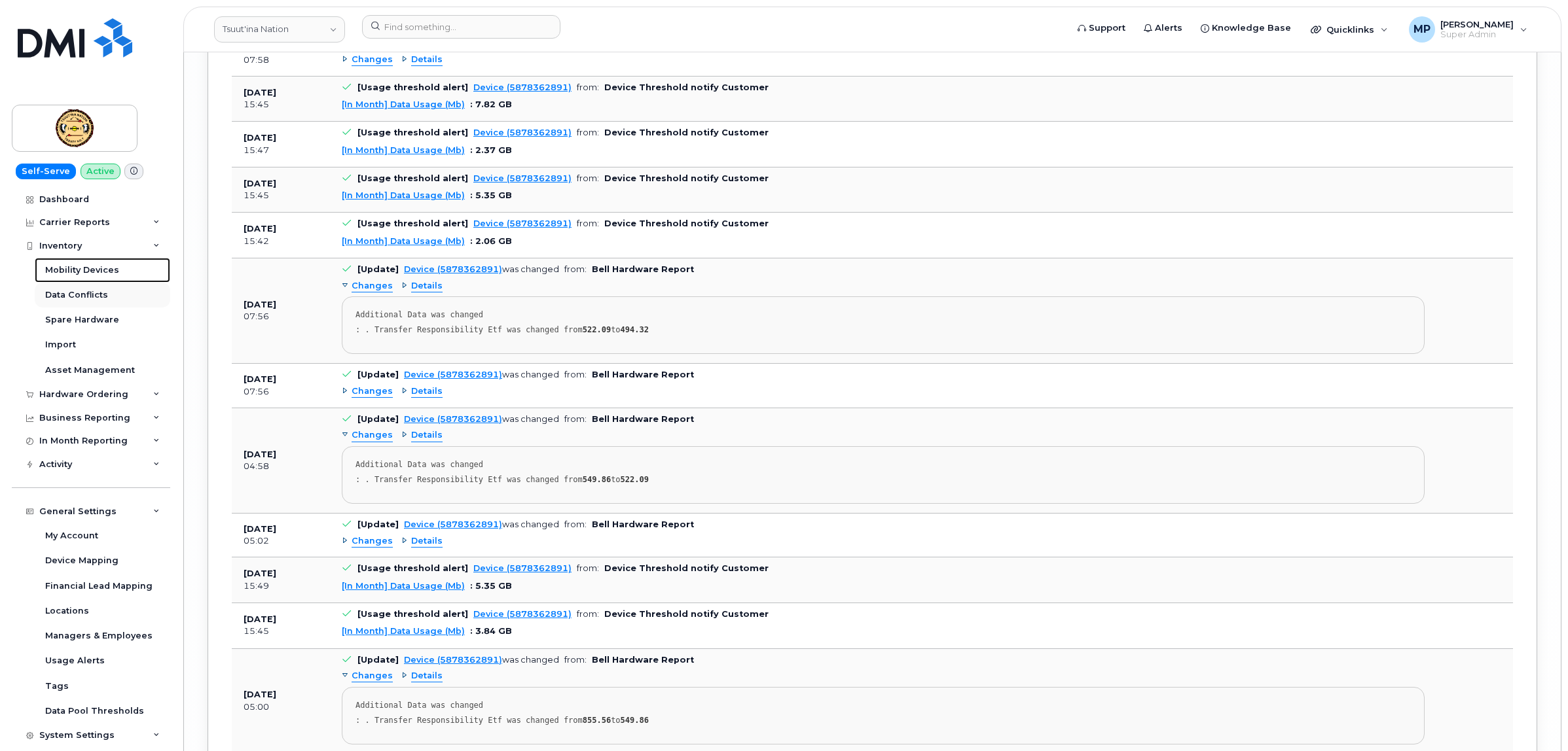
drag, startPoint x: 62, startPoint y: 268, endPoint x: 73, endPoint y: 297, distance: 31.0
click at [63, 267] on div "Mobility Devices" at bounding box center [82, 270] width 74 height 12
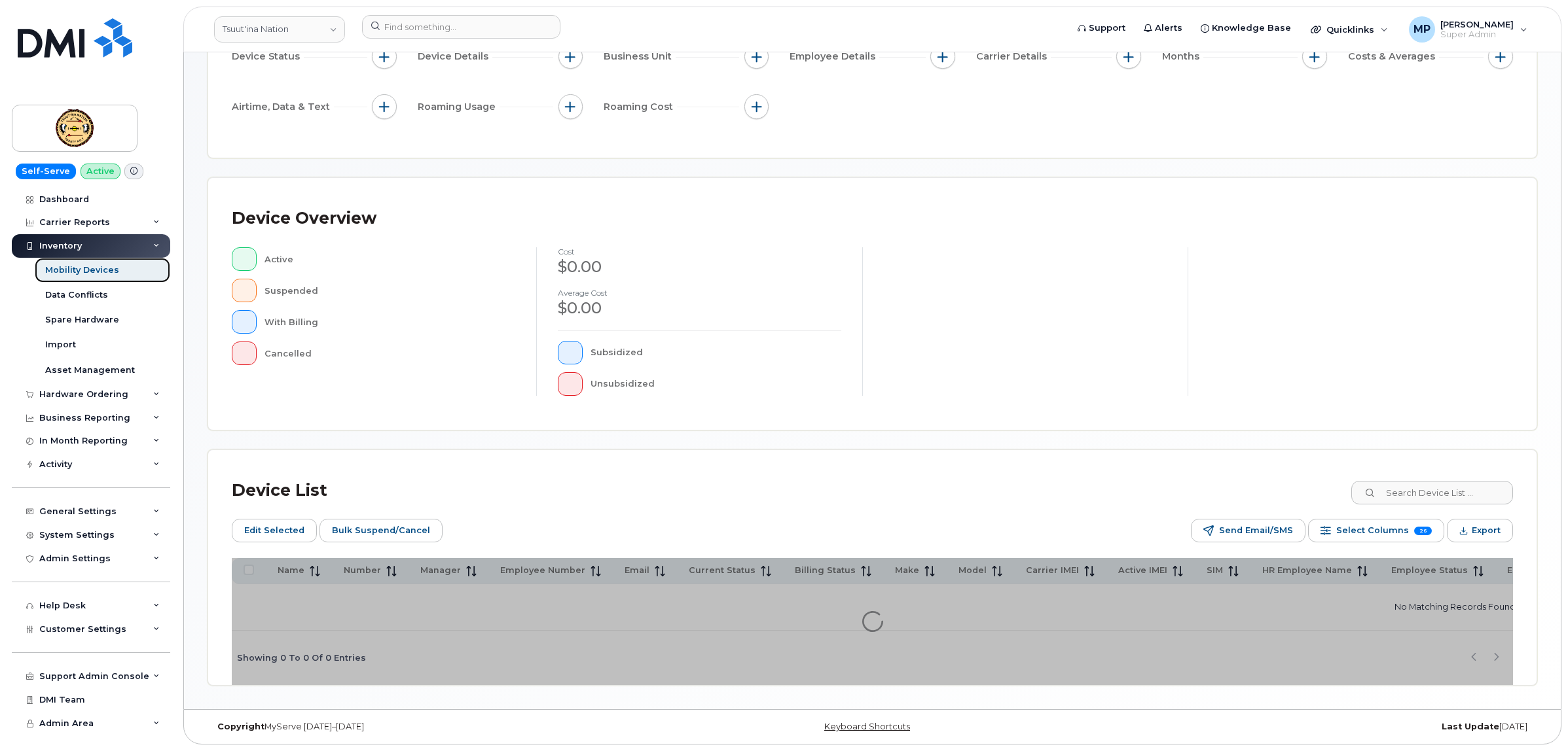
scroll to position [175, 0]
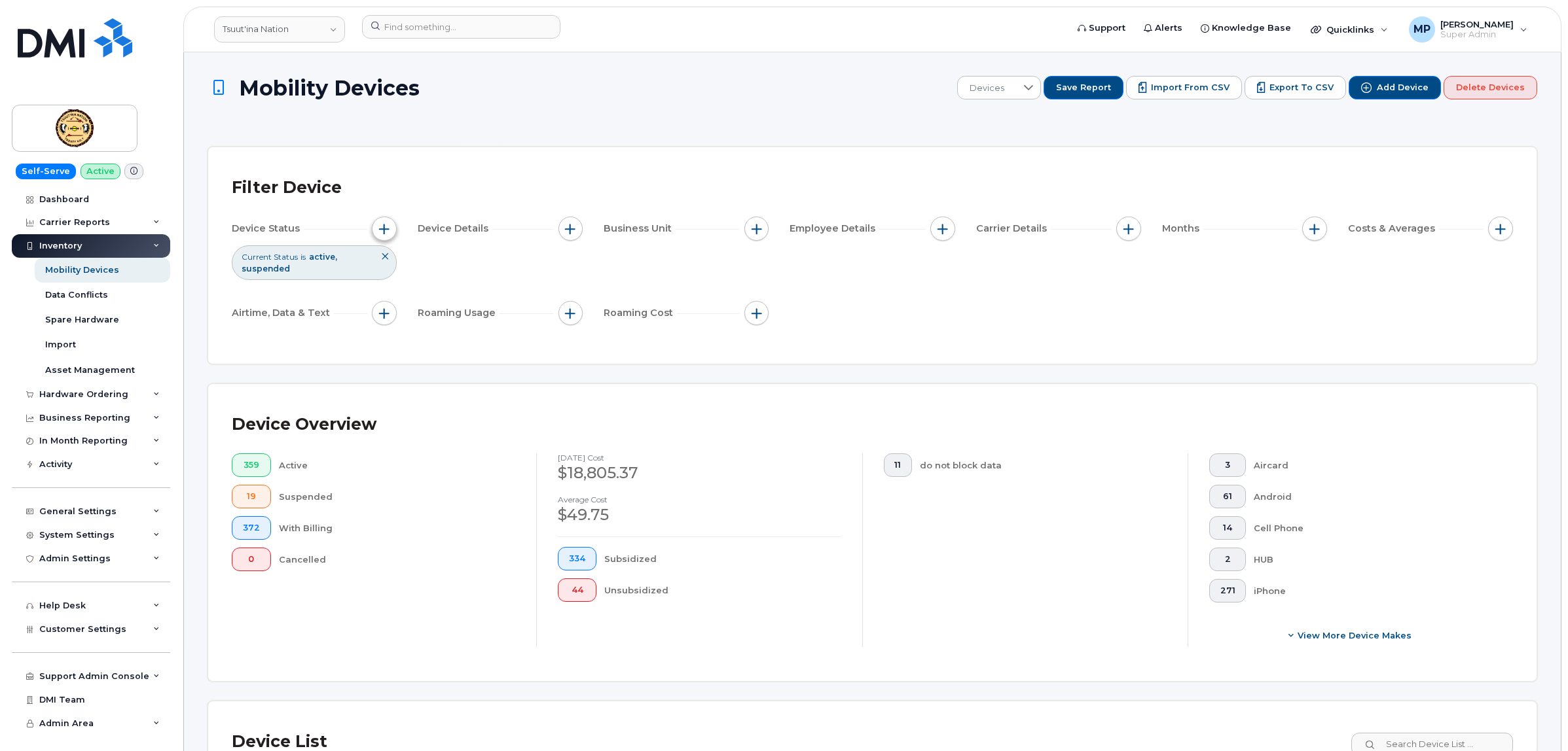
click at [389, 224] on span "button" at bounding box center [384, 229] width 11 height 11
click at [394, 400] on div "Tags" at bounding box center [481, 403] width 196 height 13
click at [391, 403] on input "Tags" at bounding box center [388, 403] width 11 height 11
checkbox input "true"
click at [459, 433] on div "empty" at bounding box center [478, 427] width 151 height 23
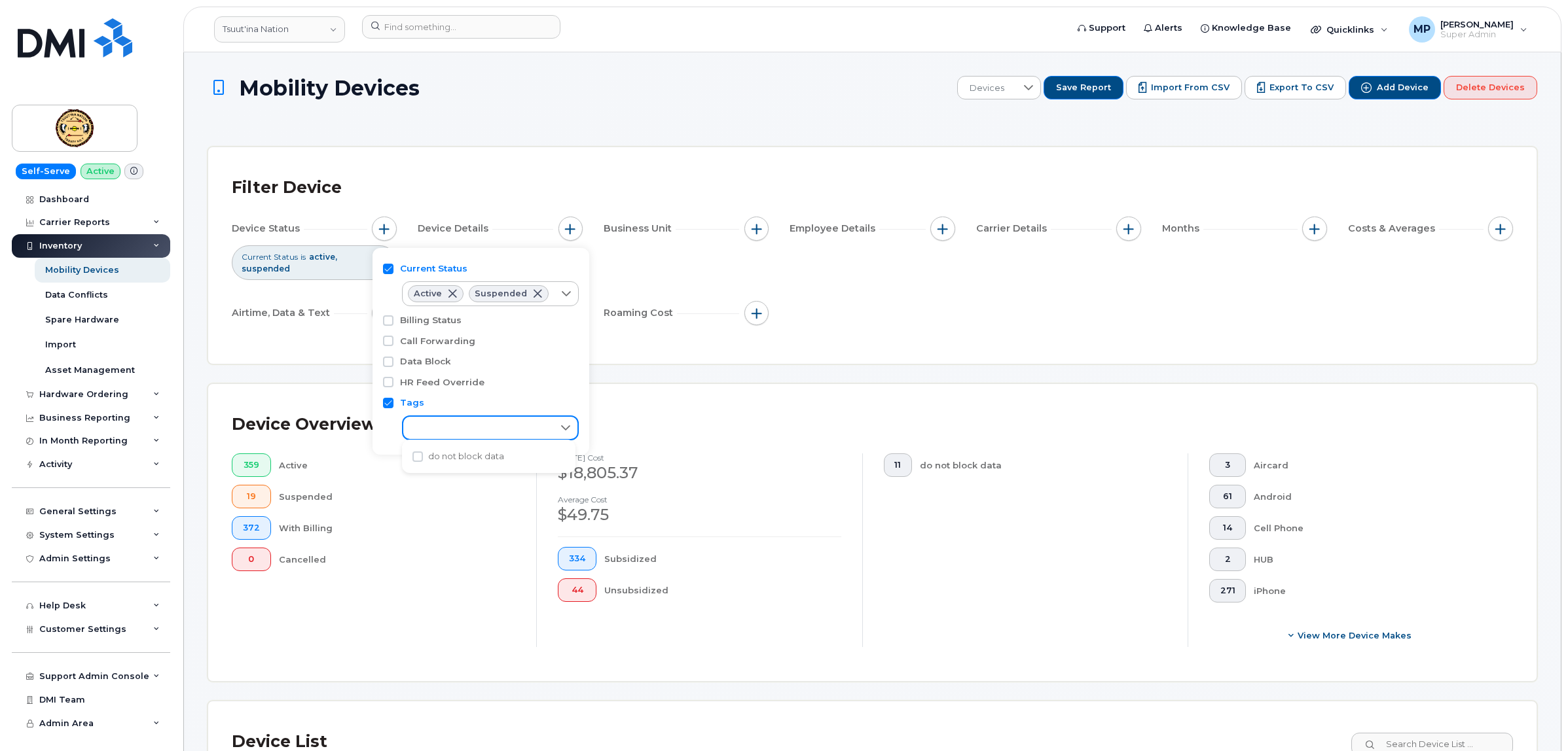
scroll to position [7, 56]
click at [454, 454] on span "do not block data" at bounding box center [466, 456] width 76 height 13
checkbox input "true"
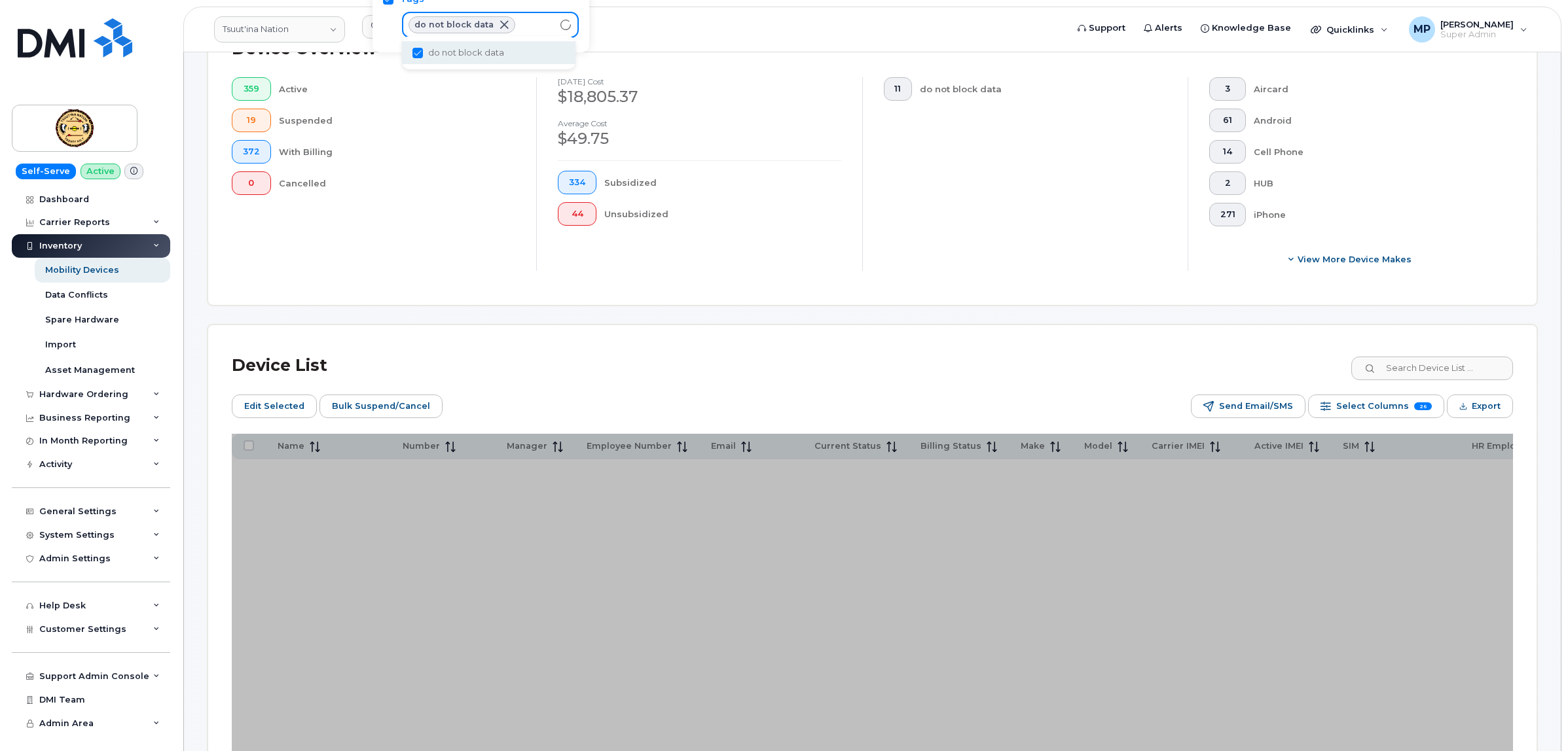
scroll to position [408, 0]
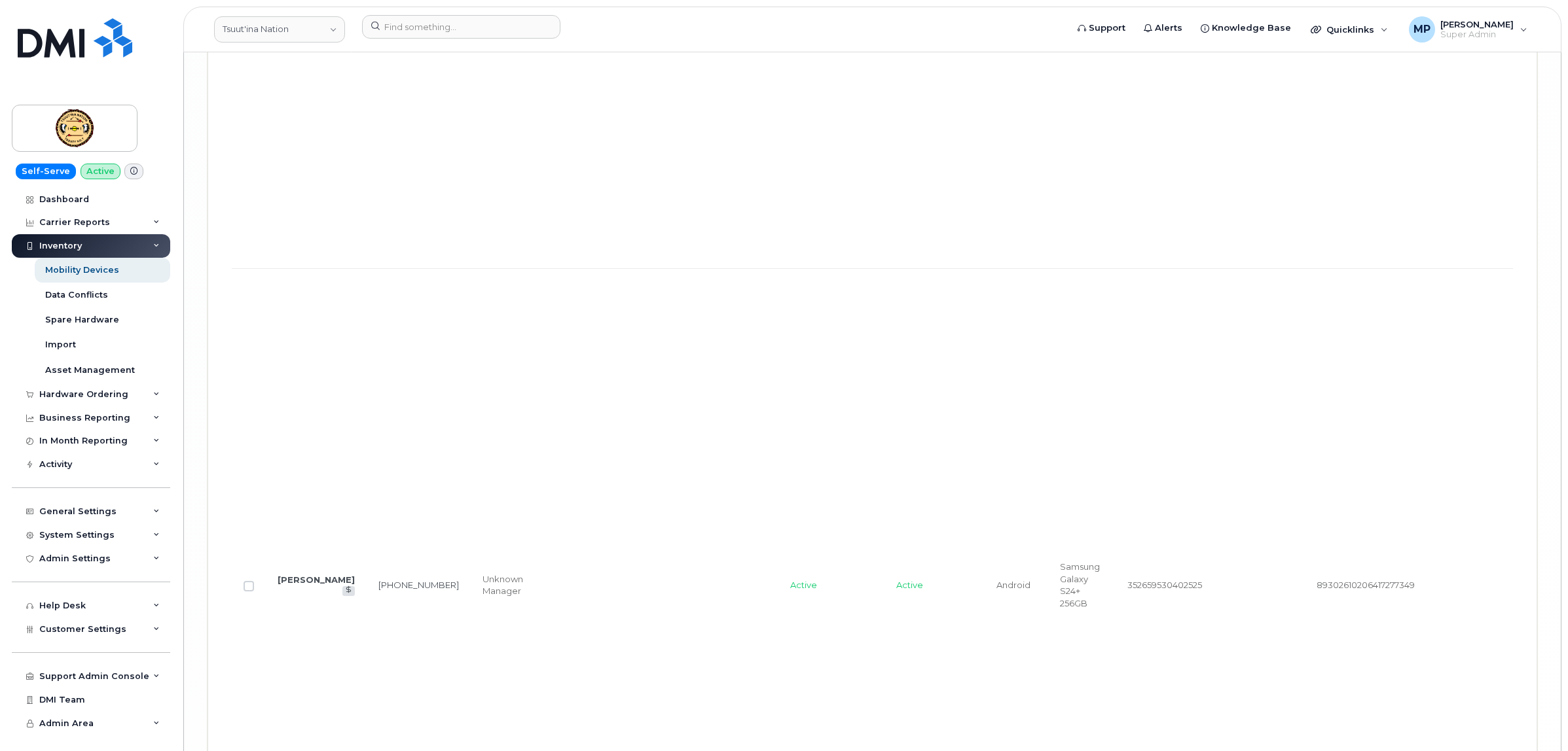
scroll to position [7004, 0]
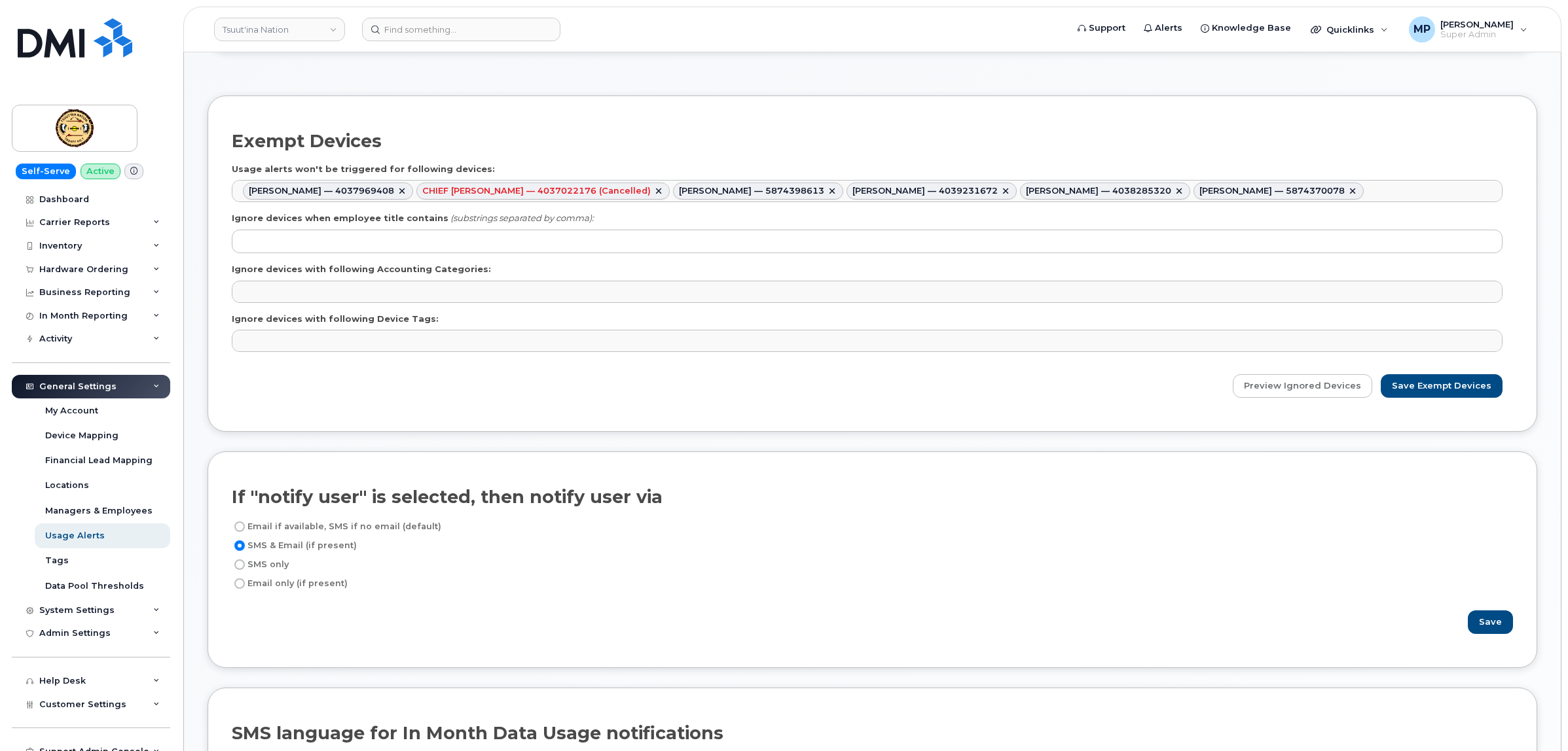
scroll to position [572, 0]
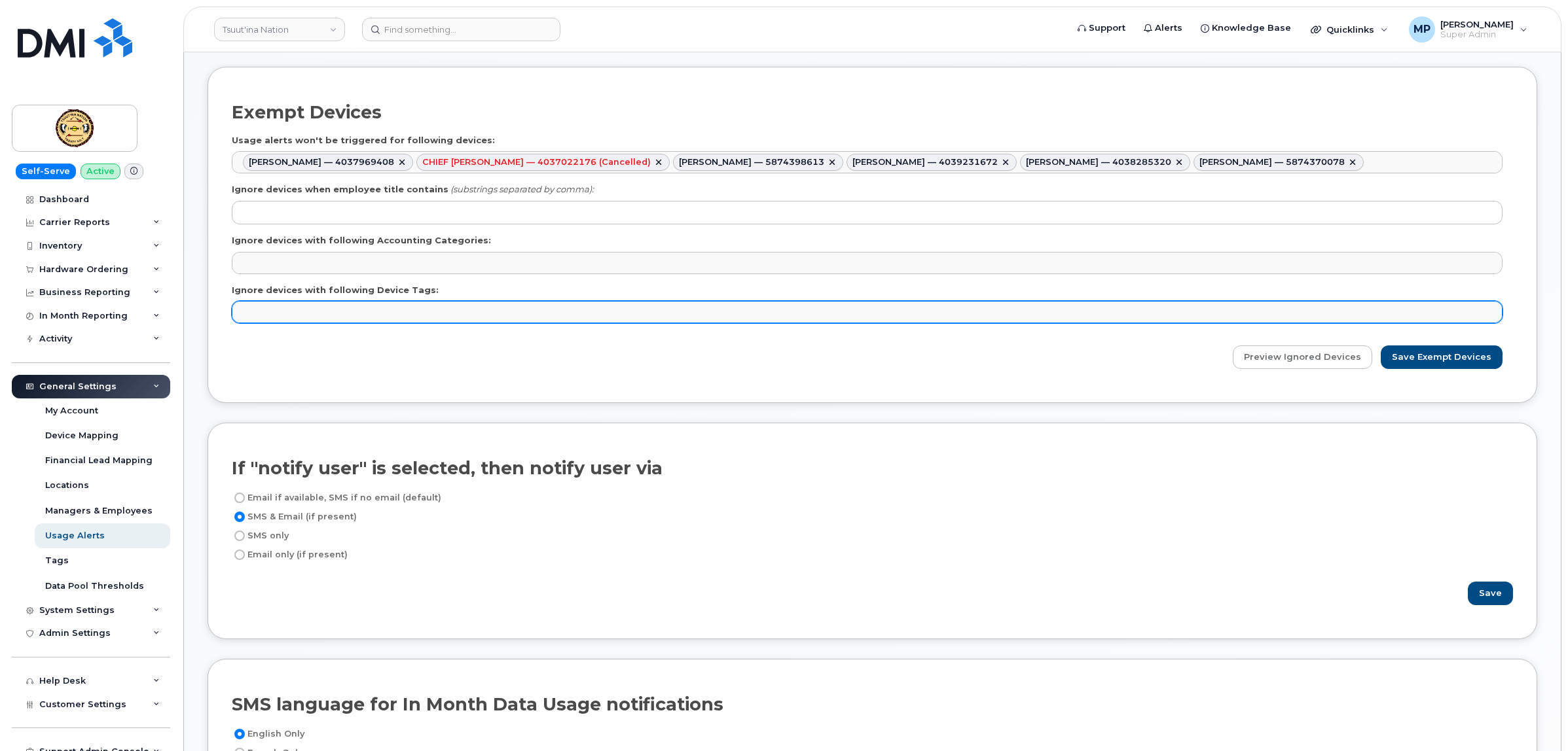
click at [285, 318] on ul at bounding box center [867, 312] width 1269 height 21
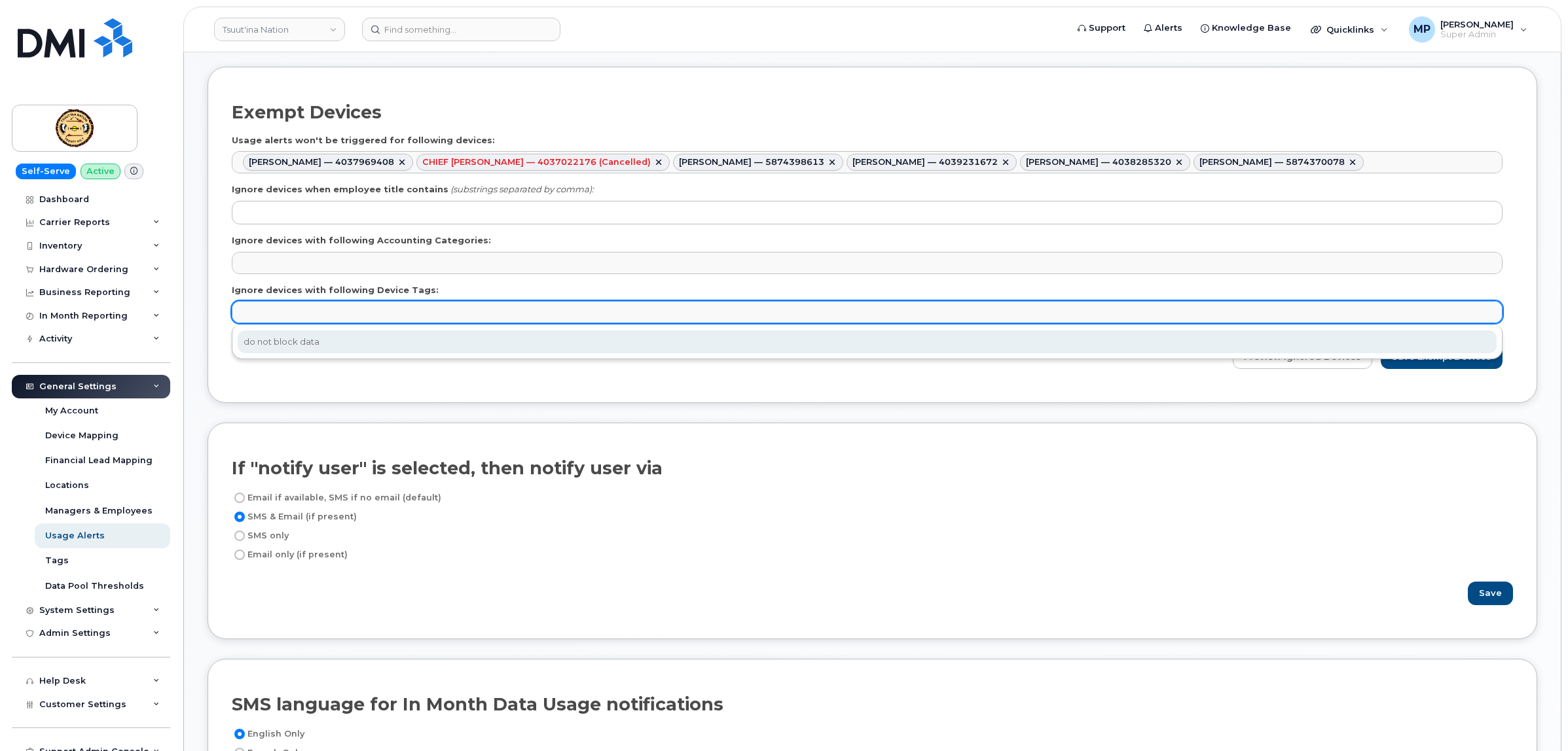
drag, startPoint x: 286, startPoint y: 339, endPoint x: 294, endPoint y: 341, distance: 8.2
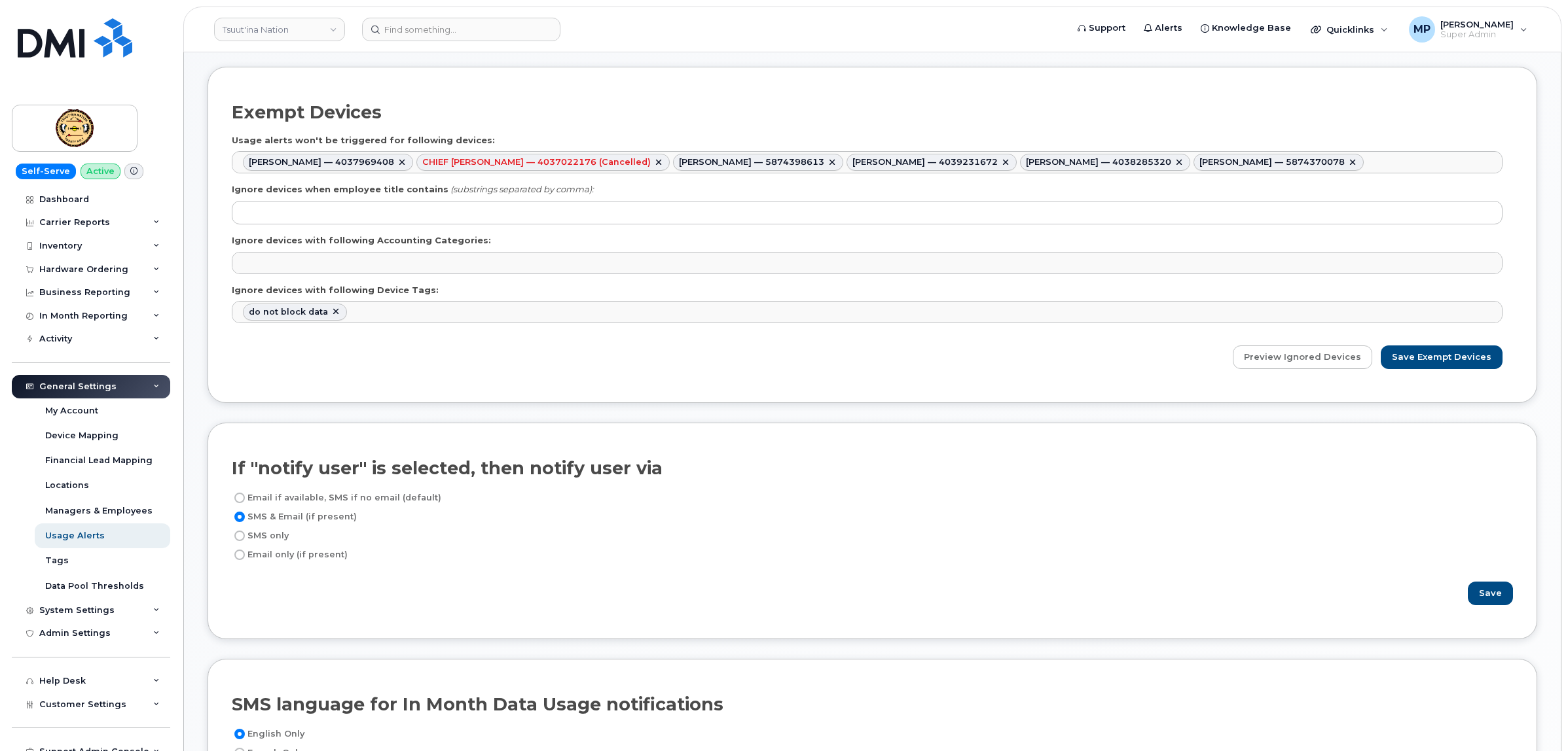
select select "471"
click at [1454, 361] on input "Save Exempt Devices" at bounding box center [1442, 357] width 122 height 24
type input "Saving..."
